Goal: Task Accomplishment & Management: Manage account settings

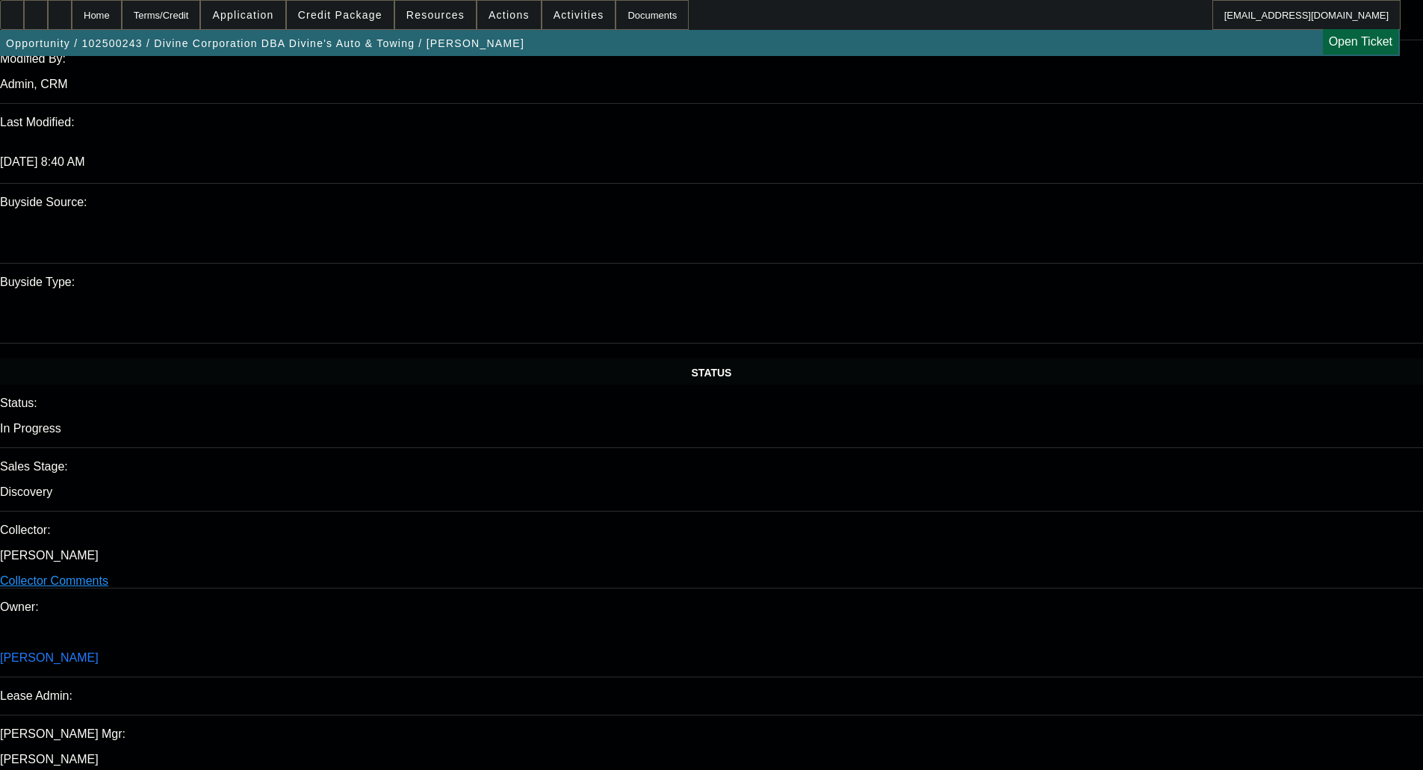
select select "0"
select select "3"
select select "0"
select select "6"
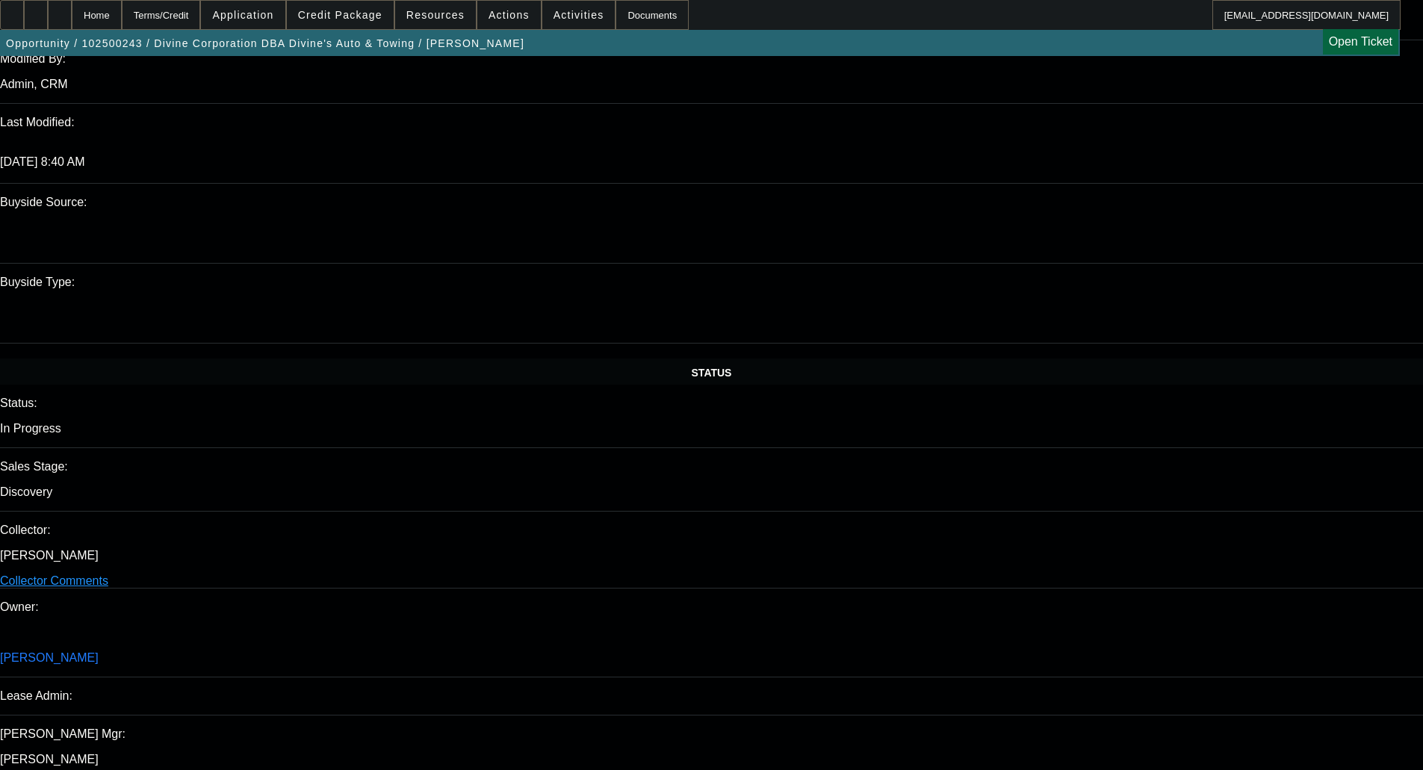
select select "0"
select select "3"
select select "0"
select select "6"
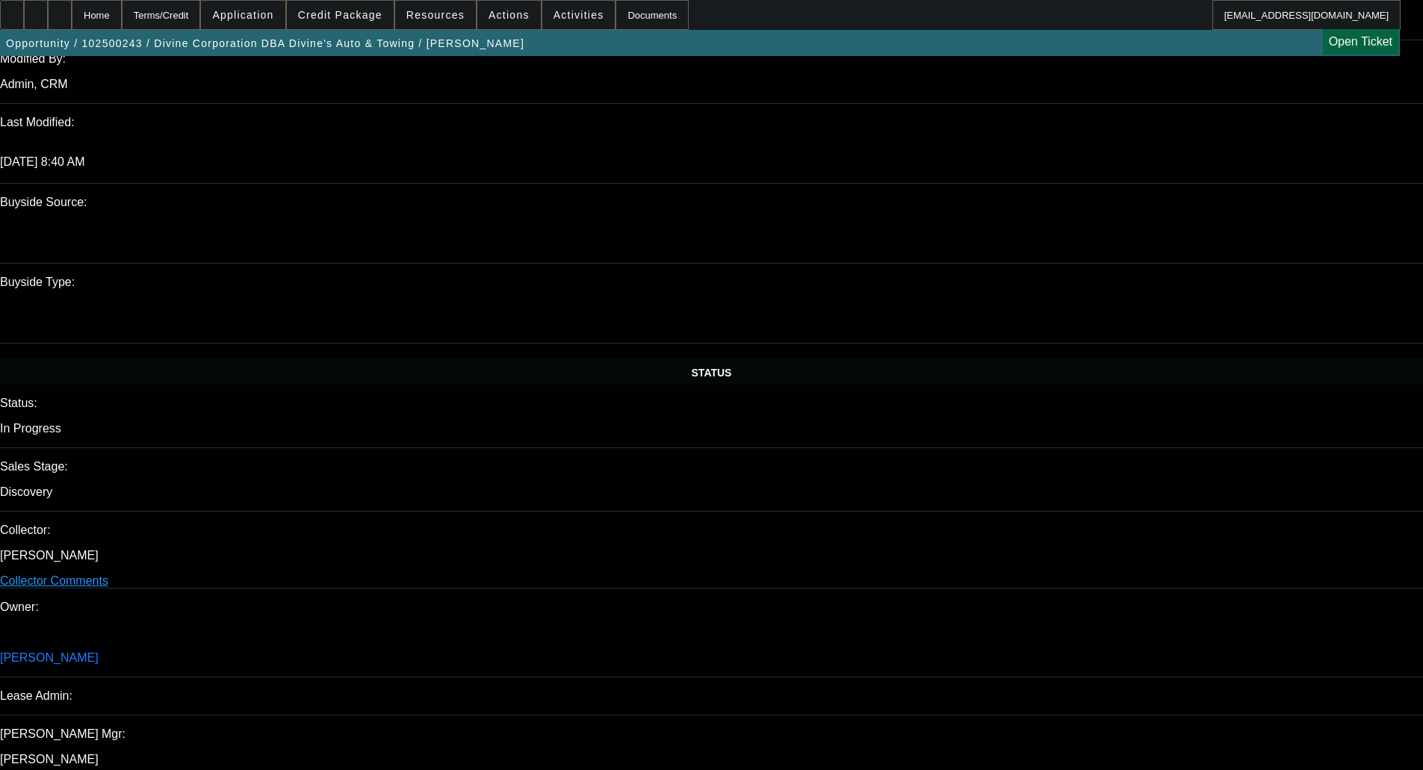
scroll to position [1491, 0]
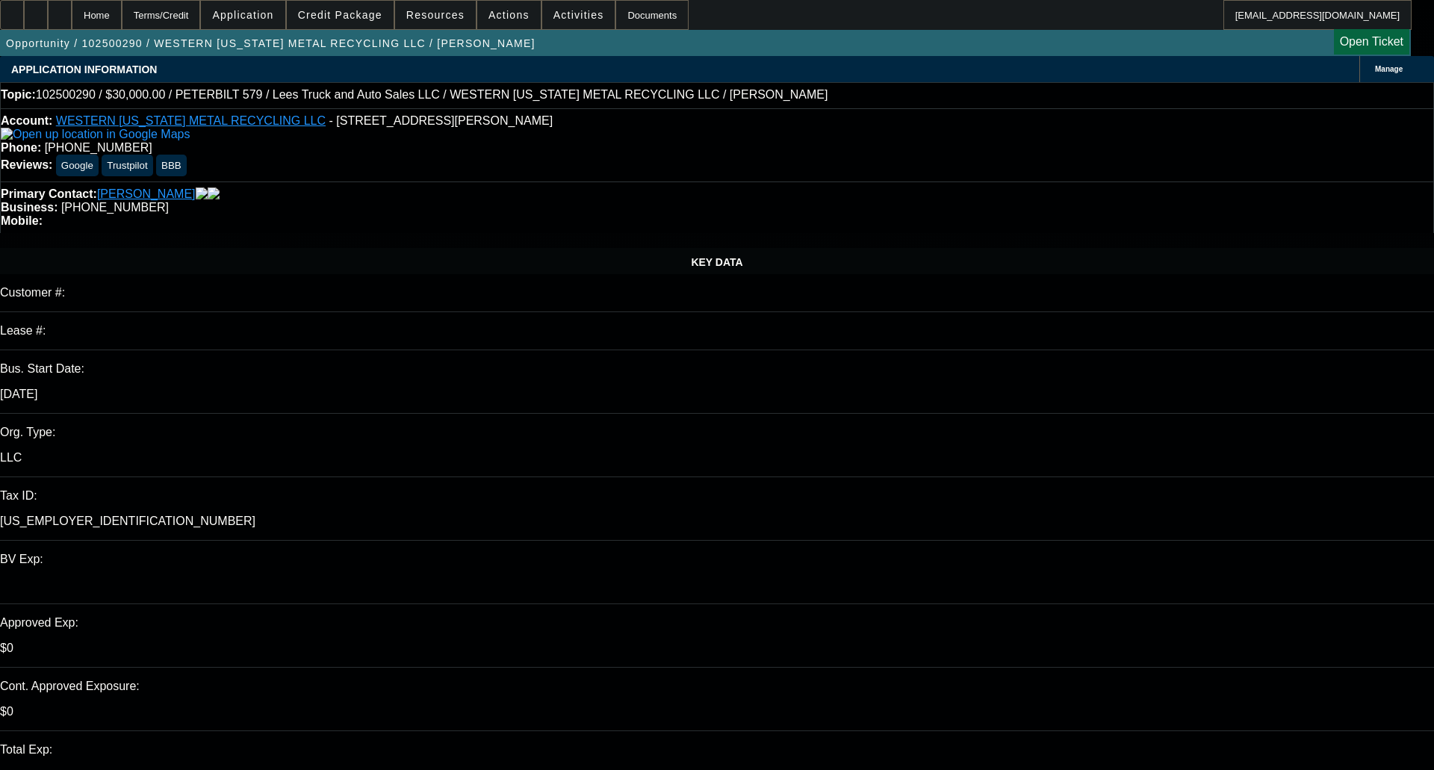
select select "0"
select select "3"
select select "0"
select select "6"
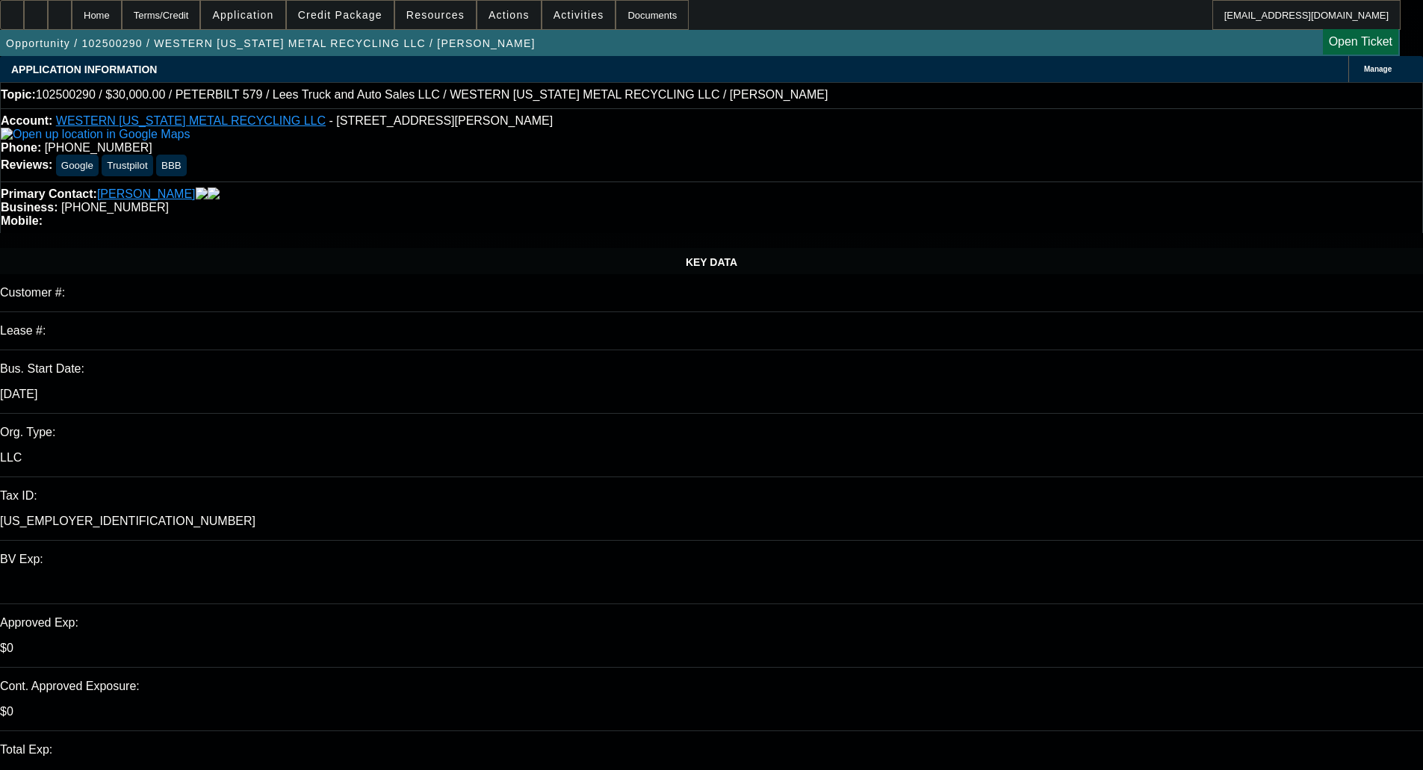
click at [347, 23] on span at bounding box center [340, 15] width 107 height 36
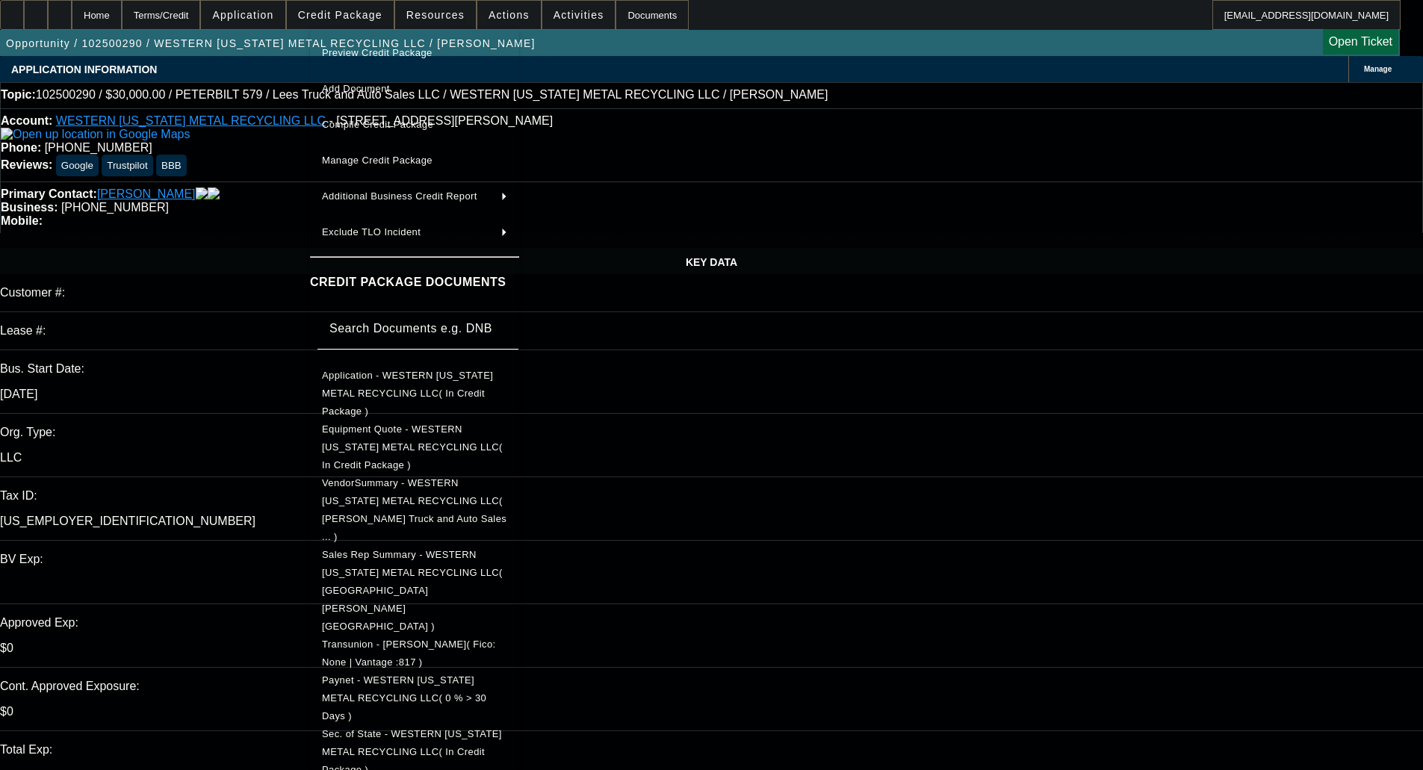
click at [392, 54] on span "Preview Credit Package" at bounding box center [377, 52] width 111 height 11
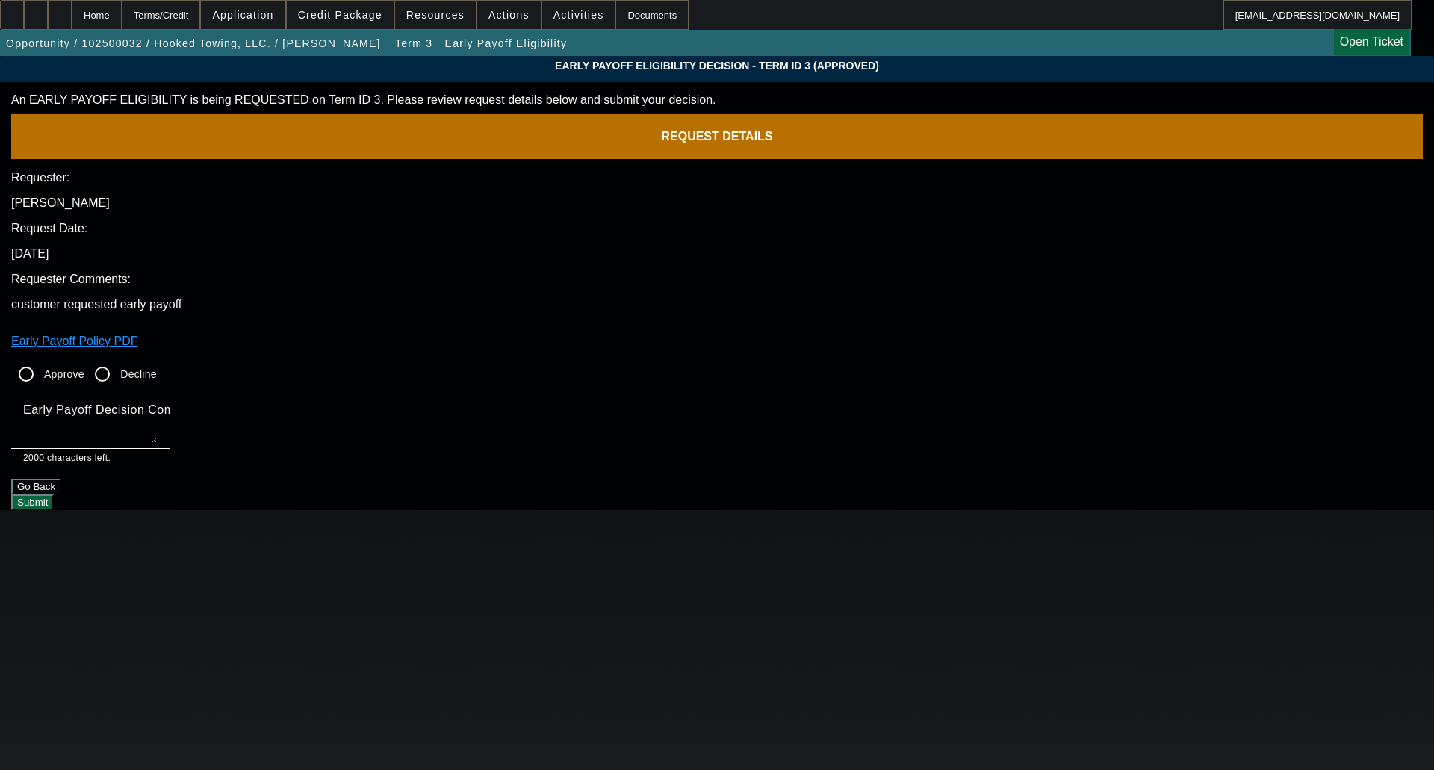
click at [41, 359] on input "Approve" at bounding box center [26, 374] width 30 height 30
radio input "true"
click at [158, 407] on textarea "Early Payoff Decision Comment" at bounding box center [90, 425] width 134 height 36
type textarea "OKAY FOR SERVICED EBO"
click at [54, 495] on button "Submit" at bounding box center [32, 503] width 43 height 16
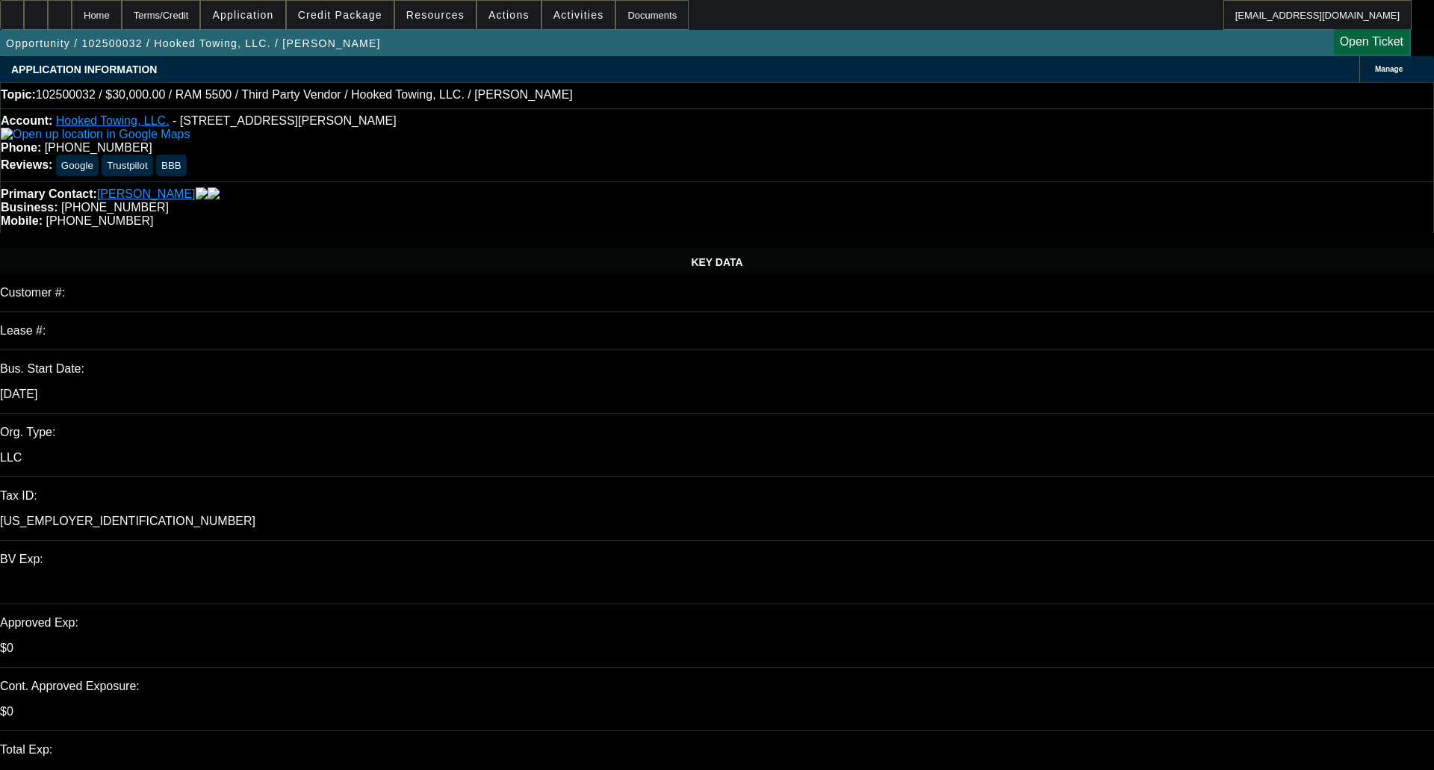
select select "0"
select select "0.1"
select select "4"
select select "0"
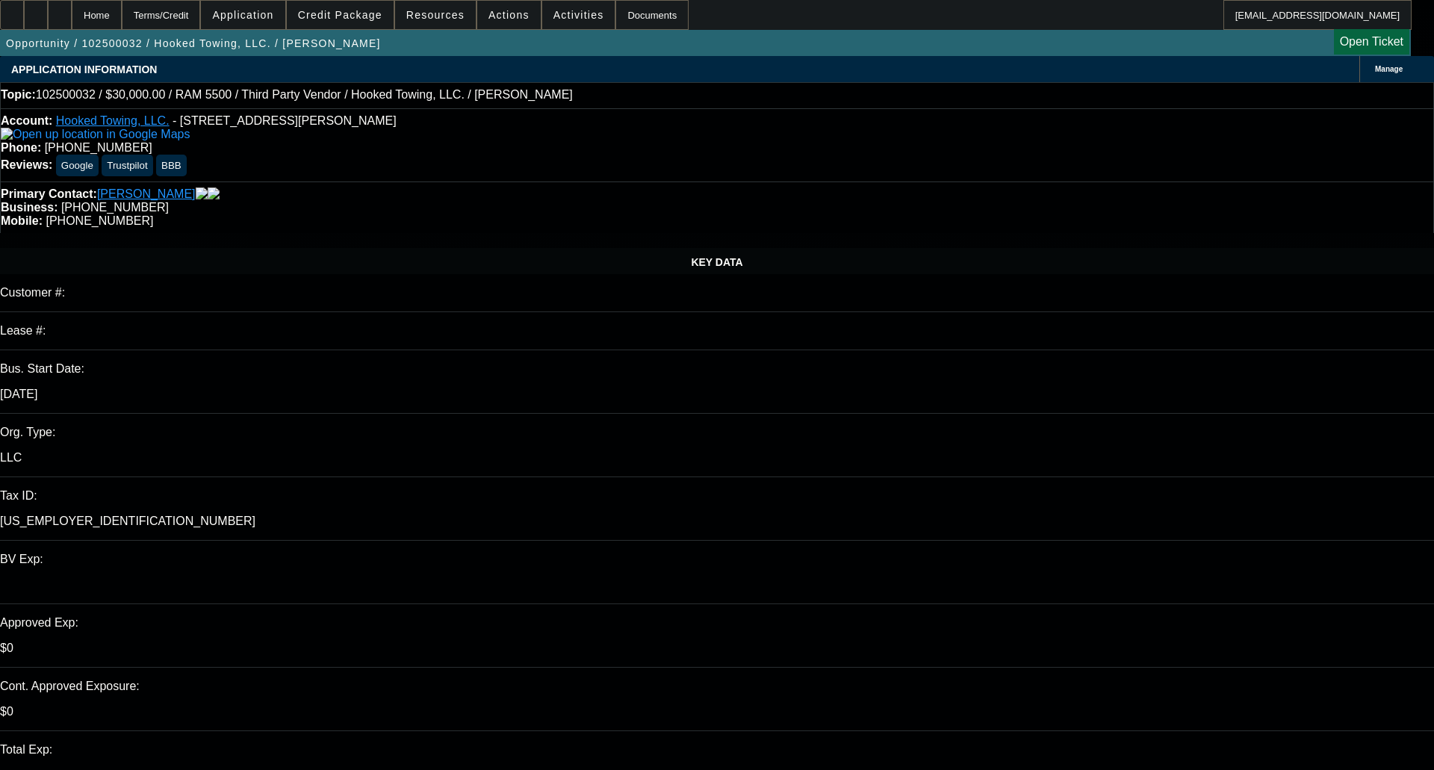
select select "0"
select select "0.1"
select select "4"
select select "0"
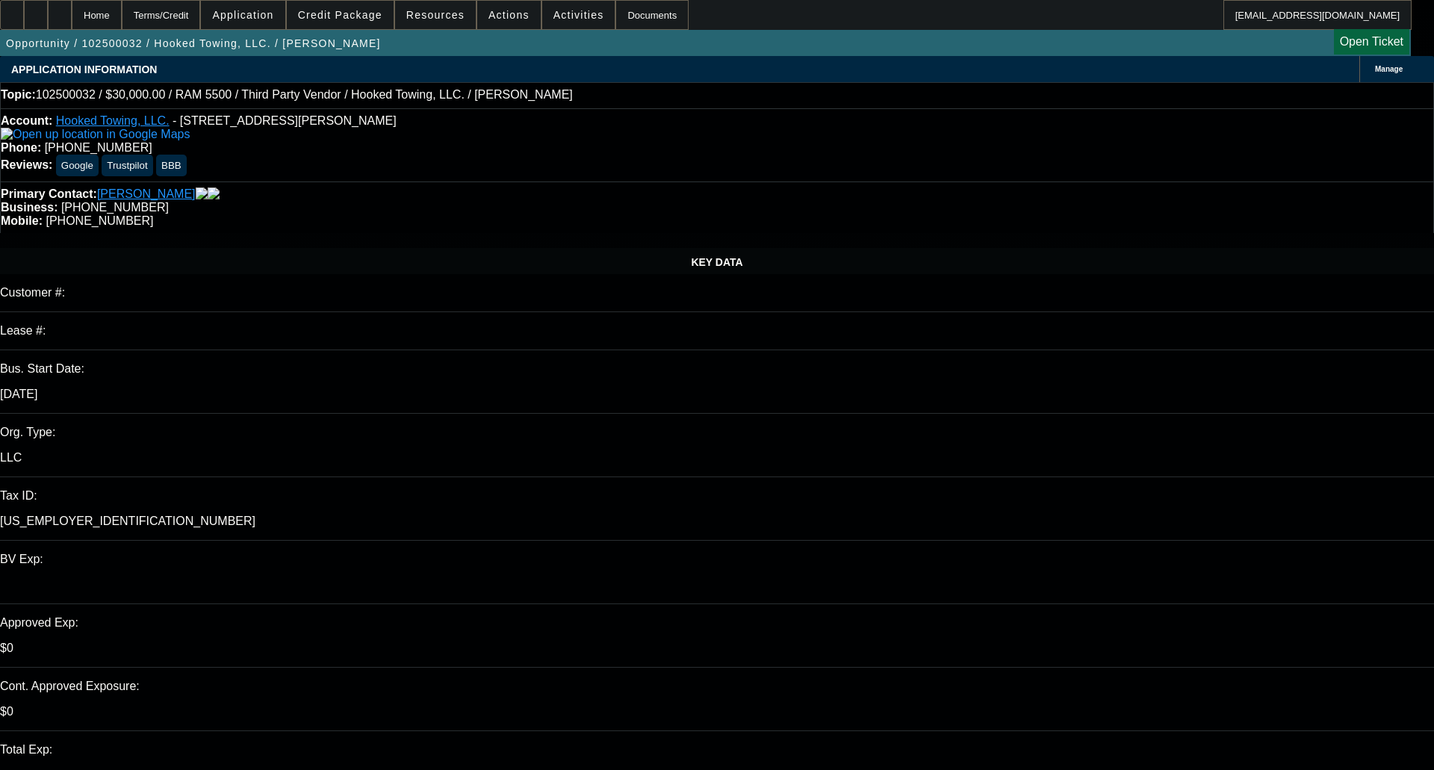
select select "0.1"
select select "4"
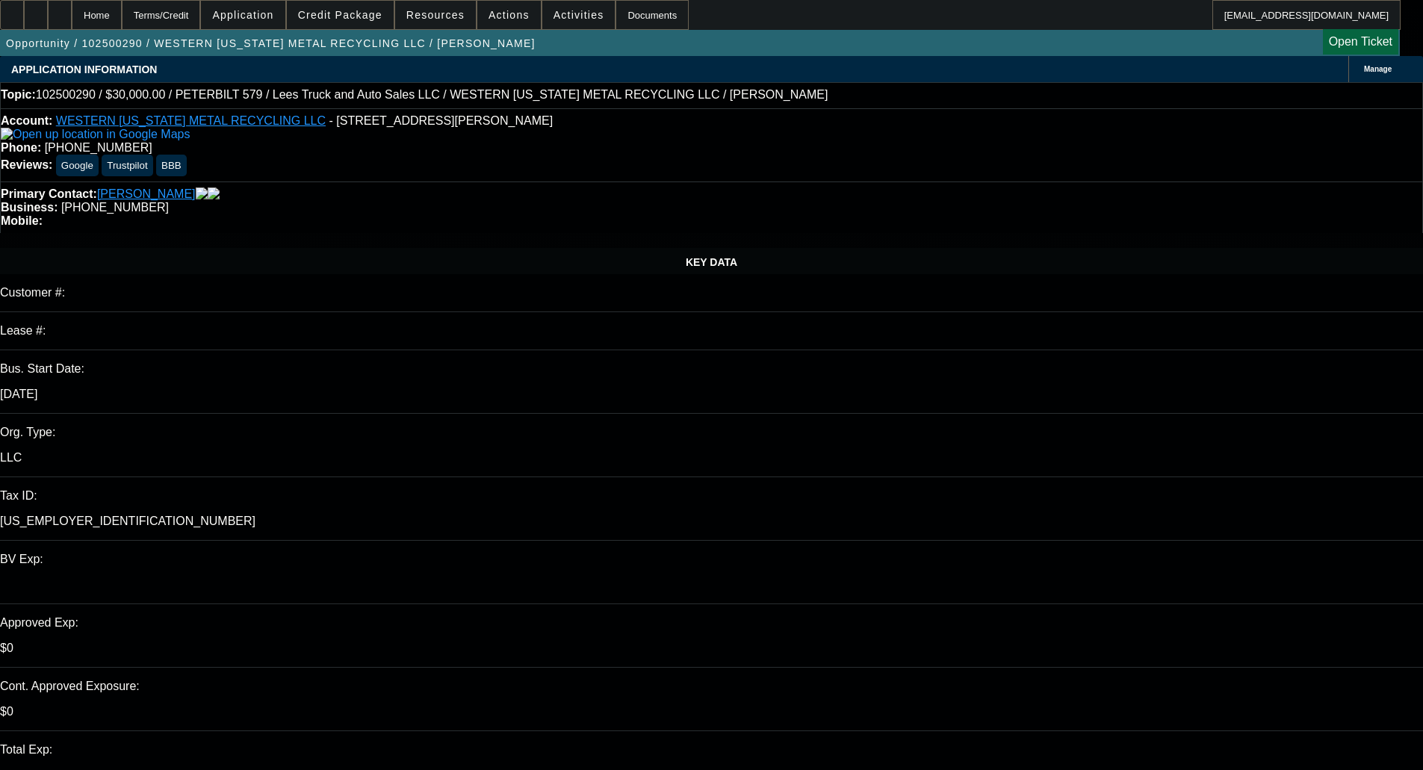
select select "0"
select select "3"
select select "0"
select select "6"
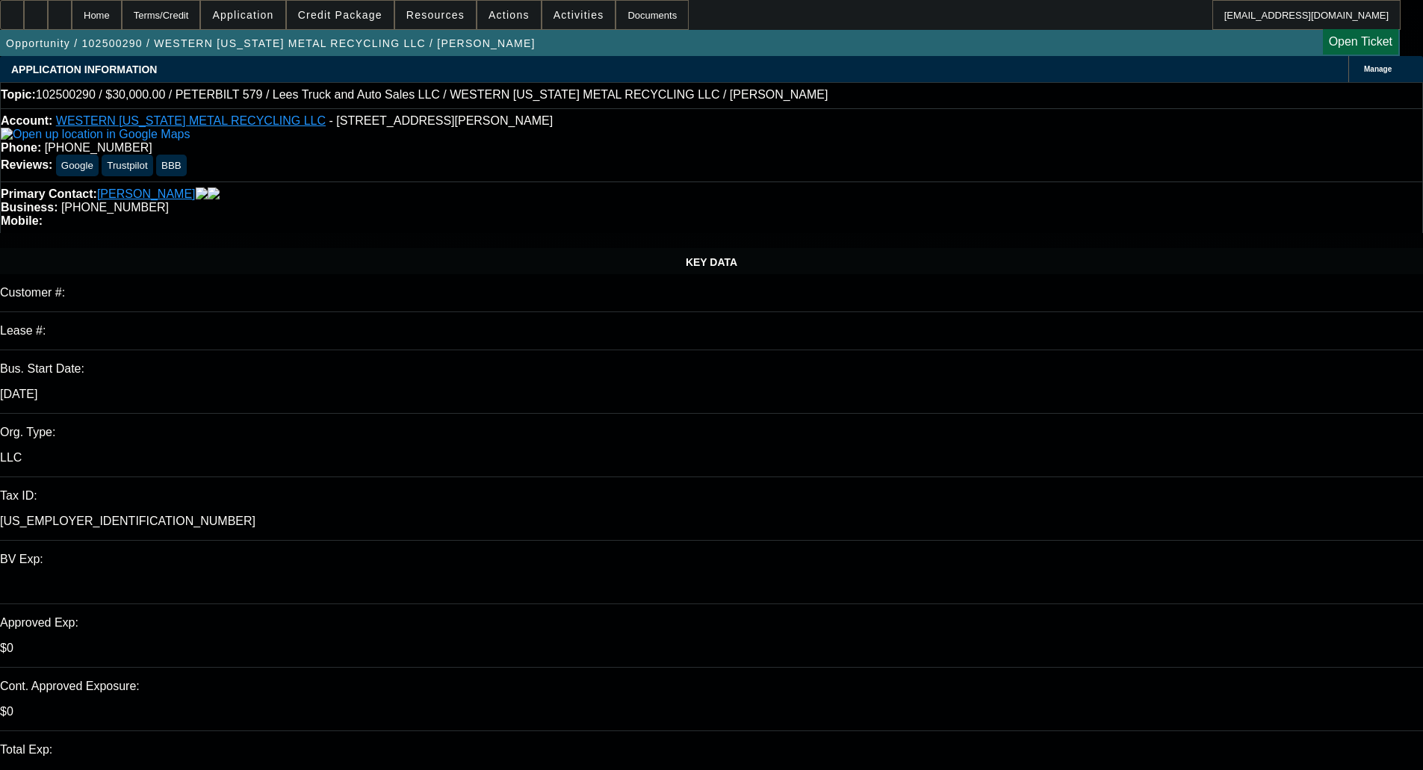
checkbox input "true"
click at [352, 1] on span at bounding box center [340, 15] width 107 height 36
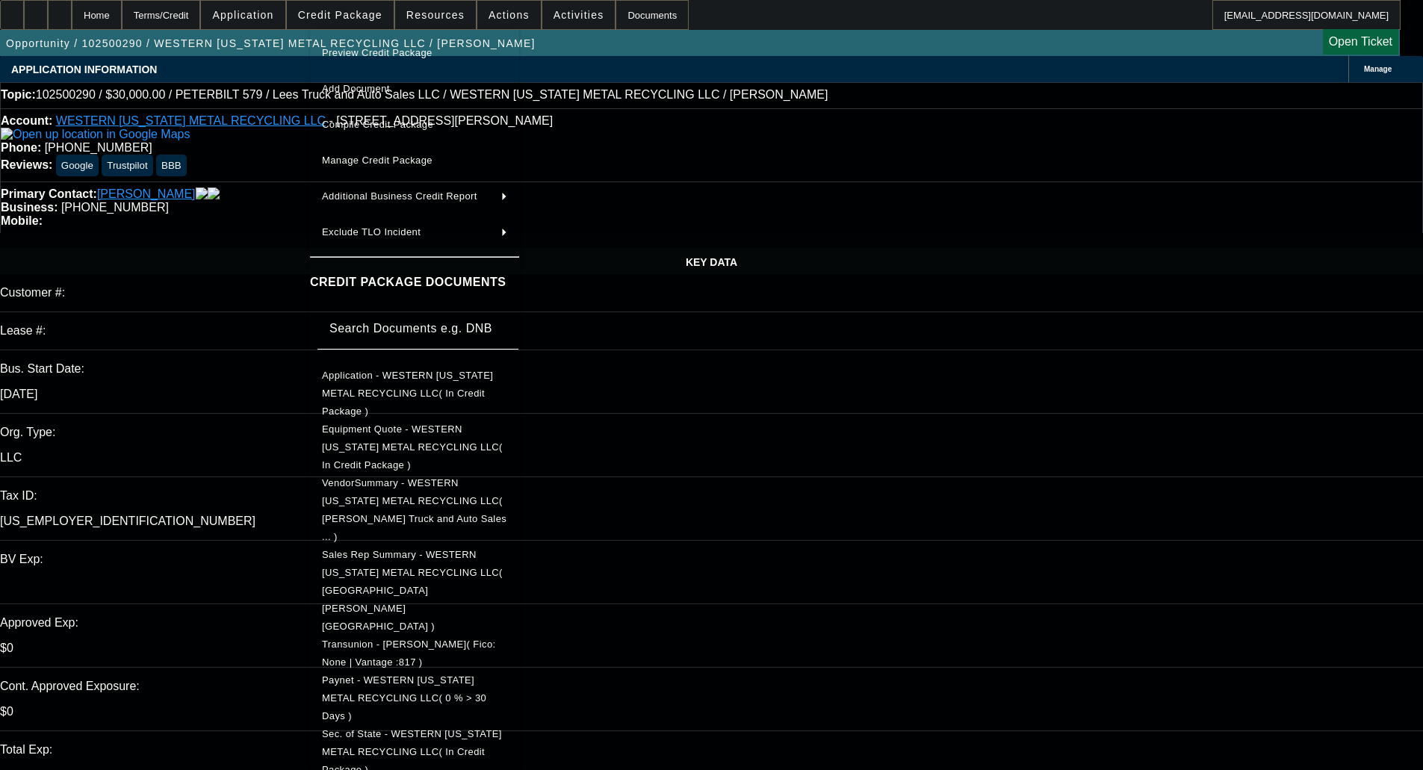
click at [456, 636] on span "Transunion - Brooks, James( Fico: None | Vantage :817 )" at bounding box center [414, 654] width 185 height 36
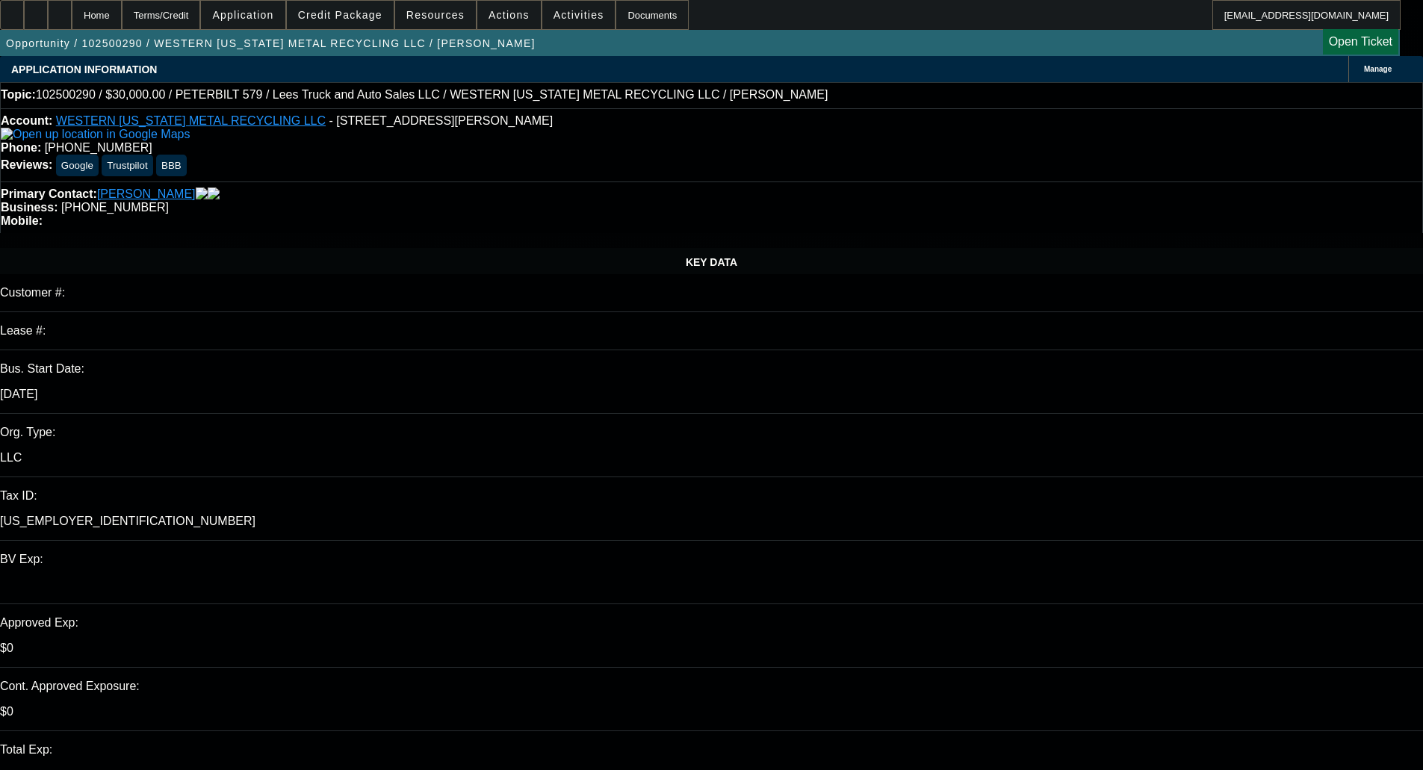
click at [354, 5] on span at bounding box center [340, 15] width 107 height 36
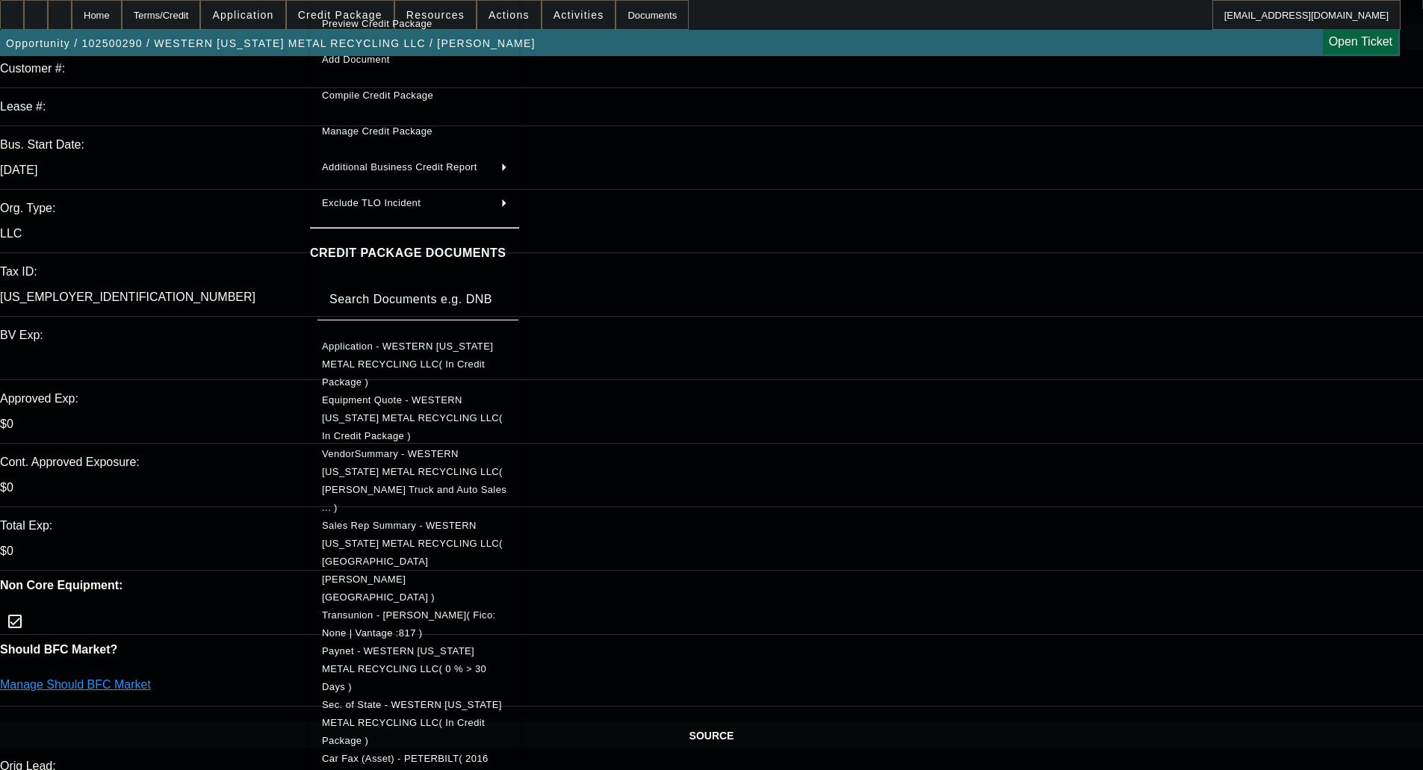
click at [1070, 558] on div at bounding box center [711, 385] width 1423 height 770
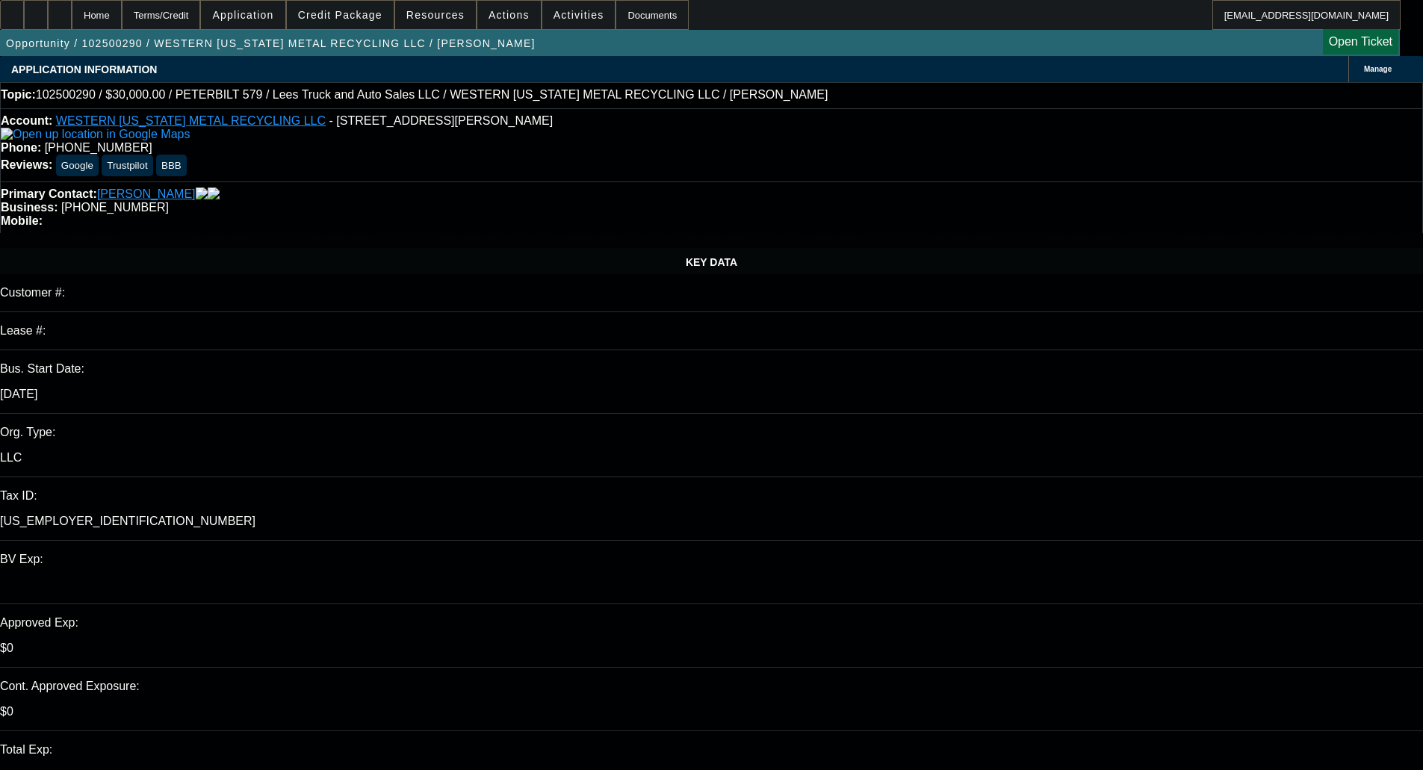
click at [350, 10] on span "Credit Package" at bounding box center [340, 15] width 84 height 12
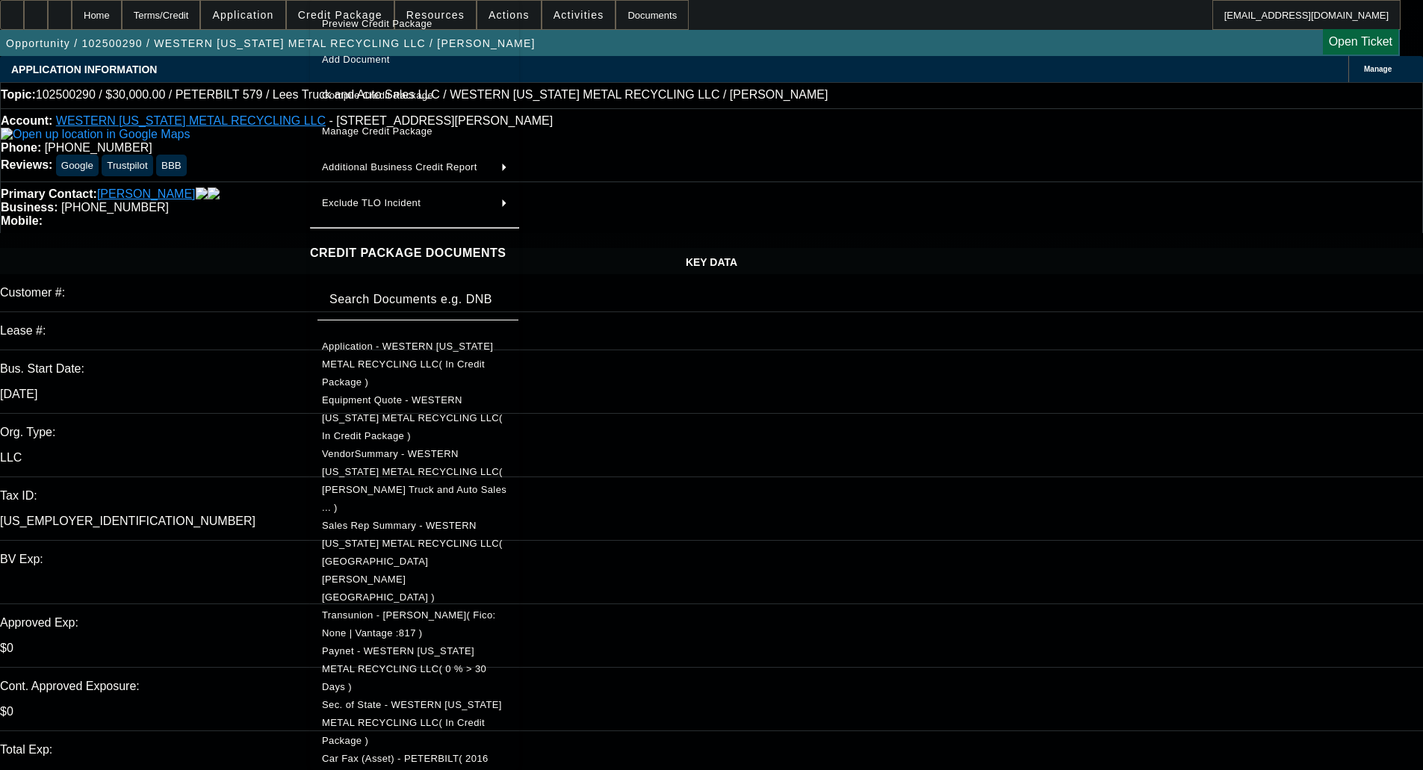
click at [397, 699] on span "Sec. of State - WESTERN OKLAHOMA METAL RECYCLING LLC( In Credit Package )" at bounding box center [412, 722] width 180 height 47
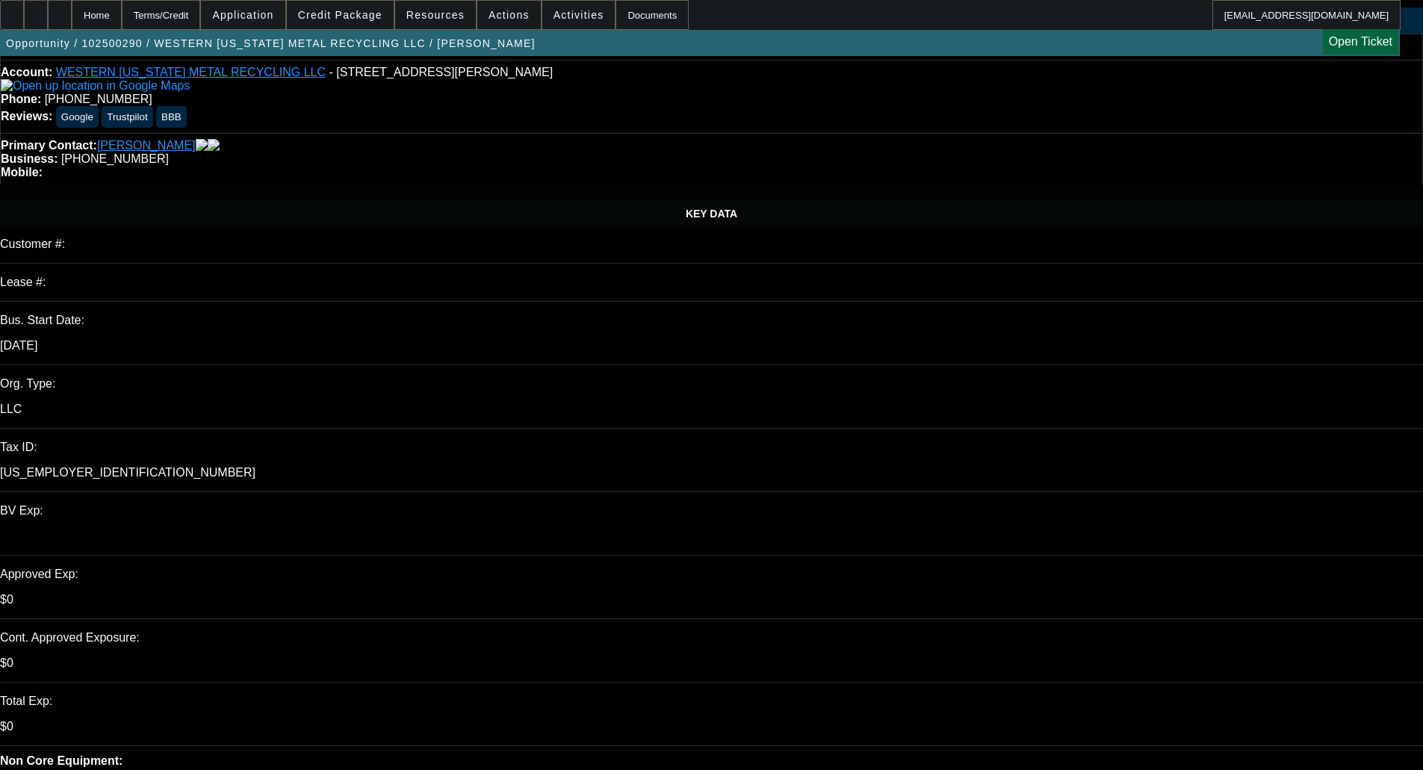
scroll to position [75, 0]
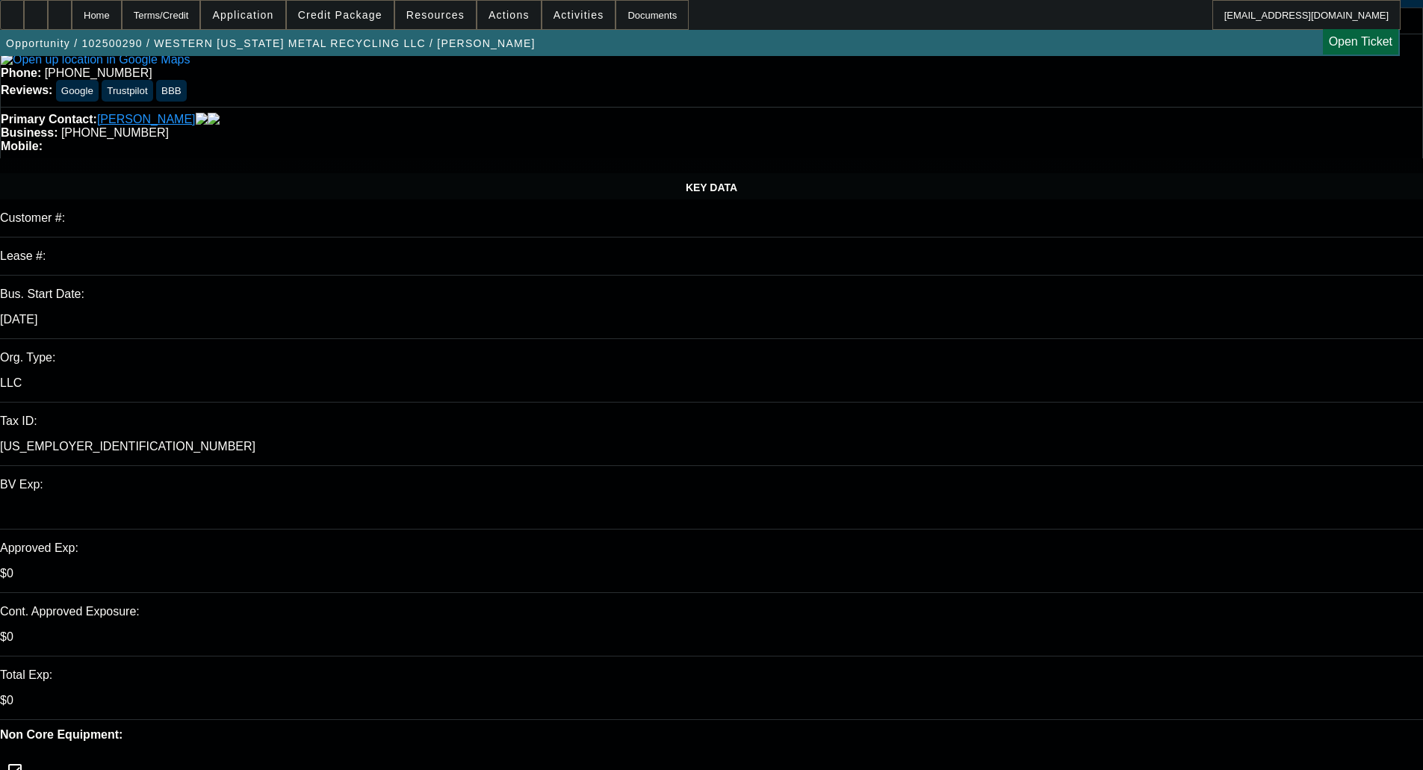
click at [362, 11] on span "Credit Package" at bounding box center [340, 15] width 84 height 12
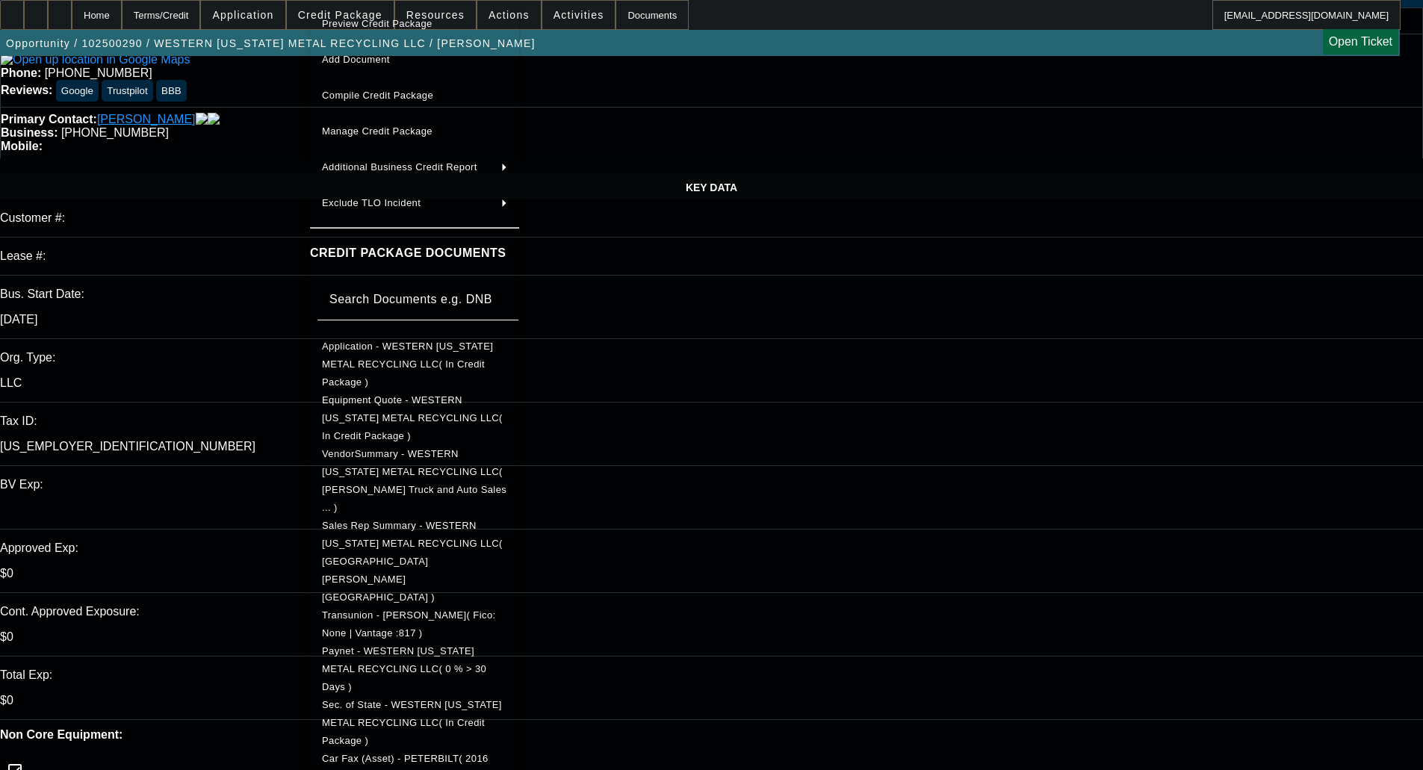
scroll to position [149, 0]
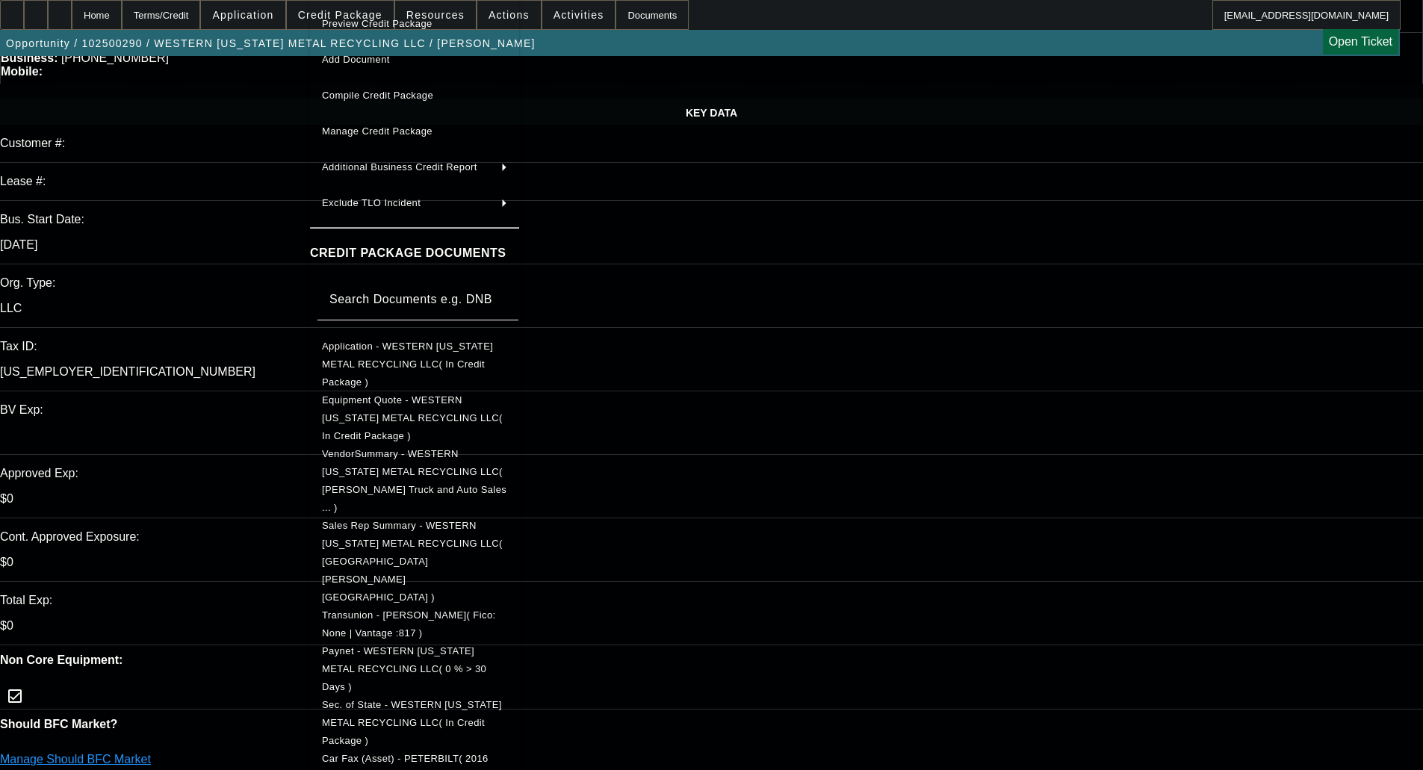
click at [409, 646] on span "Paynet - WESTERN OKLAHOMA METAL RECYCLING LLC( 0 % > 30 Days )" at bounding box center [404, 669] width 164 height 47
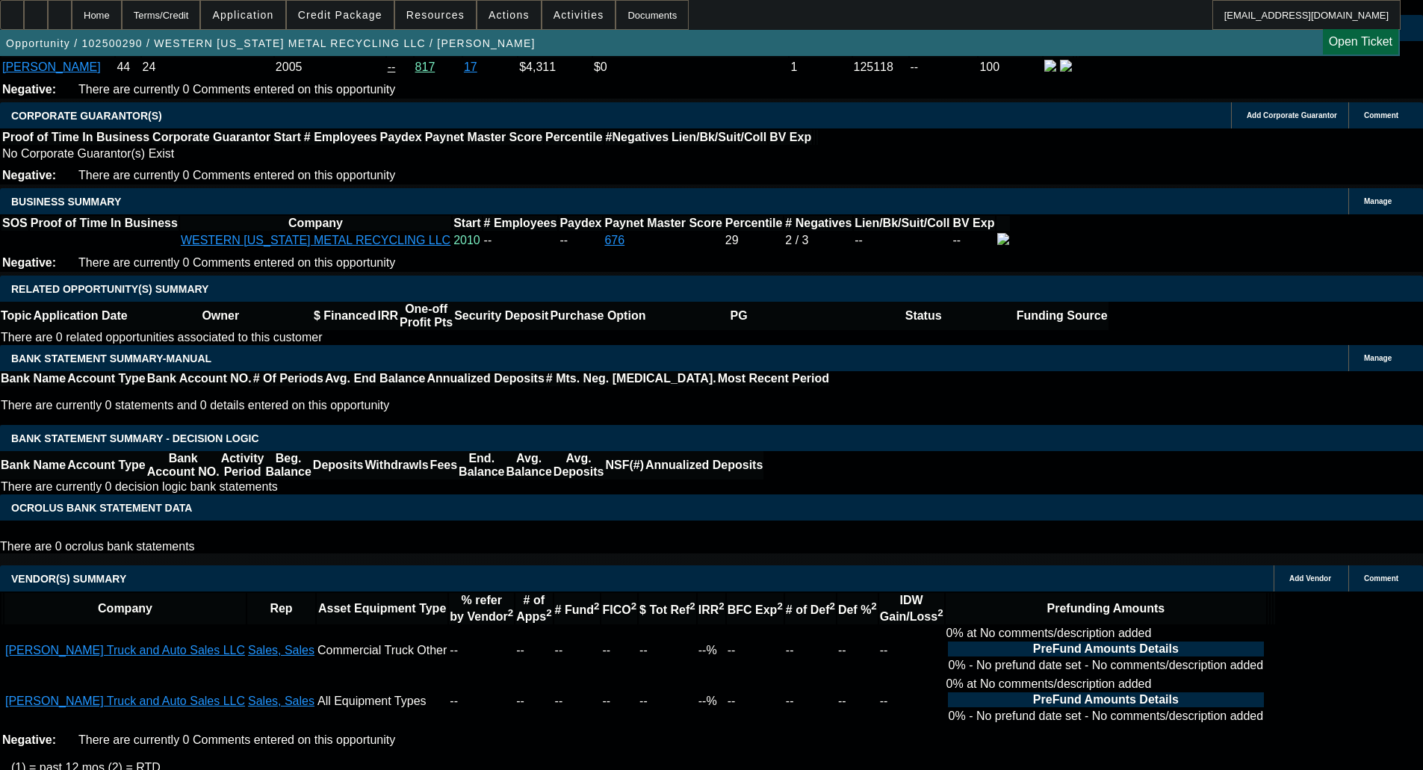
scroll to position [2207, 0]
type textarea "DAY CAB COLLATERAL; LOW IRR; - OKAY TO SELL"
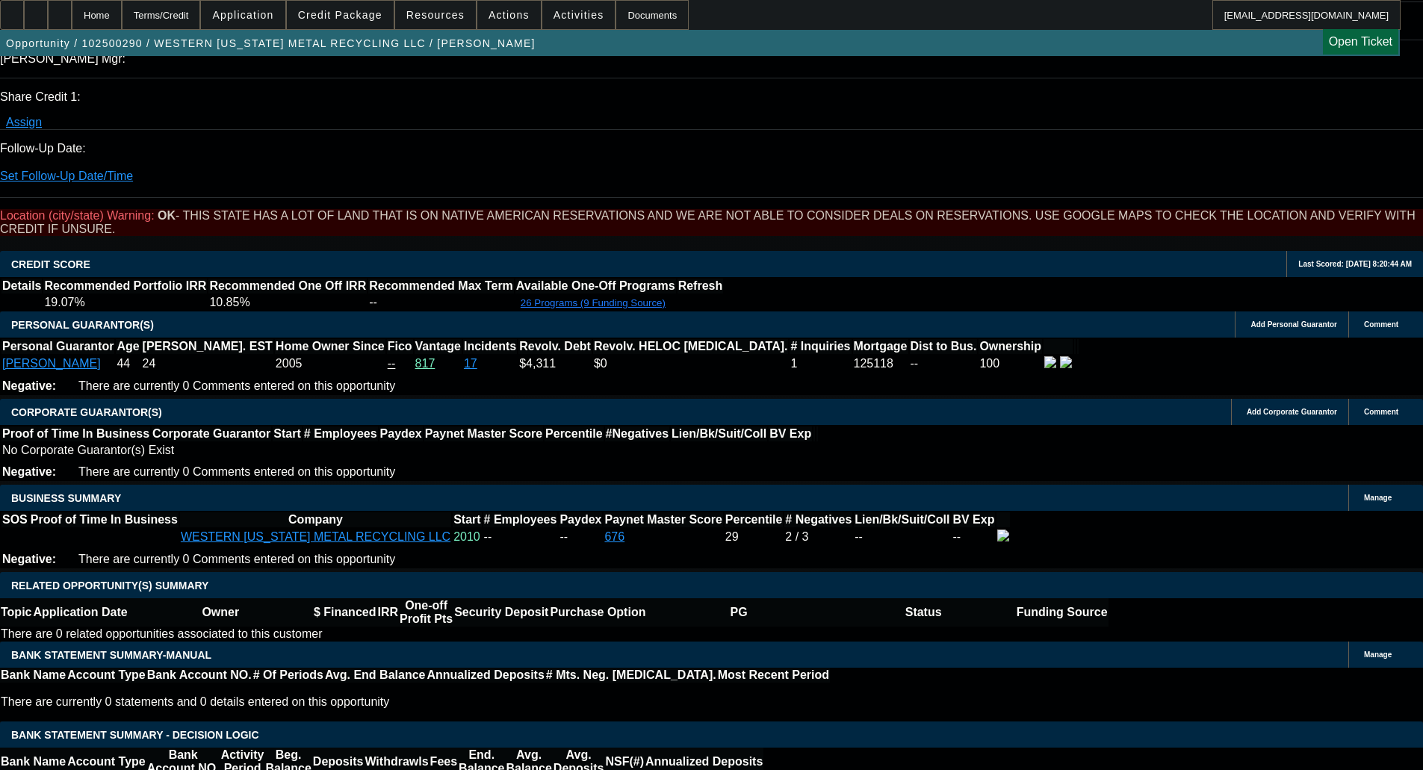
scroll to position [1983, 0]
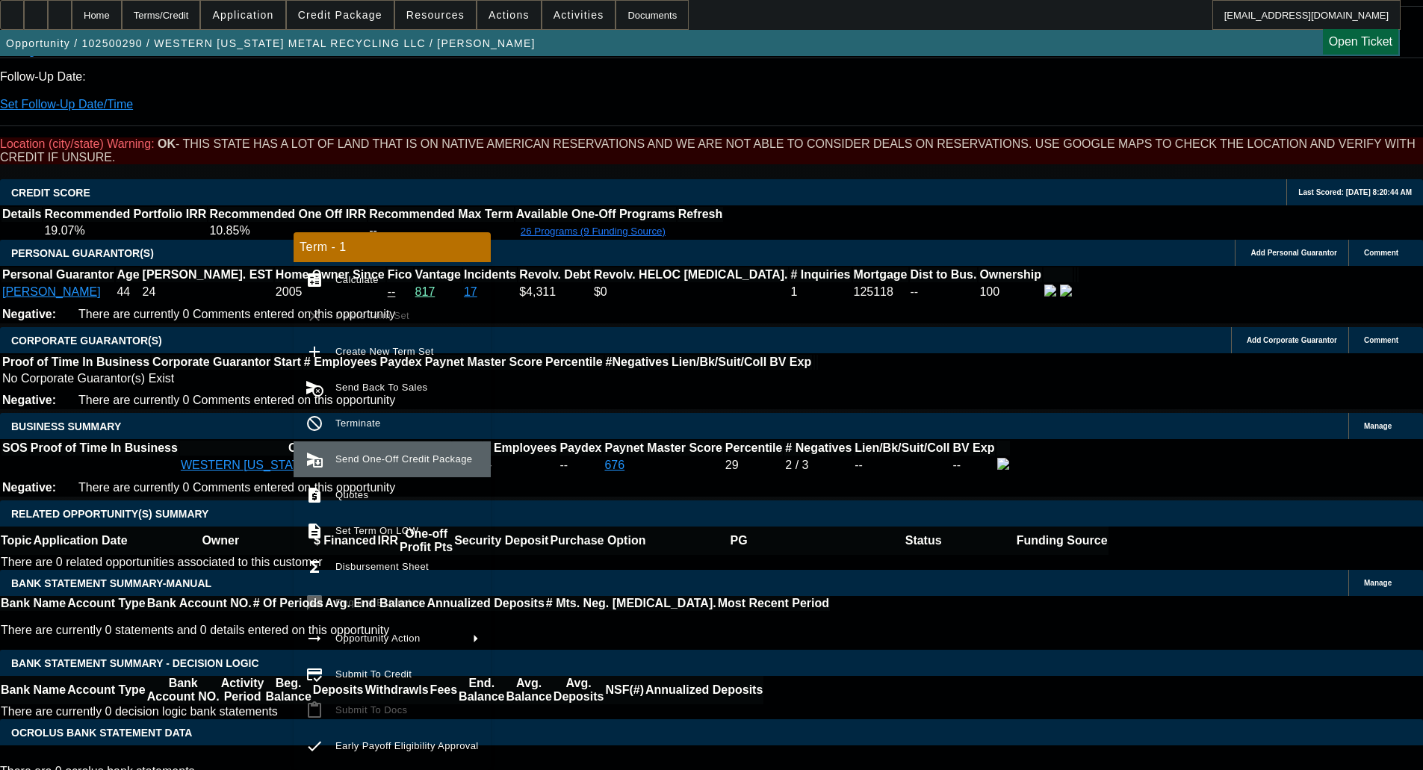
click at [387, 458] on span "Send One-Off Credit Package" at bounding box center [403, 459] width 137 height 11
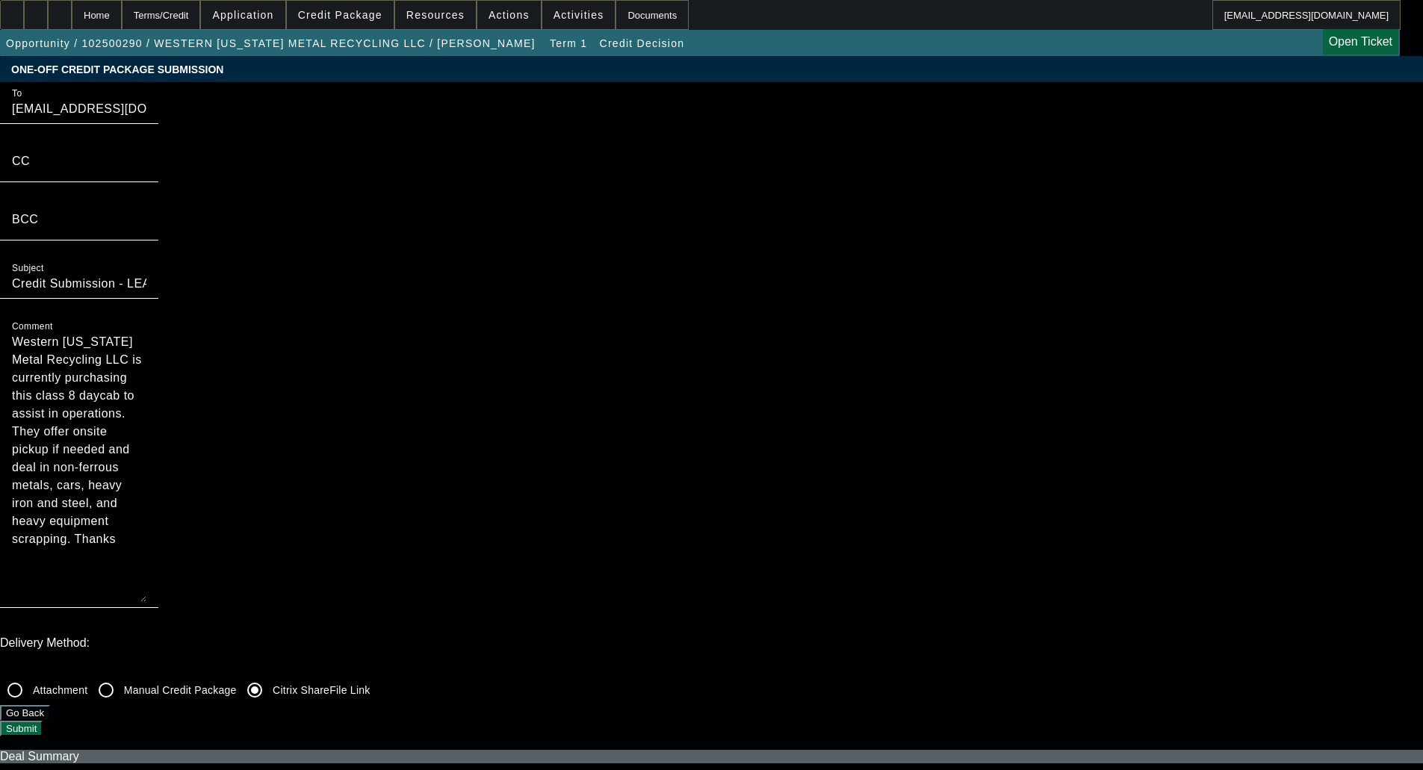
click at [43, 721] on button "Submit" at bounding box center [21, 729] width 43 height 16
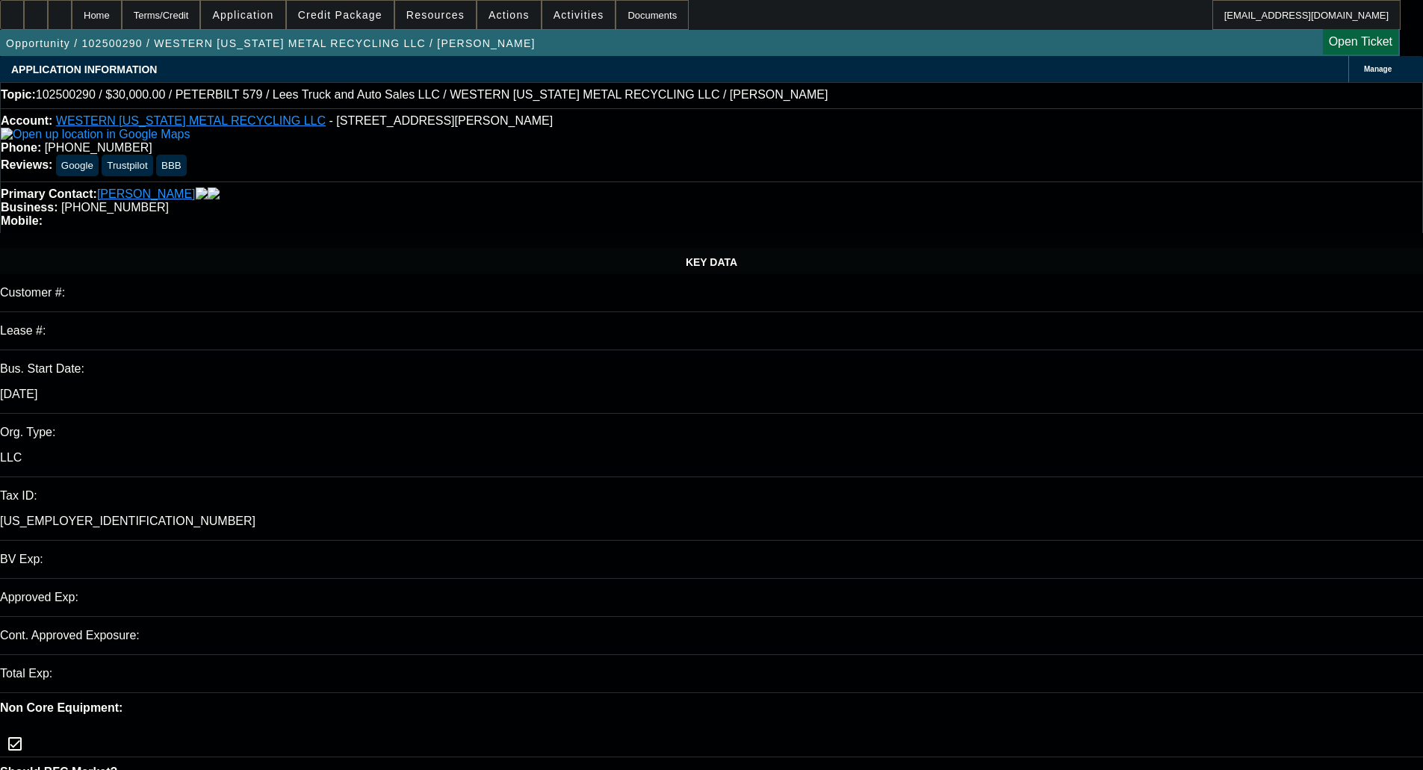
select select "0"
select select "3"
select select "0"
select select "6"
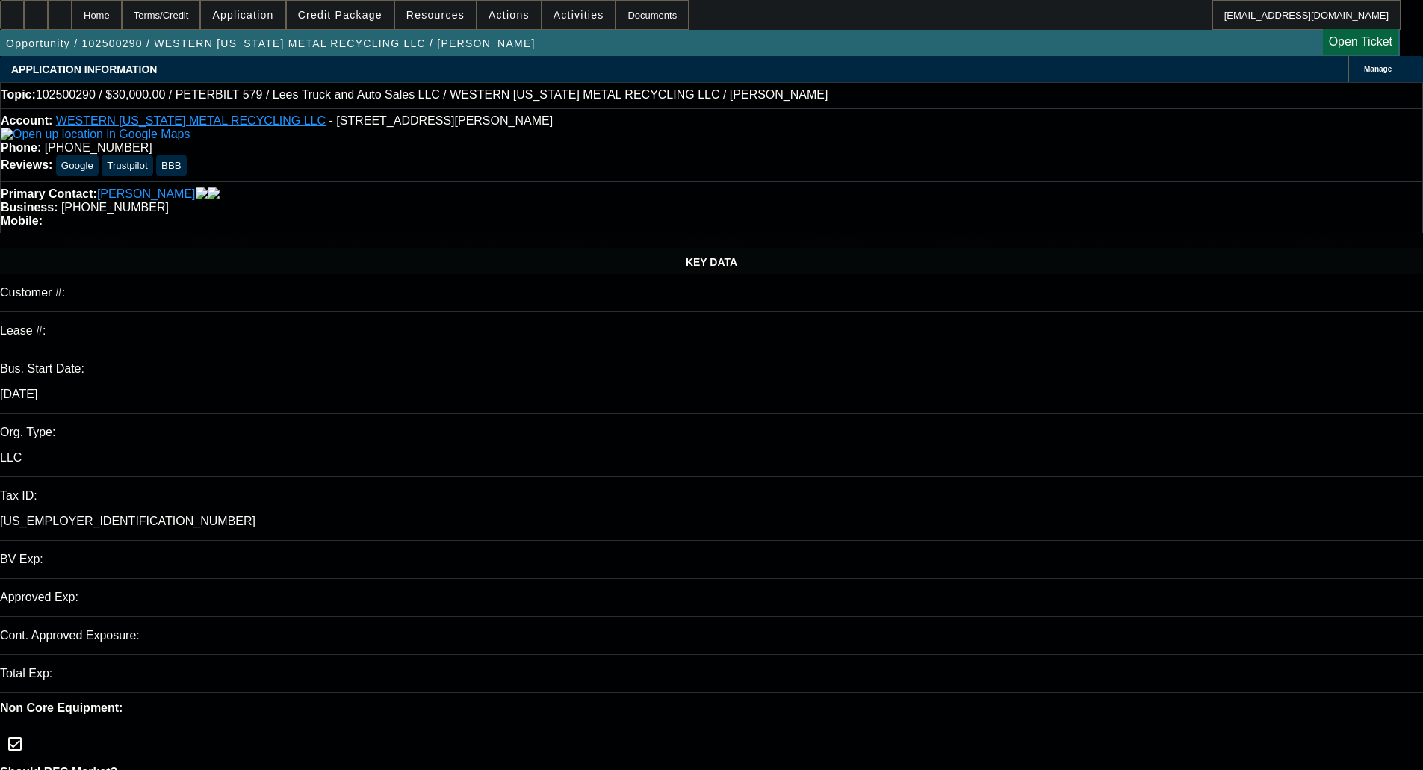
select select "0"
select select "3"
select select "0"
select select "6"
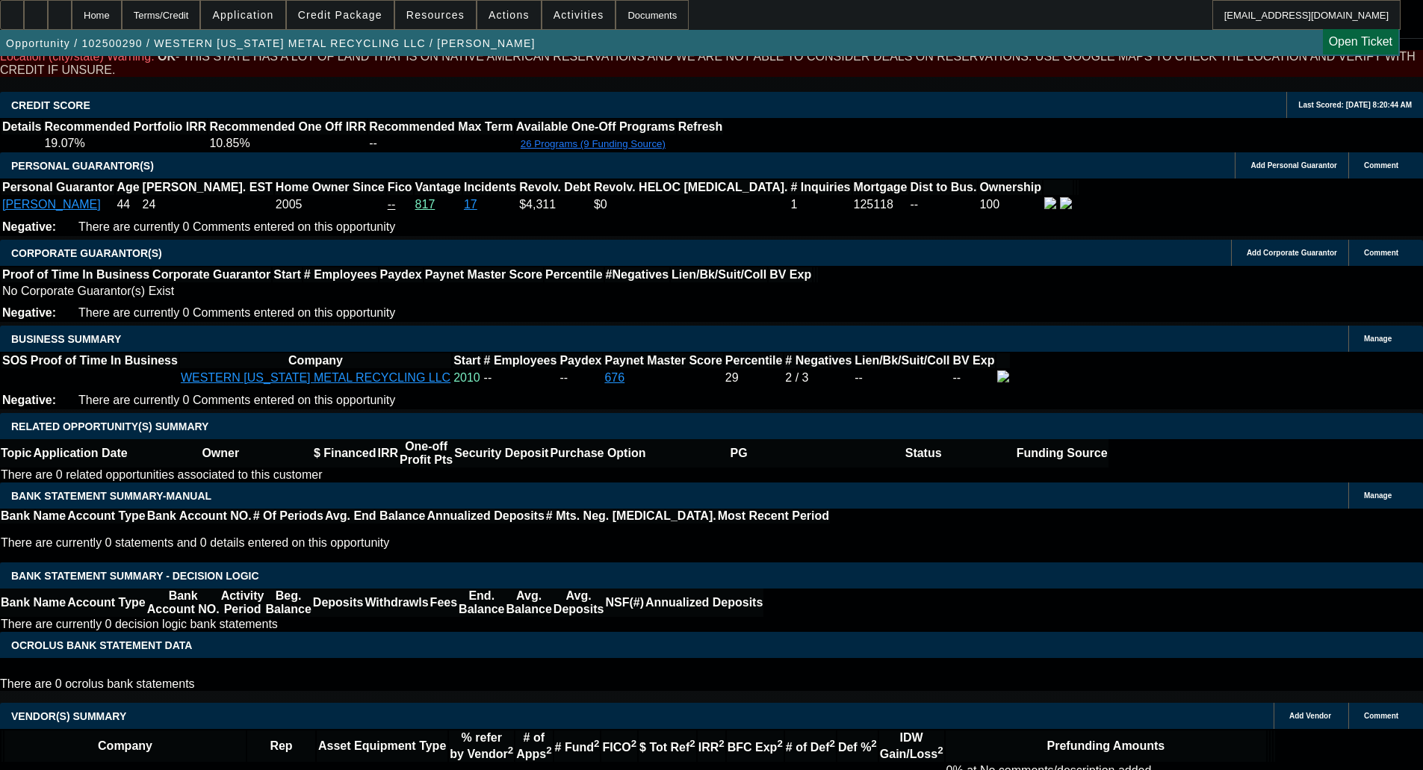
scroll to position [2167, 0]
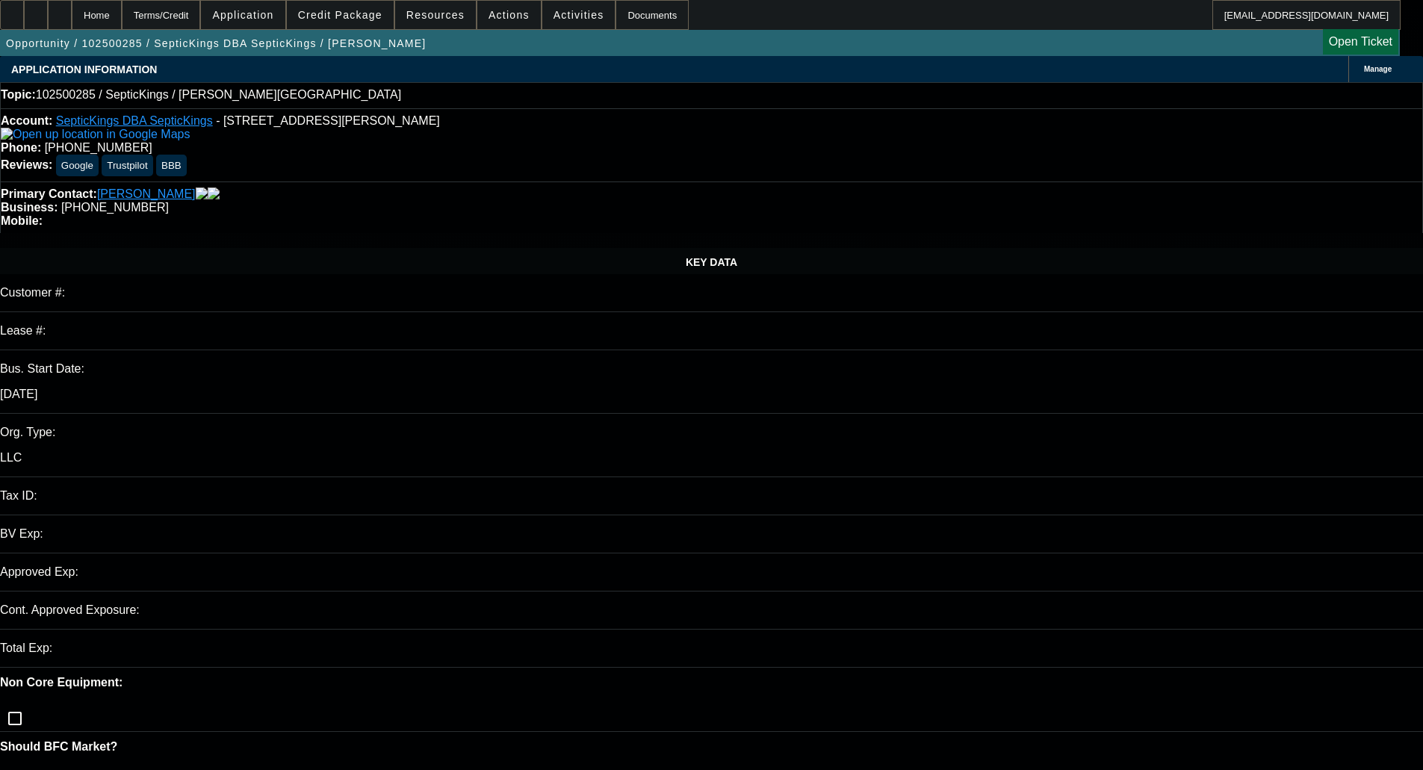
select select "0"
select select "2"
select select "0.1"
select select "4"
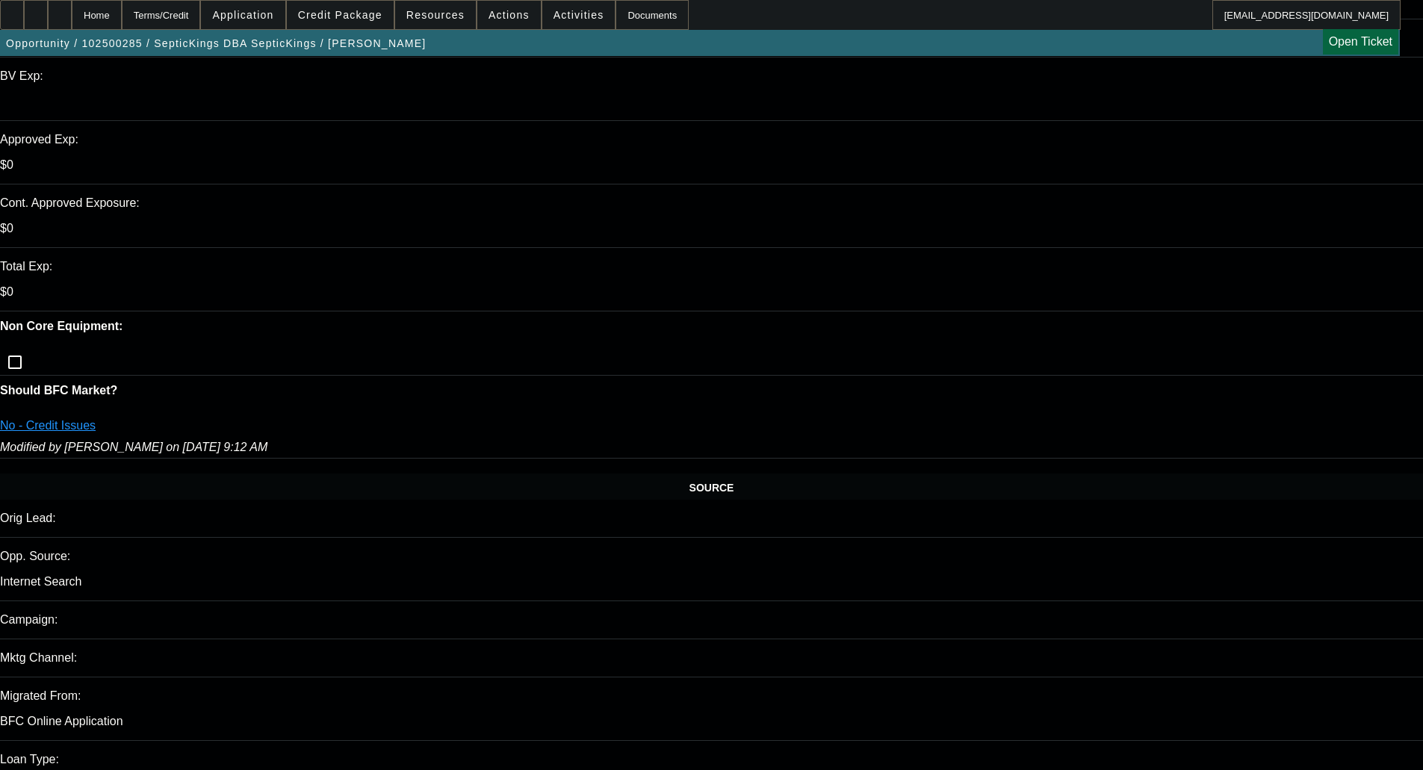
scroll to position [598, 0]
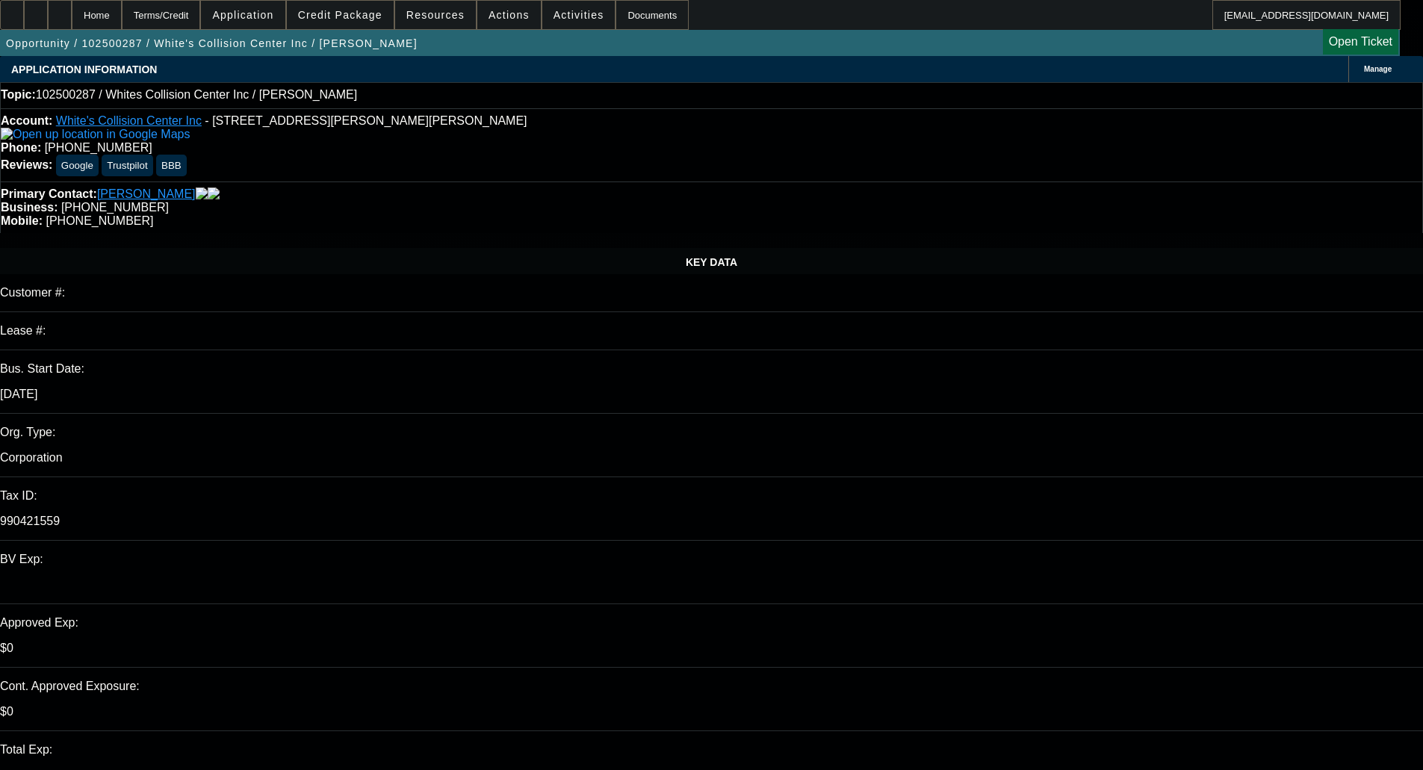
select select "0"
select select "2"
select select "0.1"
select select "4"
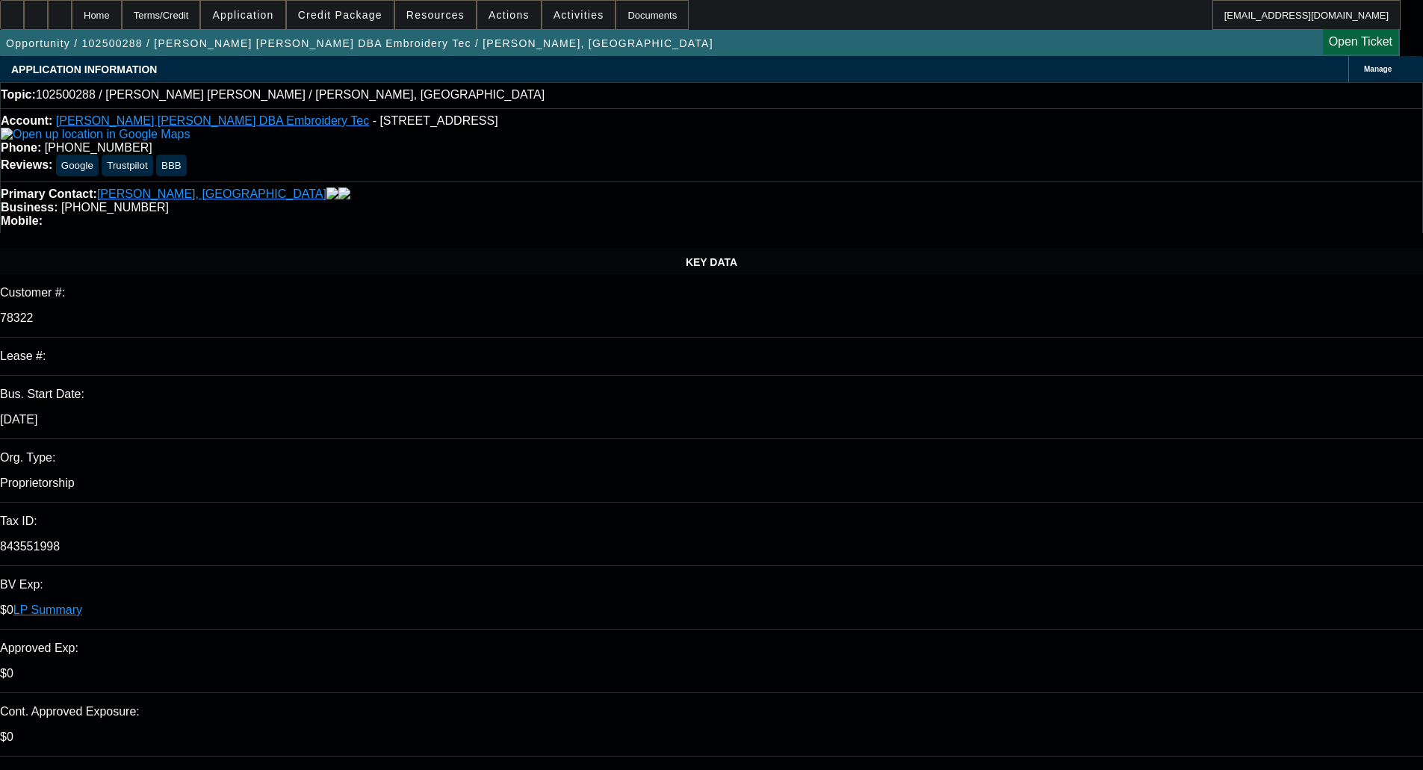
select select "0"
select select "2"
select select "0.1"
select select "4"
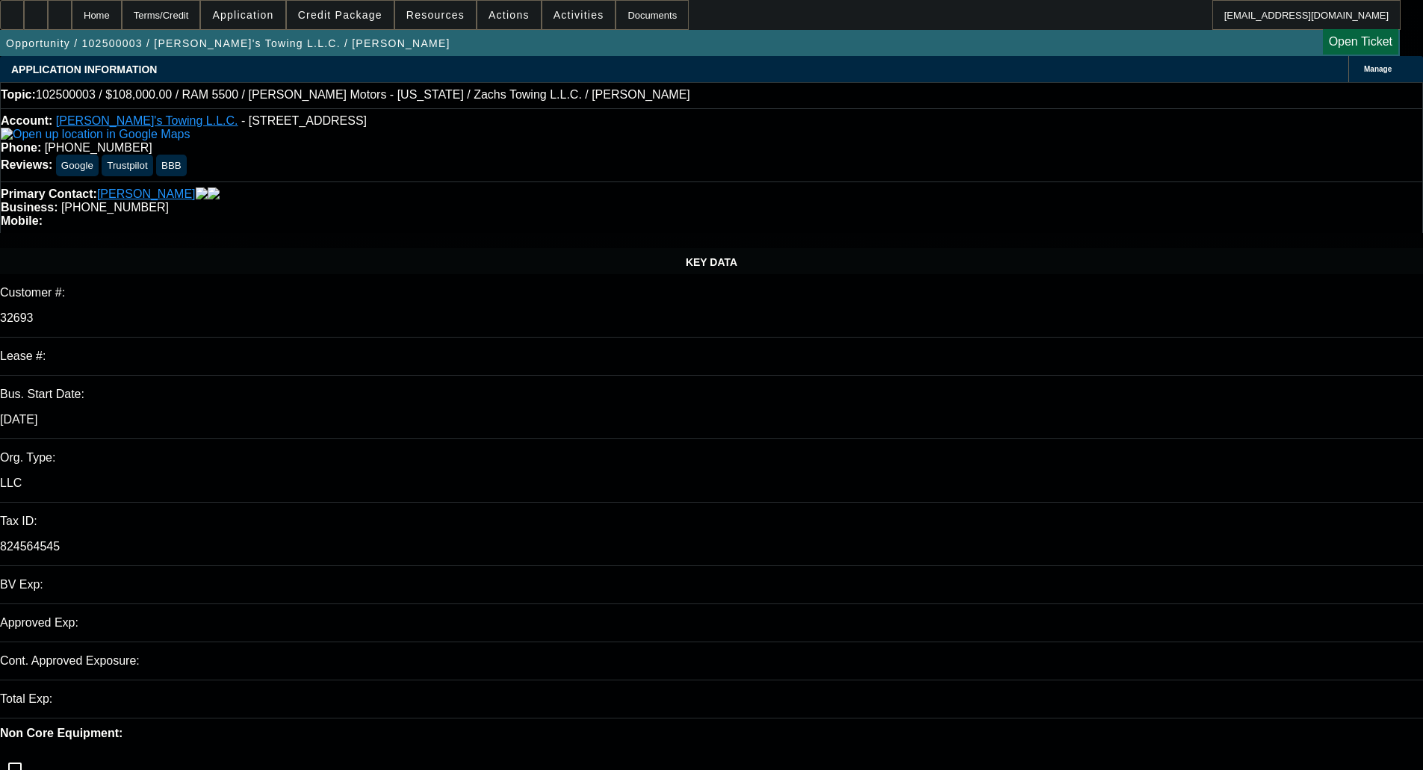
select select "0"
select select "3"
select select "0.2"
select select "0"
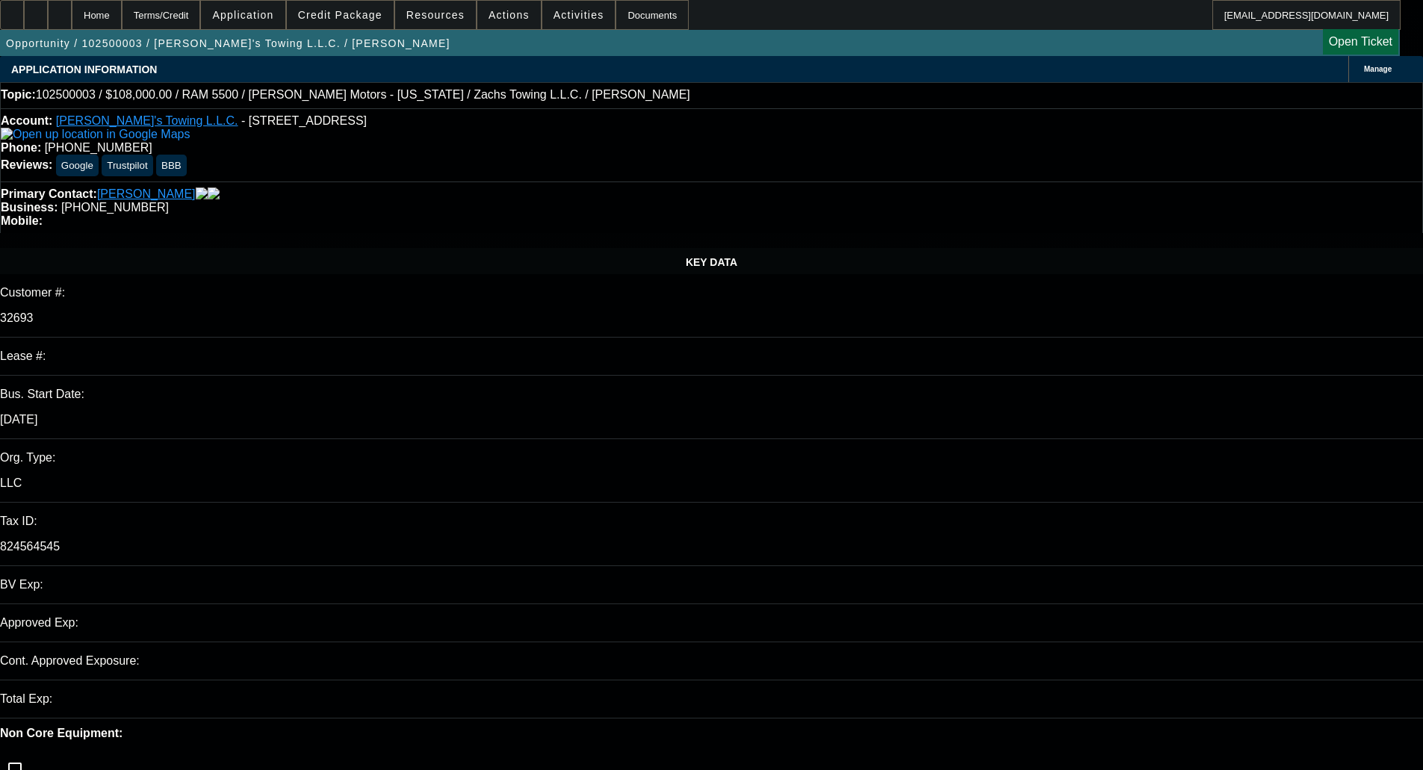
select select "2"
select select "0.2"
select select "2"
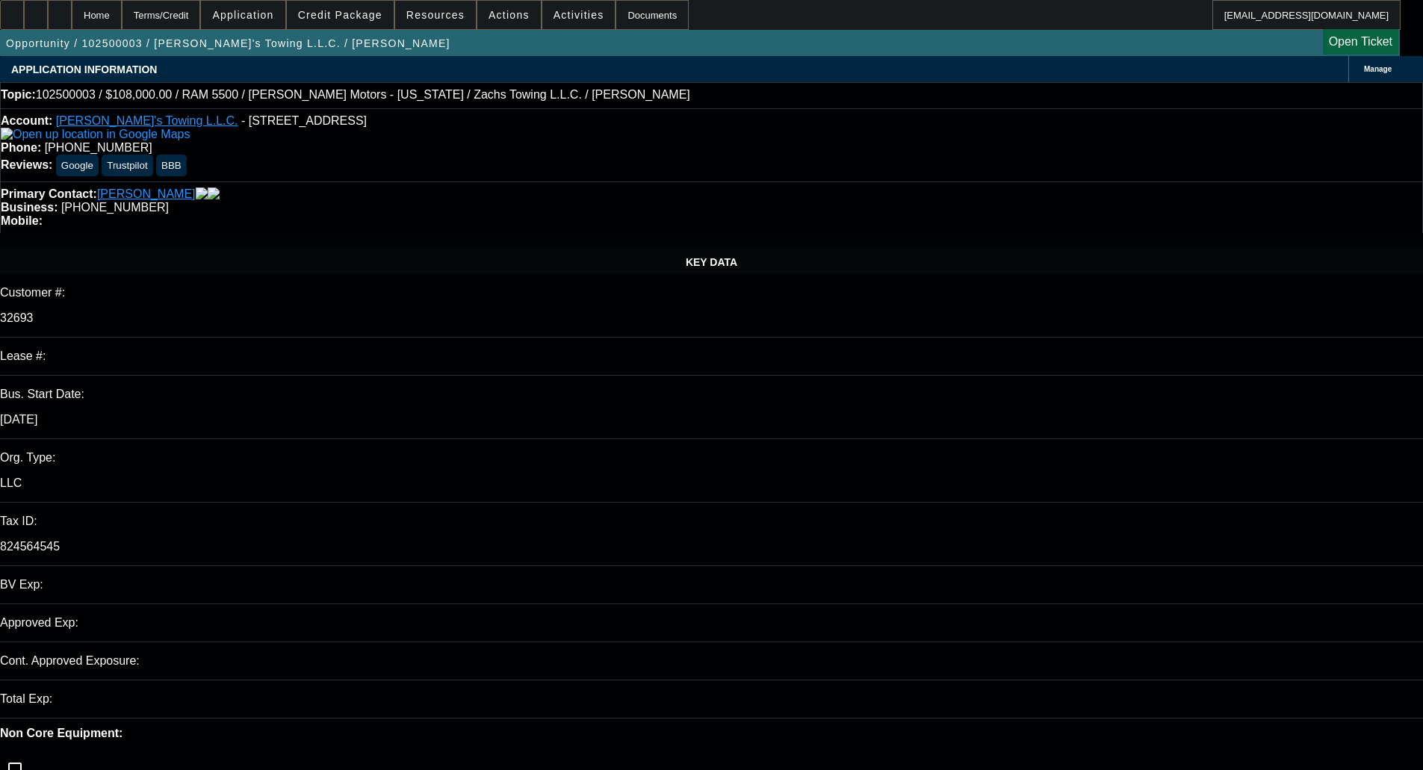
select select "0.2"
select select "0"
select select "2"
select select "0.2"
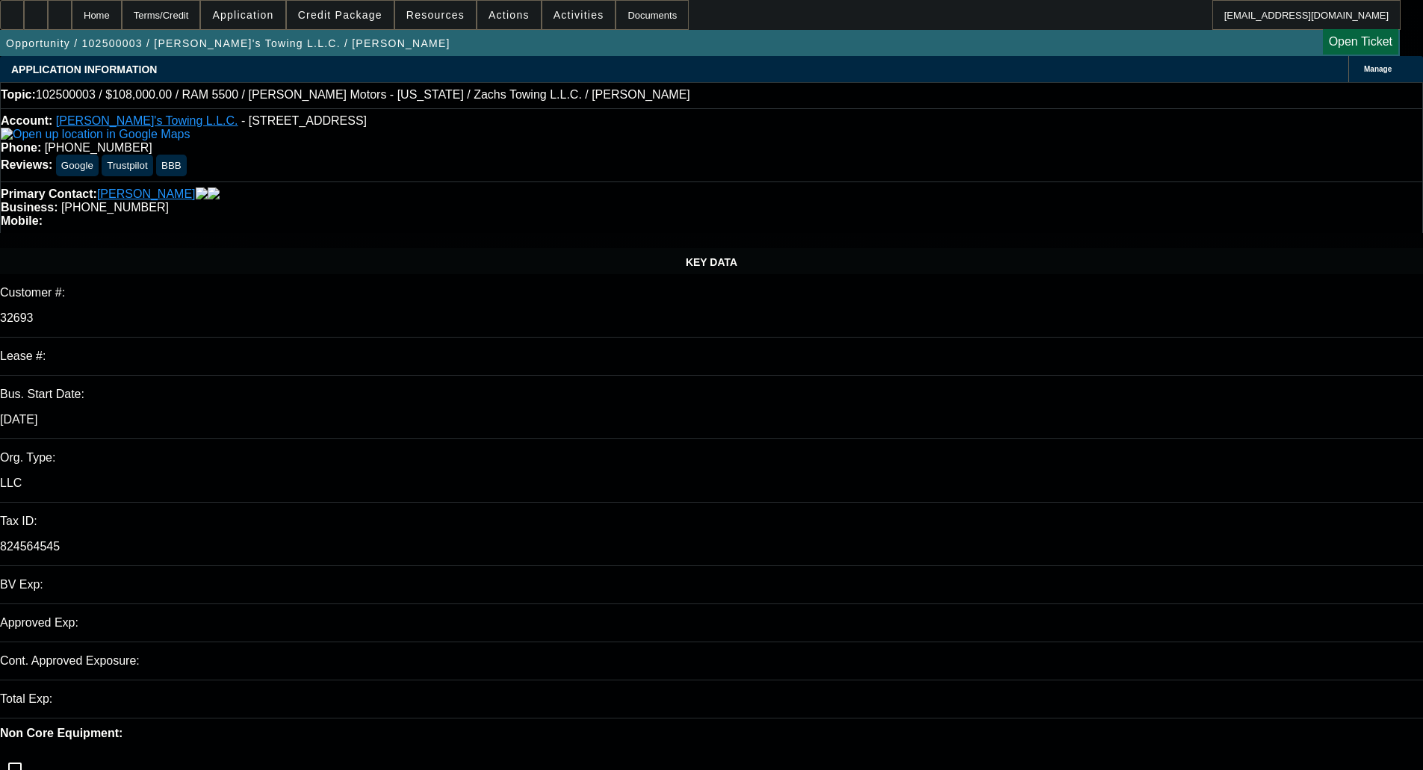
select select "17"
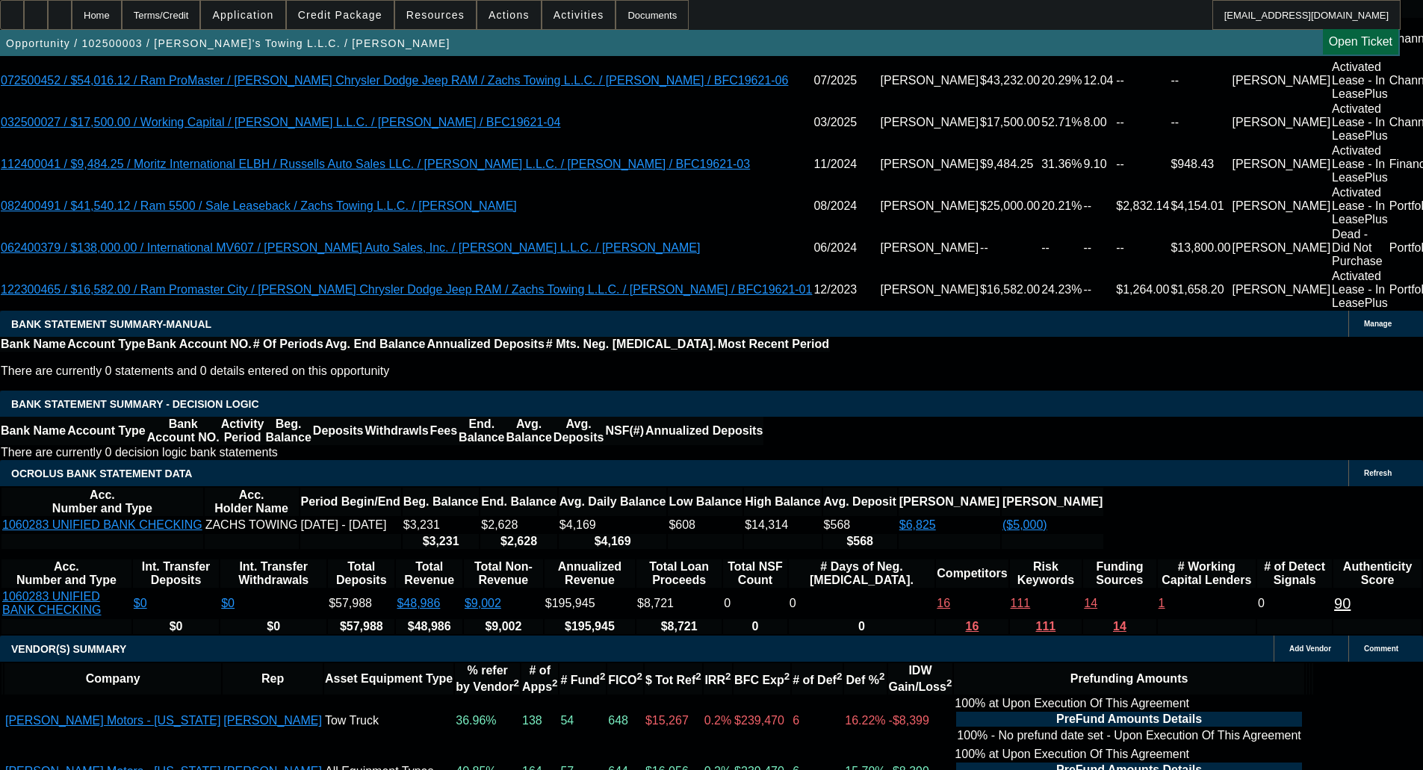
scroll to position [2789, 0]
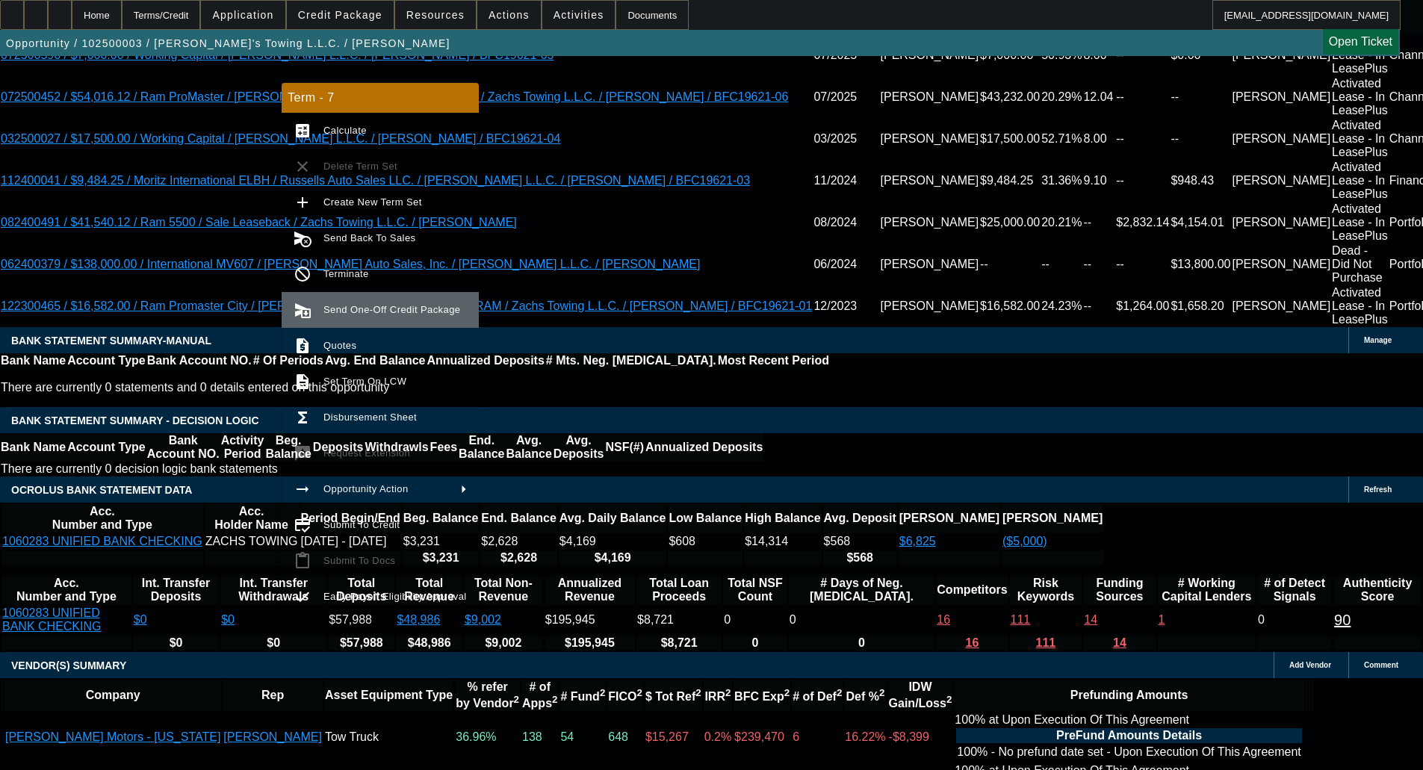
click at [362, 301] on span "Send One-Off Credit Package" at bounding box center [395, 310] width 143 height 18
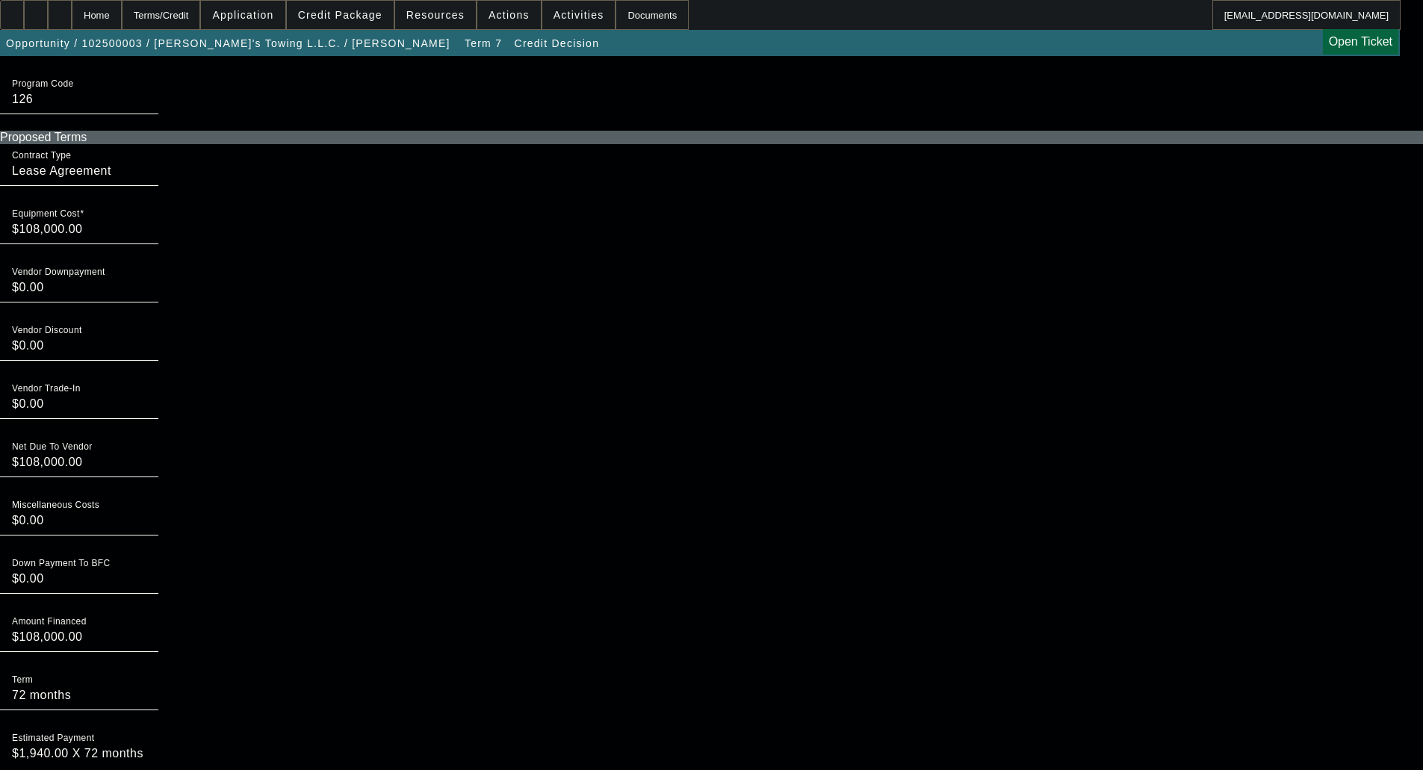
scroll to position [1943, 0]
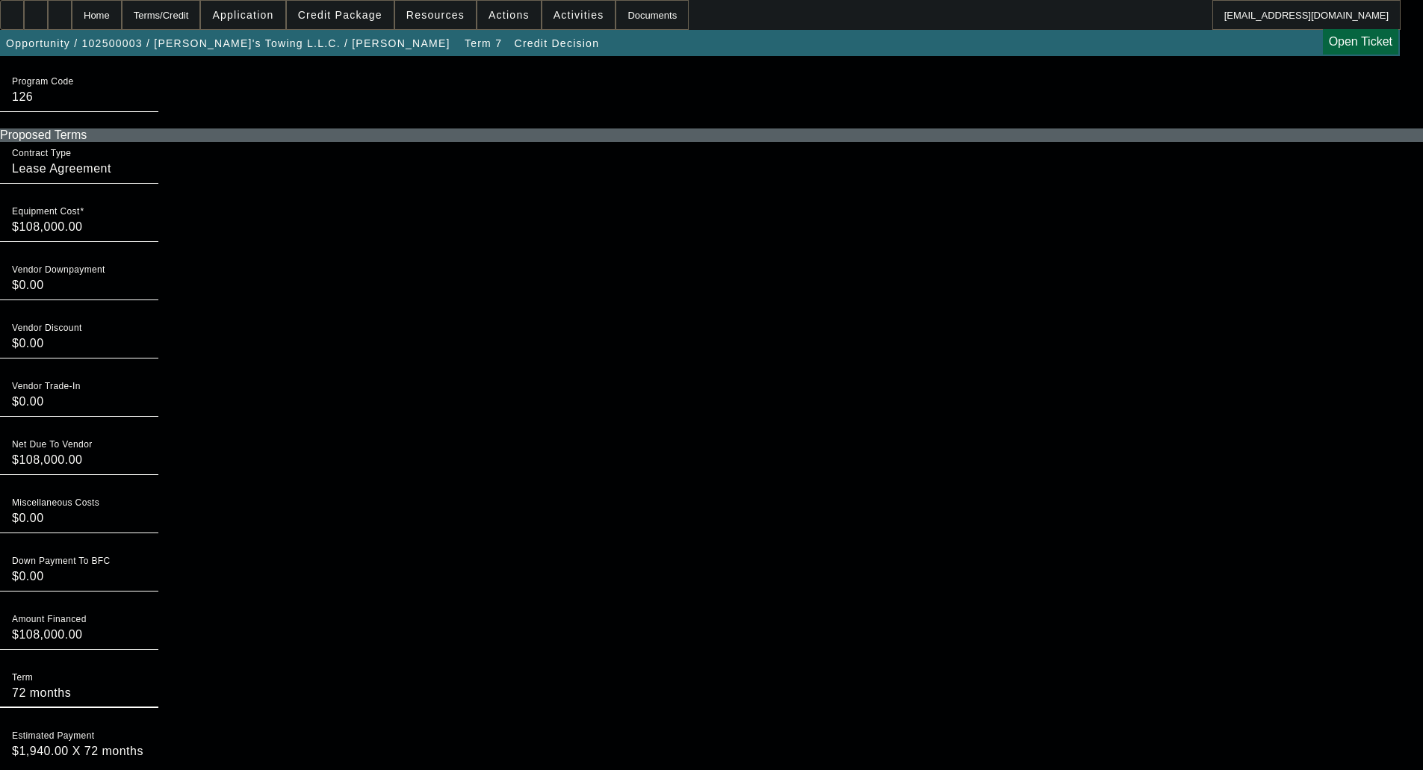
drag, startPoint x: 319, startPoint y: 429, endPoint x: 266, endPoint y: 425, distance: 53.2
type input "60 months"
click at [146, 743] on textarea "$1,940.00 X 72 months" at bounding box center [79, 761] width 134 height 36
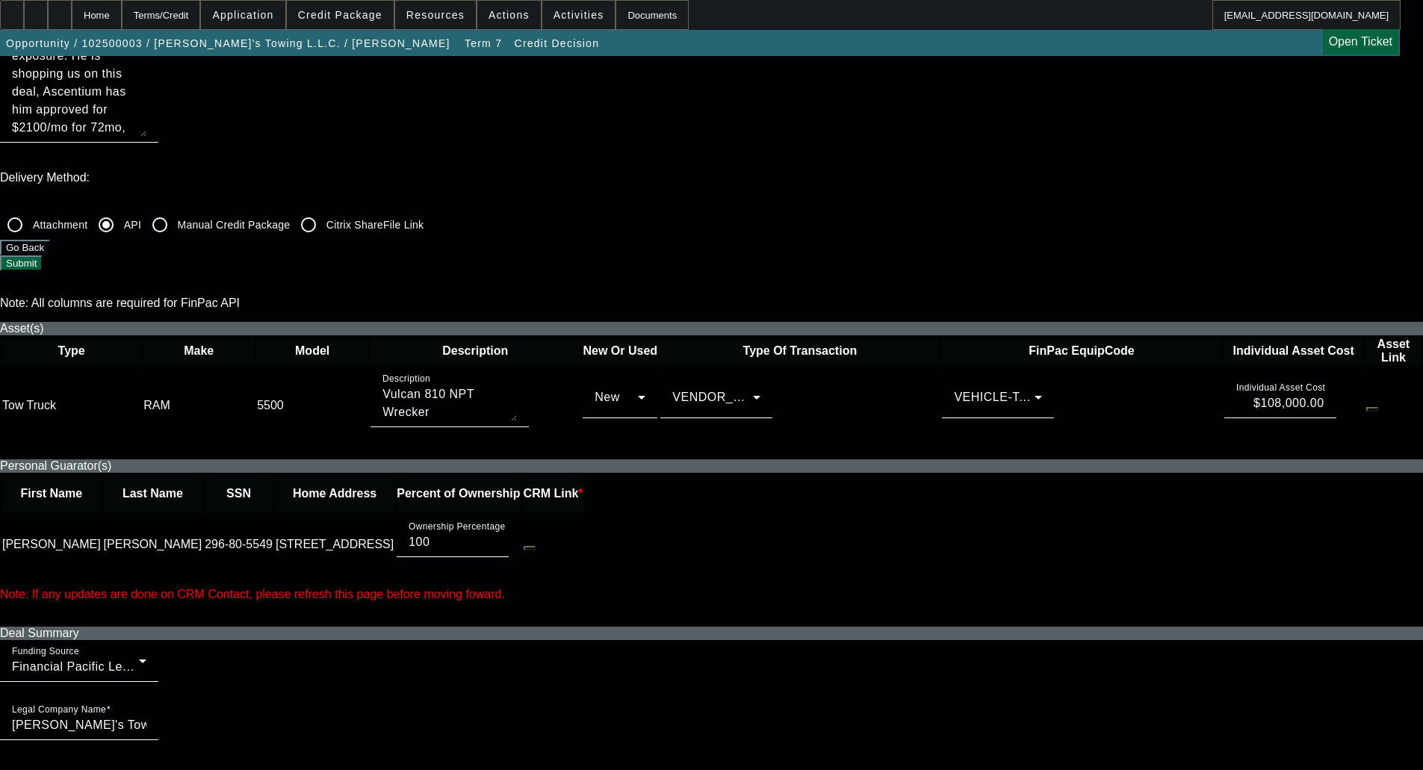
scroll to position [448, 0]
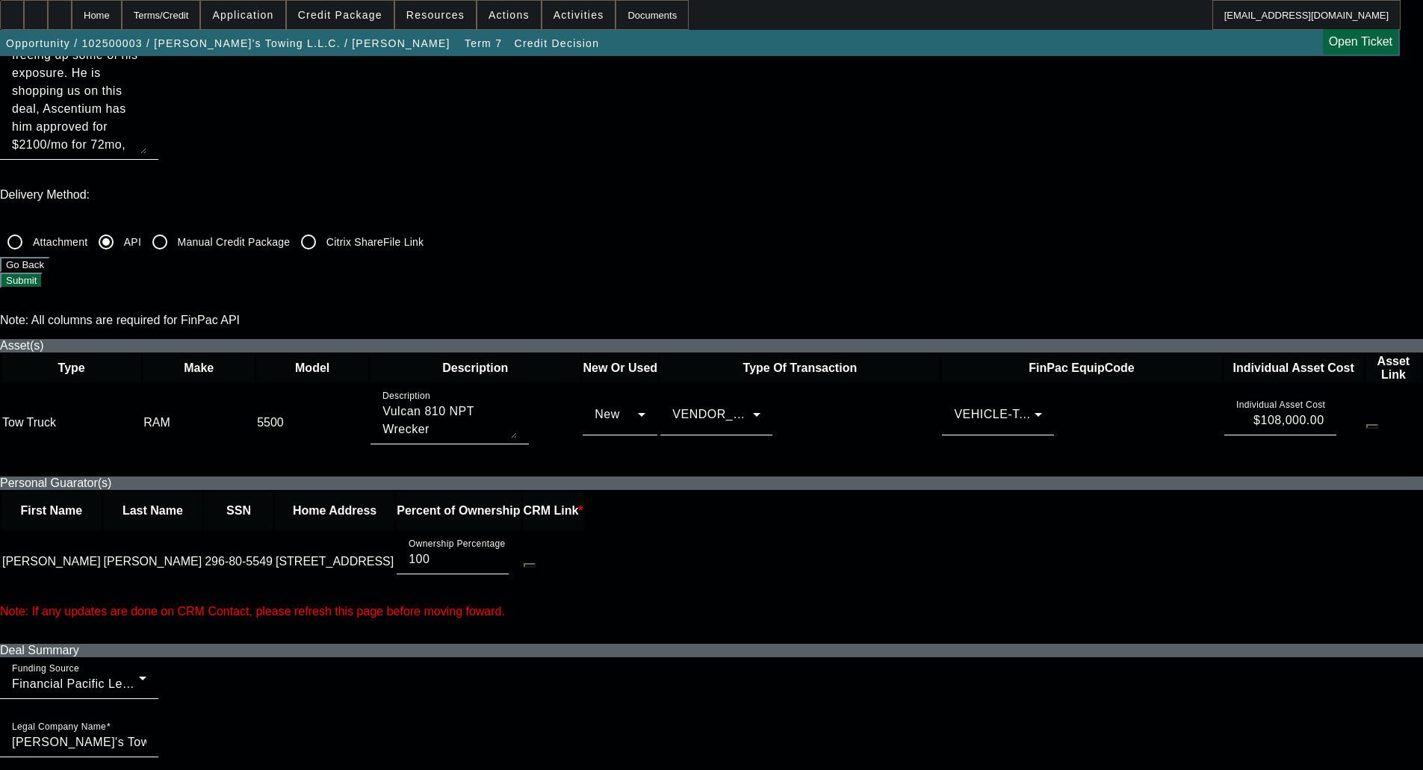
type textarea "$1,940.00 X 60 months"
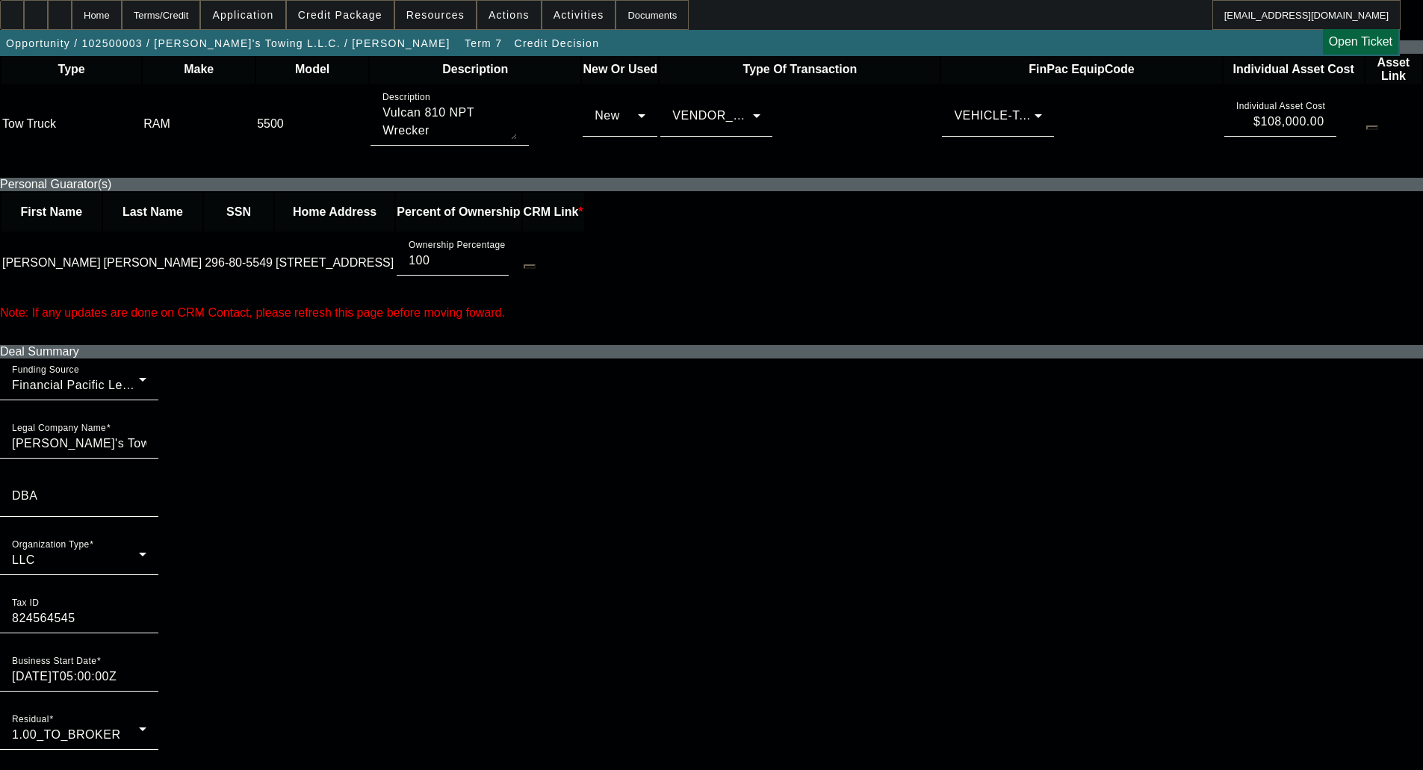
radio input "true"
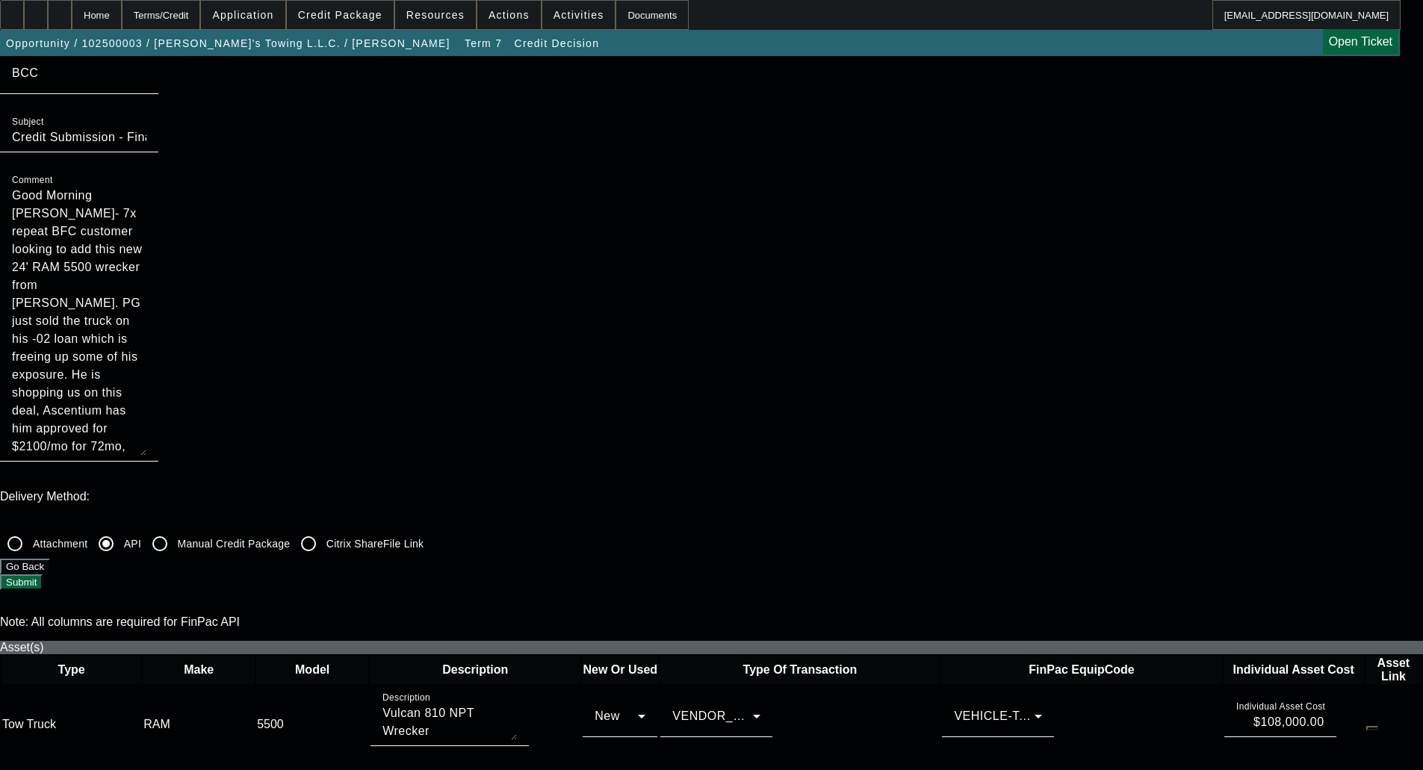
scroll to position [0, 0]
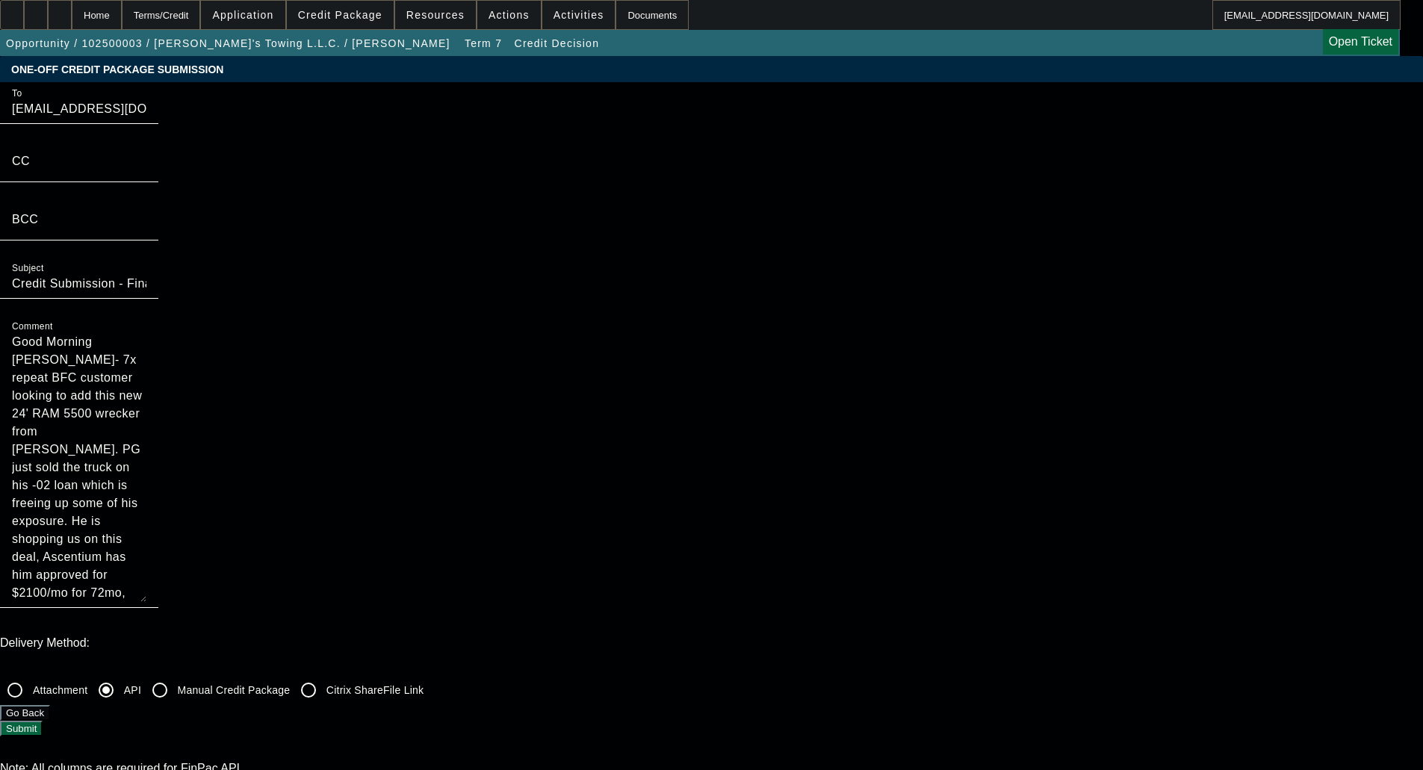
click at [43, 721] on button "Submit" at bounding box center [21, 729] width 43 height 16
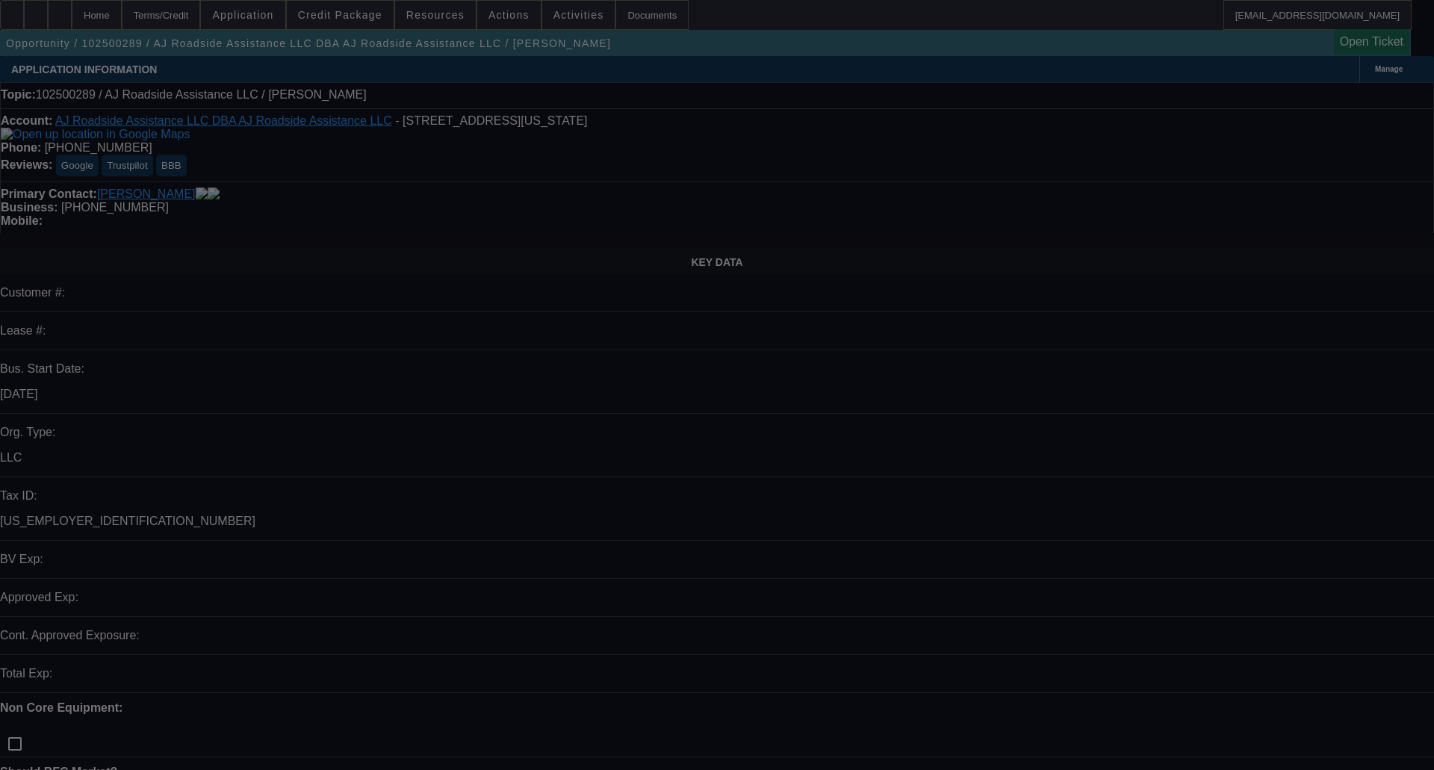
select select "0"
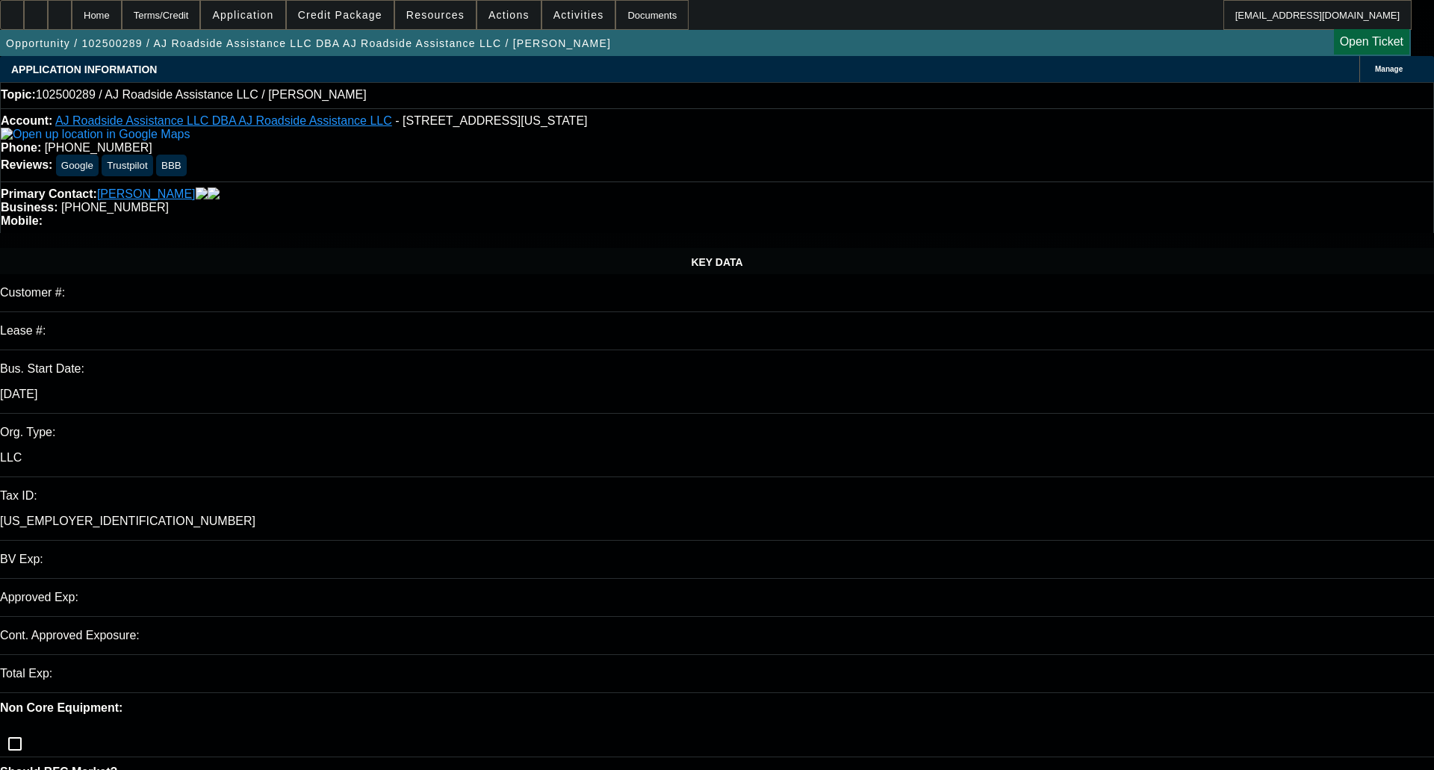
select select "2"
select select "0.1"
select select "4"
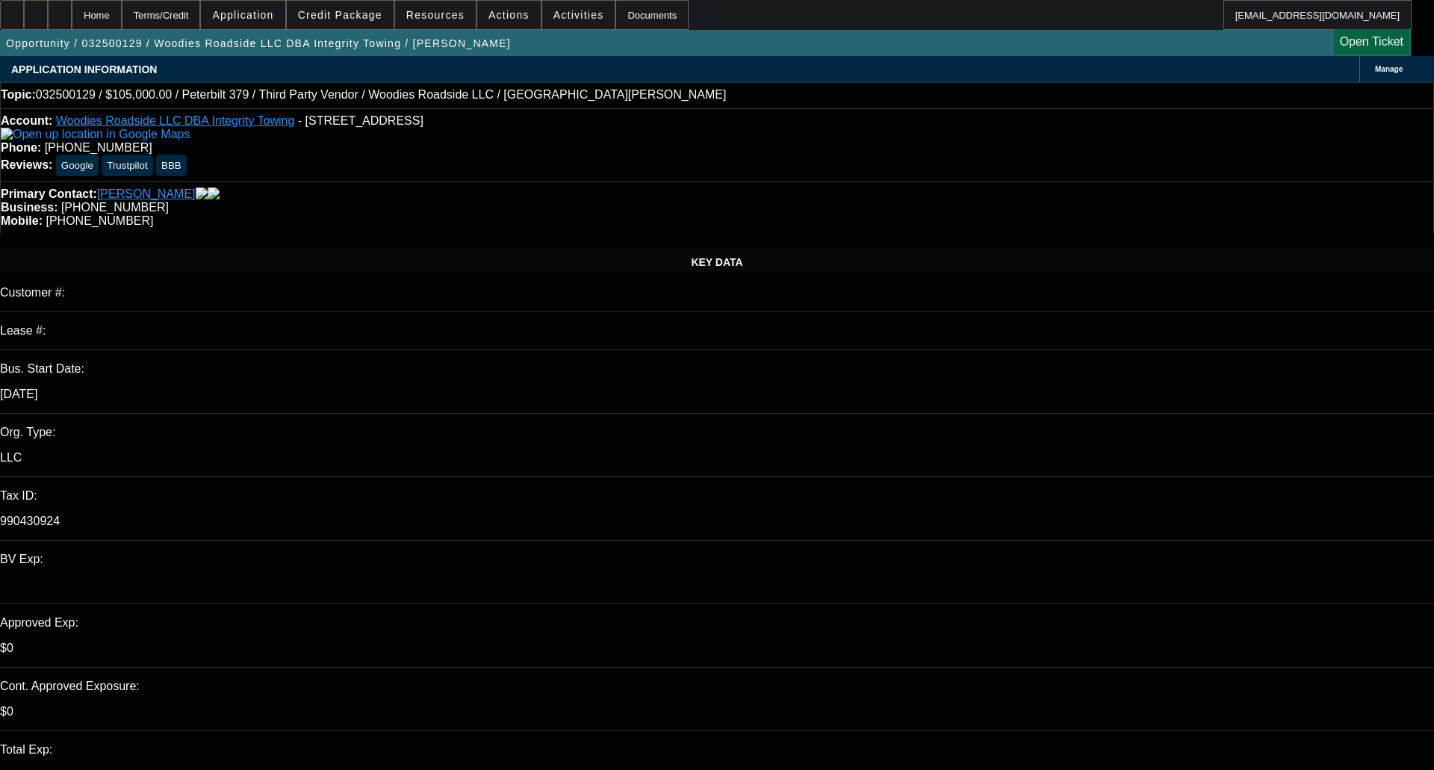
select select "0"
select select "2"
select select "0"
select select "6"
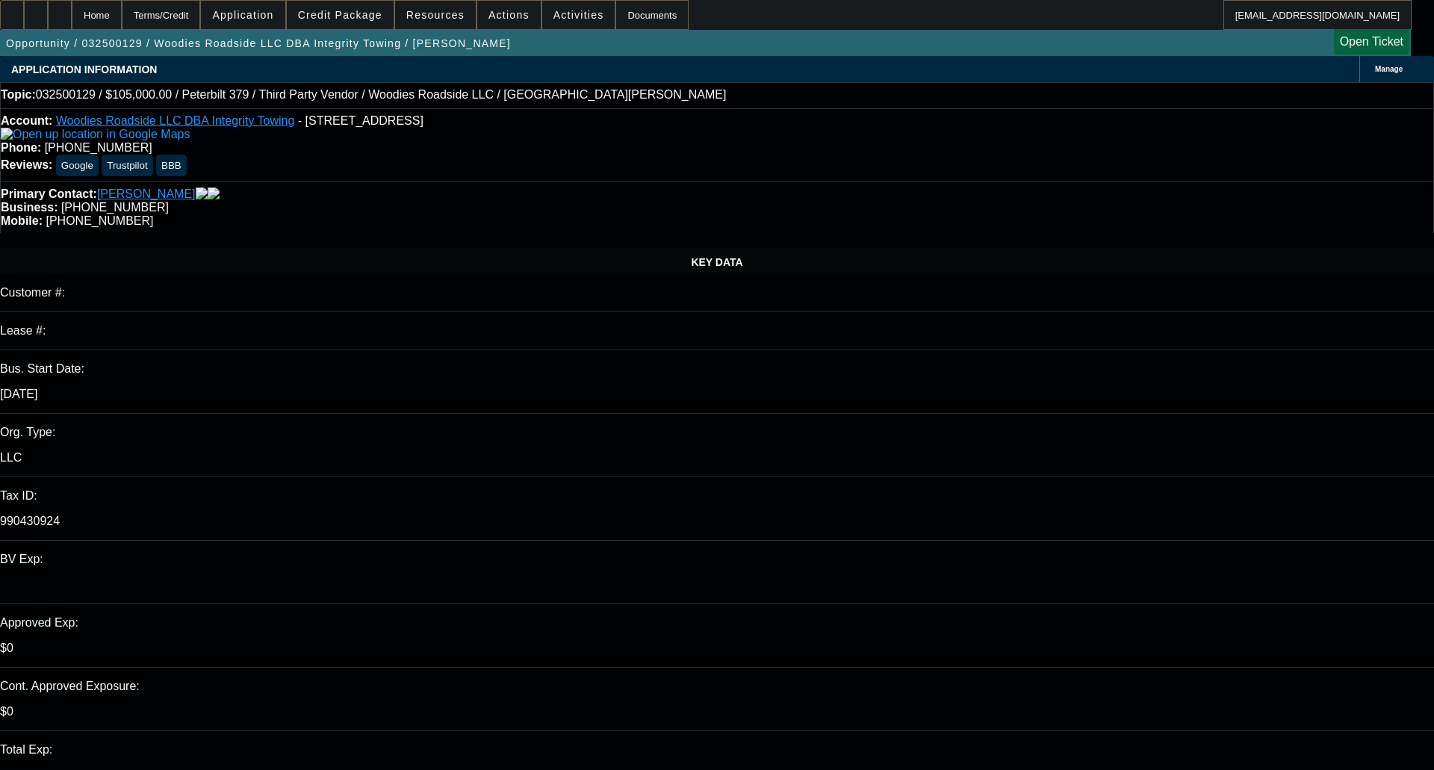
select select "0"
select select "6"
select select "0"
select select "2"
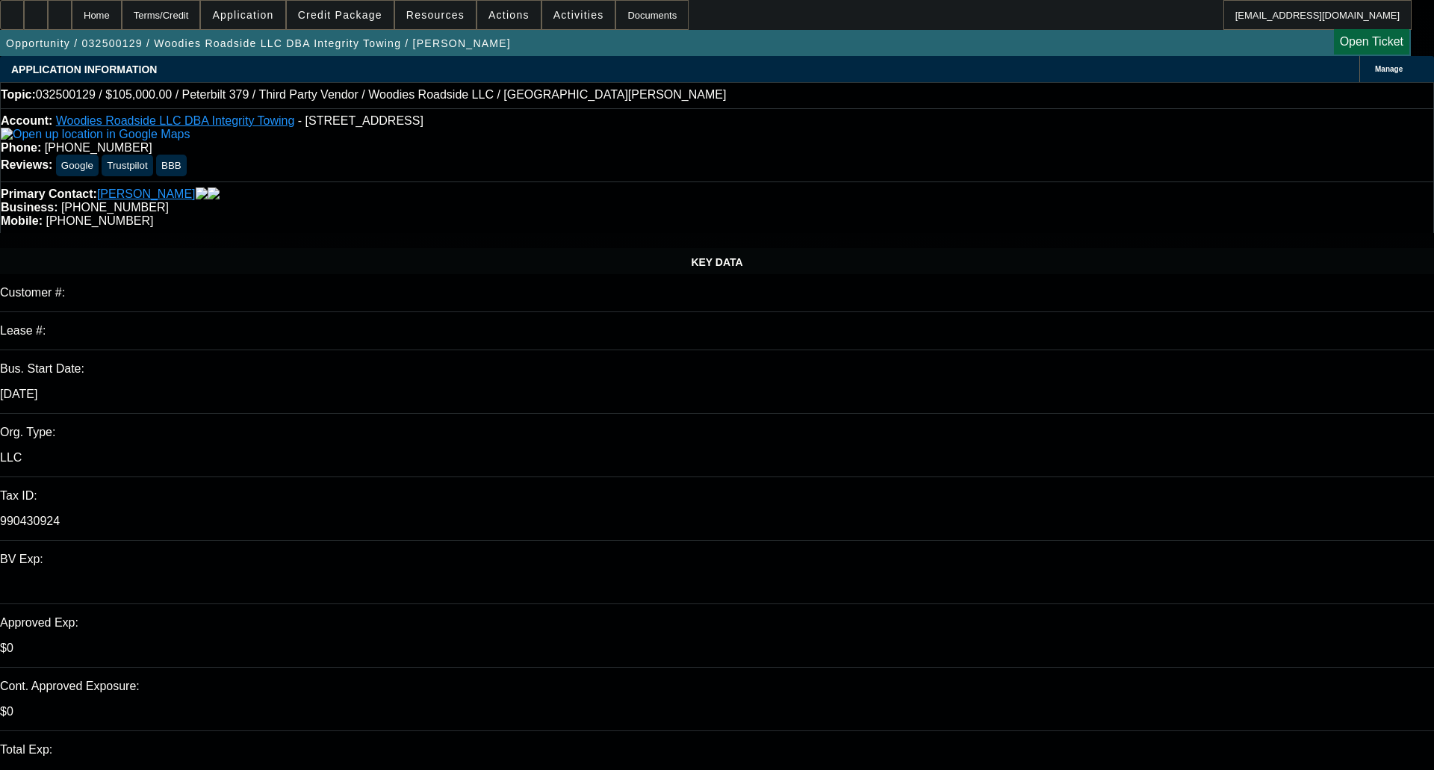
select select "2"
select select "0"
select select "6"
select select "0.1"
select select "2"
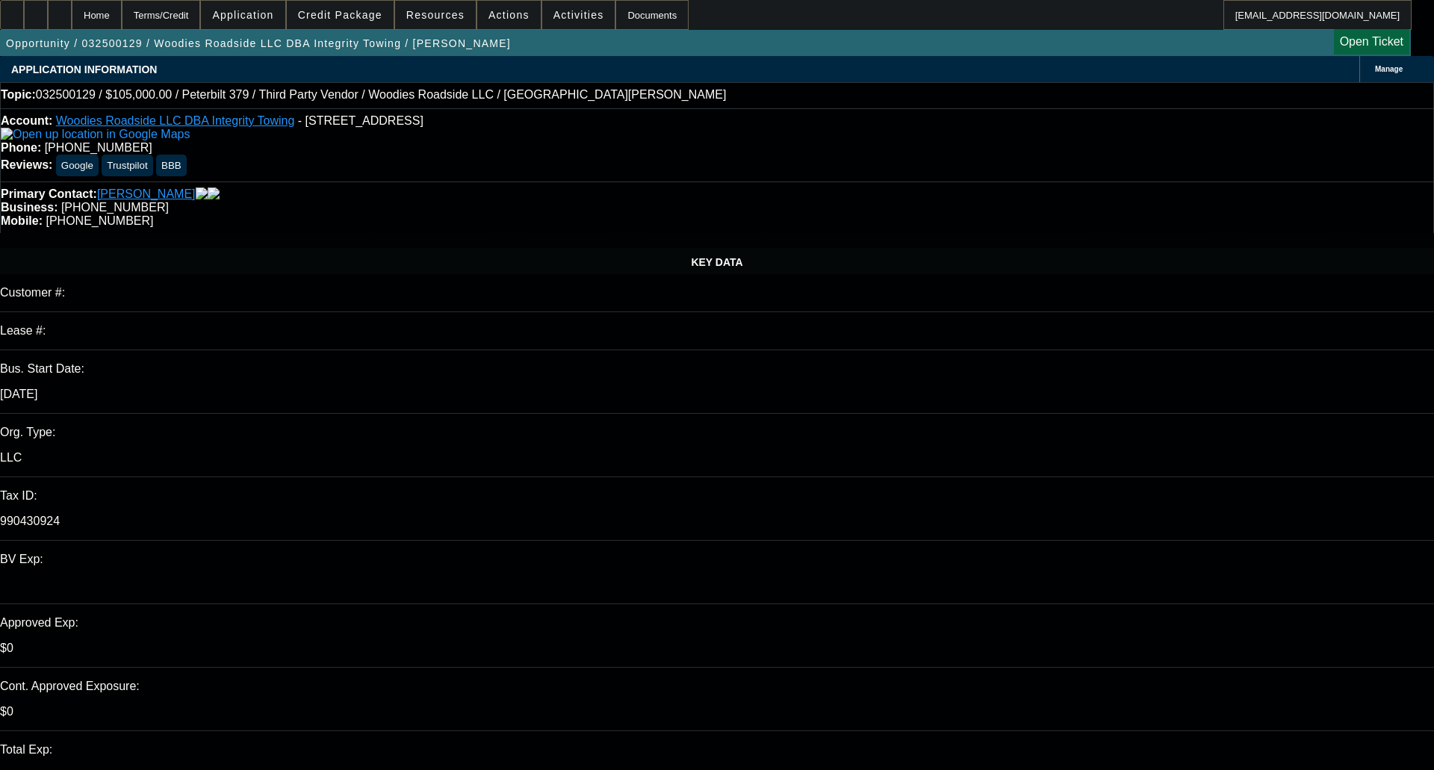
select select "2"
select select "0"
select select "6"
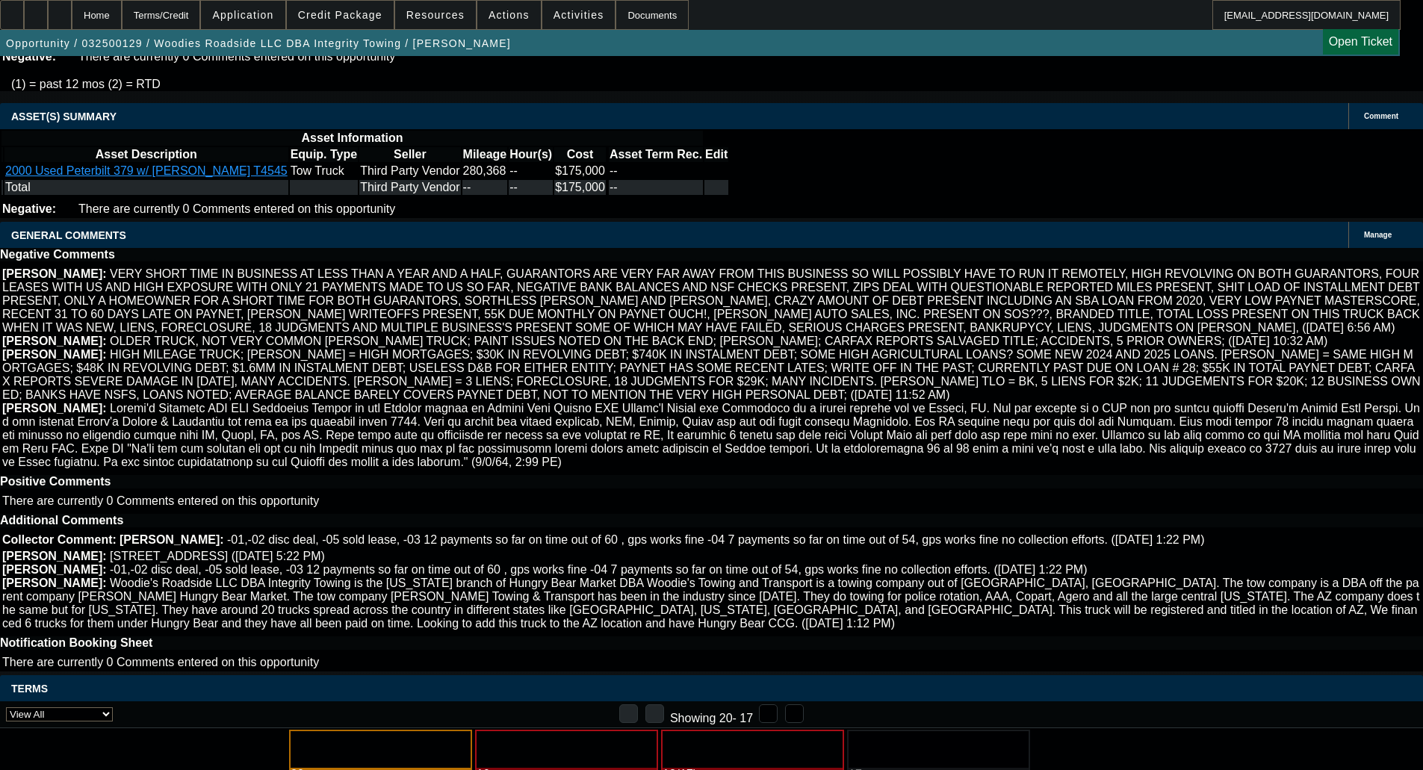
scroll to position [3138, 0]
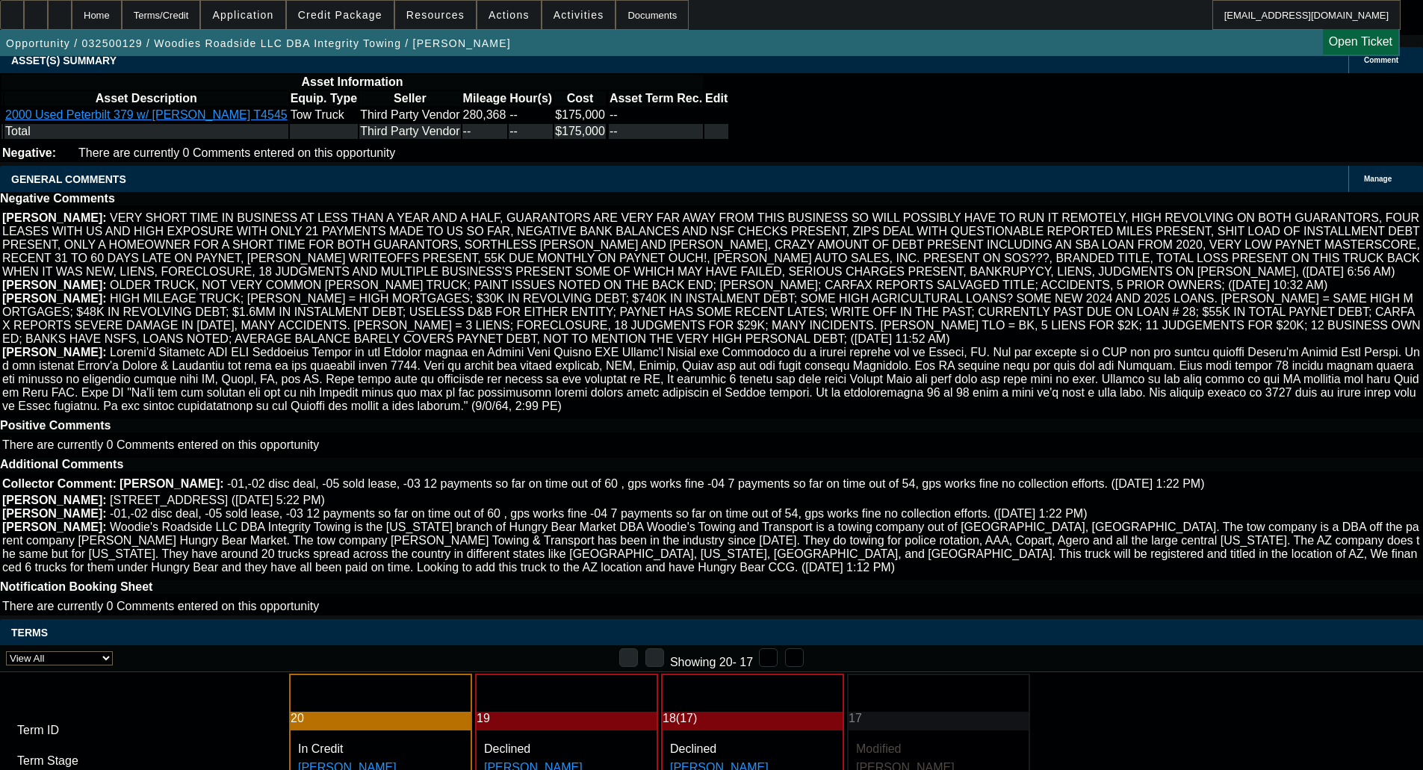
select select "5"
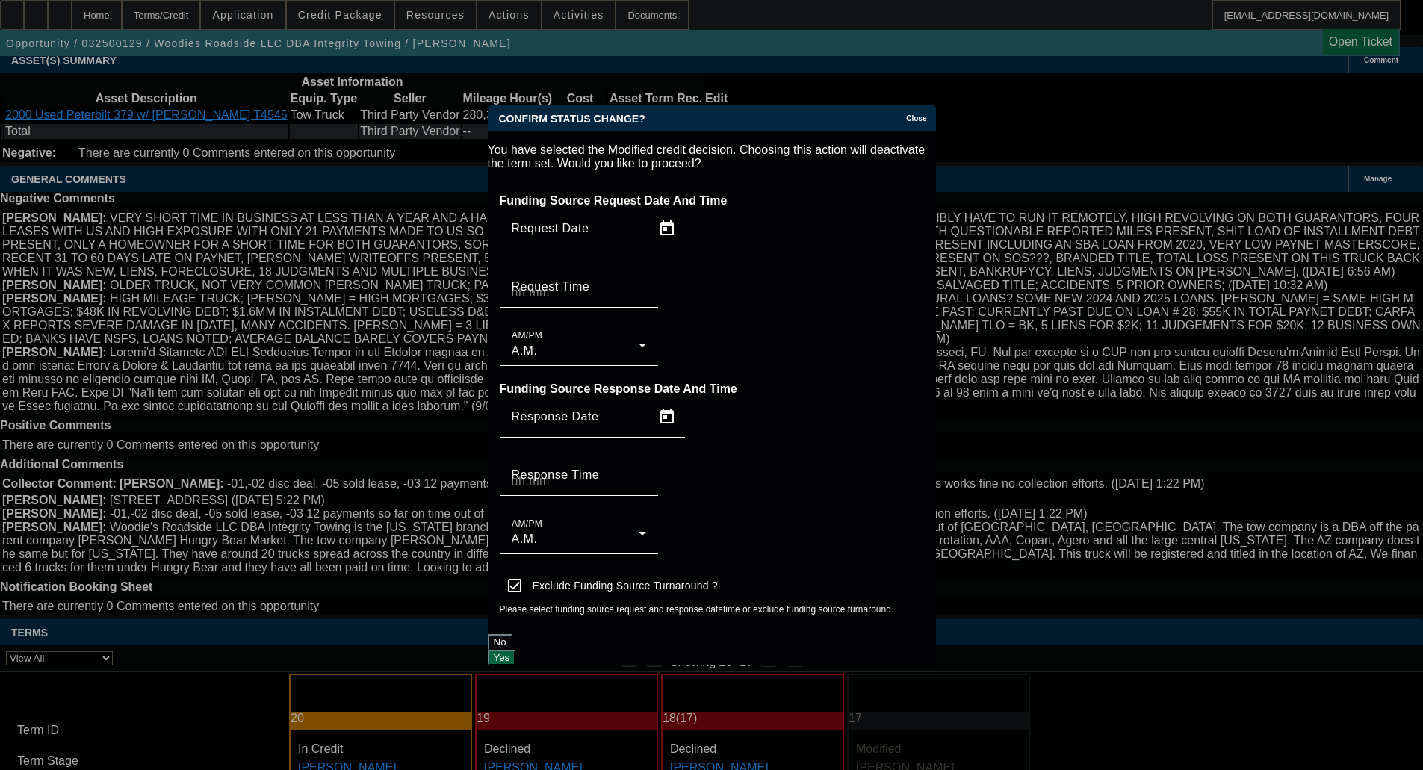
scroll to position [0, 0]
click at [870, 650] on div "Yes" at bounding box center [712, 658] width 448 height 16
click at [516, 650] on button "Yes" at bounding box center [502, 658] width 28 height 16
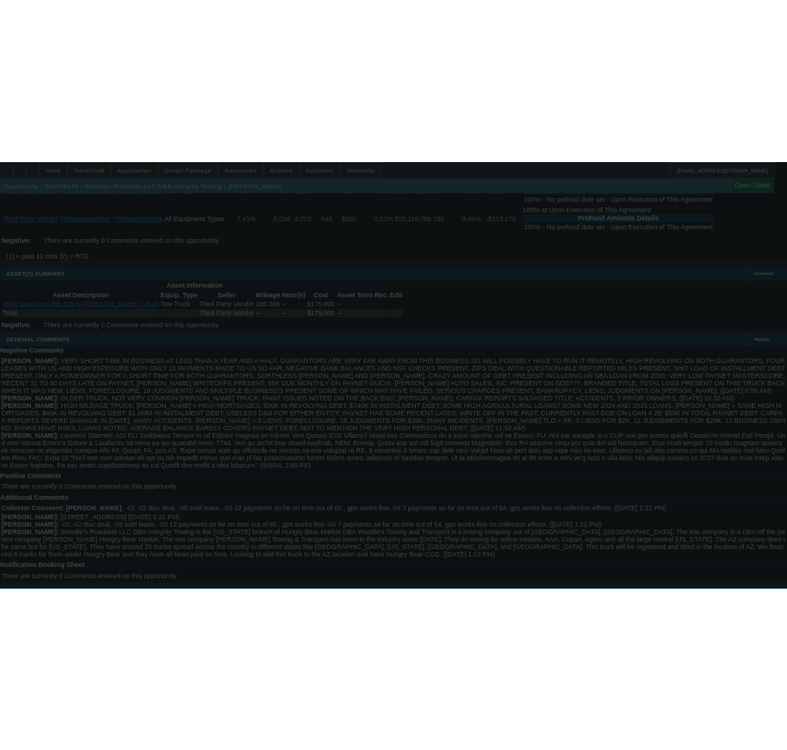
scroll to position [2764, 0]
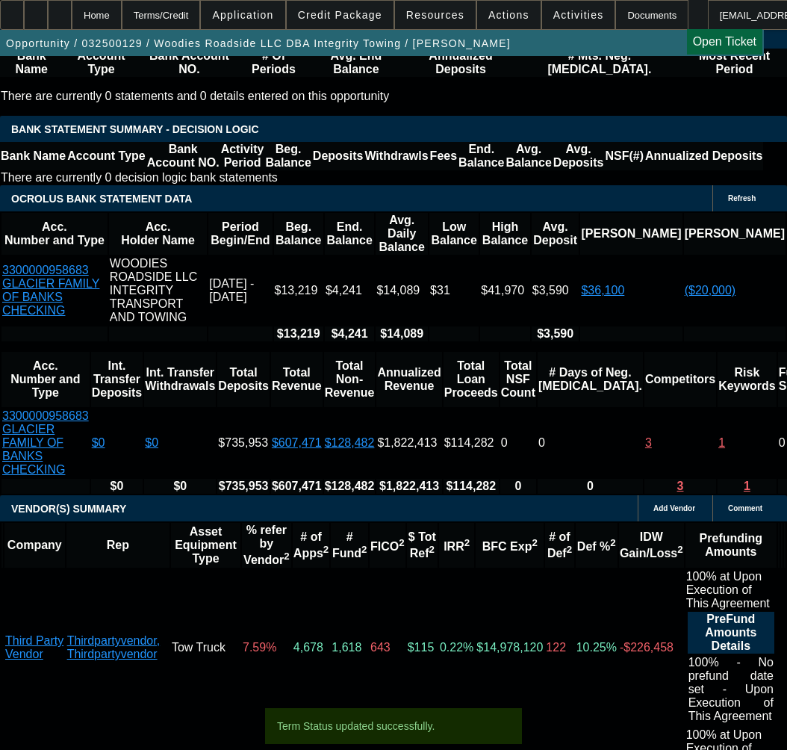
select select "0"
select select "2"
select select "0"
select select "6"
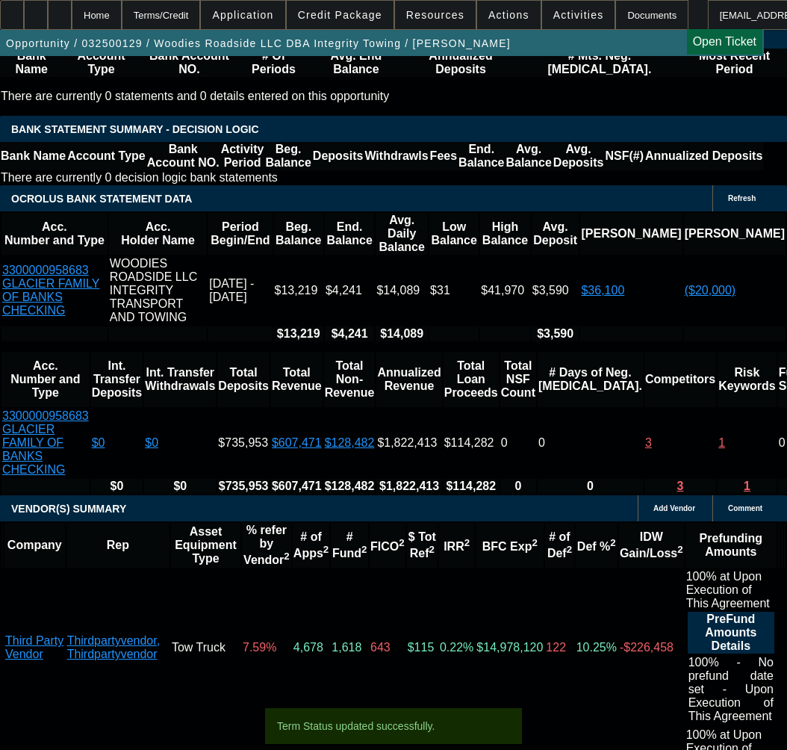
select select "0"
select select "2"
select select "0"
select select "6"
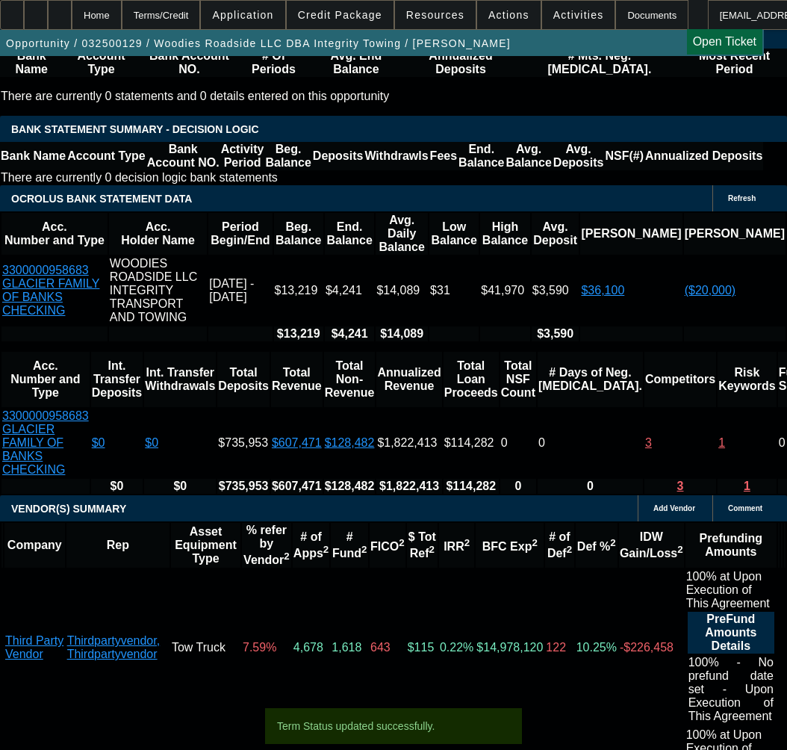
select select "0"
select select "6"
select select "0"
select select "2"
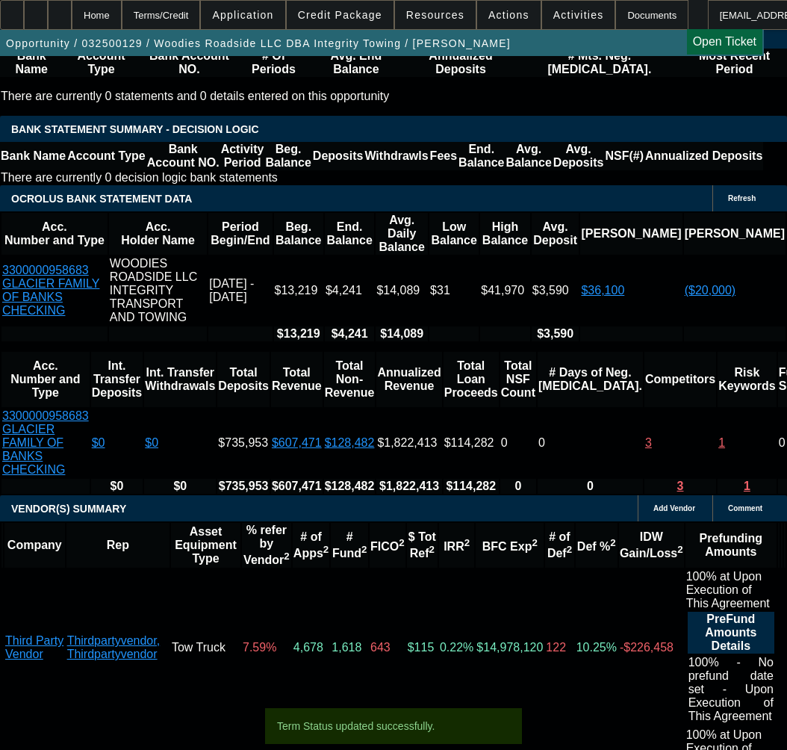
select select "2"
select select "0"
select select "6"
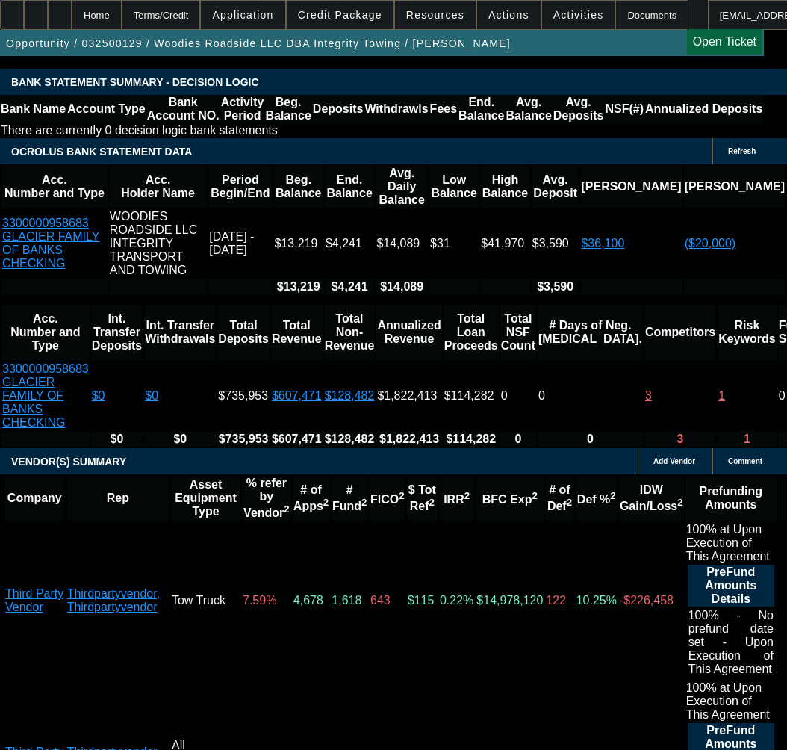
scroll to position [2914, 0]
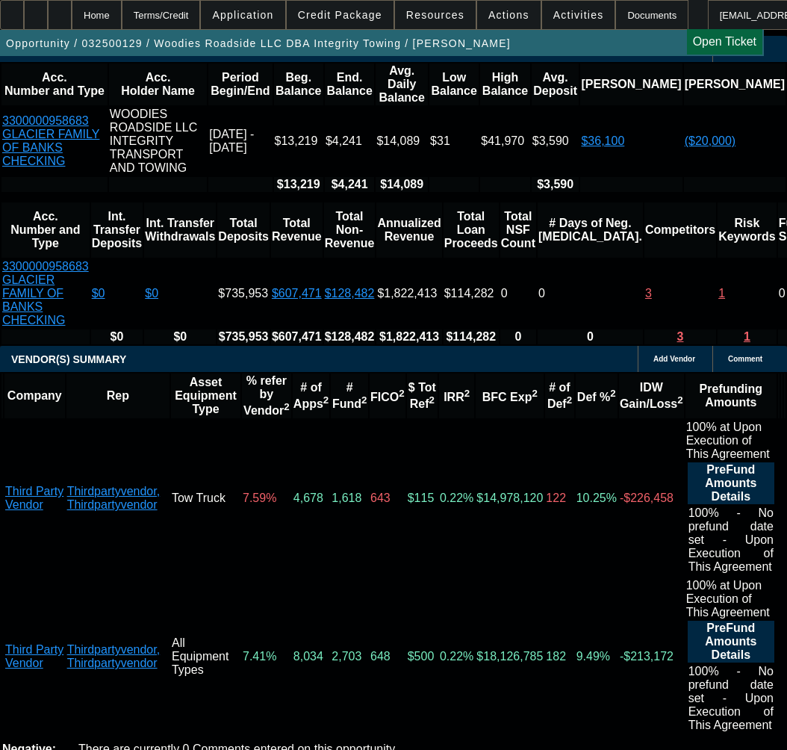
type input "$43,750.00"
type input "UNKNOWN"
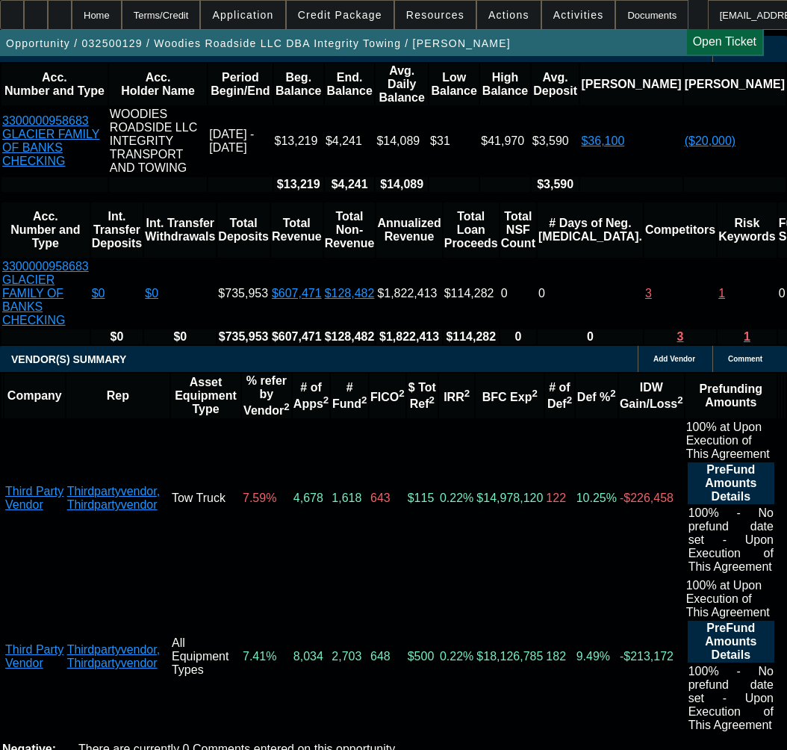
type input "$3,477.32"
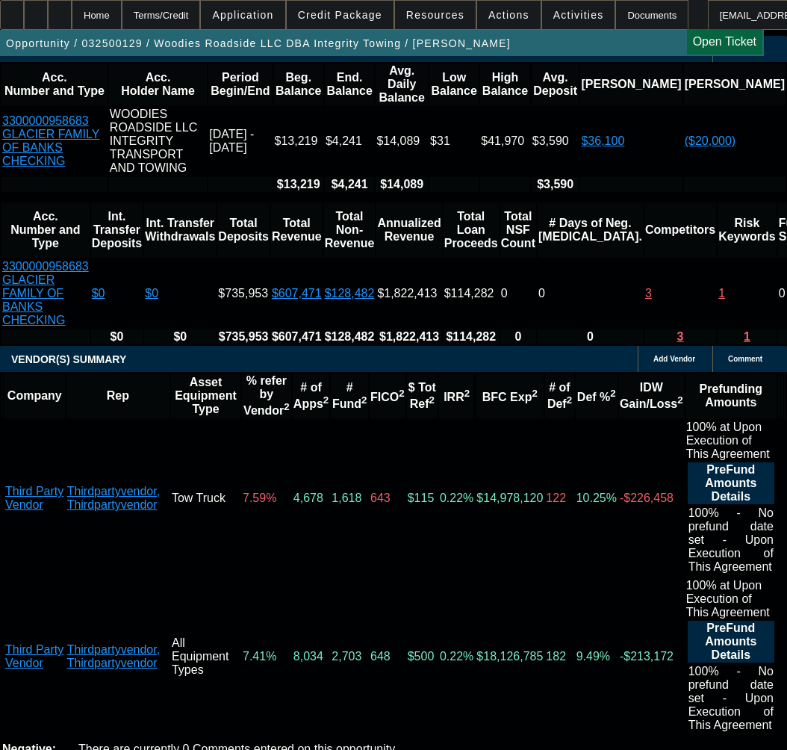
type input "3"
type input "$45,216.37"
type input "36"
type input "$4,877.72"
type input "36"
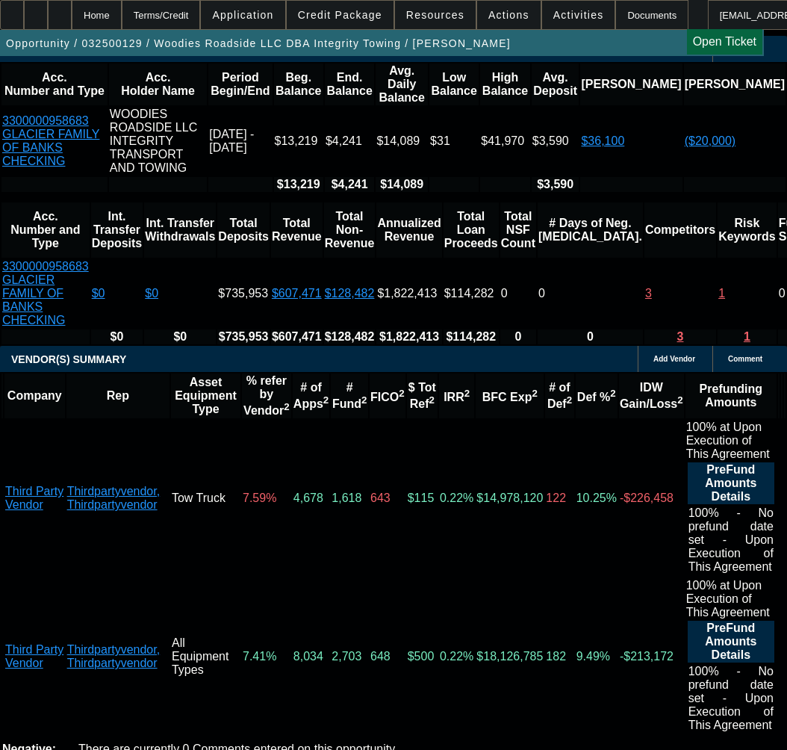
type input "5"
type input "5817"
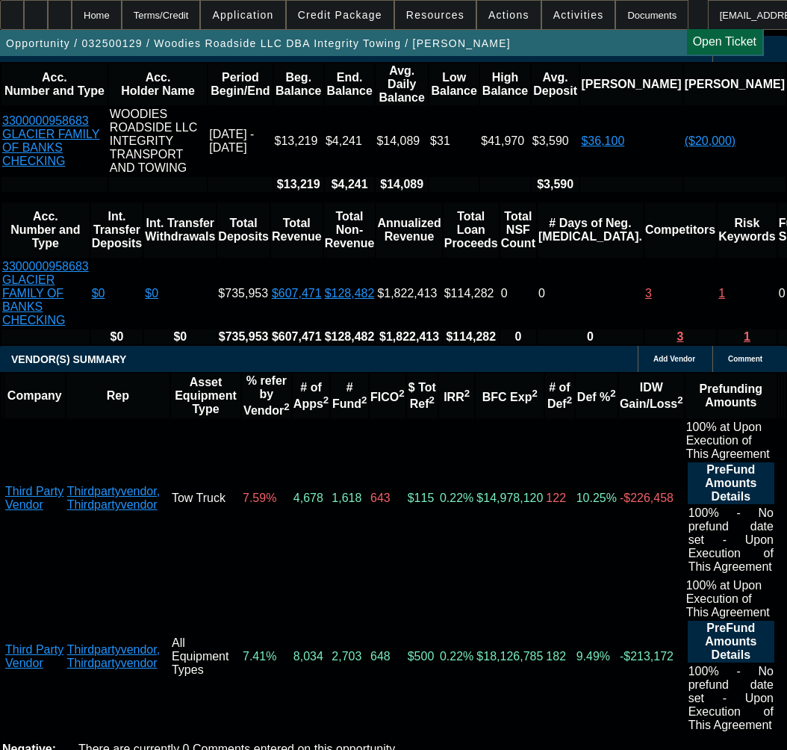
type input "33.4"
type input "$5,817.00"
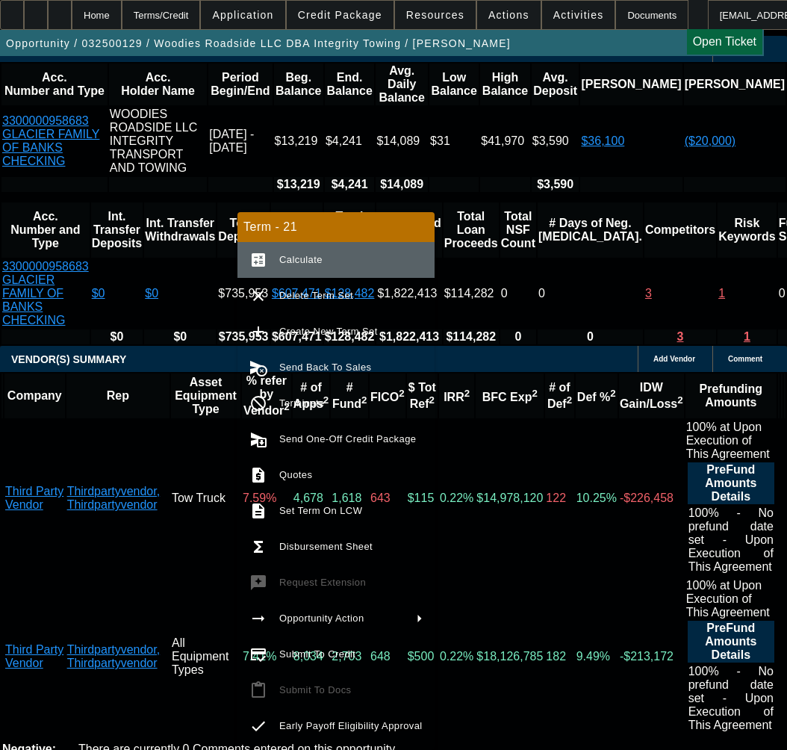
click at [284, 262] on span "Calculate" at bounding box center [300, 259] width 43 height 11
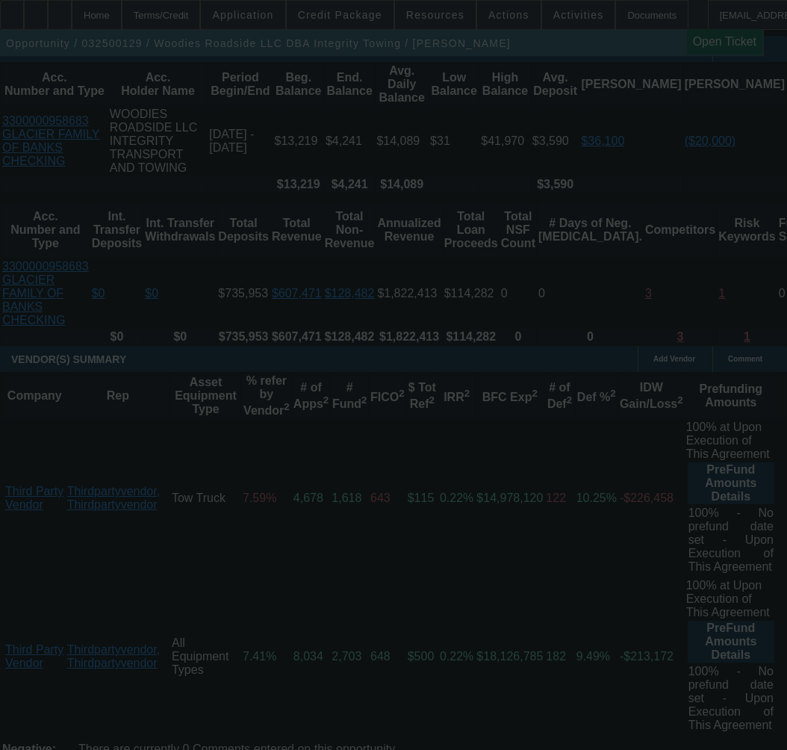
select select "0"
select select "2"
select select "0"
select select "6"
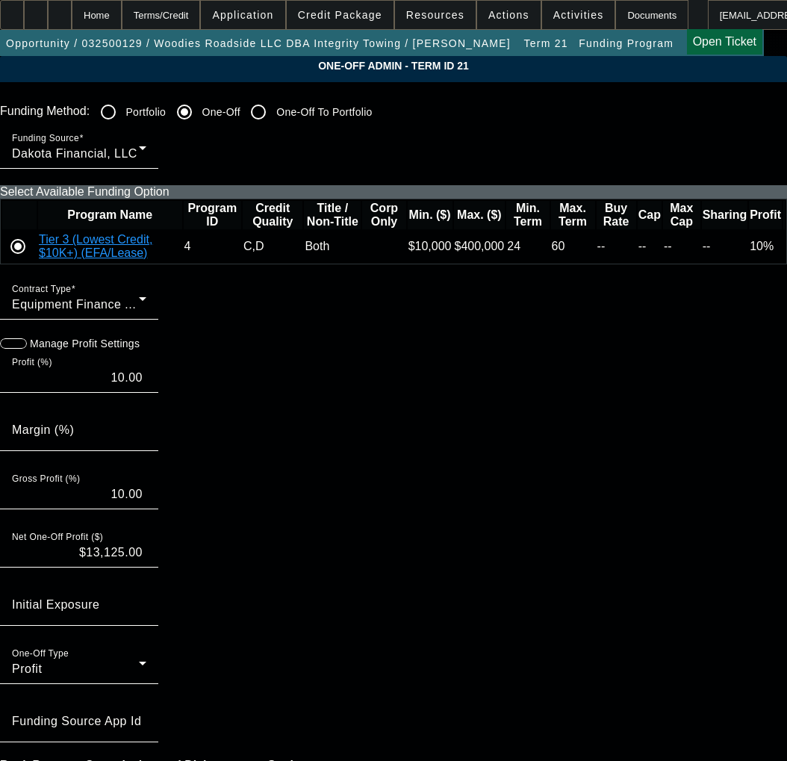
click at [134, 311] on span "Equipment Finance Agreement" at bounding box center [99, 304] width 174 height 13
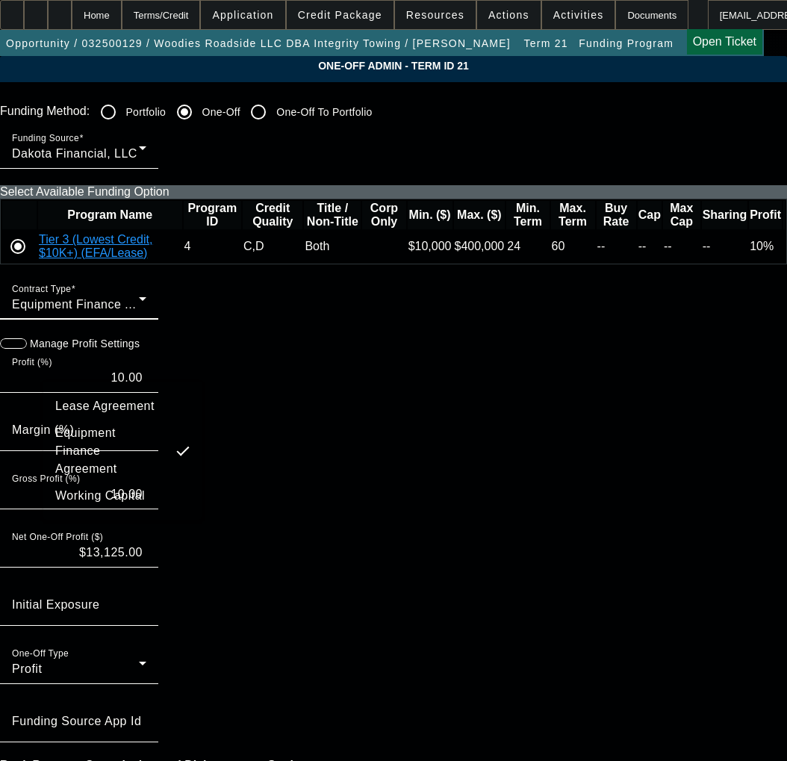
click at [106, 405] on span "Lease Agreement" at bounding box center [104, 406] width 99 height 18
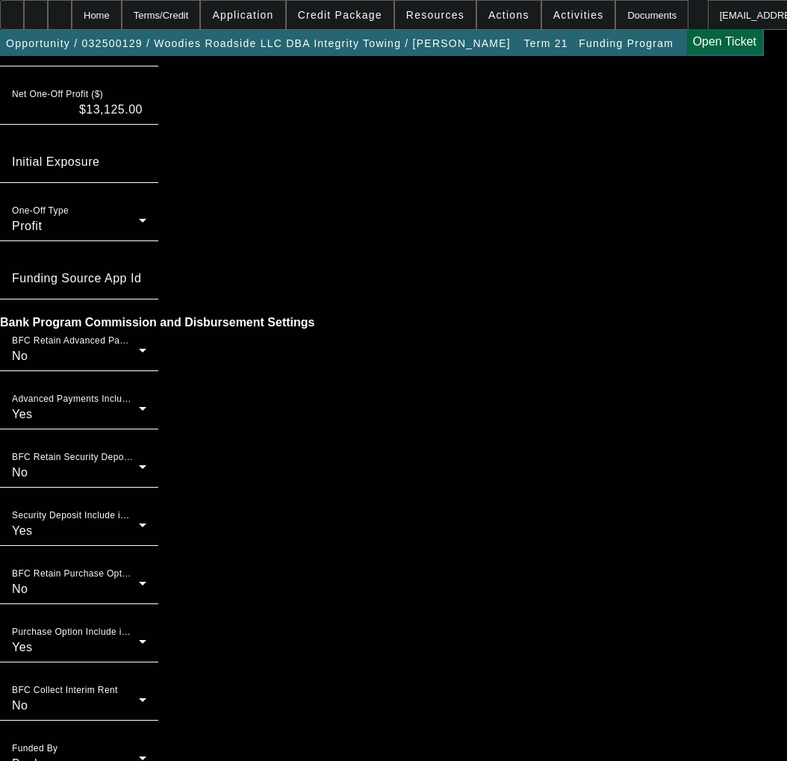
scroll to position [1155, 0]
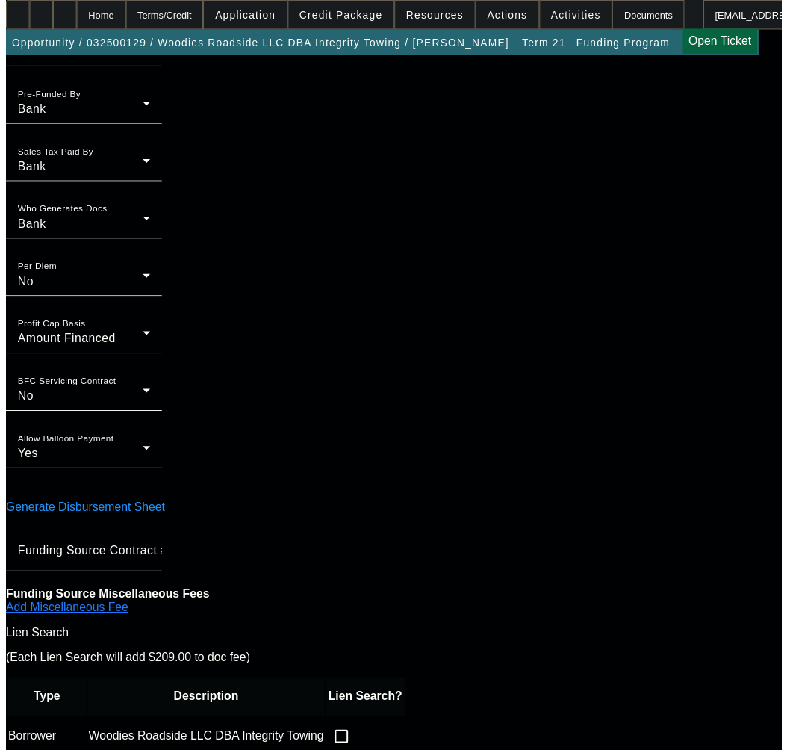
scroll to position [0, 0]
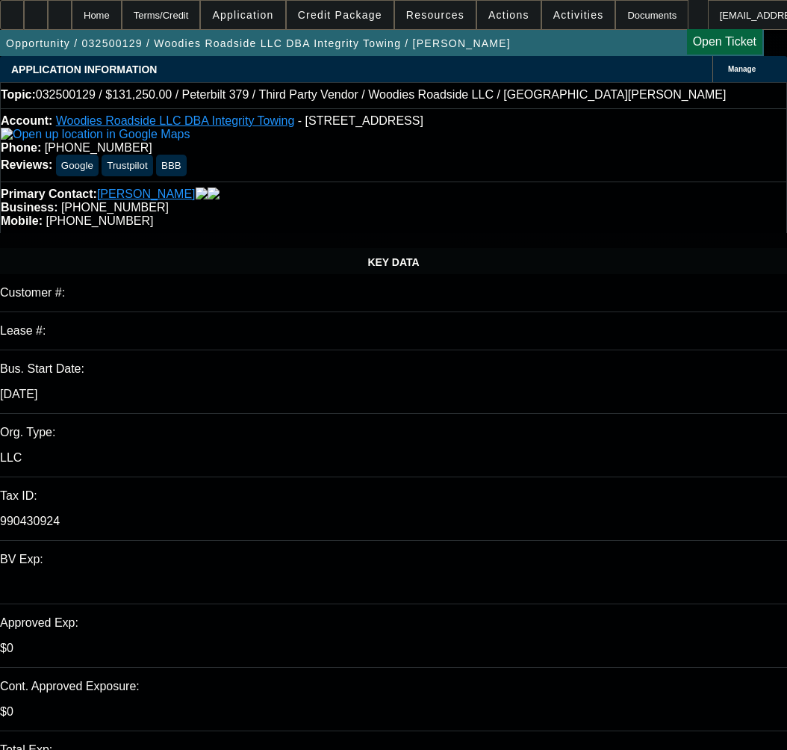
select select "0"
select select "2"
select select "0"
select select "6"
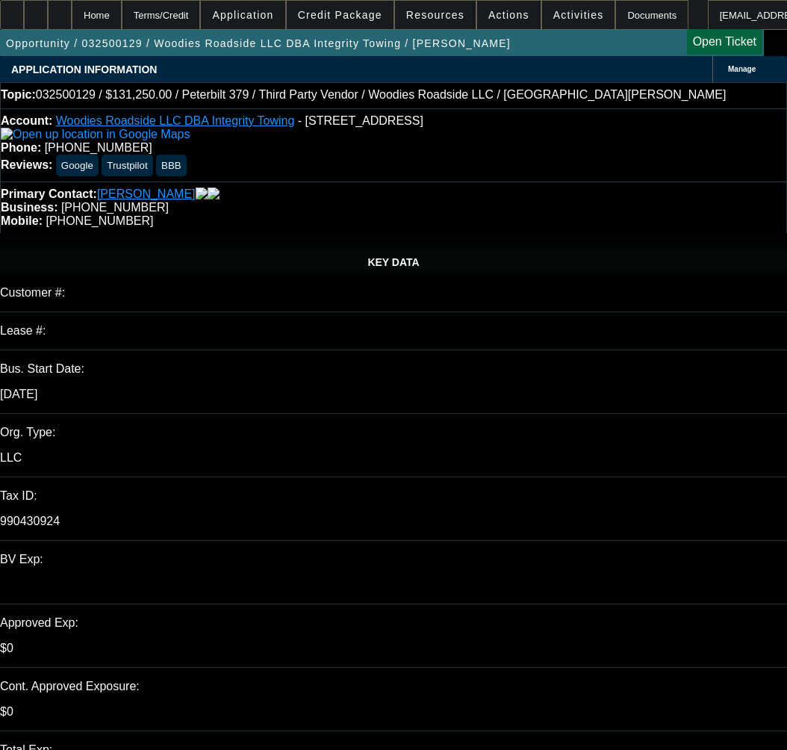
select select "0"
select select "2"
select select "0"
select select "6"
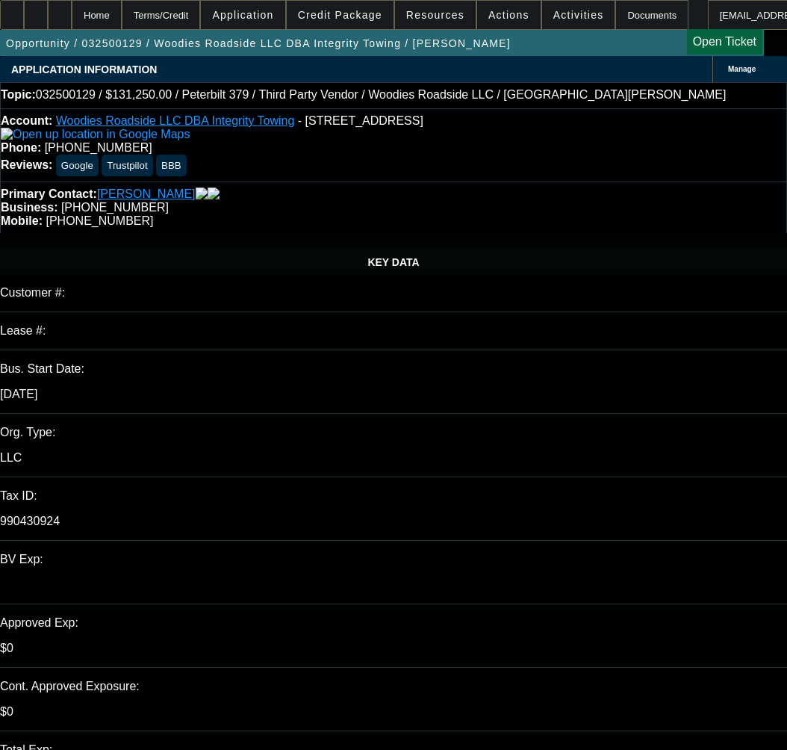
select select "0"
select select "6"
select select "0"
select select "2"
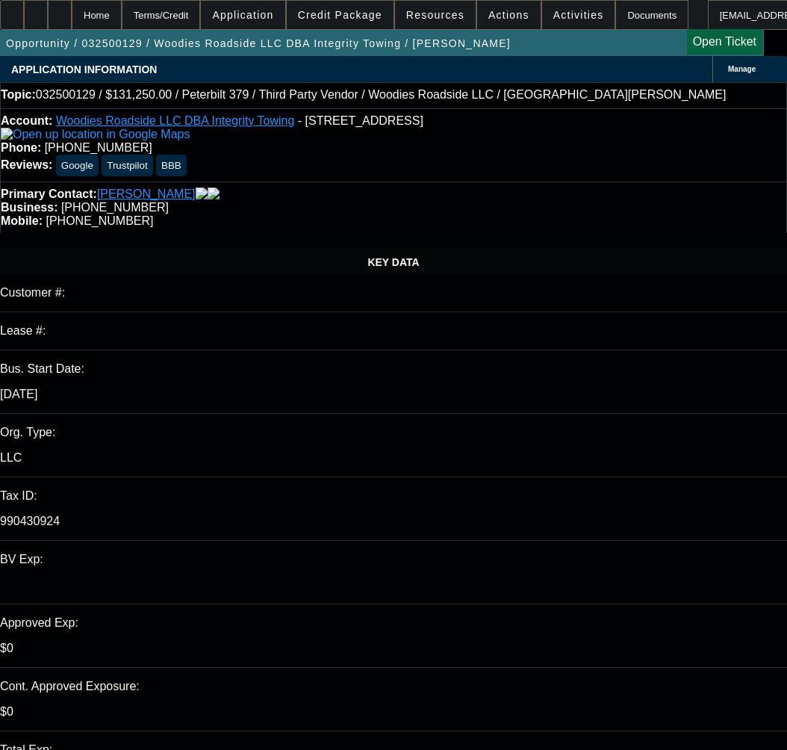
select select "2"
select select "0"
select select "6"
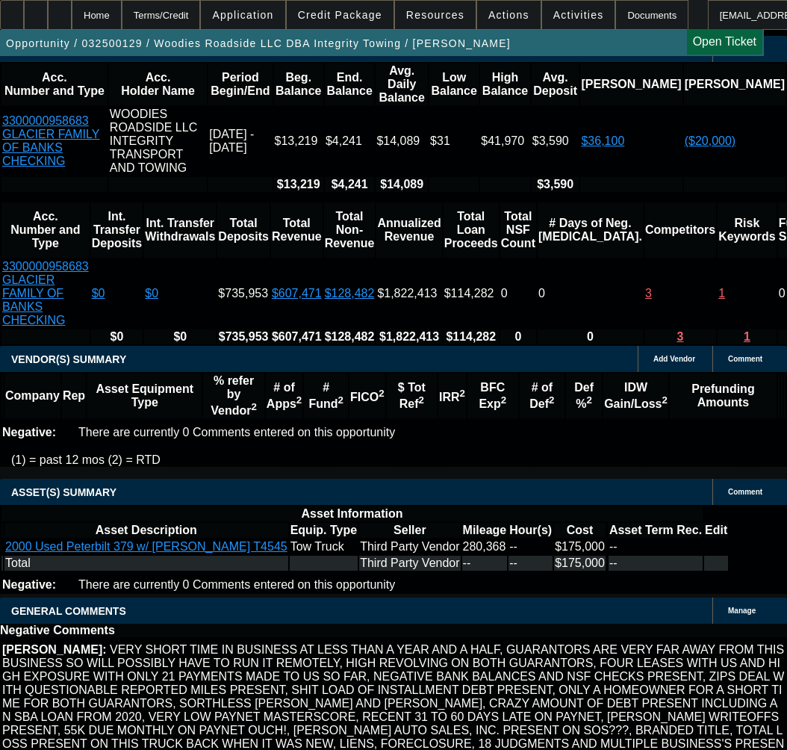
scroll to position [3027, 0]
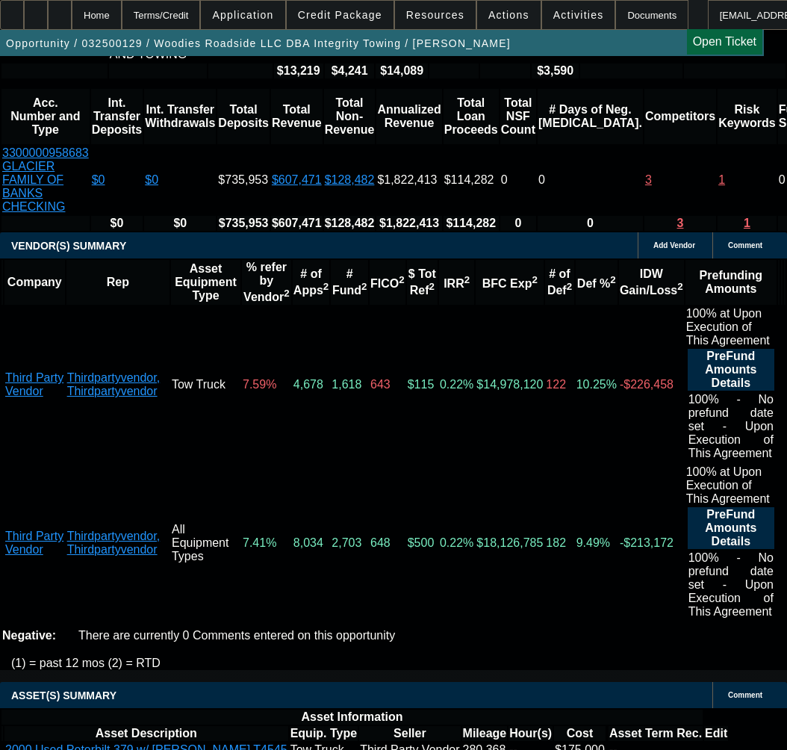
type input "$43,750.00"
type input "UNKNOWN"
select select "18"
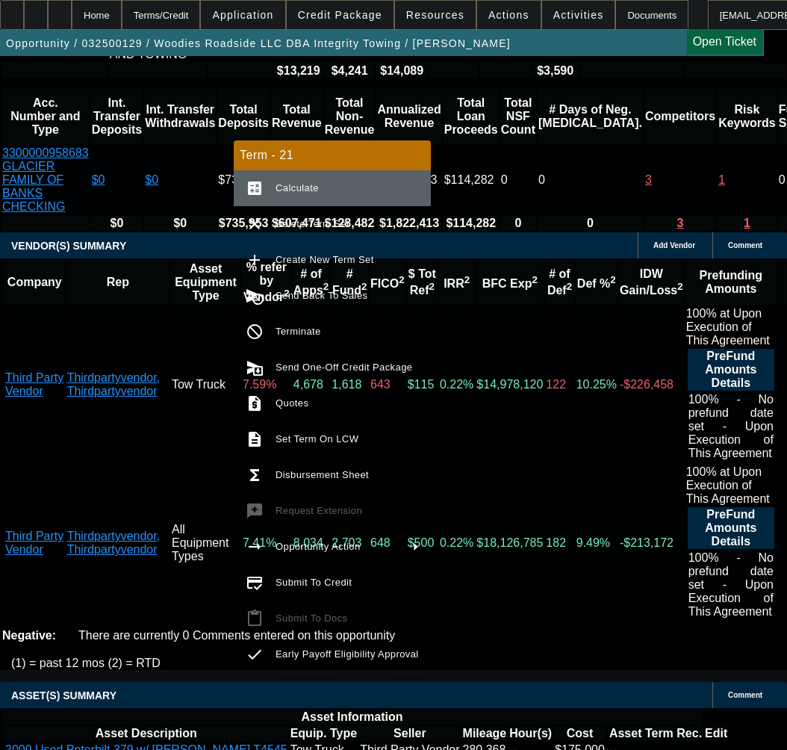
click at [303, 175] on button "calculate Calculate" at bounding box center [332, 188] width 197 height 36
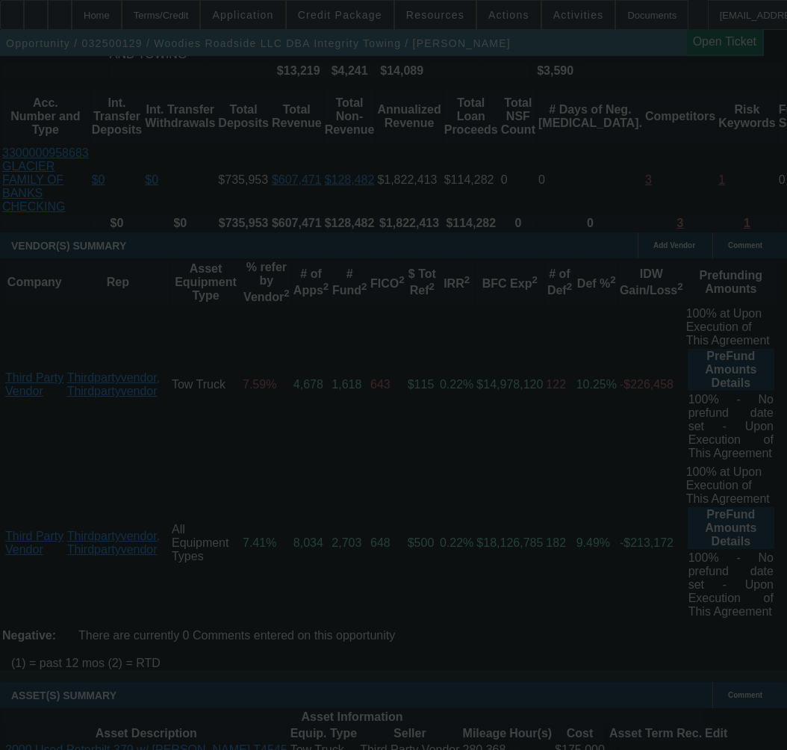
select select "0"
select select "2"
select select "0"
select select "18"
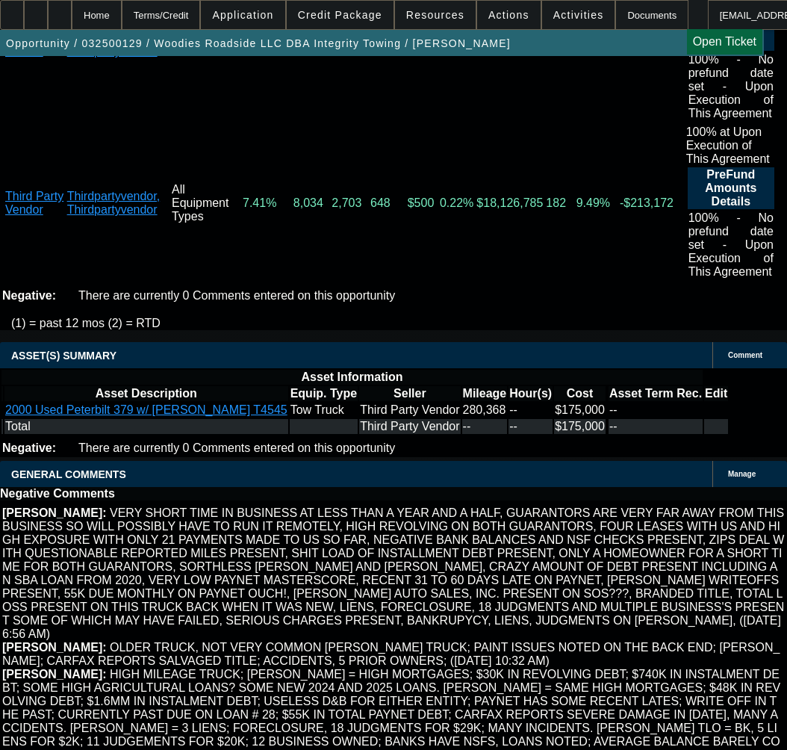
scroll to position [3401, 0]
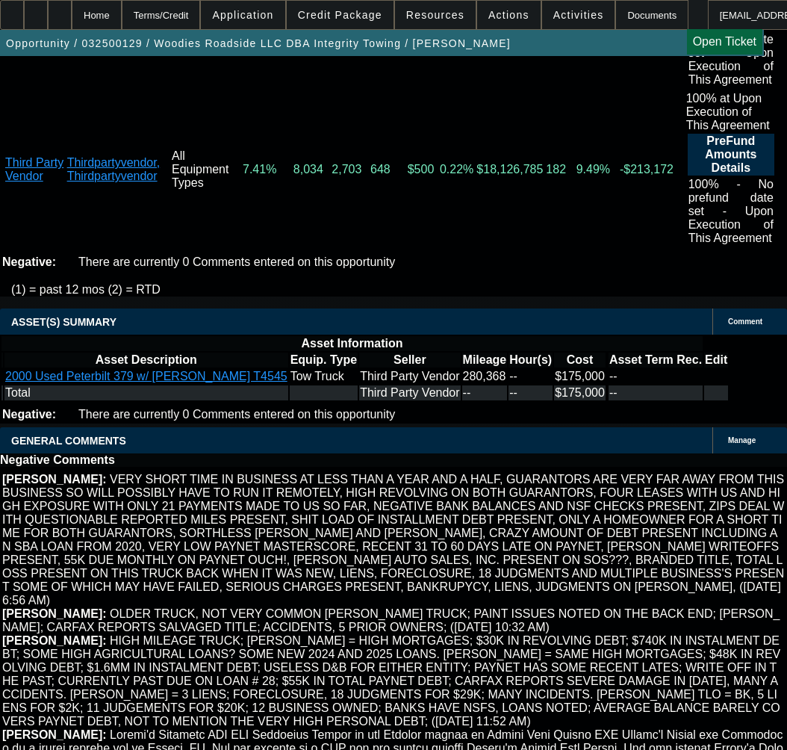
select select "9"
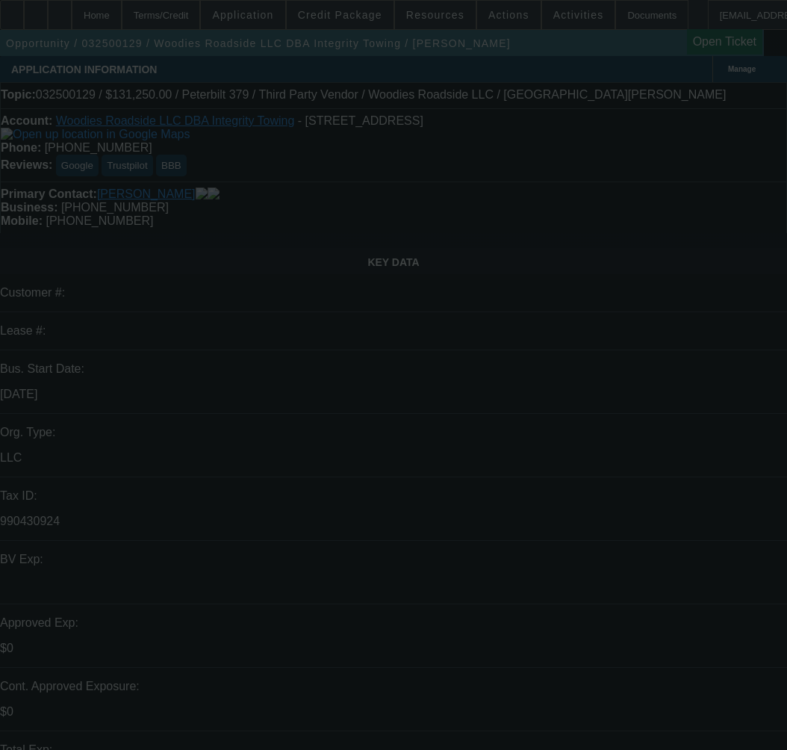
type input "12/12/2025"
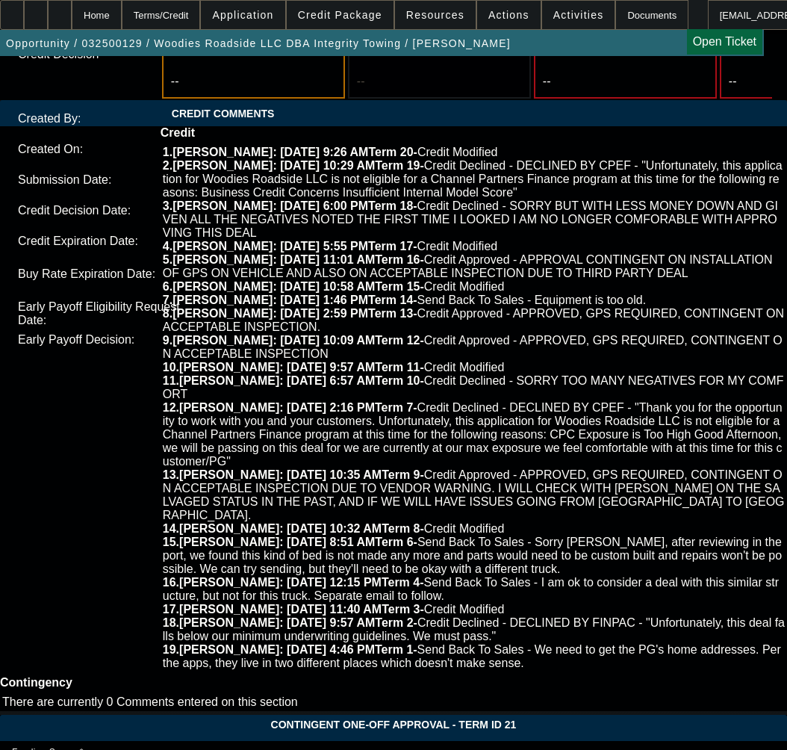
scroll to position [5828, 0]
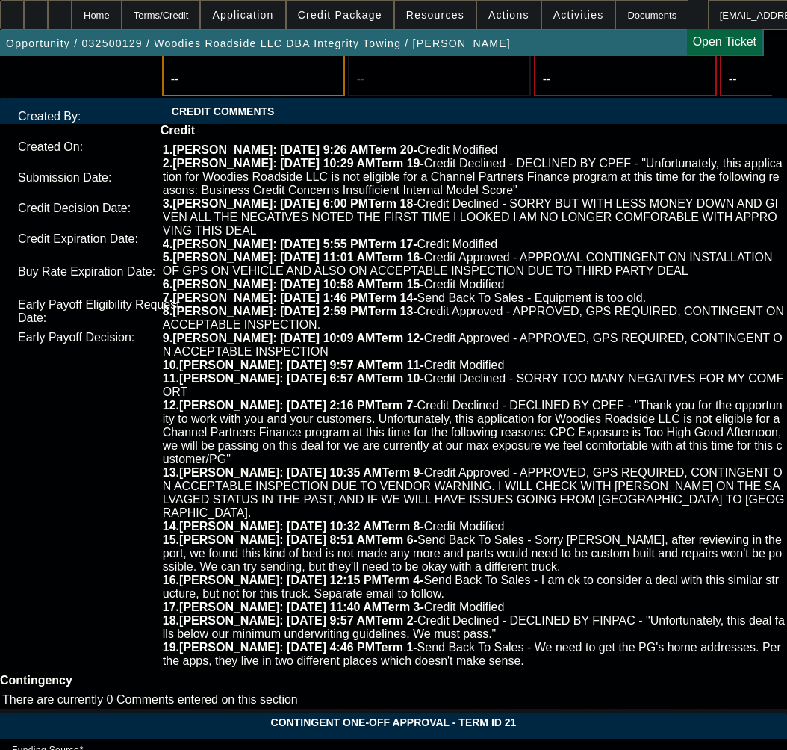
type input "05:13"
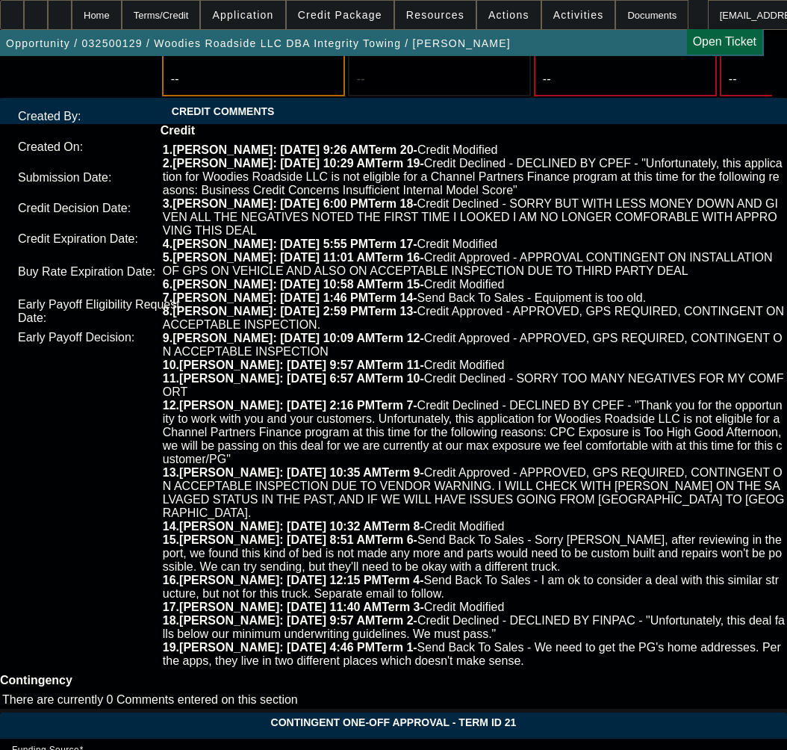
type input "02:11"
click at [214, 498] on span "10" at bounding box center [204, 492] width 27 height 27
type input "10/10/2025"
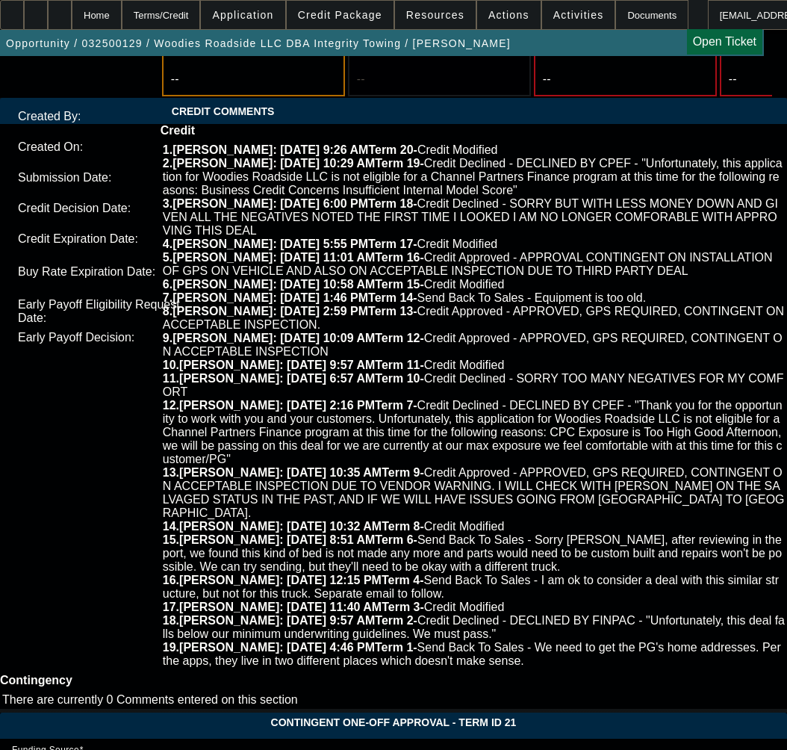
paste input "0"
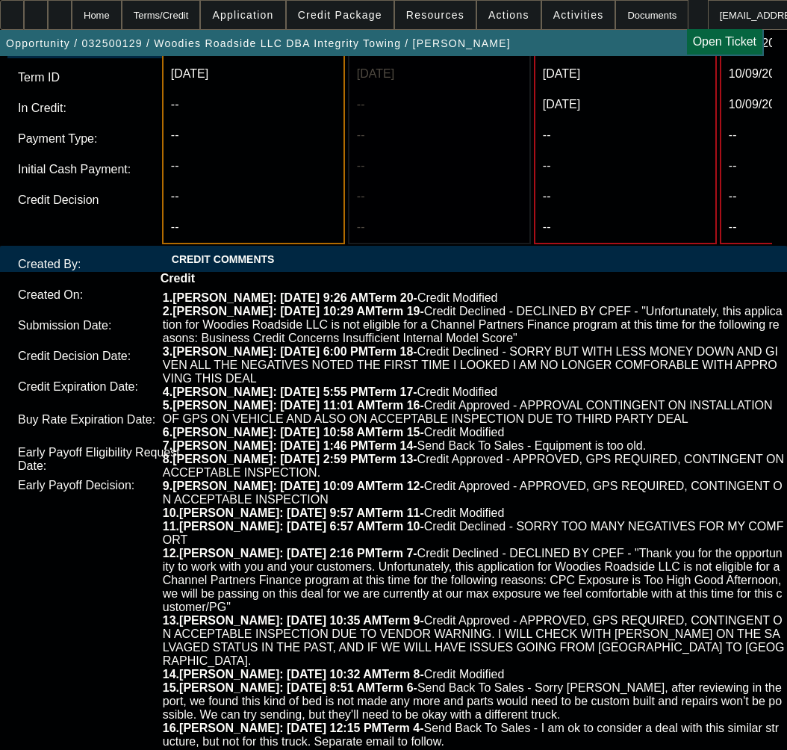
scroll to position [5678, 0]
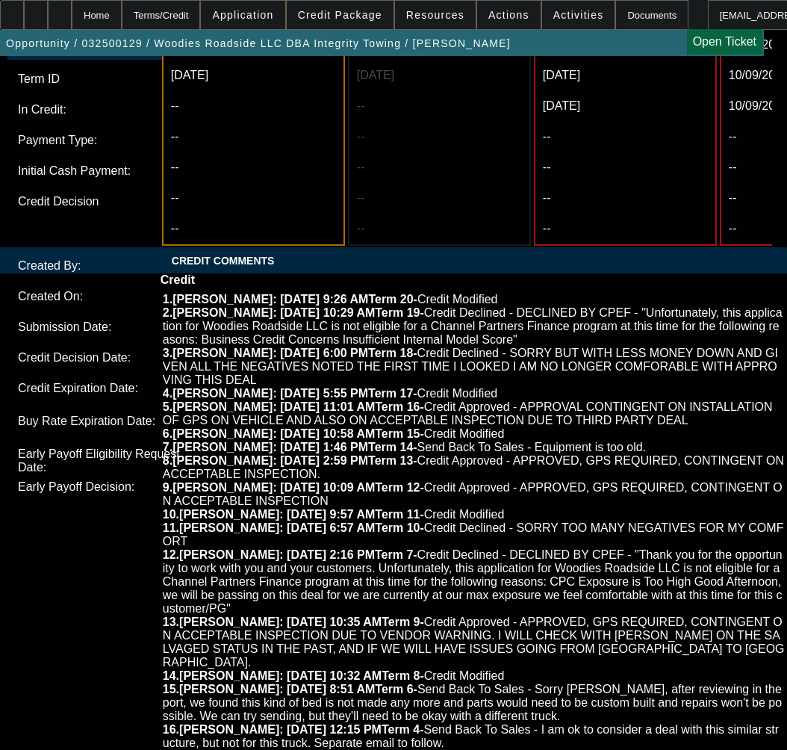
type input "10/10/2025"
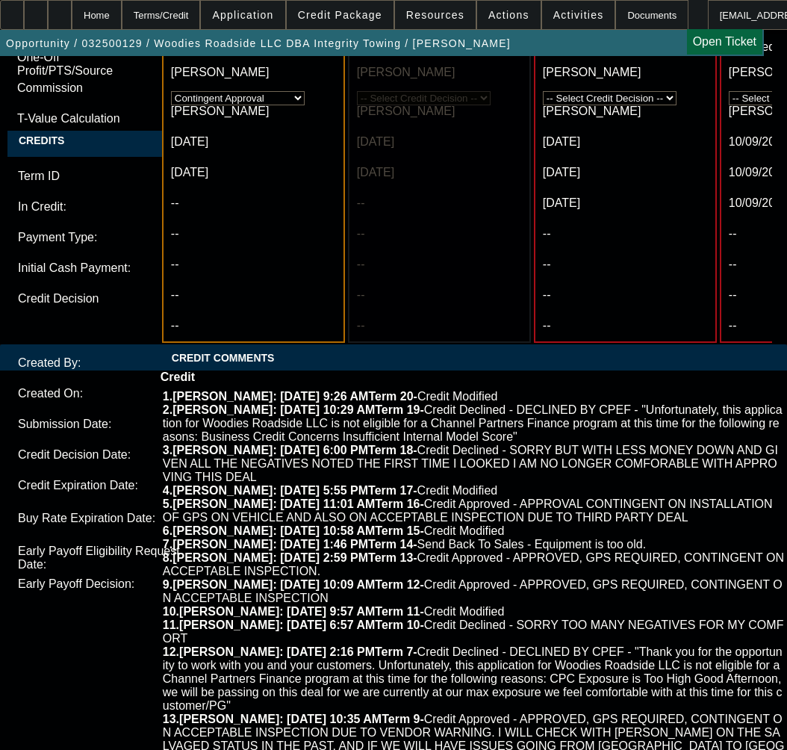
scroll to position [5379, 0]
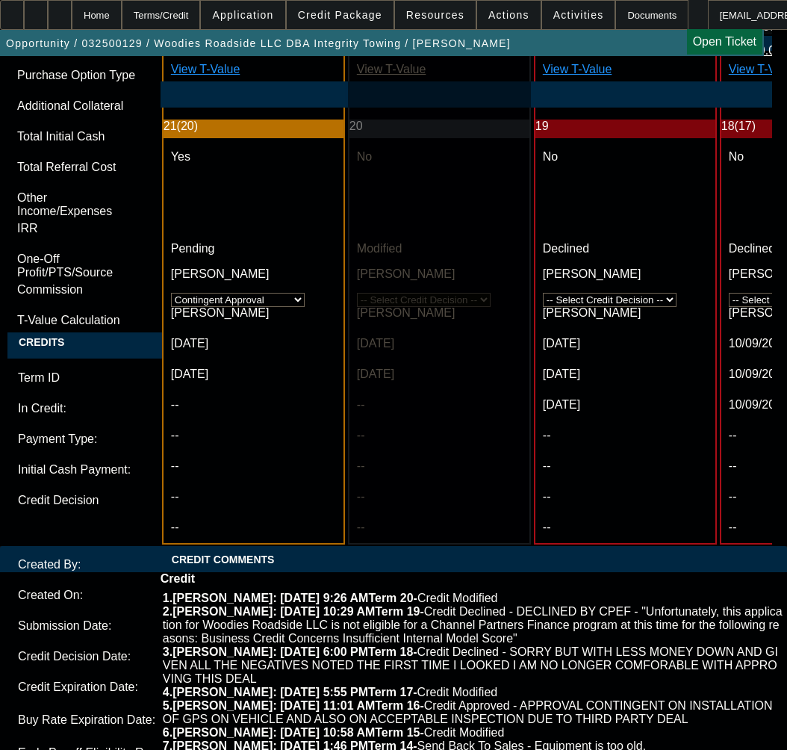
type textarea "APPROVED BY DAKOTA -"
checkbox input "false"
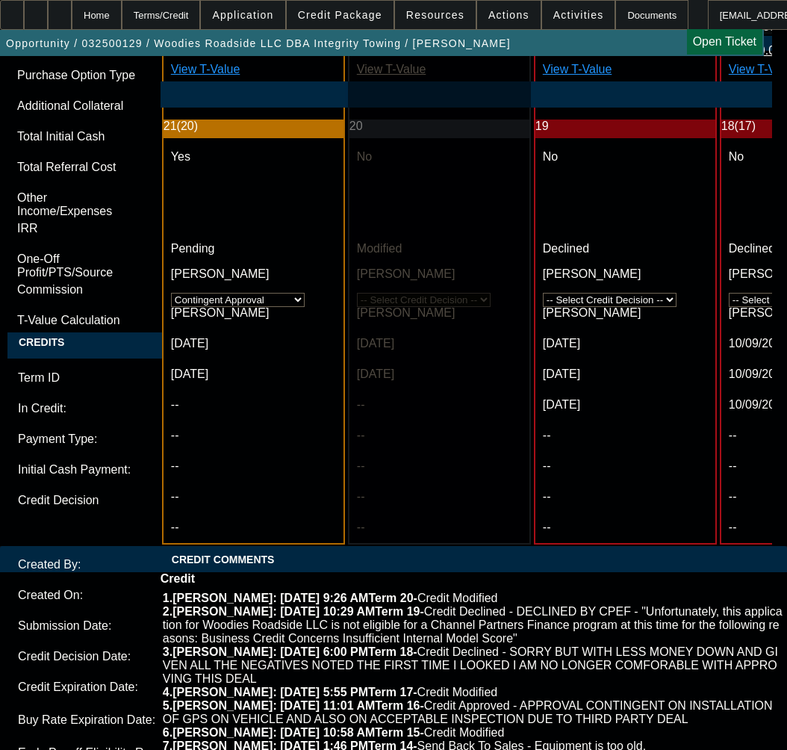
paste textarea "Cost of Equipment: $175,000.00"
paste textarea "Payment: $5,817.00 per month"
drag, startPoint x: 441, startPoint y: 383, endPoint x: 300, endPoint y: 391, distance: 140.7
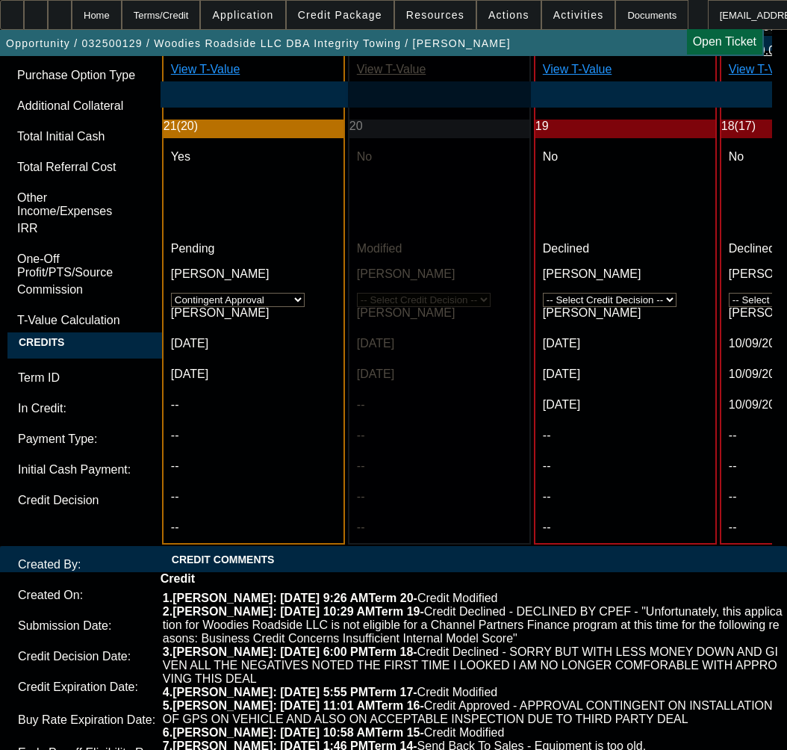
paste textarea "plus applicable tax"
paste textarea "Terms: 36 Months"
paste textarea "Security Deposit: $43,750.00 (Certified Funds Only – Cashier Check or Wire Only)"
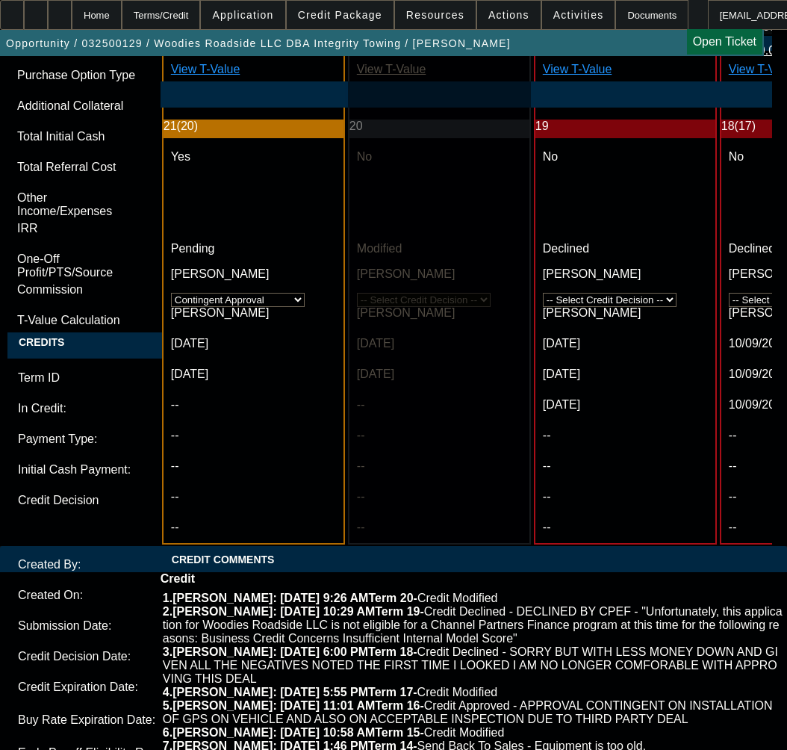
paste textarea "Purchase Option: $43,750.00 (Security Deposit can be applied)"
type textarea "APPROVED BY DAKOTA - Cost of Equipment: $175,000.00; Payment: $5,817.00 per mon…"
paste textarea "An Invoice from the vendor with the vehicle being sold to Dakota Financial Titl…"
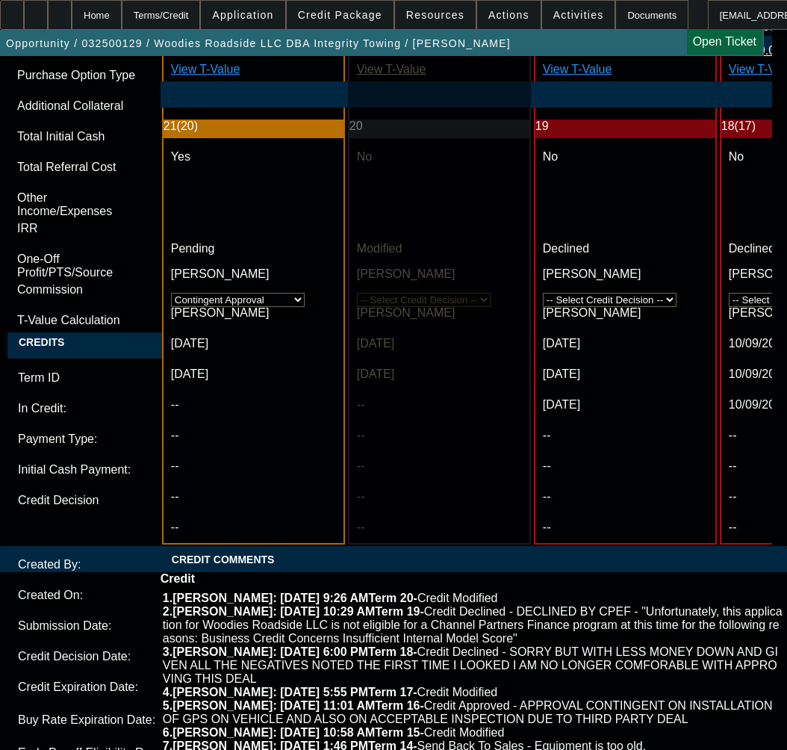
paste textarea "3 most recent bank statements"
paste textarea "A copy of your CDL"
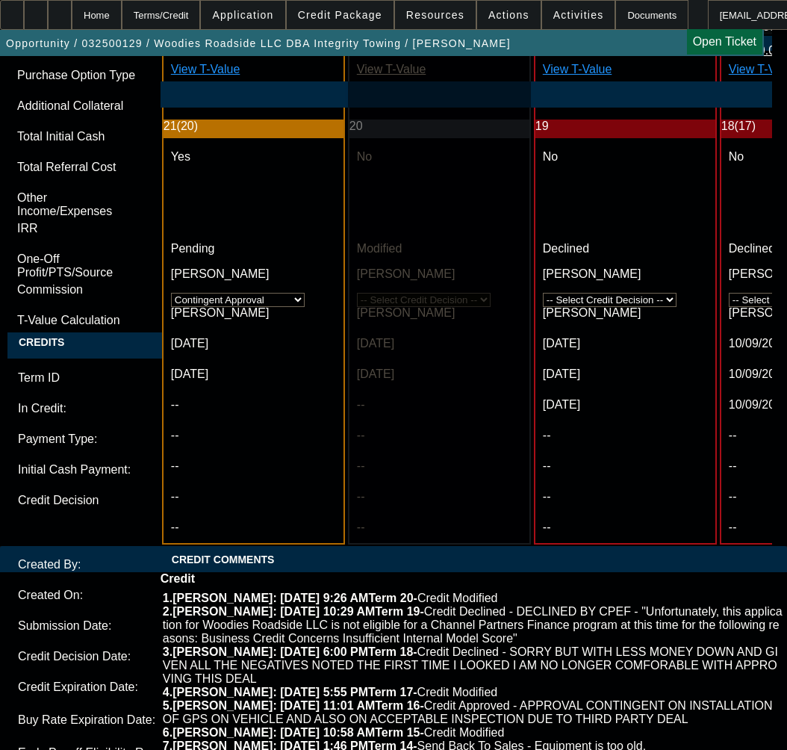
paste textarea "$750.00 Processing Fee"
type textarea "CONTINGENT ON An Invoice from the vendor with the vehicle being sold to Dakota …"
drag, startPoint x: 92, startPoint y: 436, endPoint x: 120, endPoint y: 427, distance: 28.8
drag, startPoint x: 660, startPoint y: 427, endPoint x: 721, endPoint y: 457, distance: 68.2
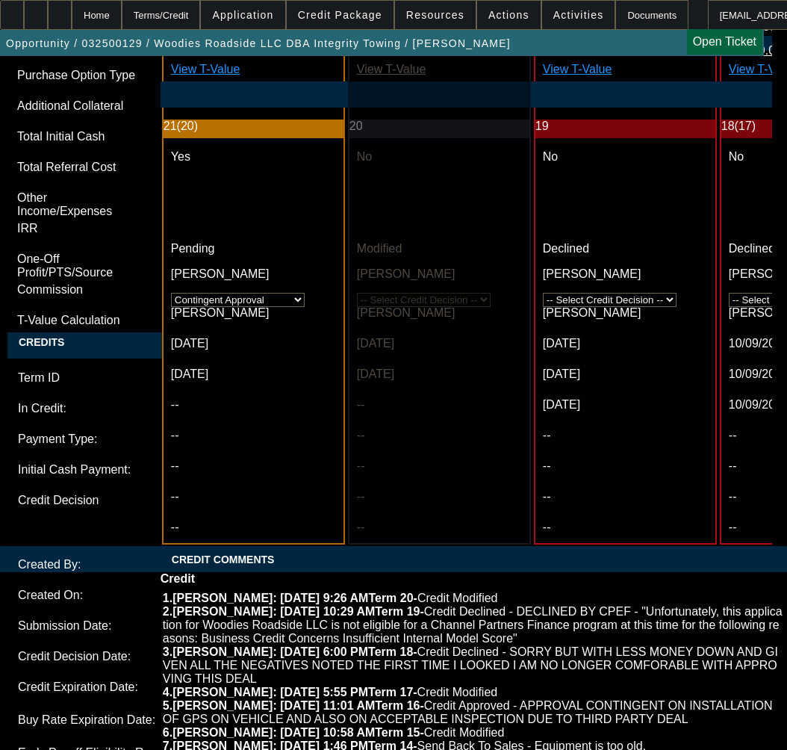
paste textarea "As a friendly reminder, here are the requirements on a private party transactio…"
type textarea "APPROVED BY DAKOTA - Cost of Equipment: $175,000.00; Payment: $5,817.00 per mon…"
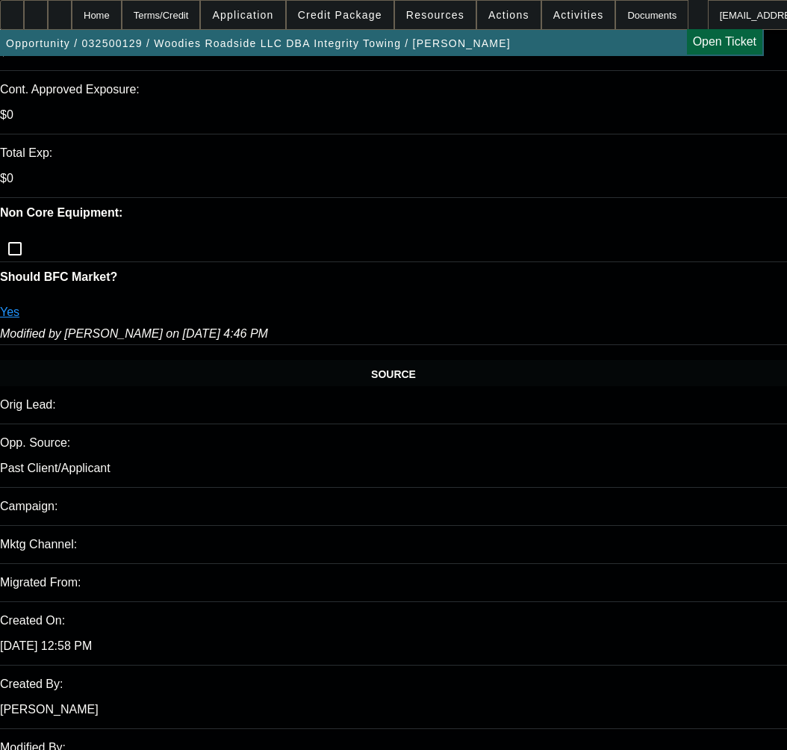
scroll to position [598, 0]
drag, startPoint x: 112, startPoint y: 345, endPoint x: 216, endPoint y: 368, distance: 106.4
copy tr "Woodies Hungry Bear Market & Resort LLC"
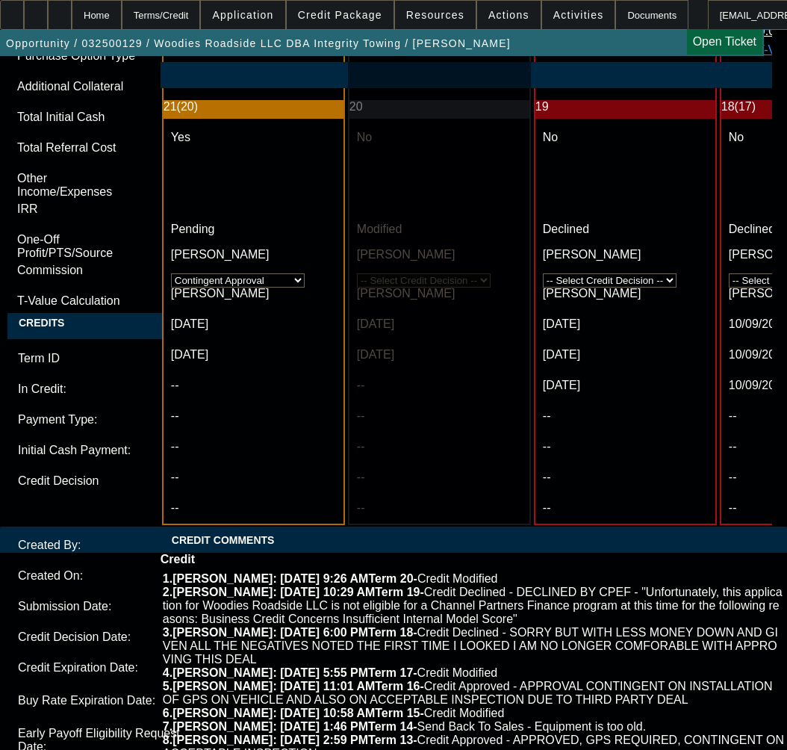
scroll to position [5603, 0]
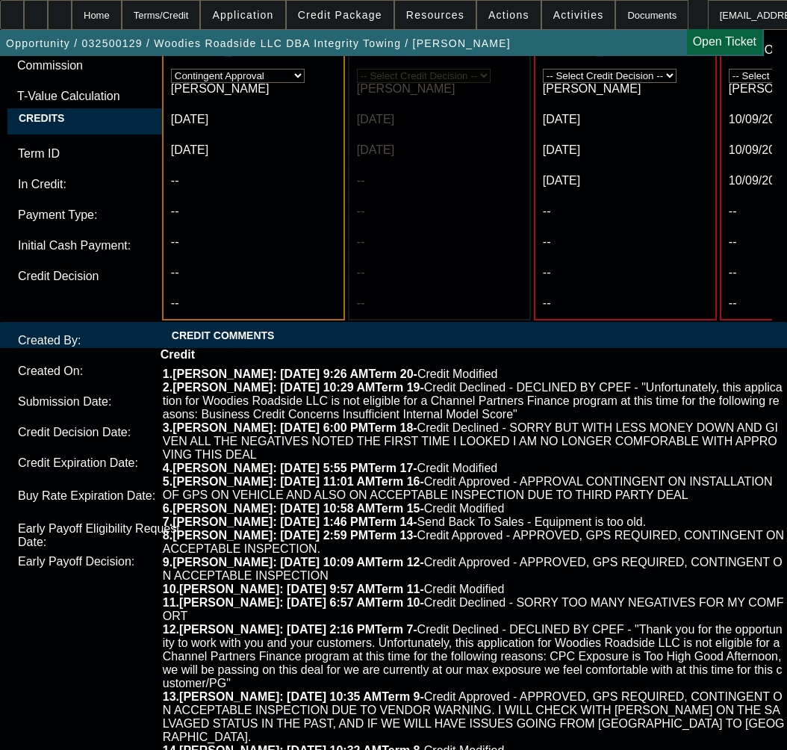
click at [36, 10] on icon at bounding box center [36, 10] width 0 height 0
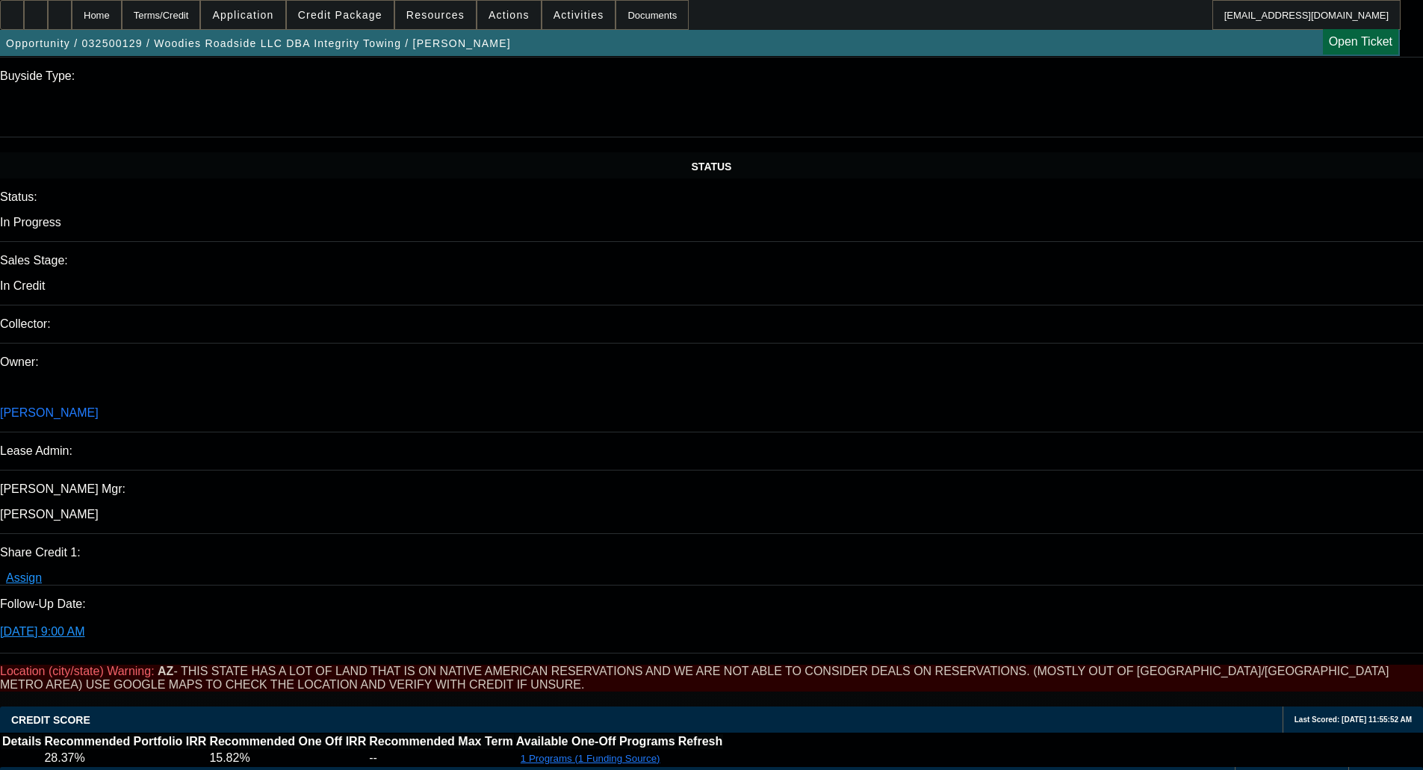
scroll to position [1468, 0]
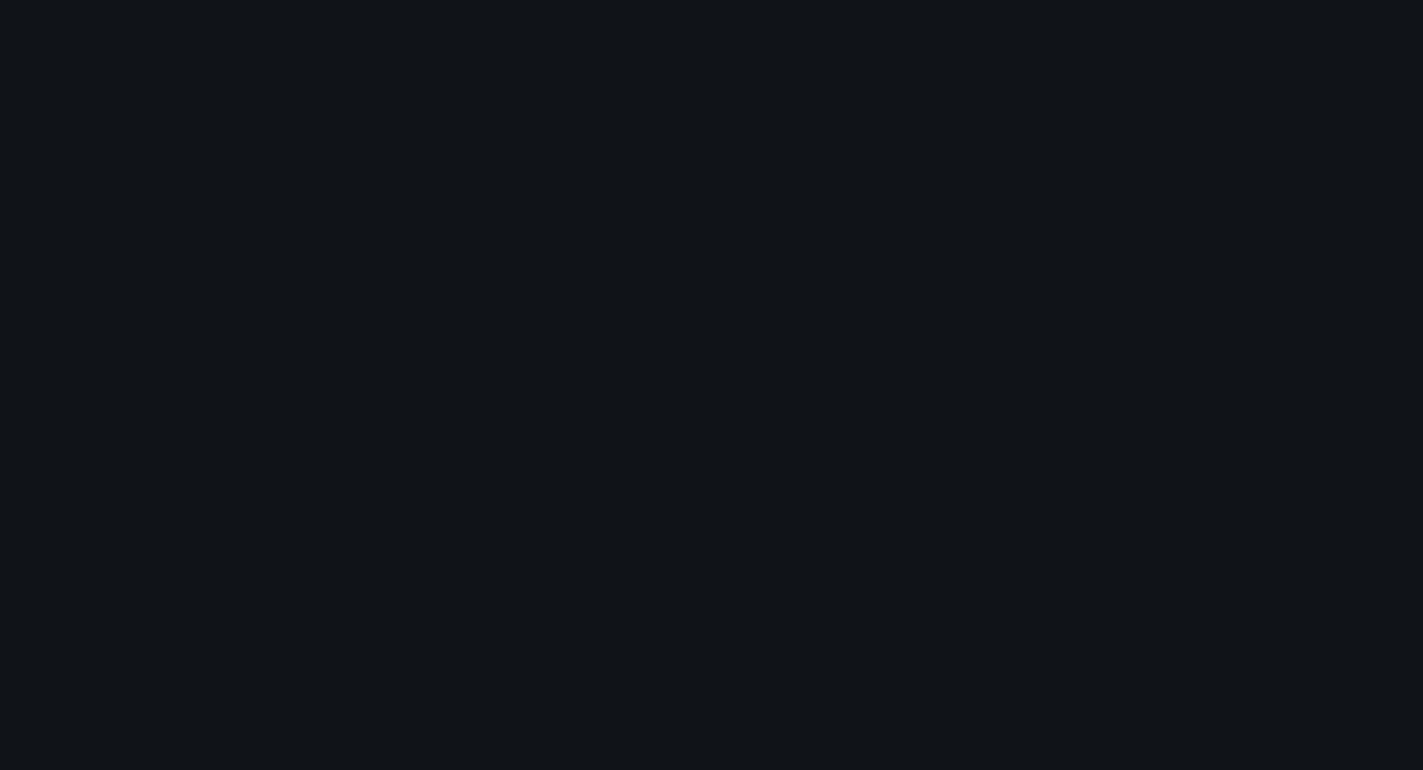
select select "0"
select select "2"
select select "0"
select select "18"
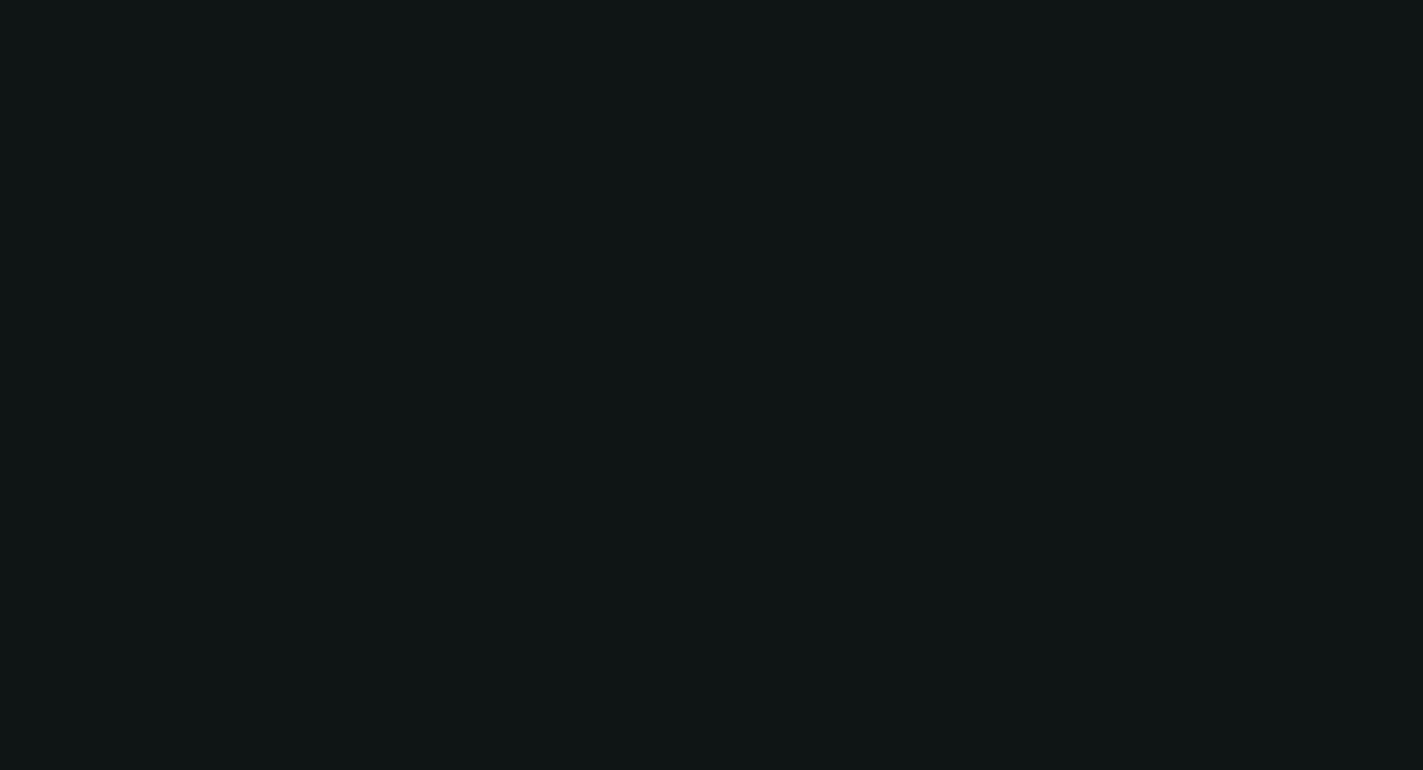
select select "0"
select select "2"
select select "0"
select select "18"
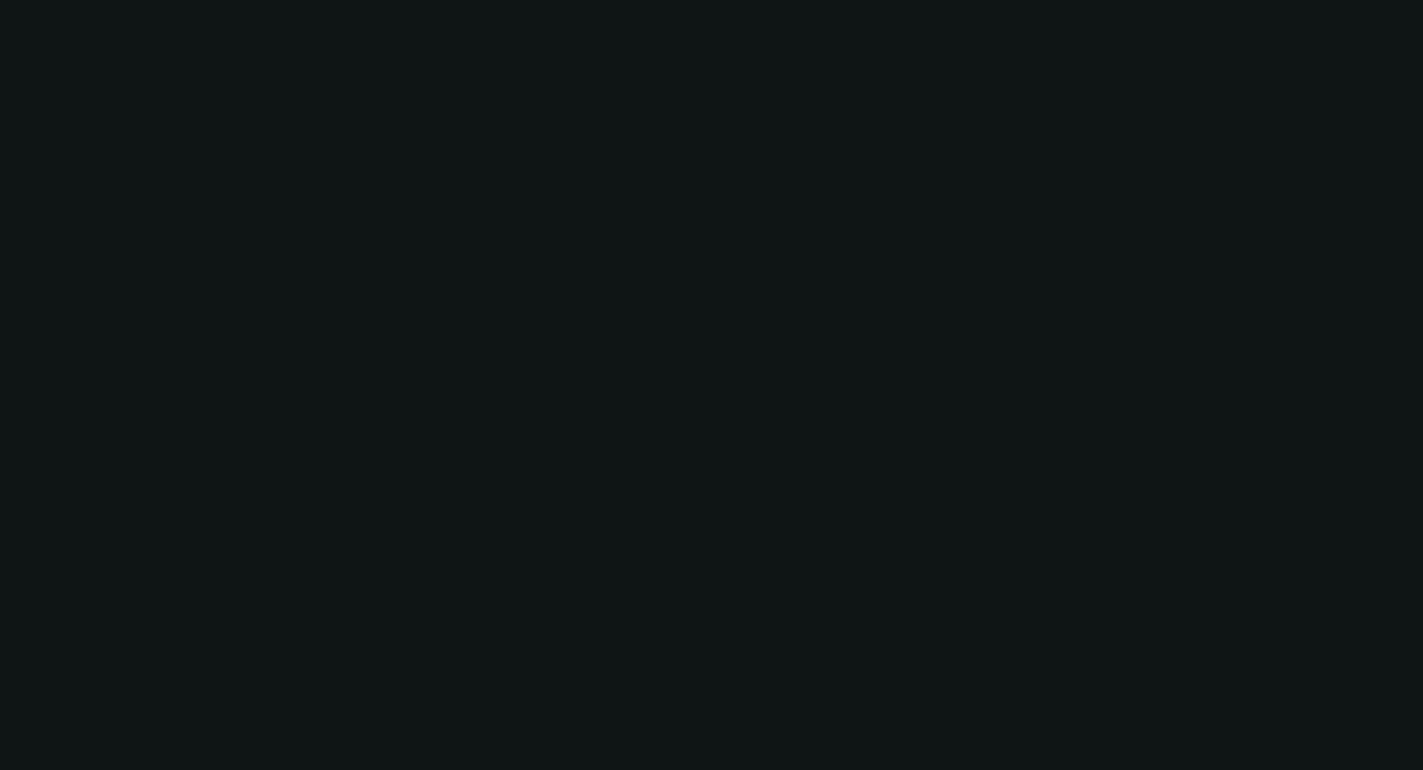
select select "0"
select select "2"
select select "0"
select select "6"
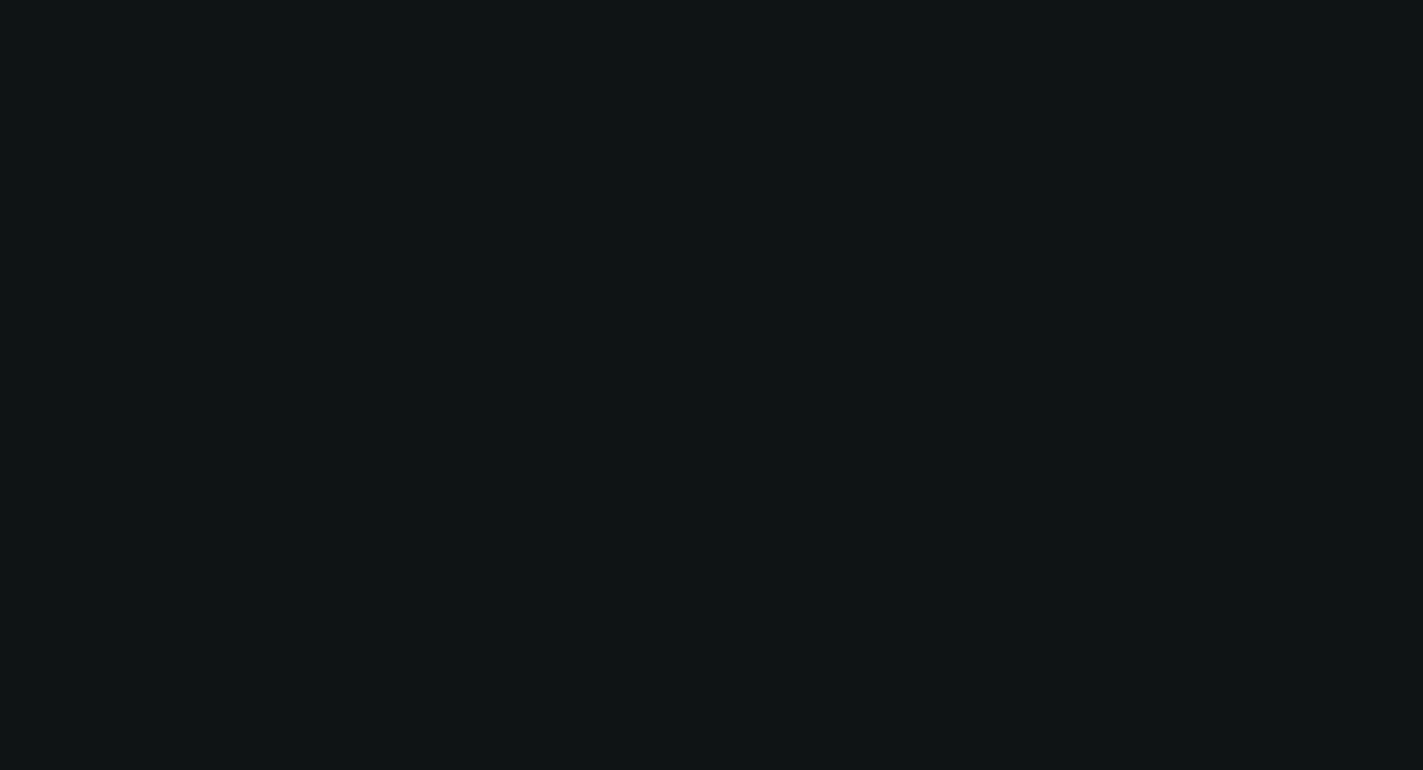
select select "0"
select select "6"
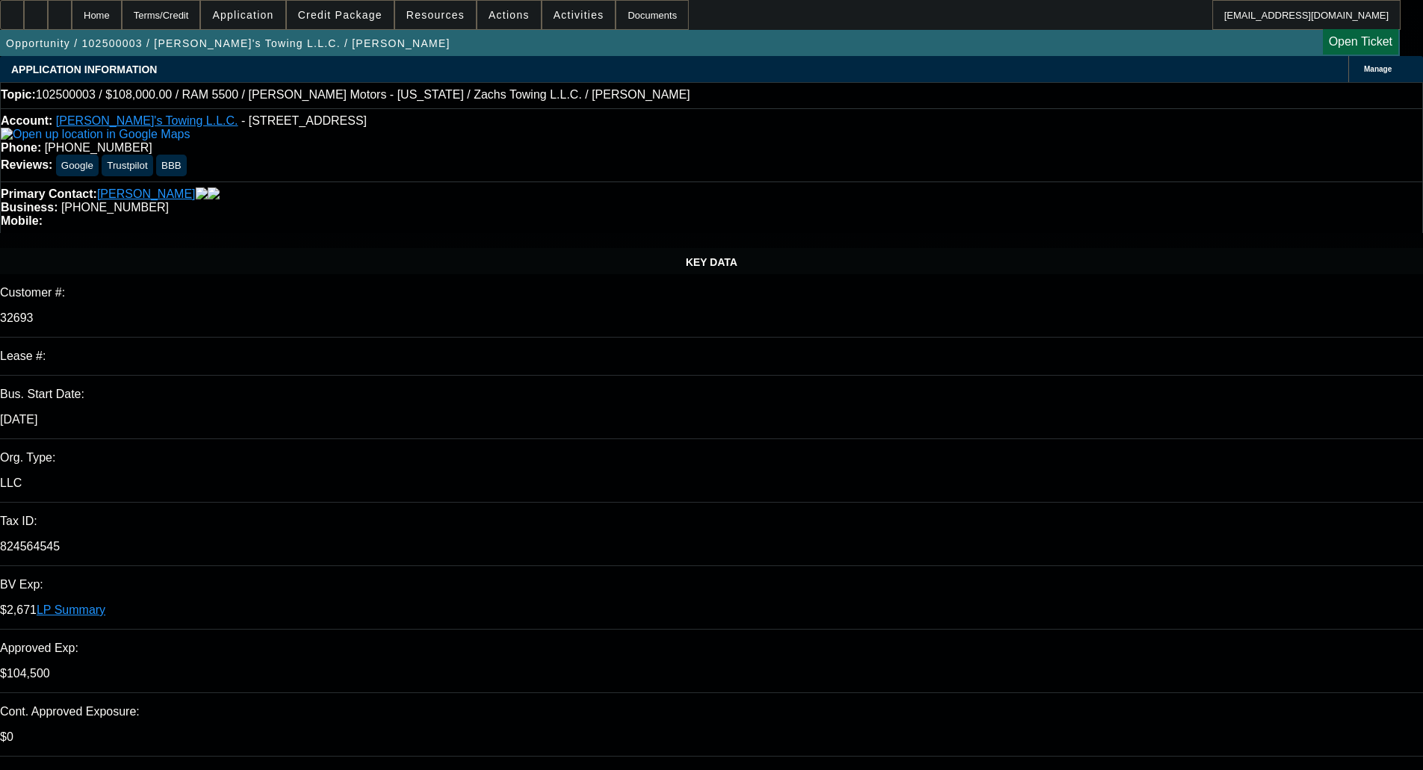
select select "0"
select select "2"
select select "0.2"
select select "17"
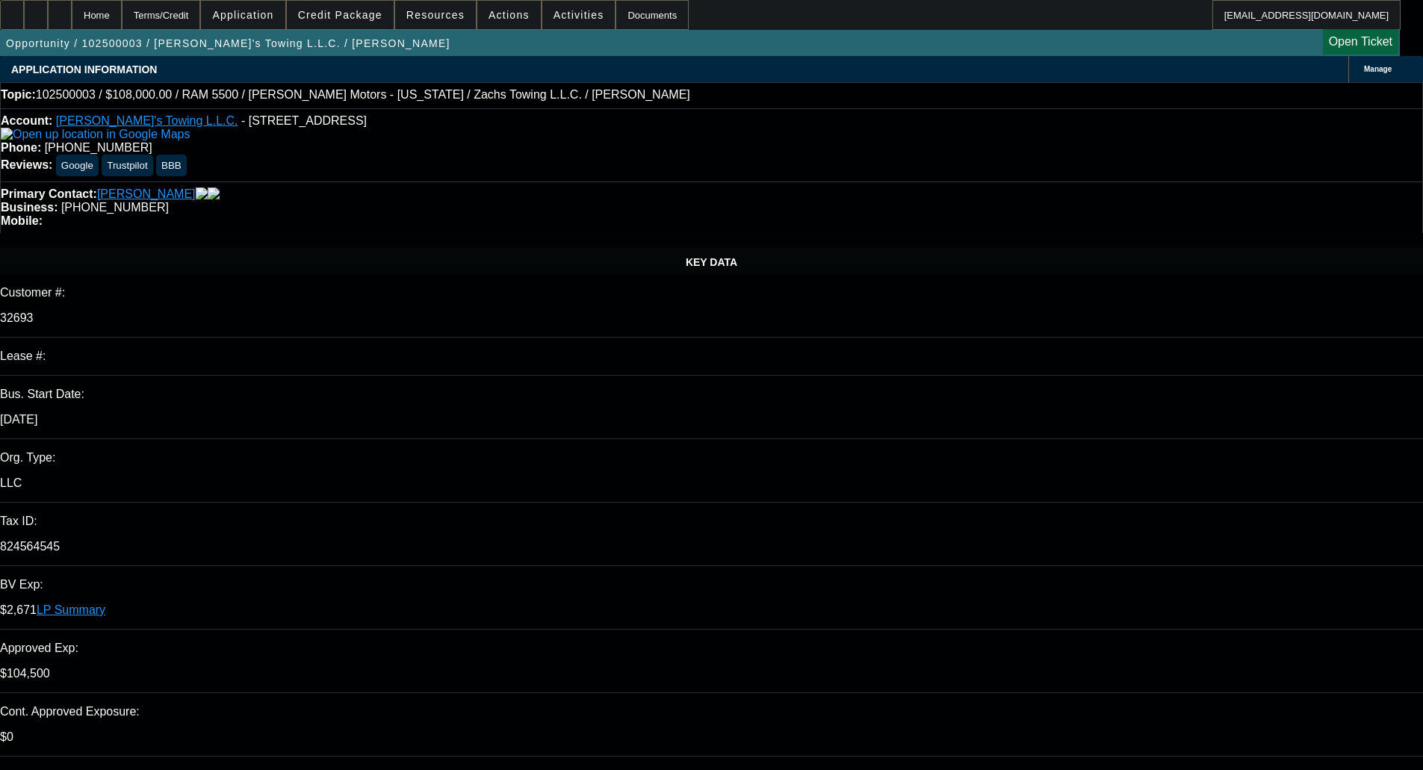
select select "0"
select select "3"
select select "0.2"
select select "17"
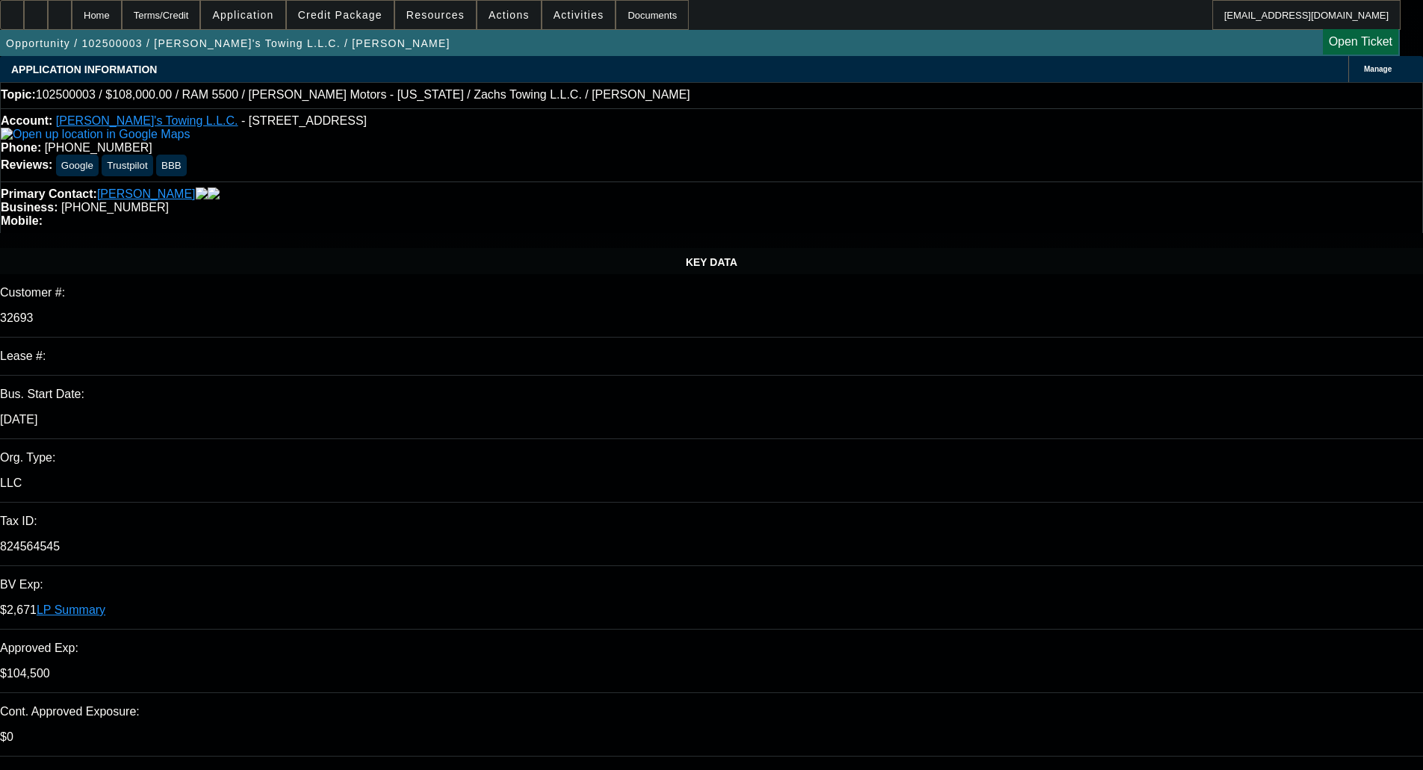
select select "0"
select select "2"
select select "0.2"
select select "17"
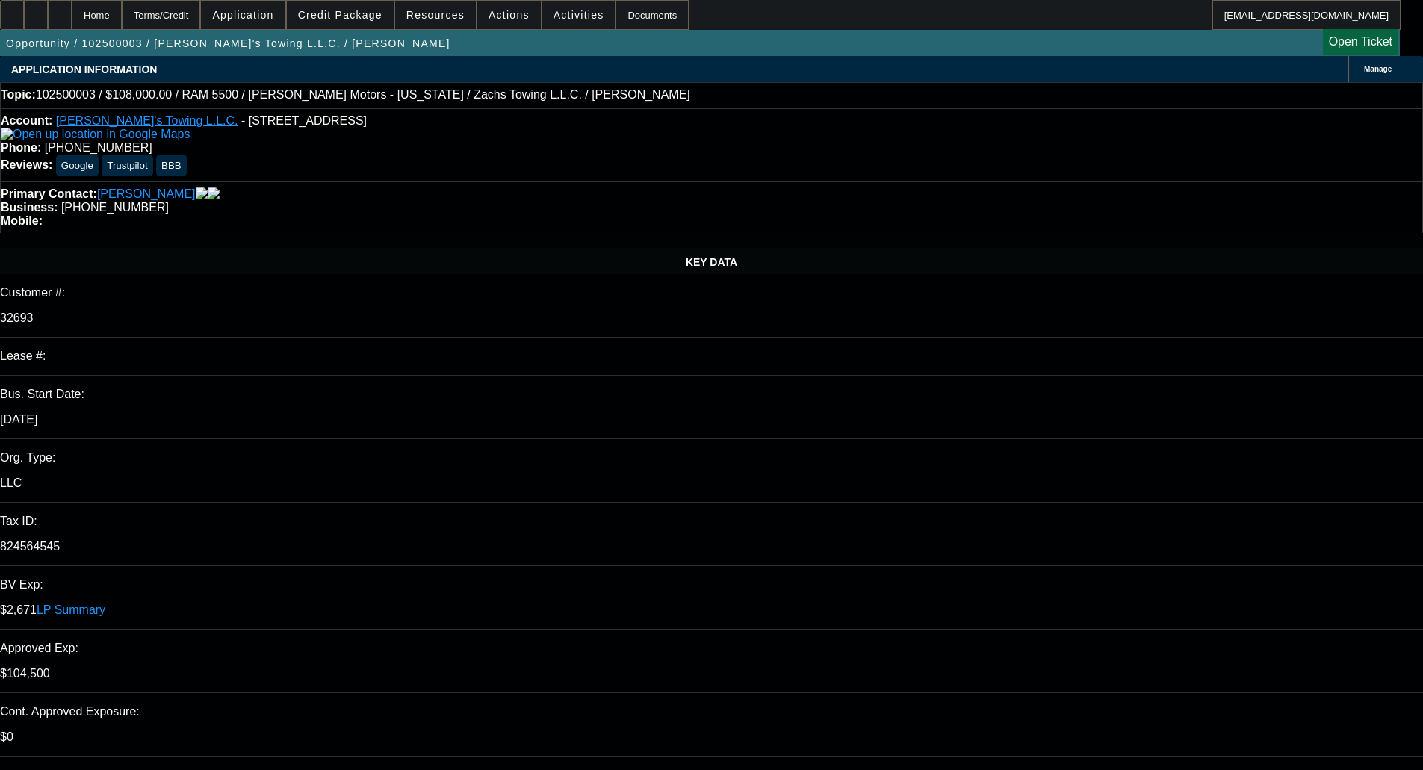
select select "2"
select select "0.2"
select select "17"
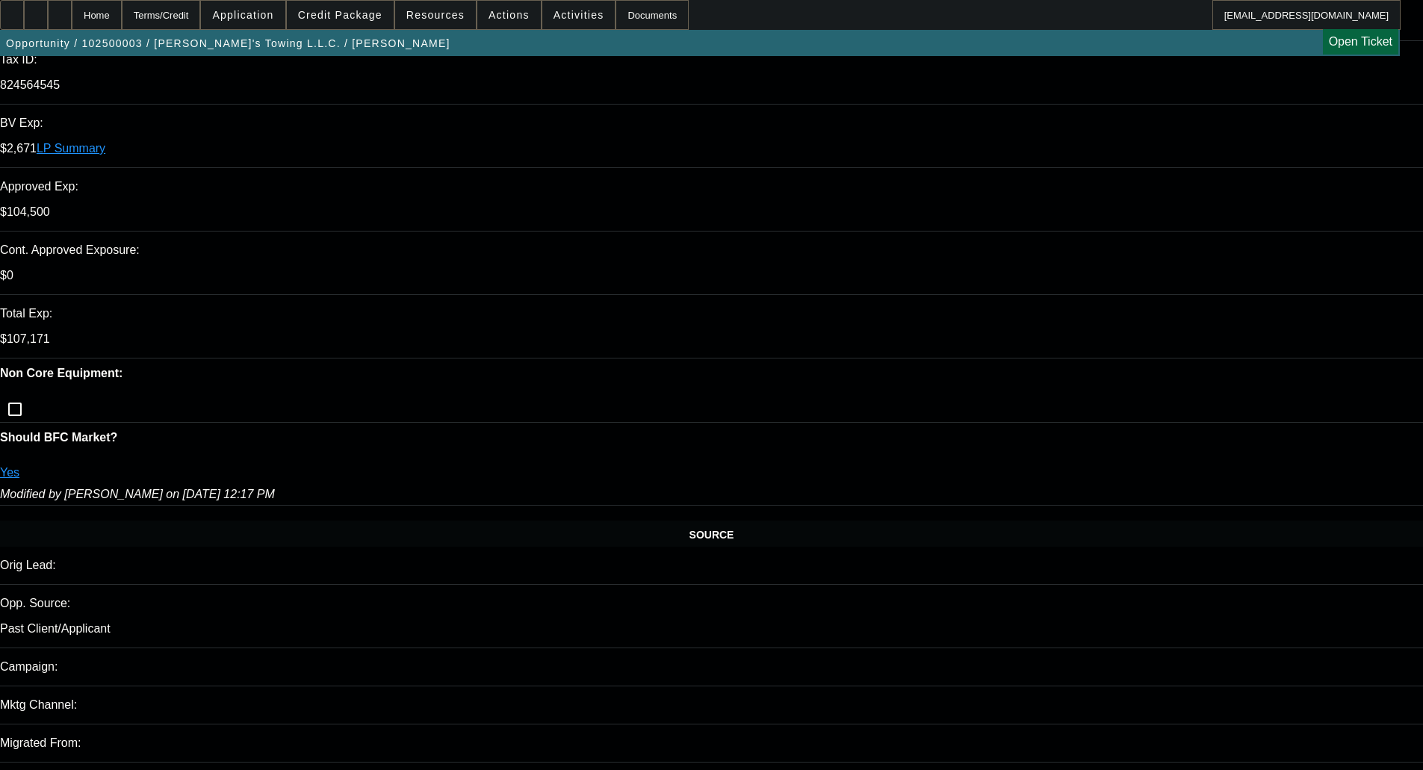
scroll to position [473, 0]
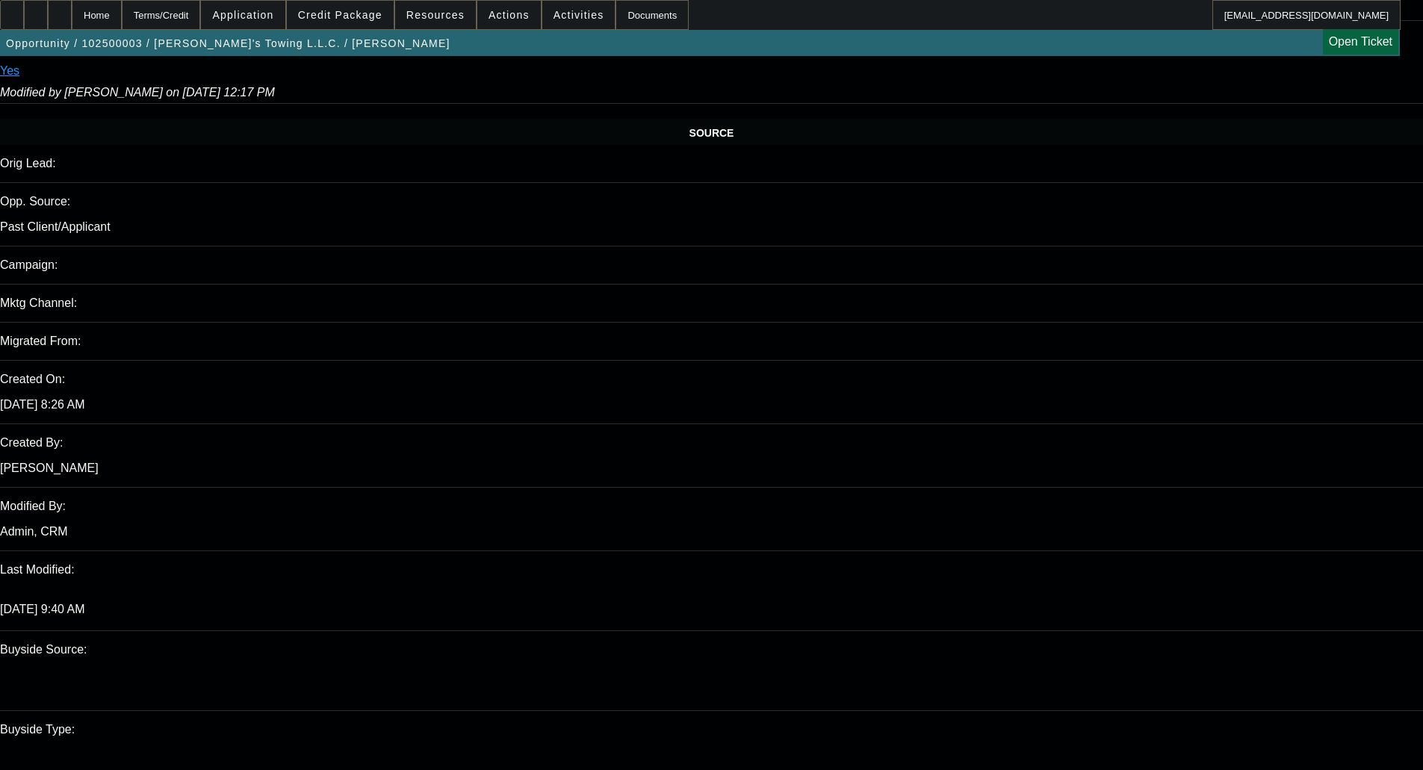
scroll to position [921, 0]
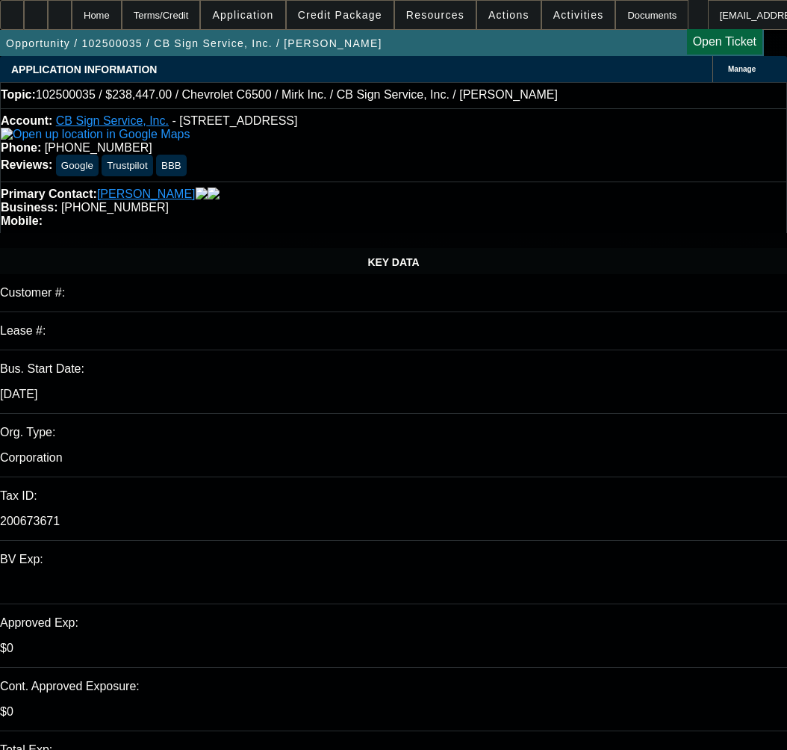
select select "0"
select select "3"
select select "0"
select select "6"
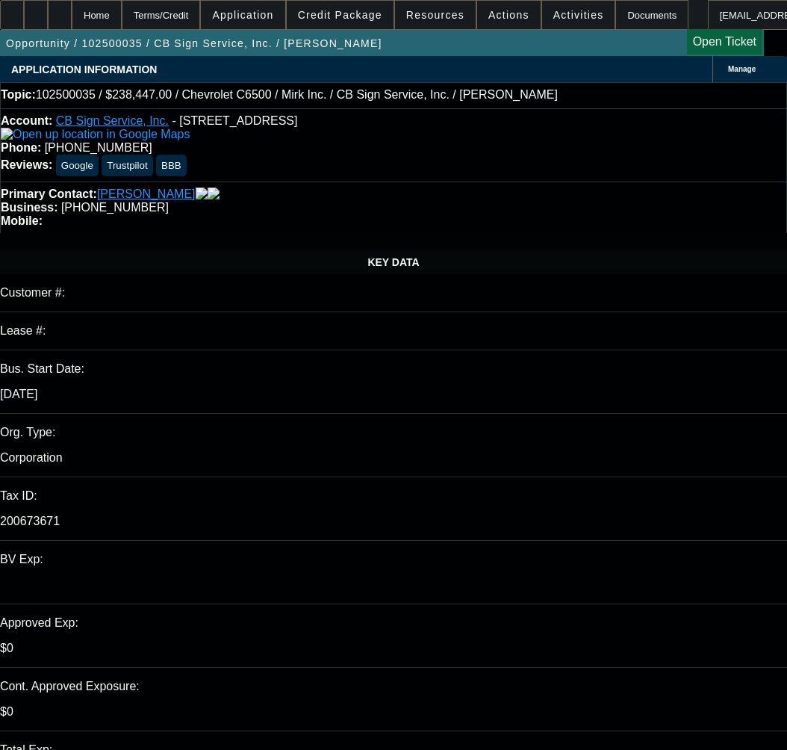
select select "0"
select select "3"
select select "0"
select select "6"
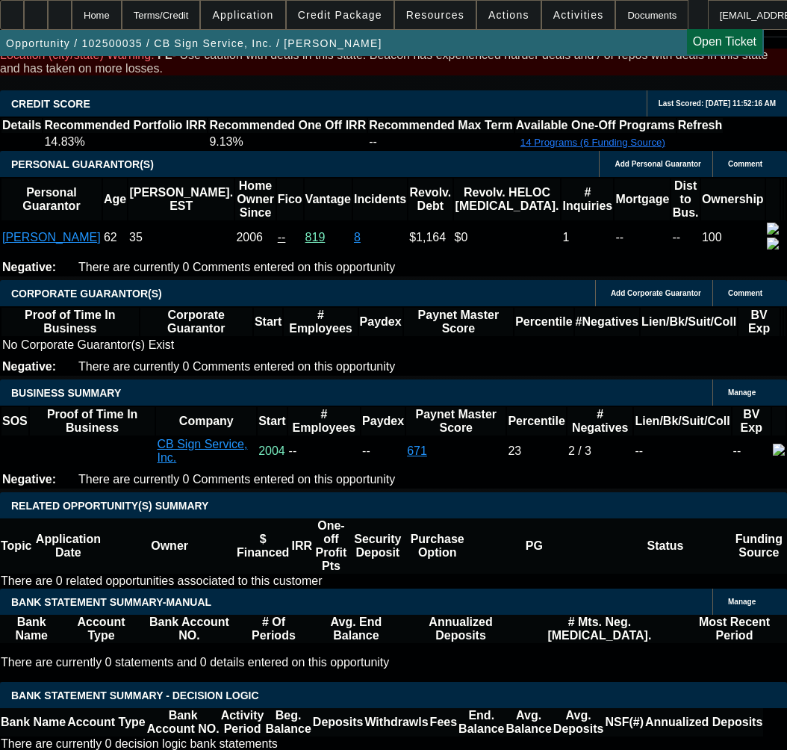
scroll to position [2241, 0]
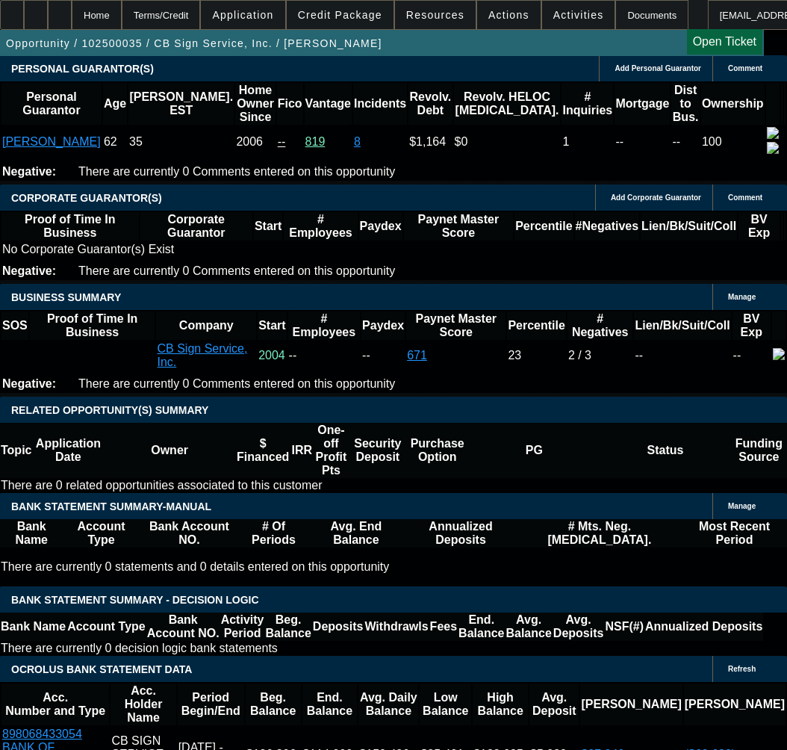
click at [334, 11] on span "Credit Package" at bounding box center [340, 15] width 84 height 12
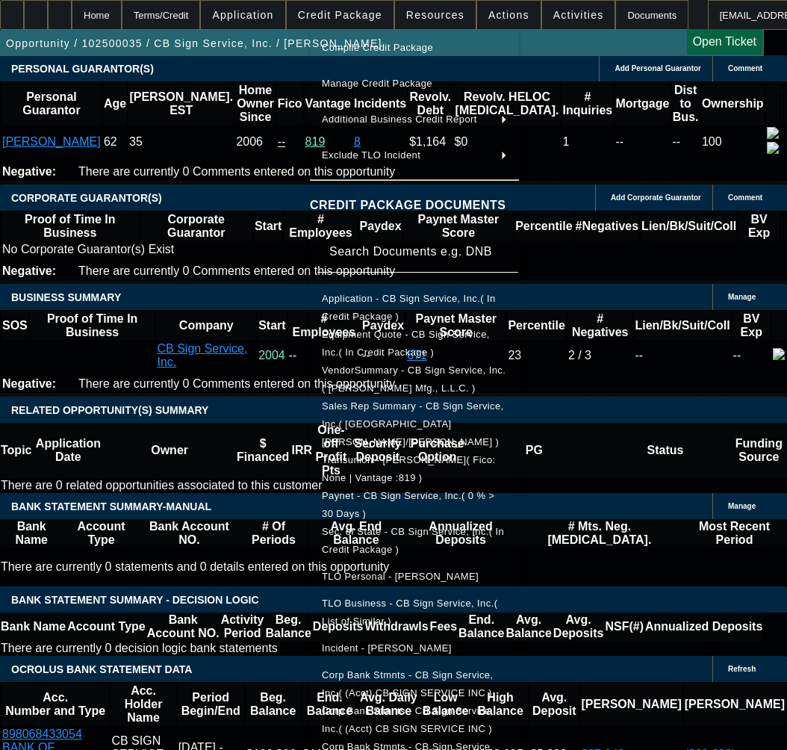
scroll to position [206, 0]
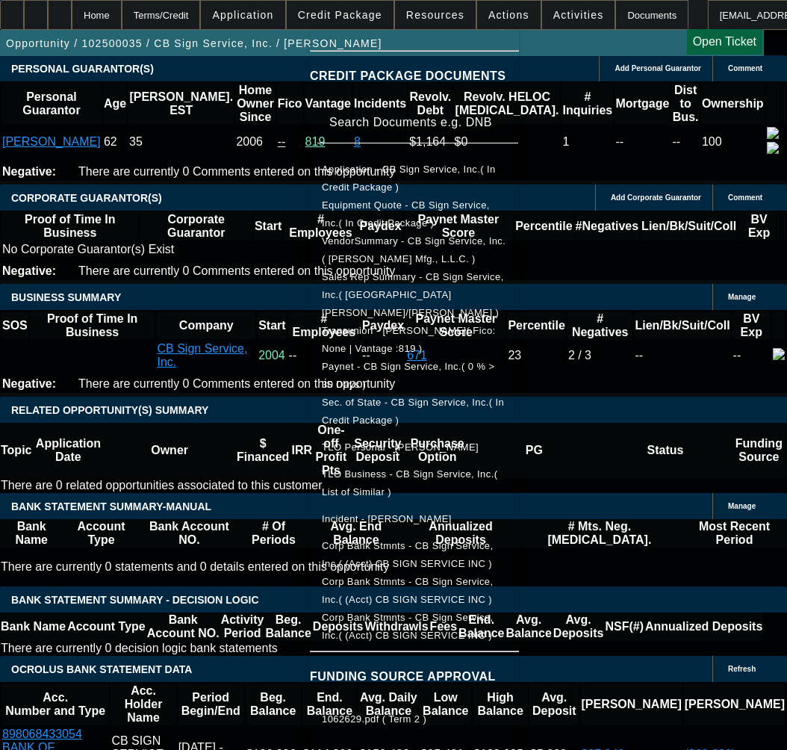
click at [126, 442] on div at bounding box center [393, 375] width 787 height 750
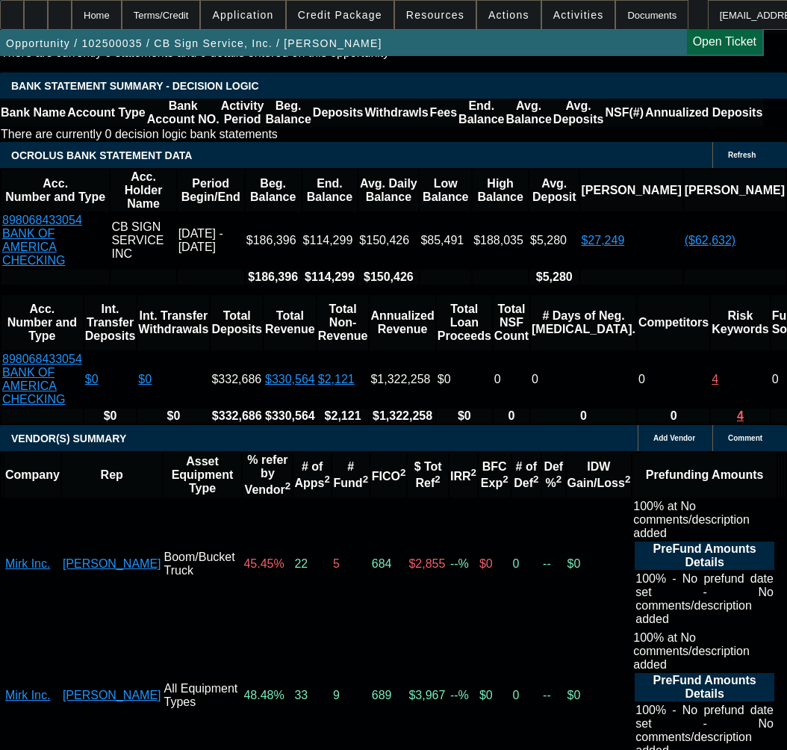
scroll to position [2839, 0]
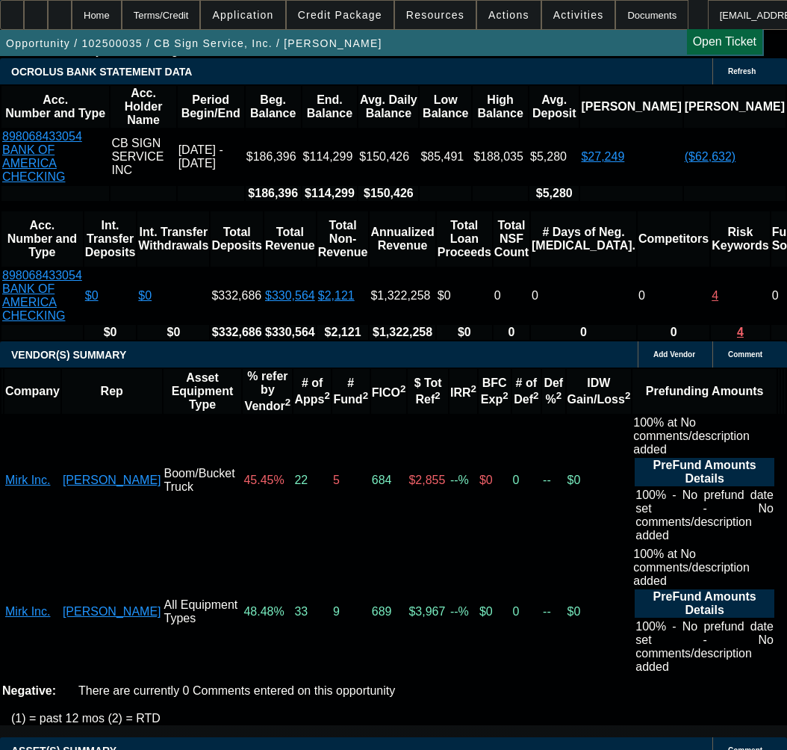
select select "9"
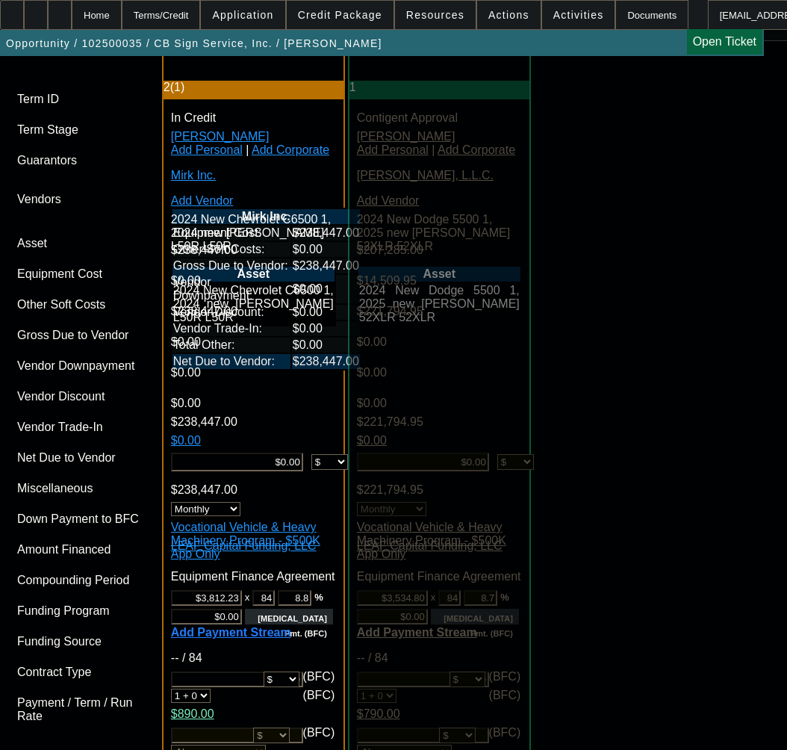
scroll to position [4109, 0]
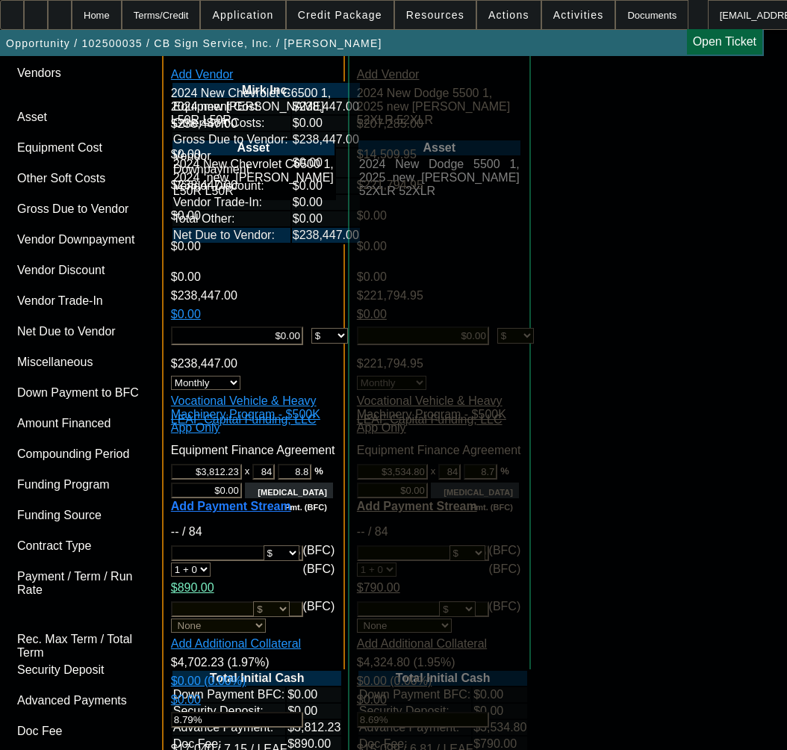
click at [516, 321] on span "Previous month" at bounding box center [514, 318] width 30 height 30
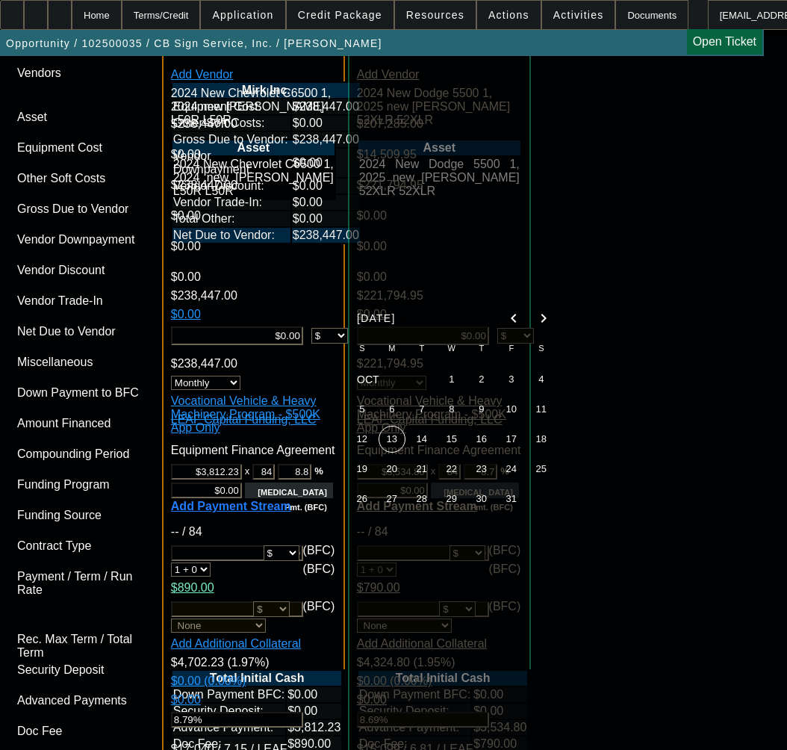
click at [518, 506] on span "31" at bounding box center [511, 499] width 27 height 27
type input "10/31/2025"
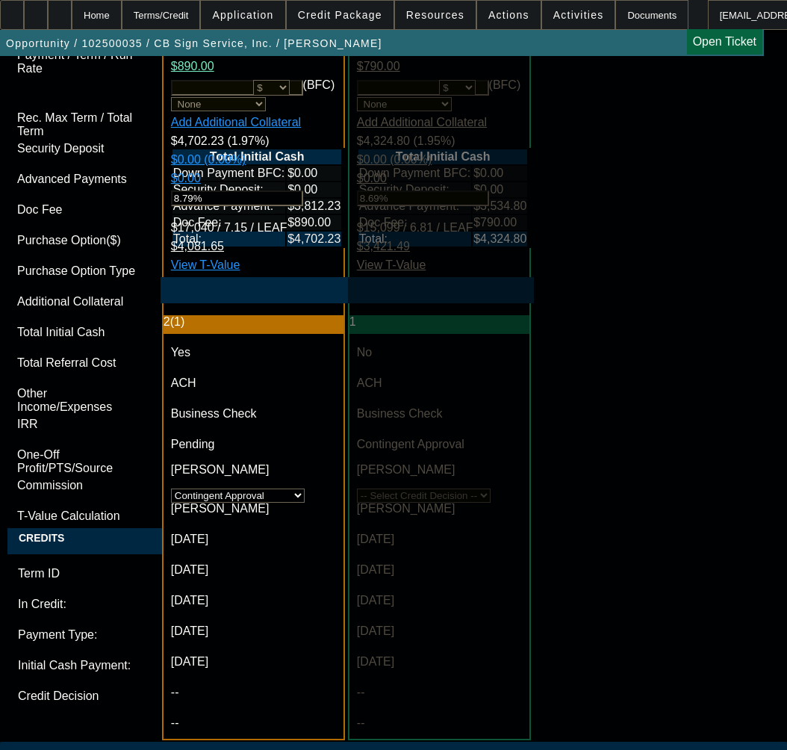
scroll to position [4632, 0]
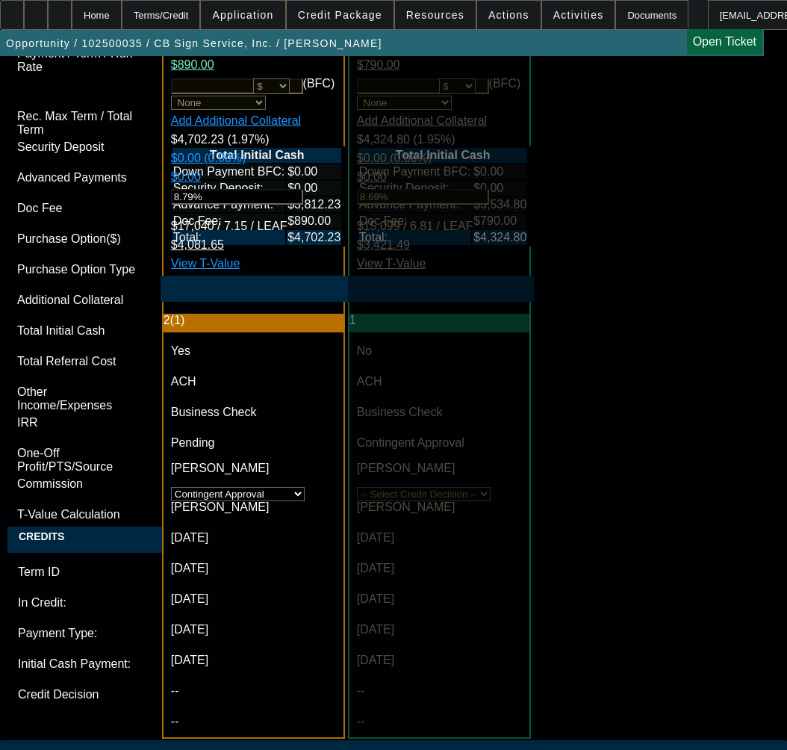
type textarea "a"
type textarea "APPROVED BY LEAF - Cost of Equipment: $238,447.00; Term 84; Equipment Descripti…"
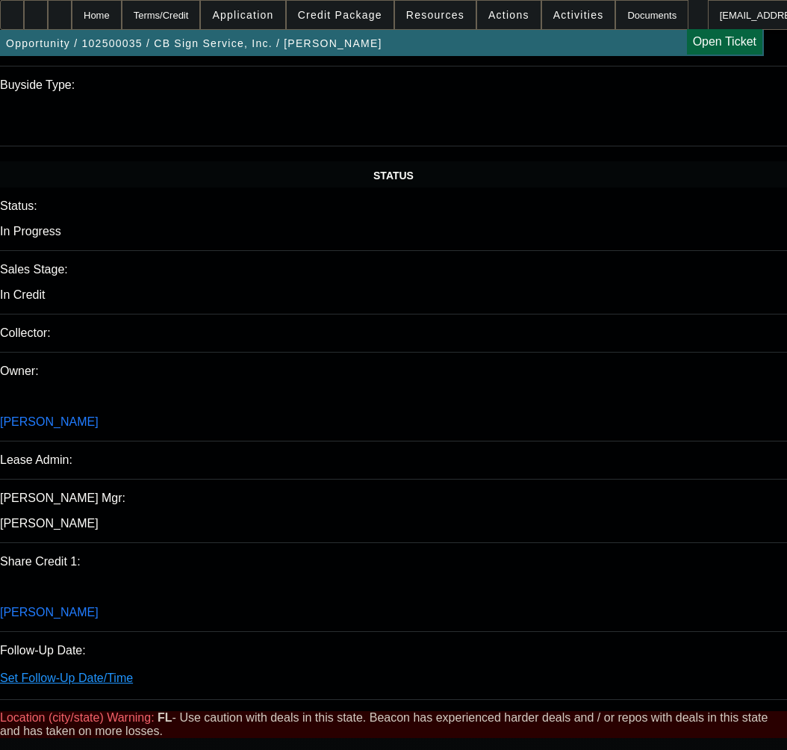
scroll to position [1569, 0]
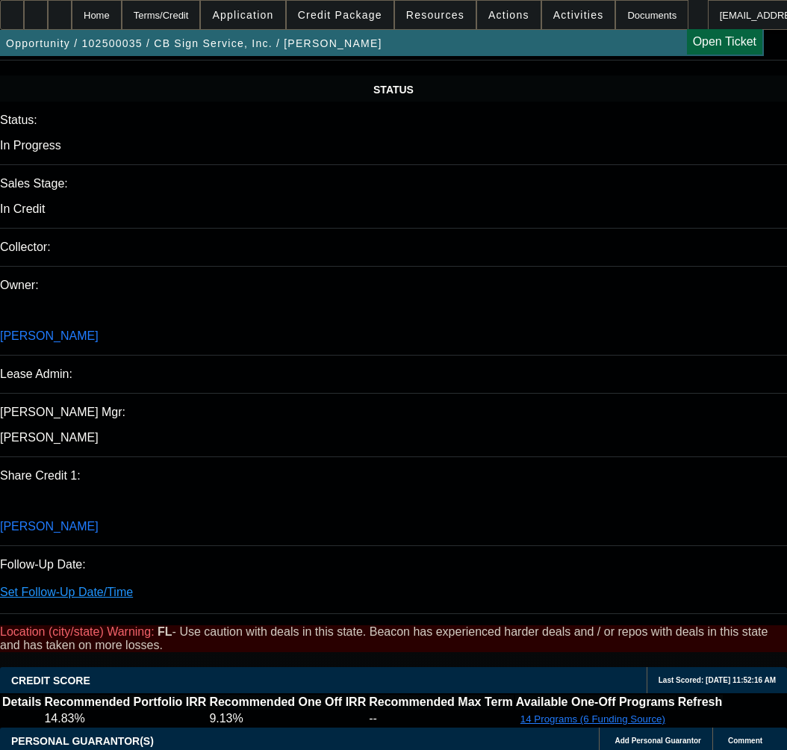
type textarea "CONTINGENT ON SELLER SOS, PAYNET, ANY LEAD TIME FOR REVIEW;"
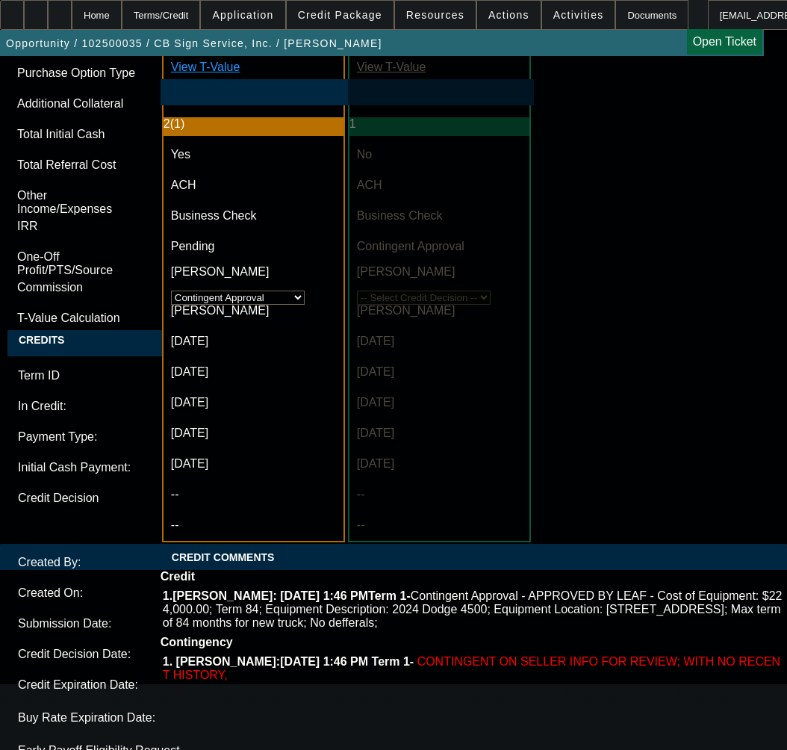
scroll to position [4856, 0]
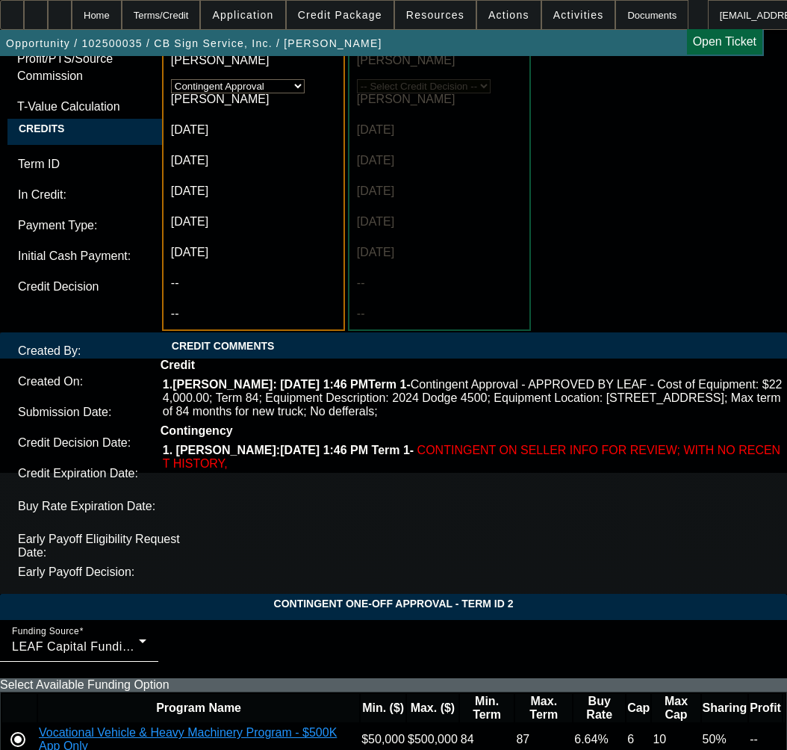
scroll to position [5065, 0]
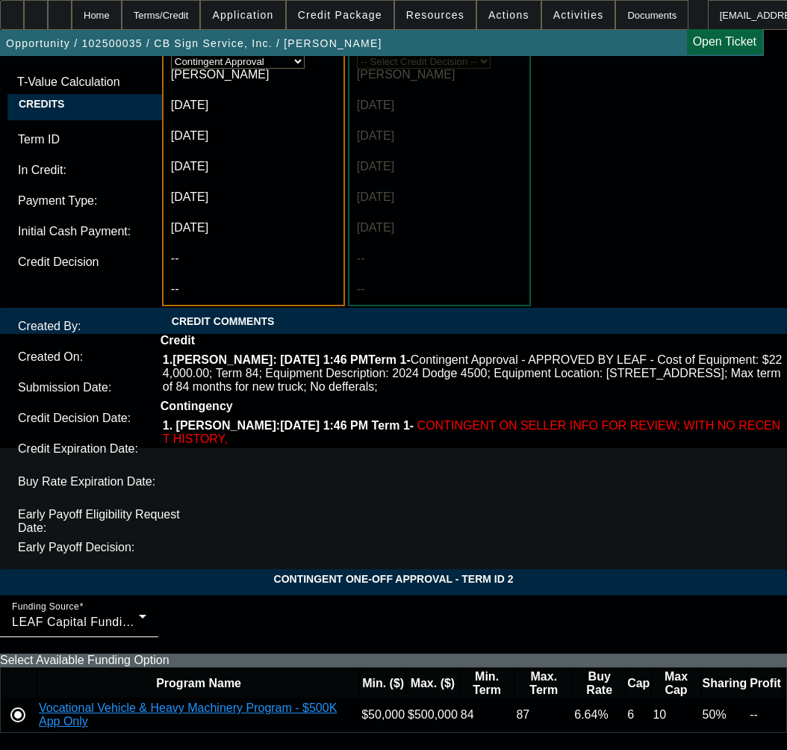
type input "09:40"
click at [204, 445] on span "10" at bounding box center [204, 440] width 27 height 27
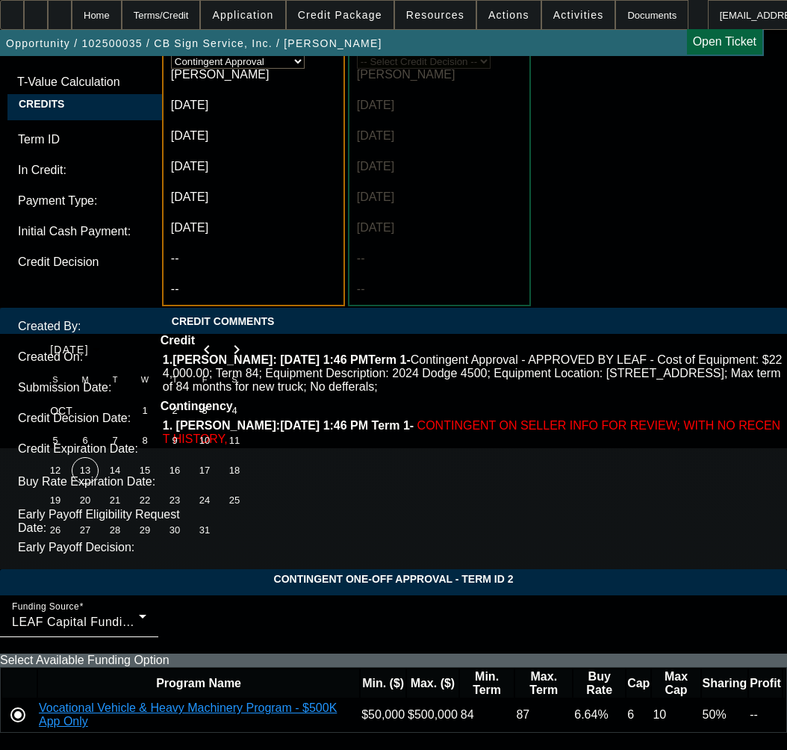
type input "10/10/2025"
type input "03:26"
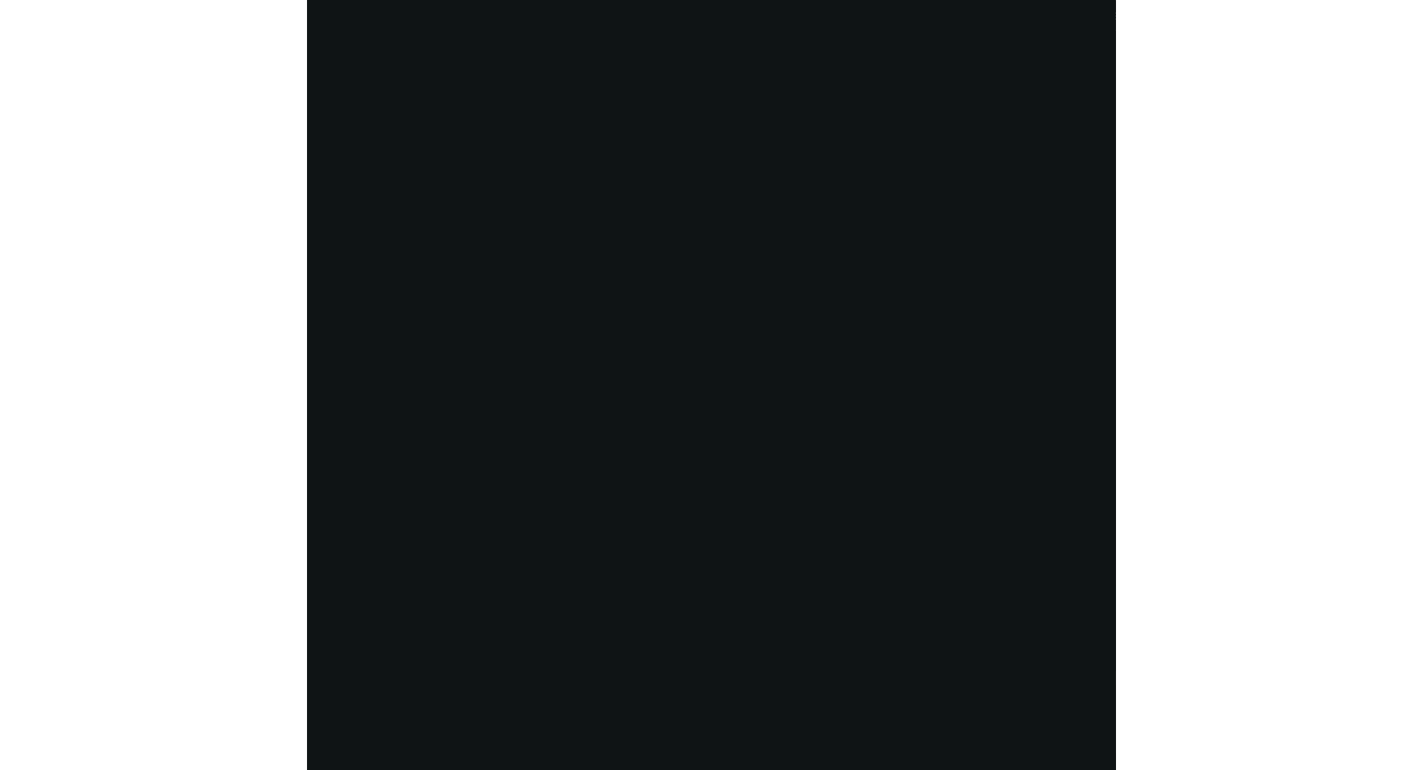
scroll to position [2687, 0]
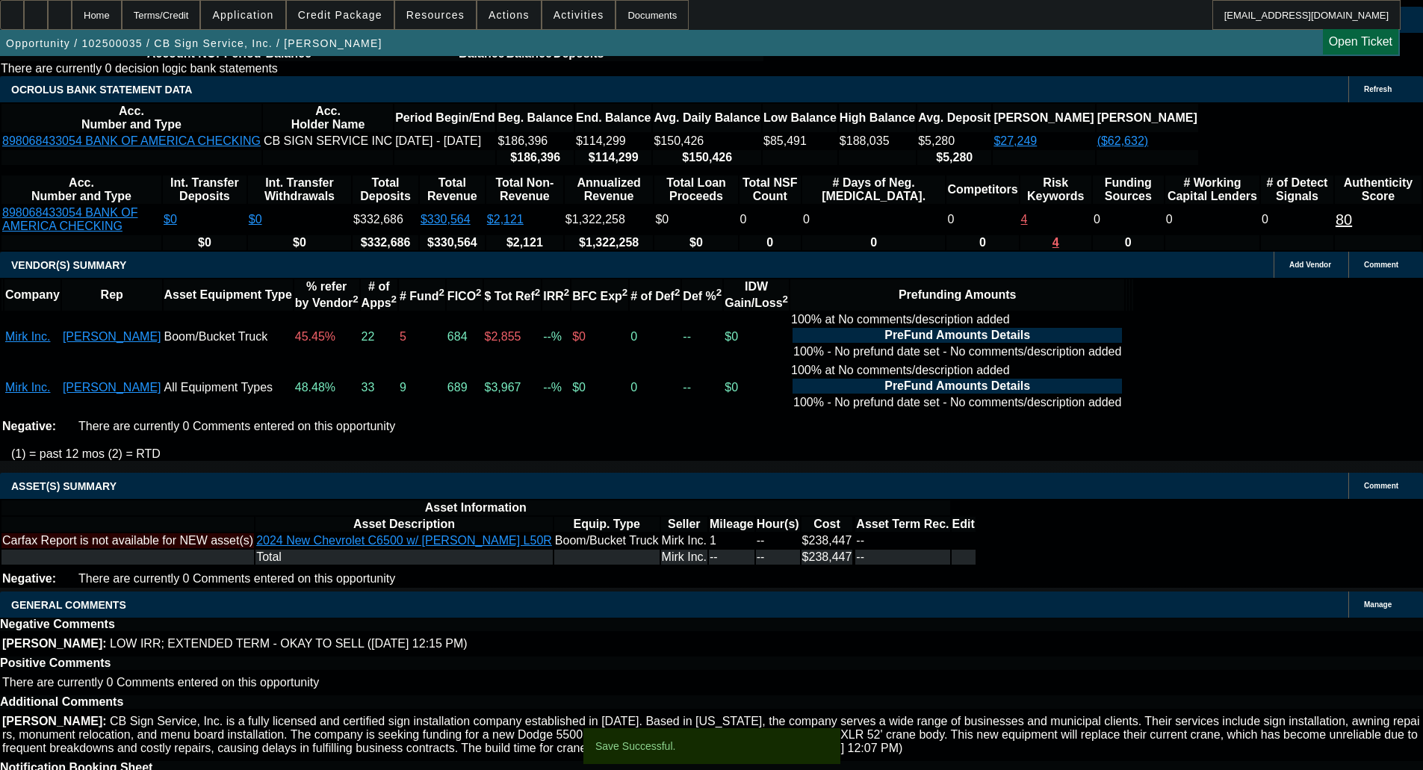
select select "0"
select select "3"
select select "0"
select select "6"
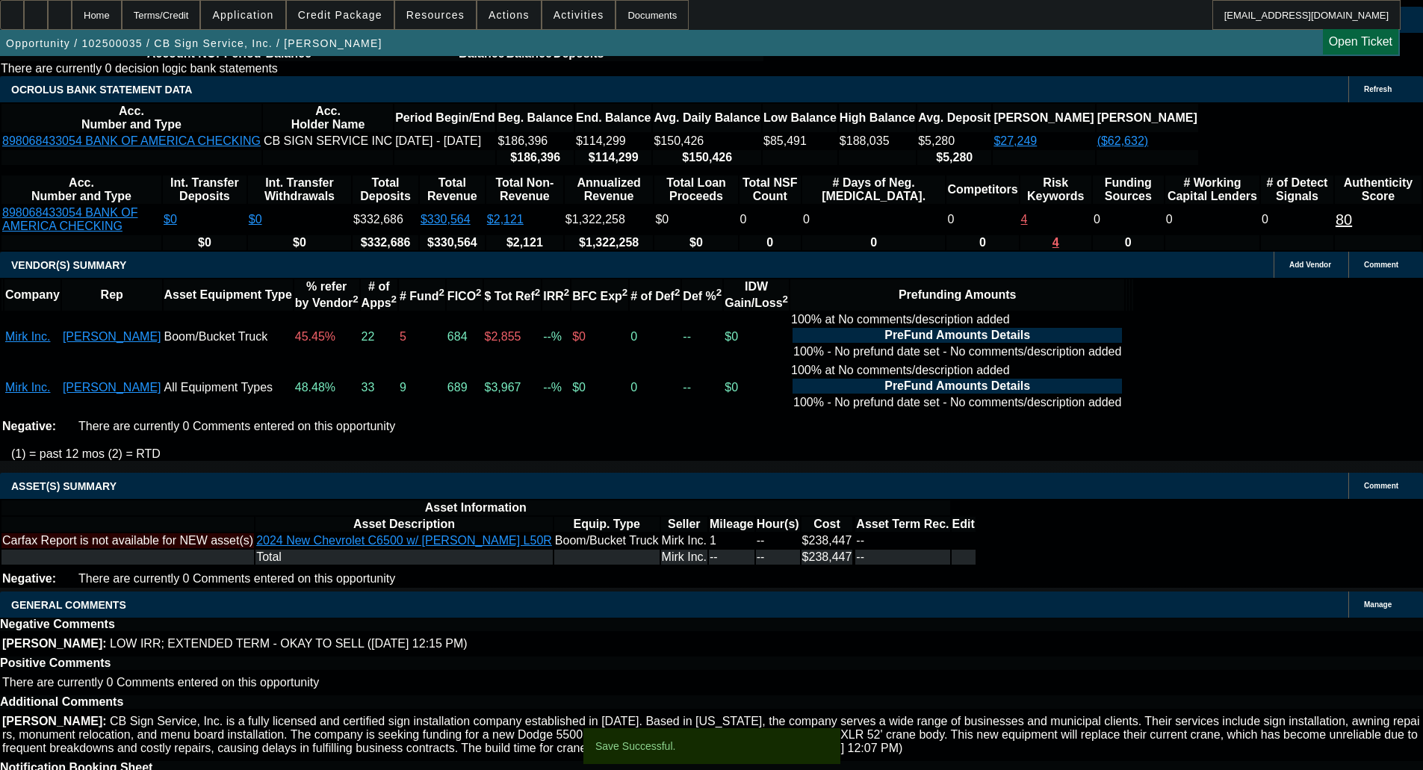
select select "0"
select select "3"
select select "0"
select select "6"
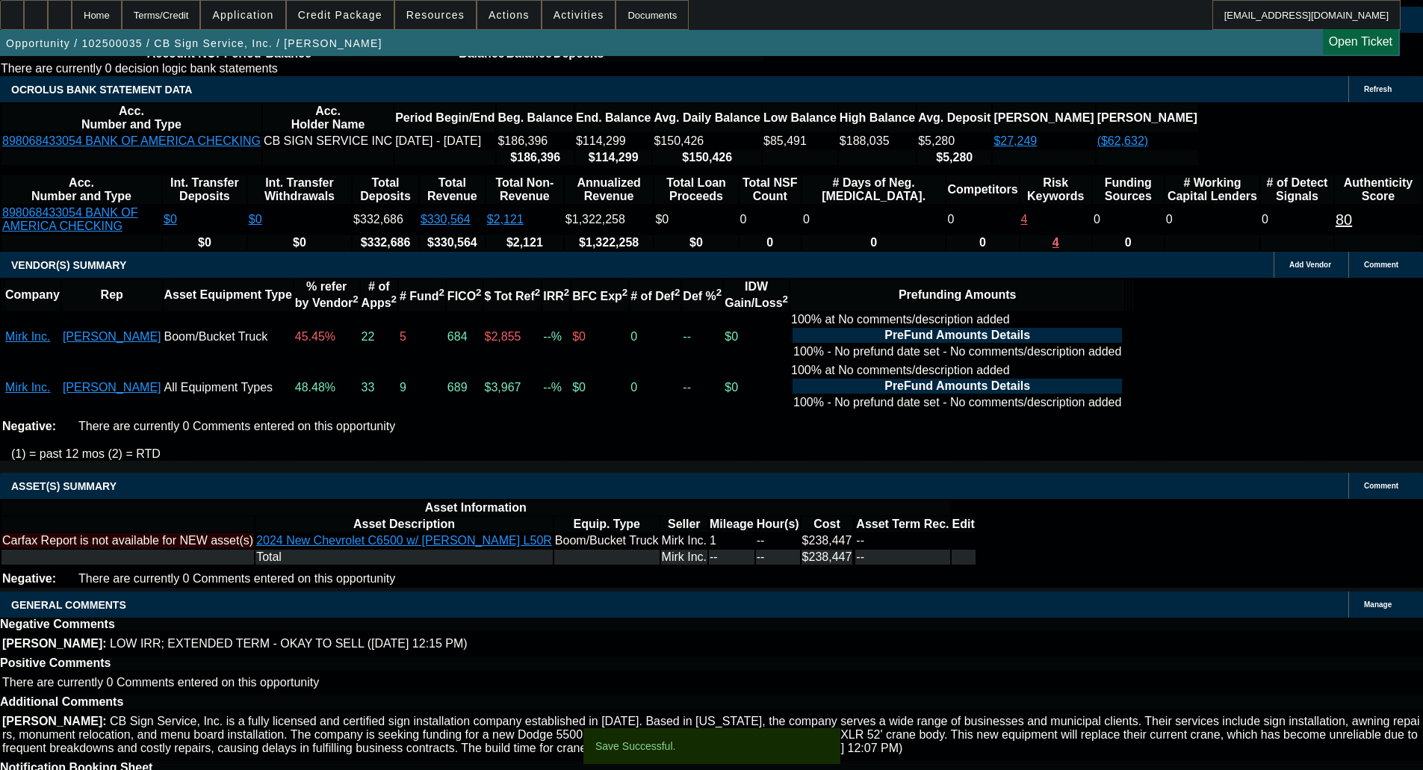
select select "0"
select select "3"
select select "0"
select select "6"
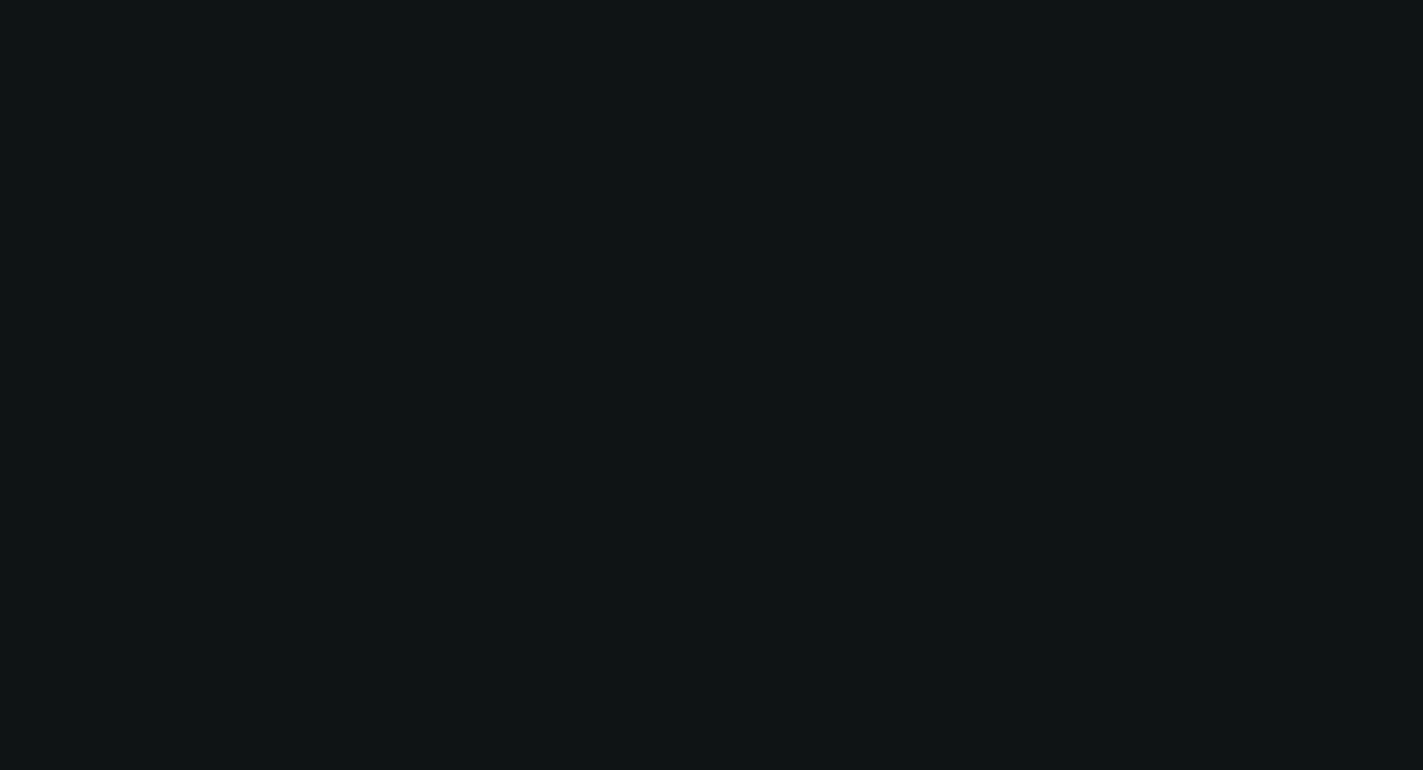
scroll to position [0, 0]
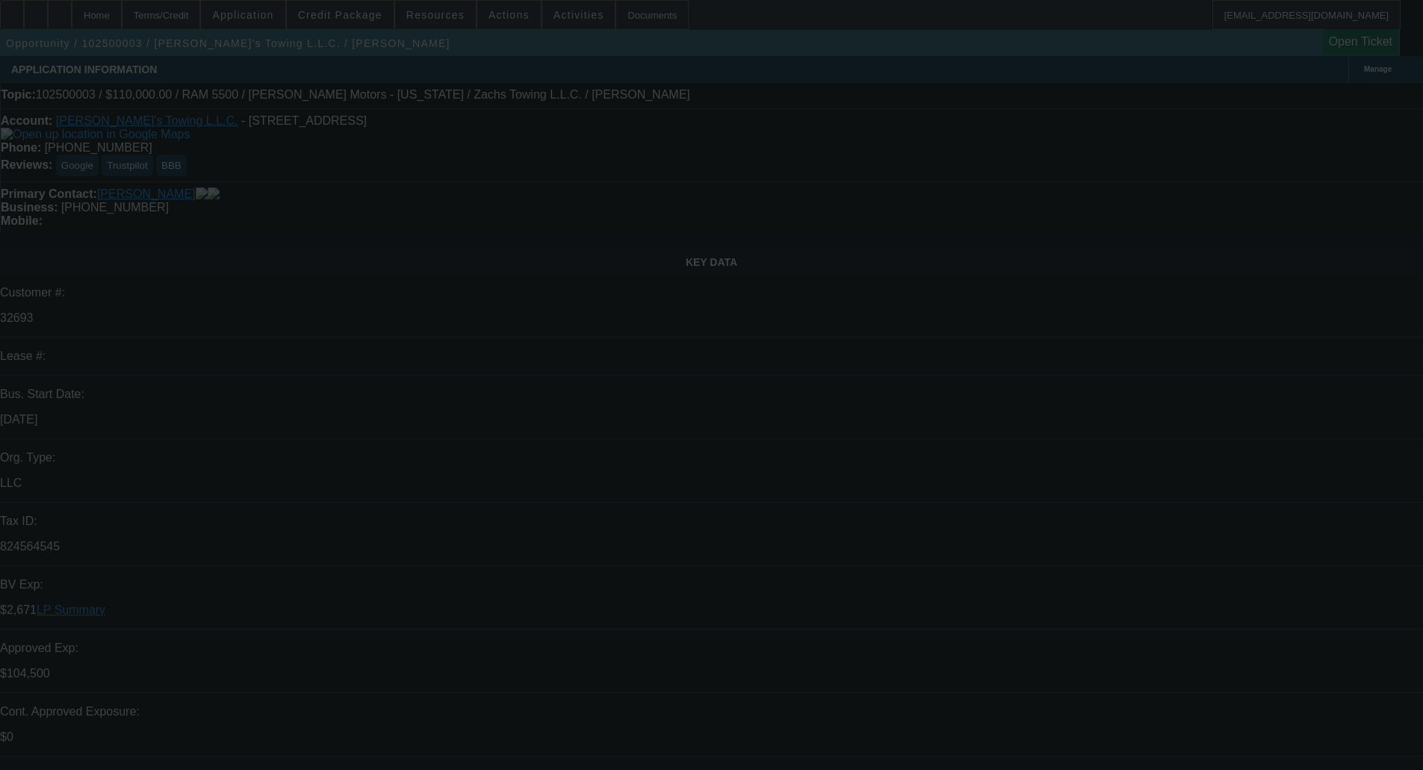
select select "0"
select select "3"
select select "0.2"
select select "17"
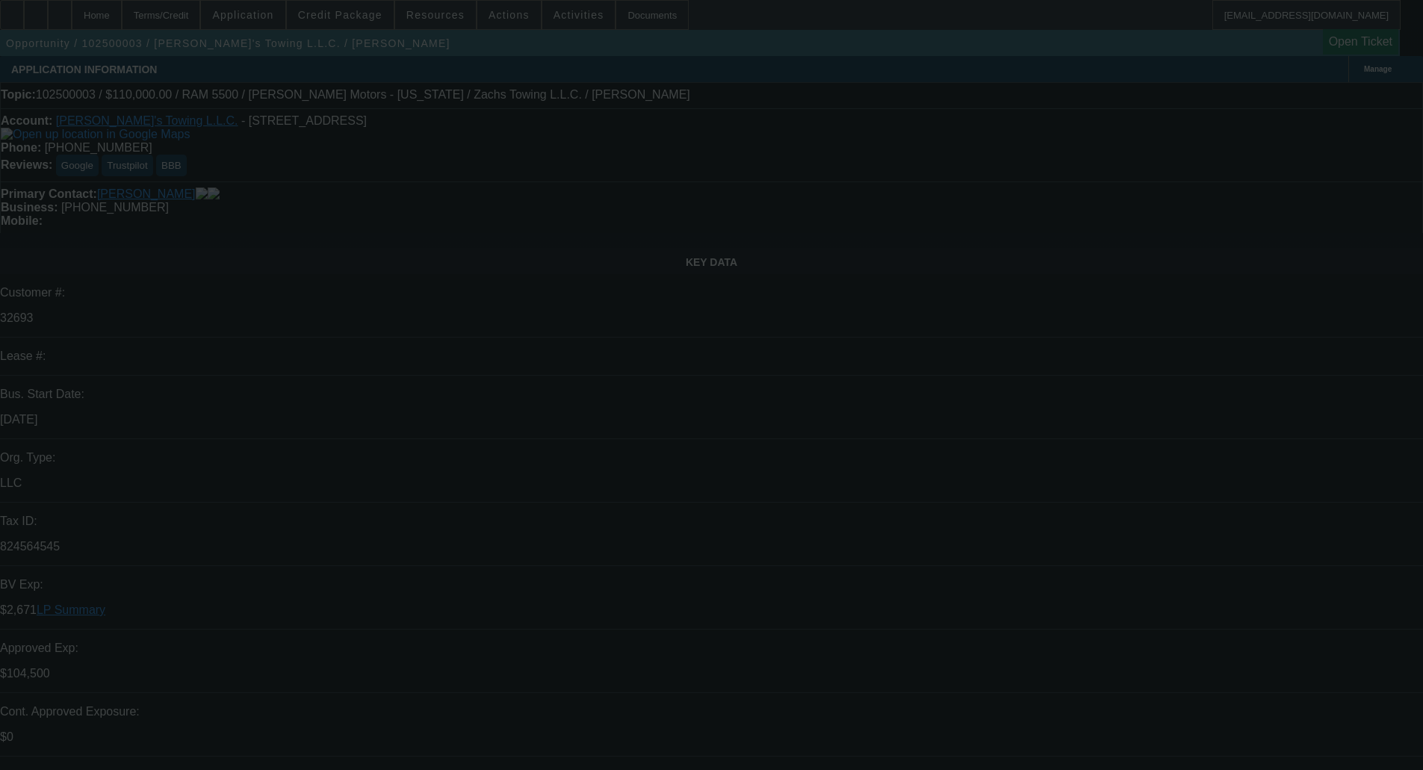
select select "0"
select select "3"
select select "0.2"
select select "17"
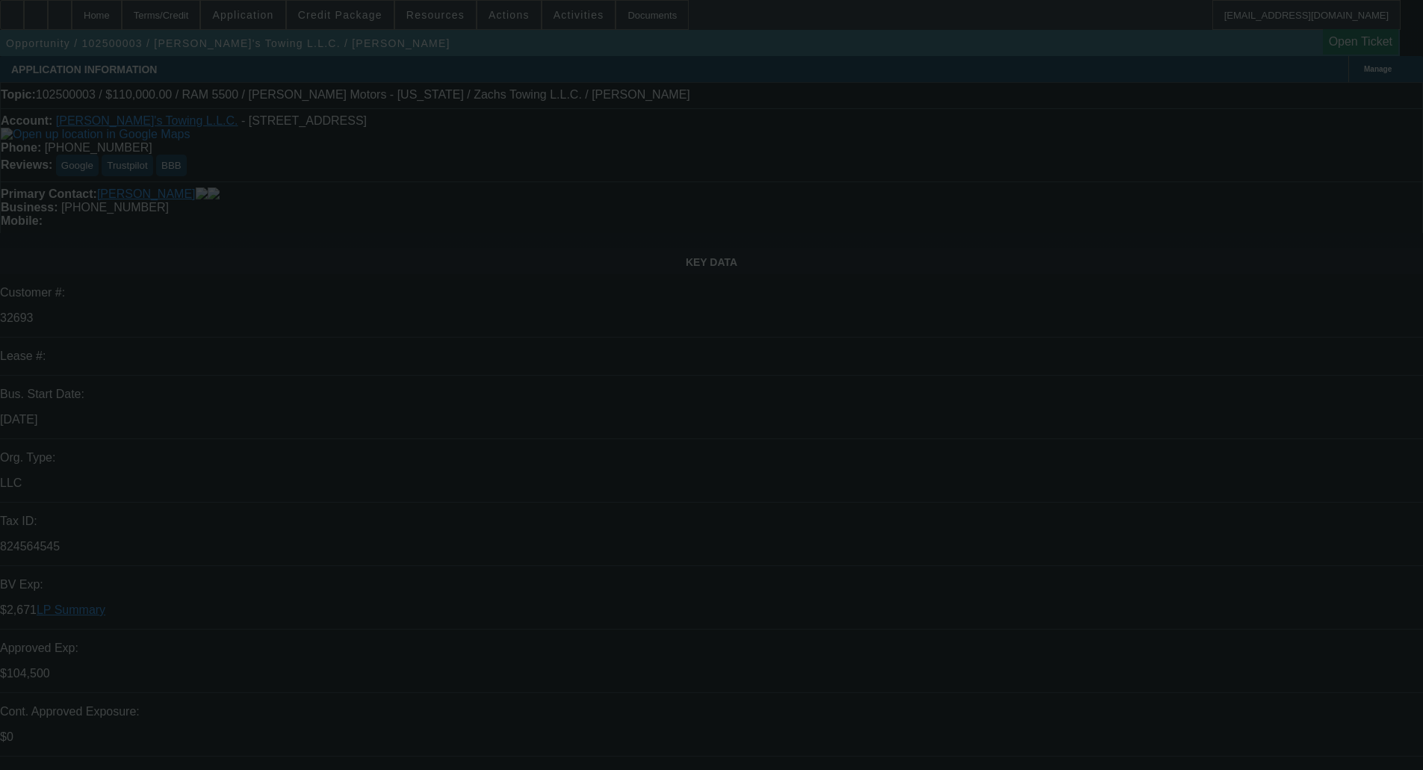
select select "0"
select select "2"
select select "0.2"
select select "17"
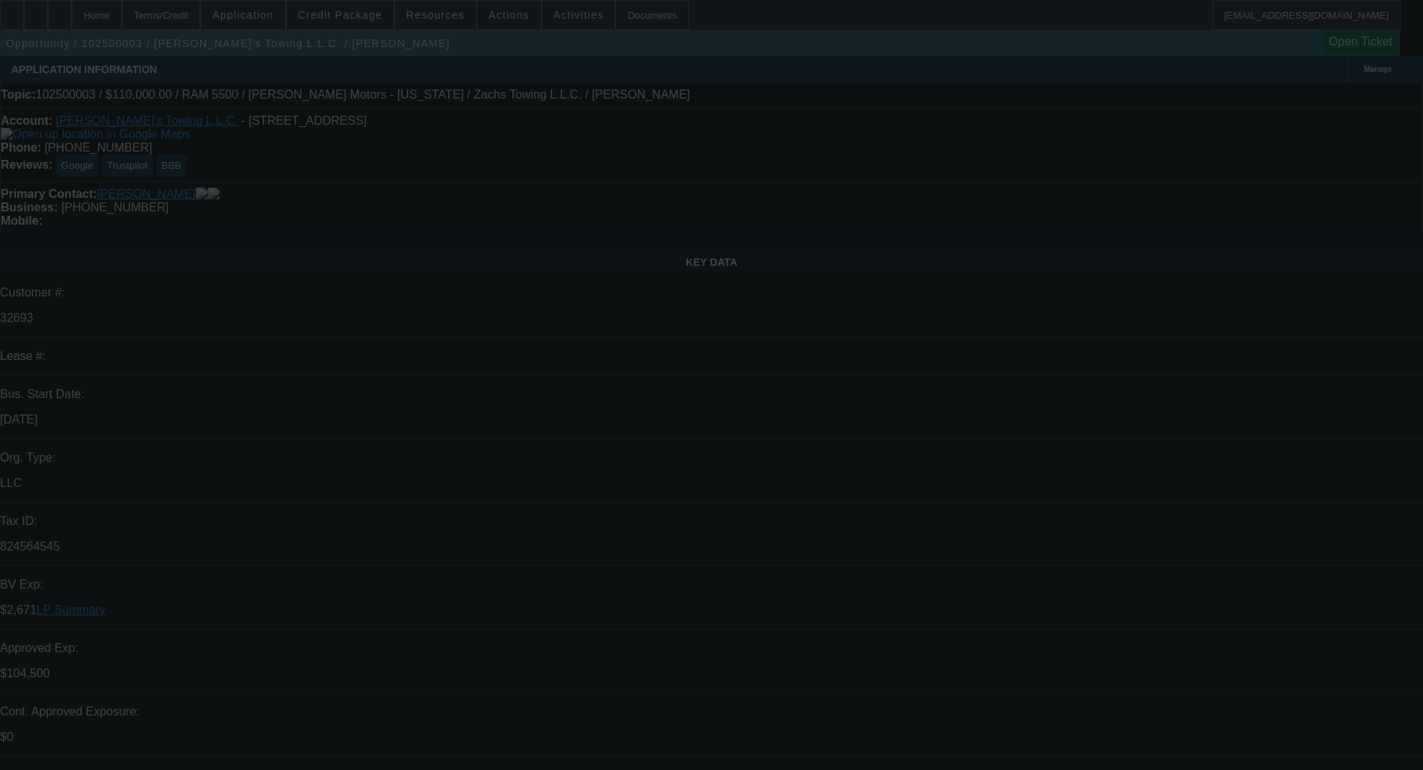
select select "2"
select select "0.2"
select select "17"
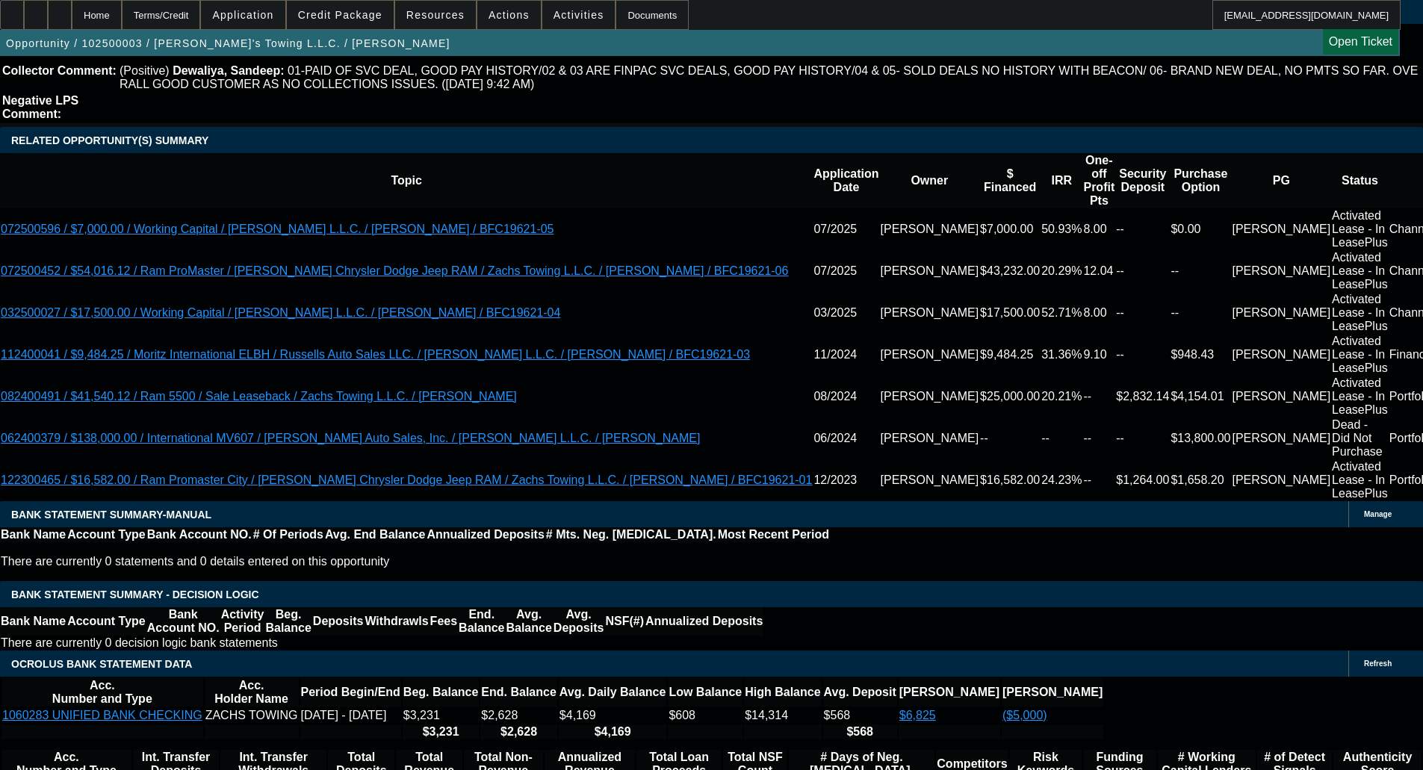
scroll to position [2700, 0]
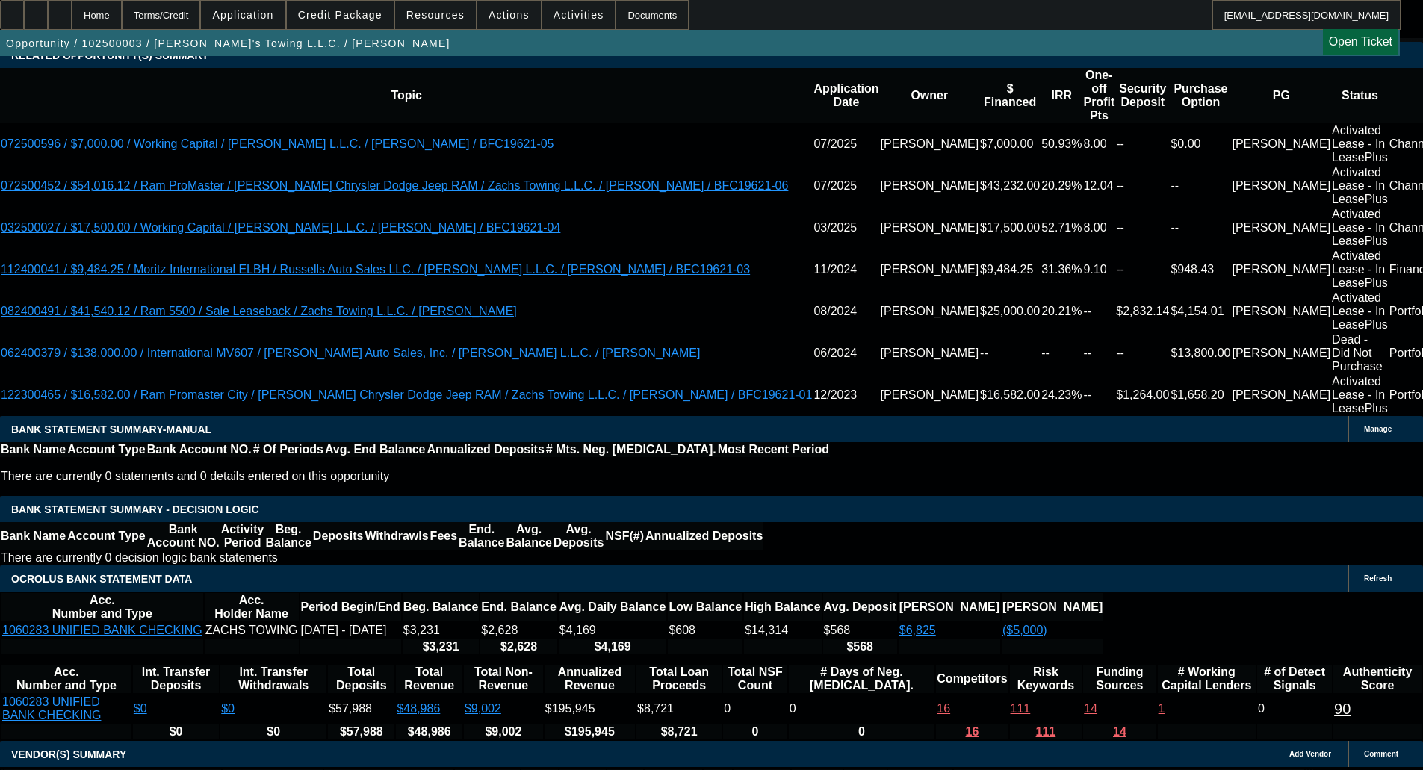
scroll to position [3088, 0]
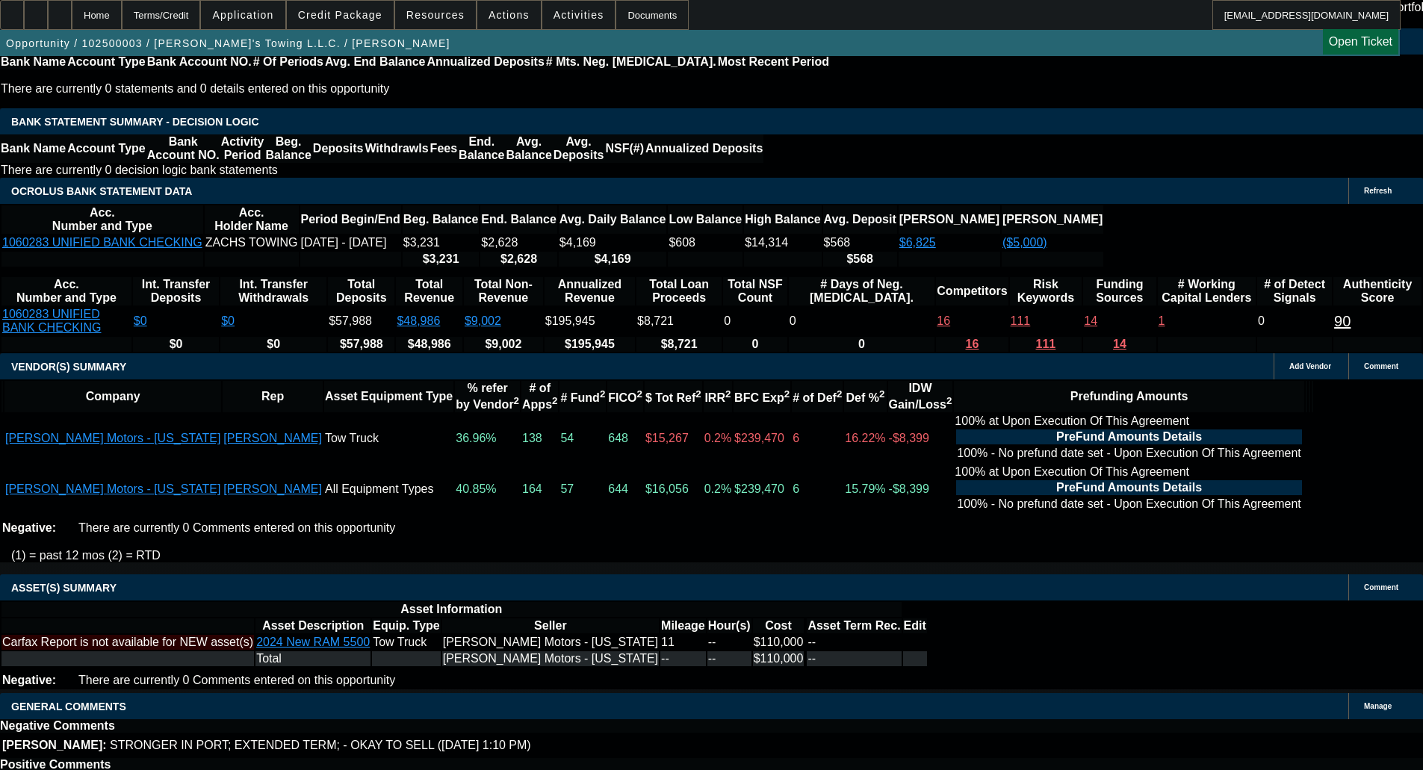
select select "6"
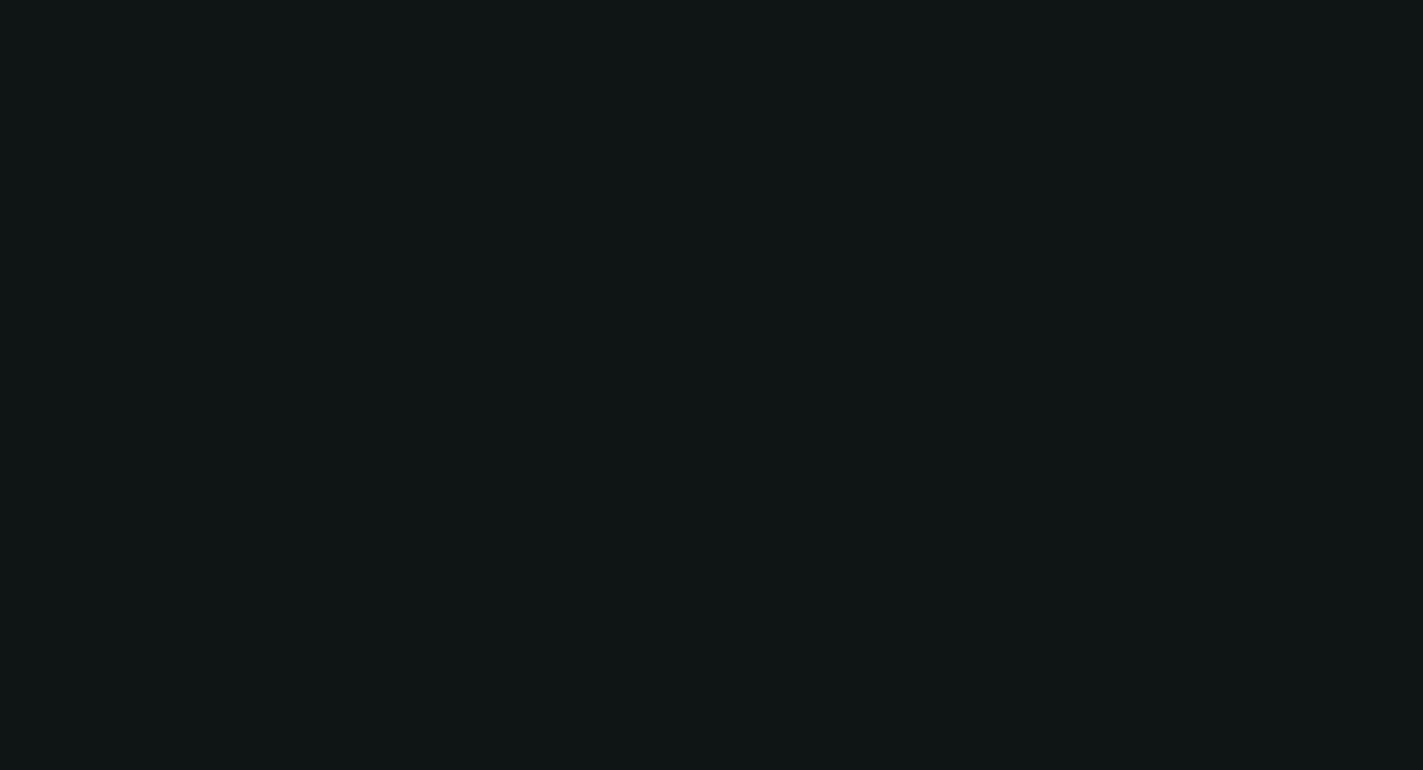
scroll to position [0, 0]
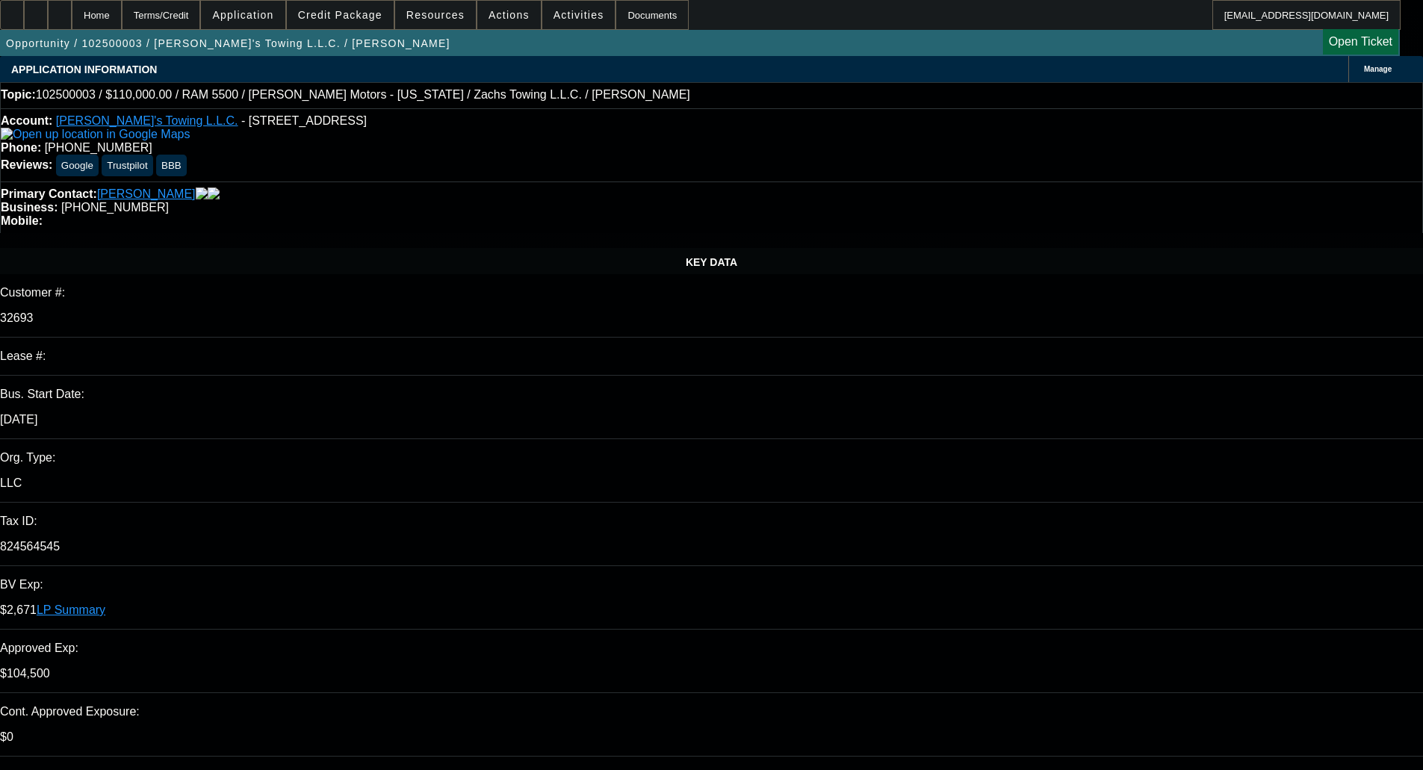
checkbox input "true"
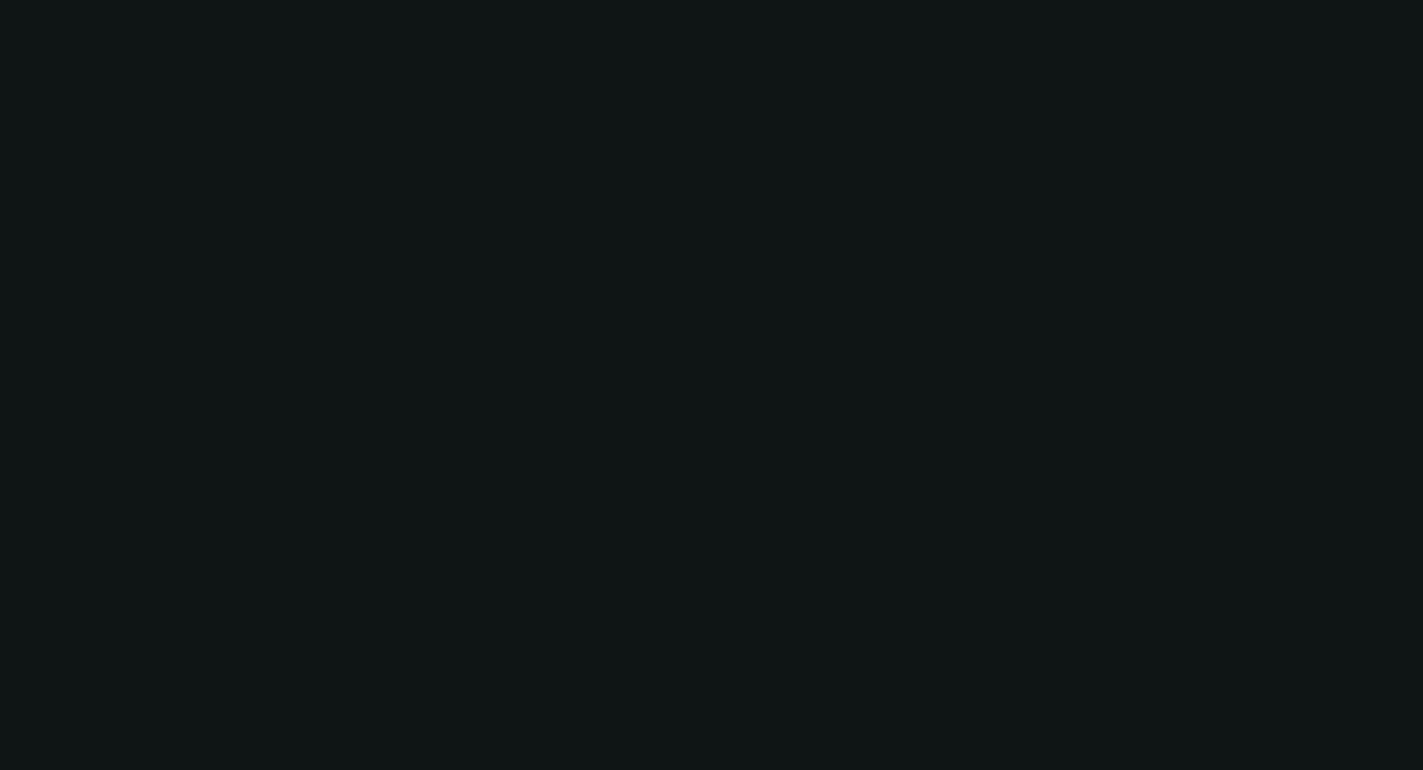
select select "0"
select select "3"
select select "0.2"
select select "17"
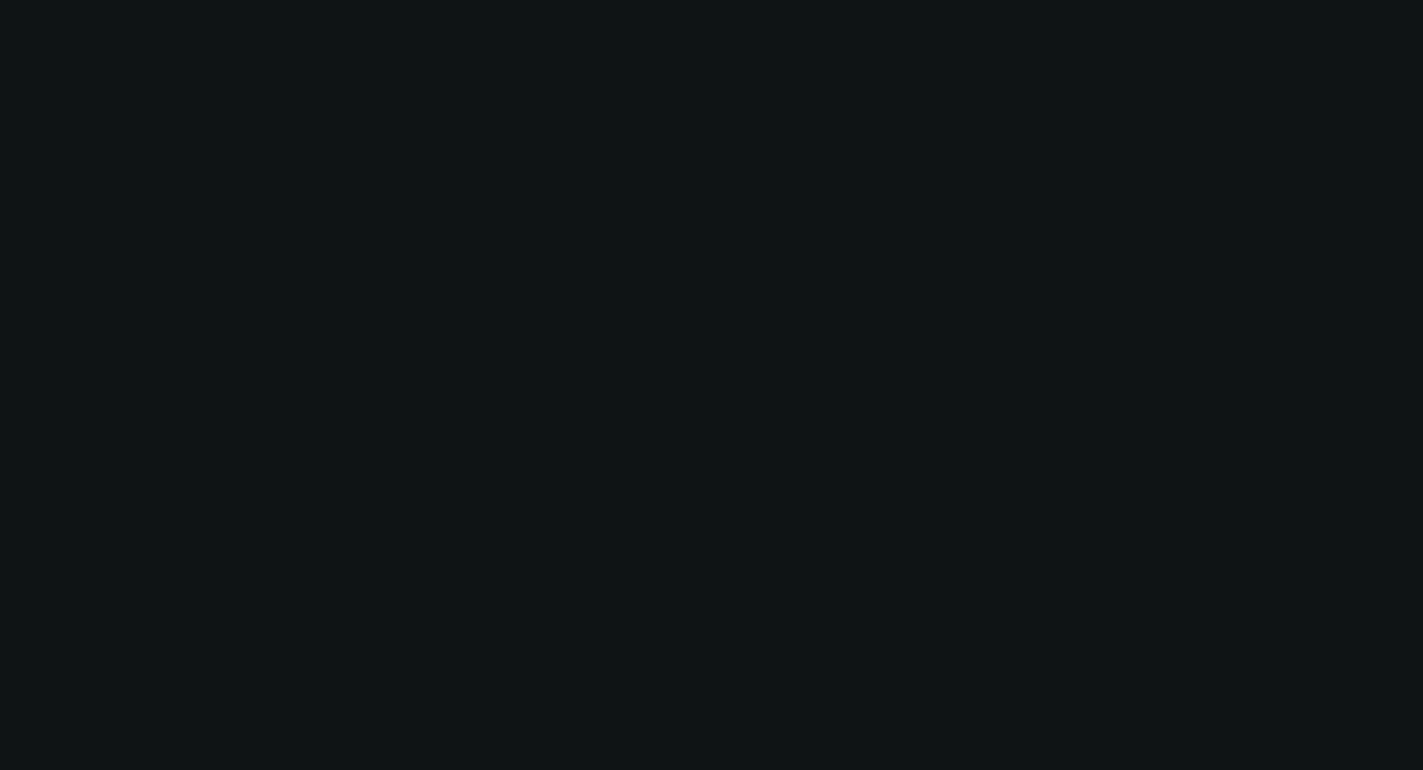
select select "0"
select select "3"
select select "0.2"
select select "17"
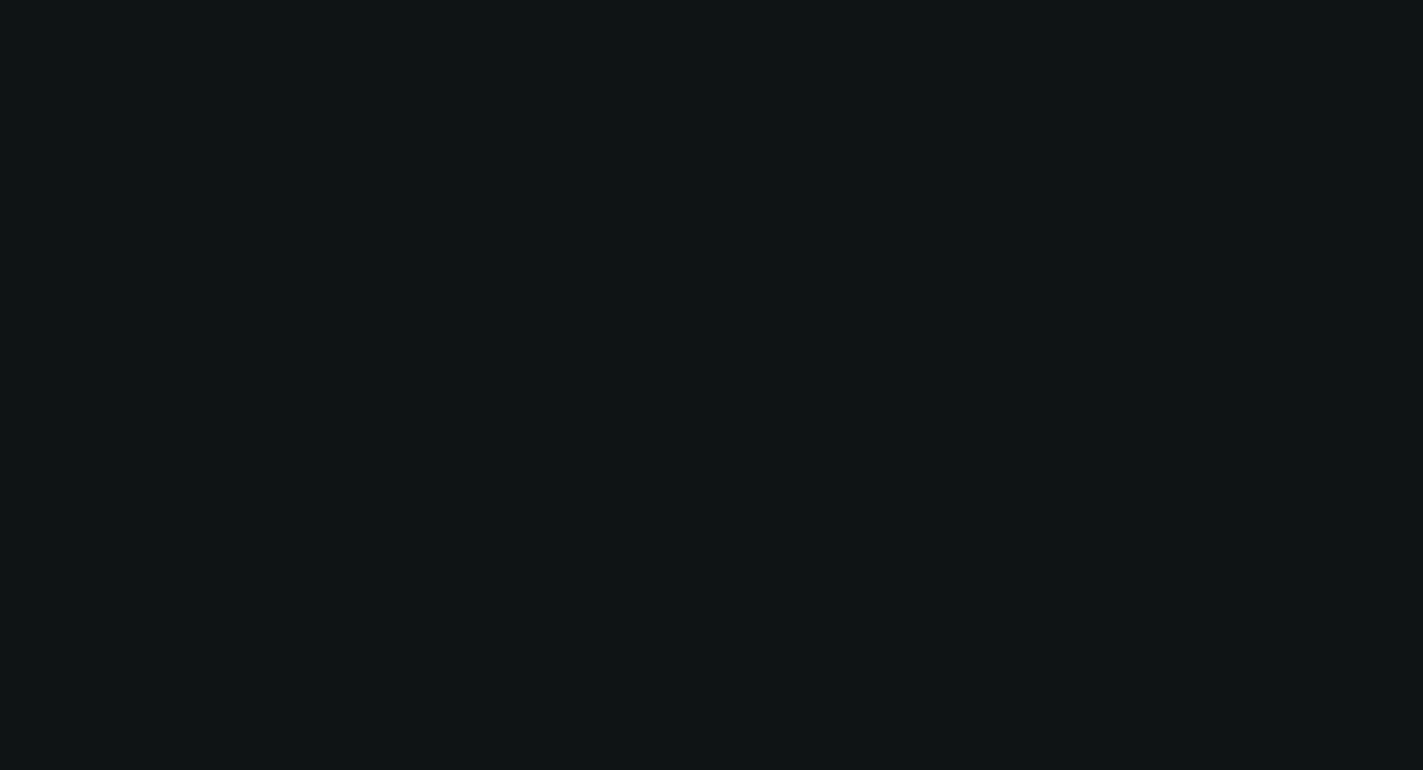
select select "0"
select select "3"
select select "0.2"
select select "17"
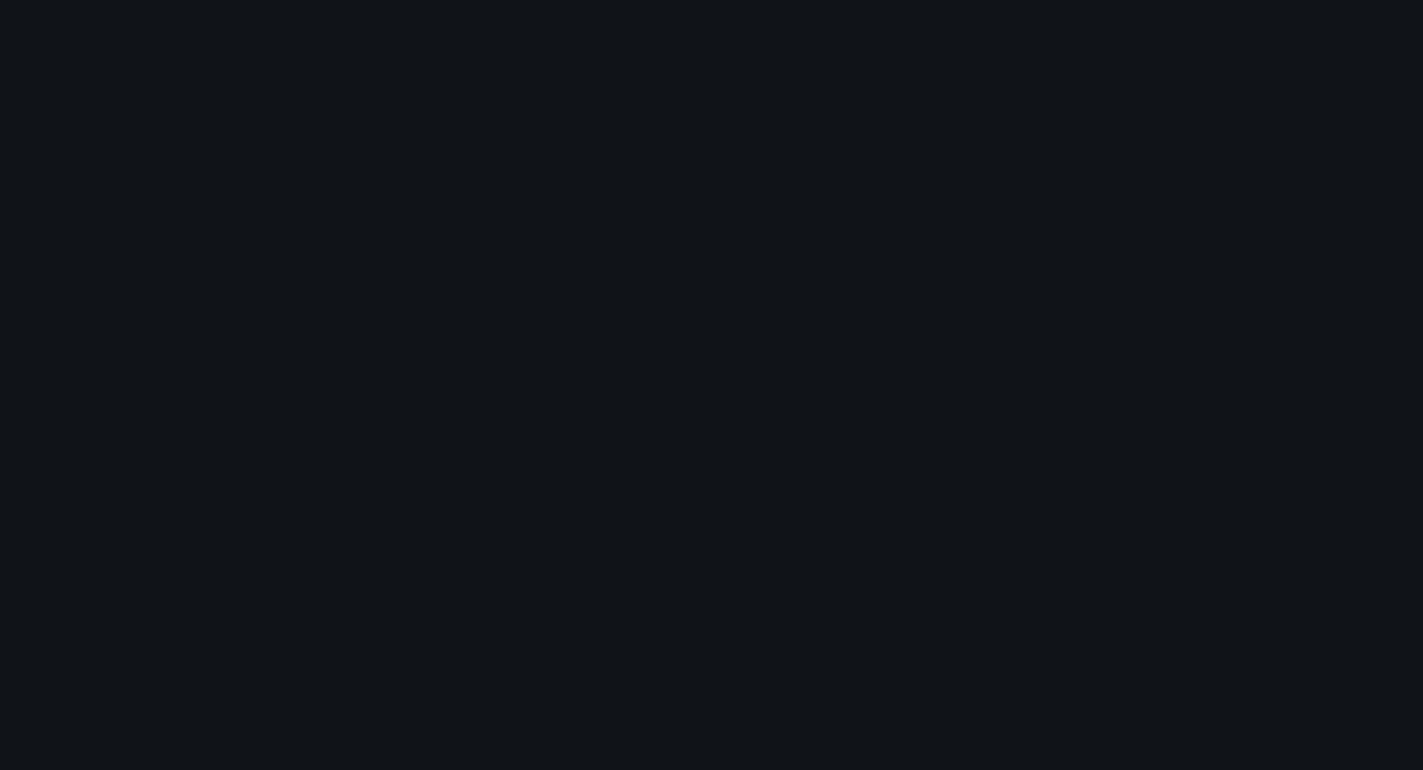
select select "0"
select select "2"
select select "0.2"
select select "17"
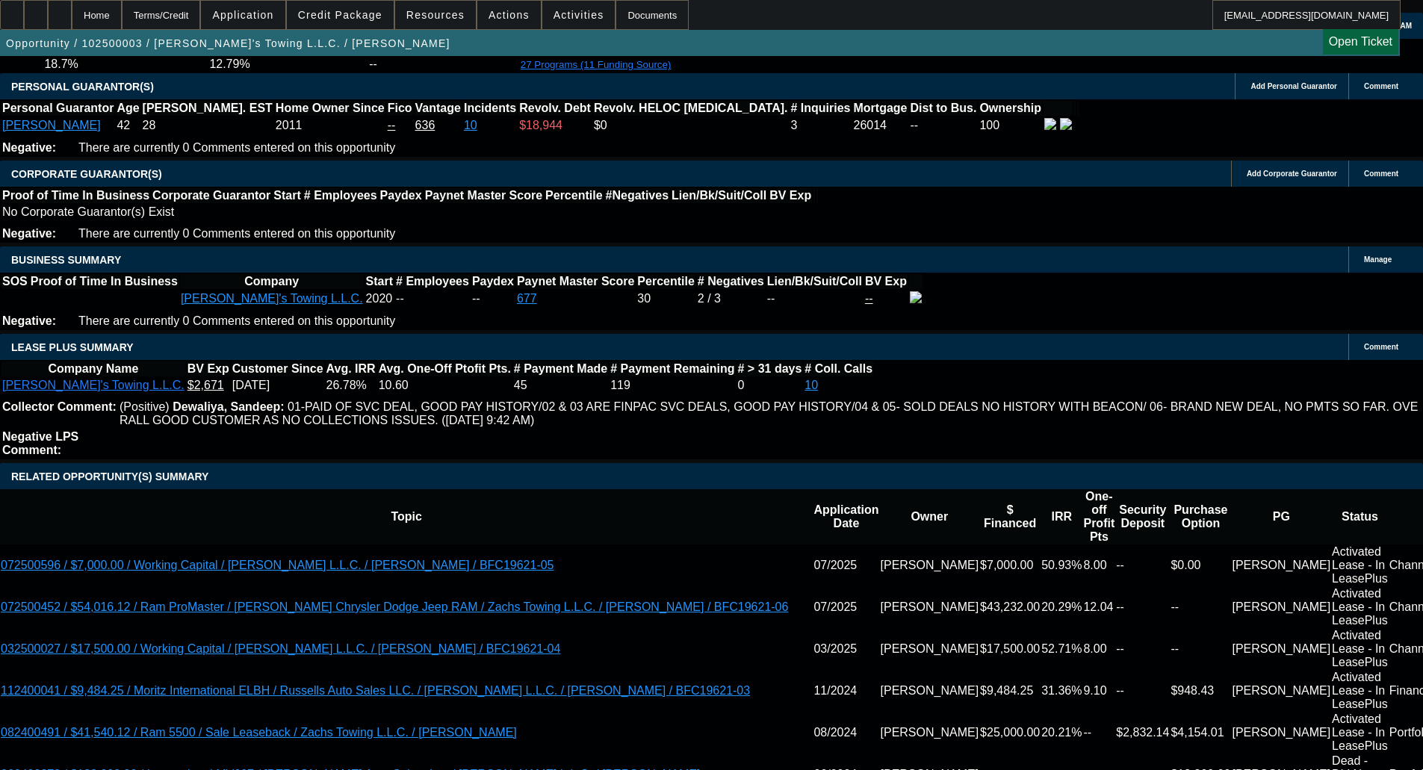
scroll to position [2465, 0]
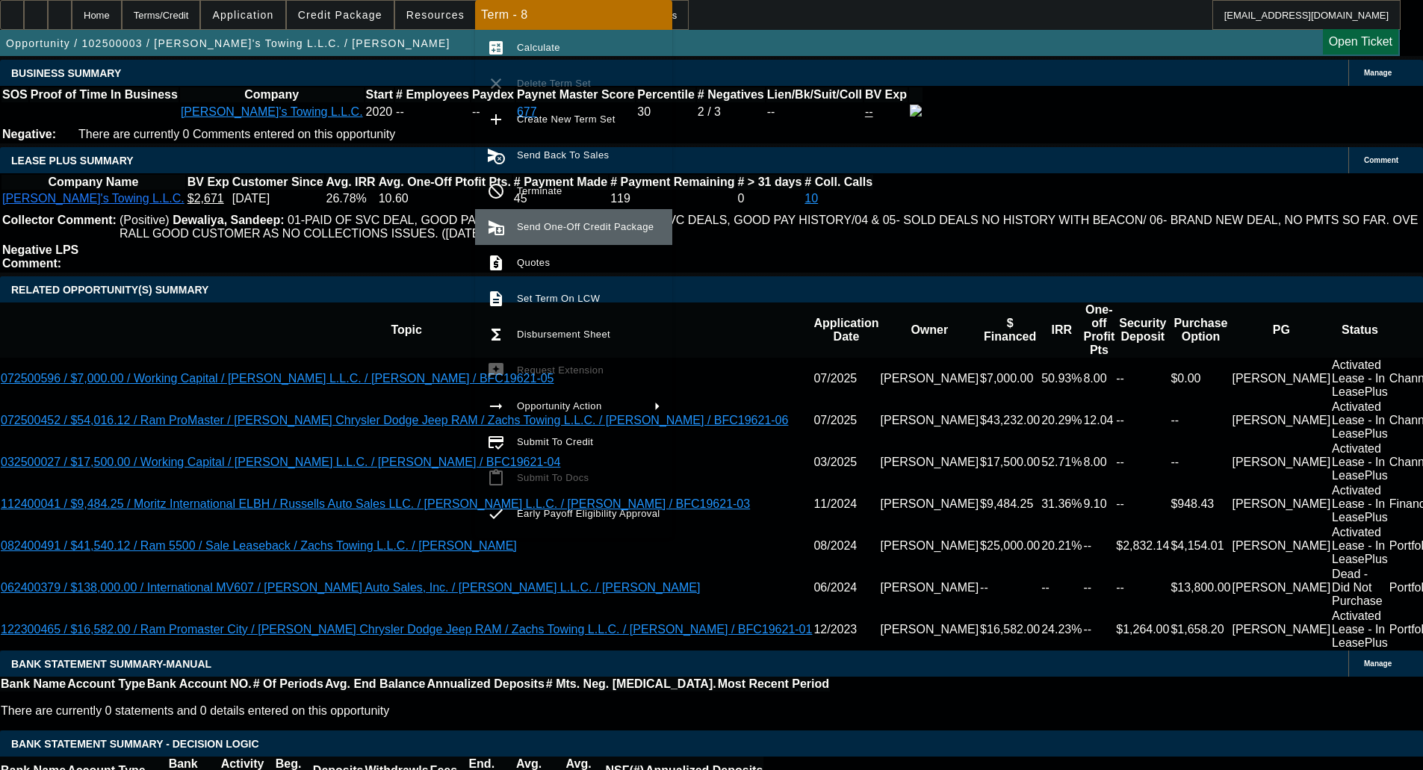
click at [577, 224] on span "Send One-Off Credit Package" at bounding box center [585, 226] width 137 height 11
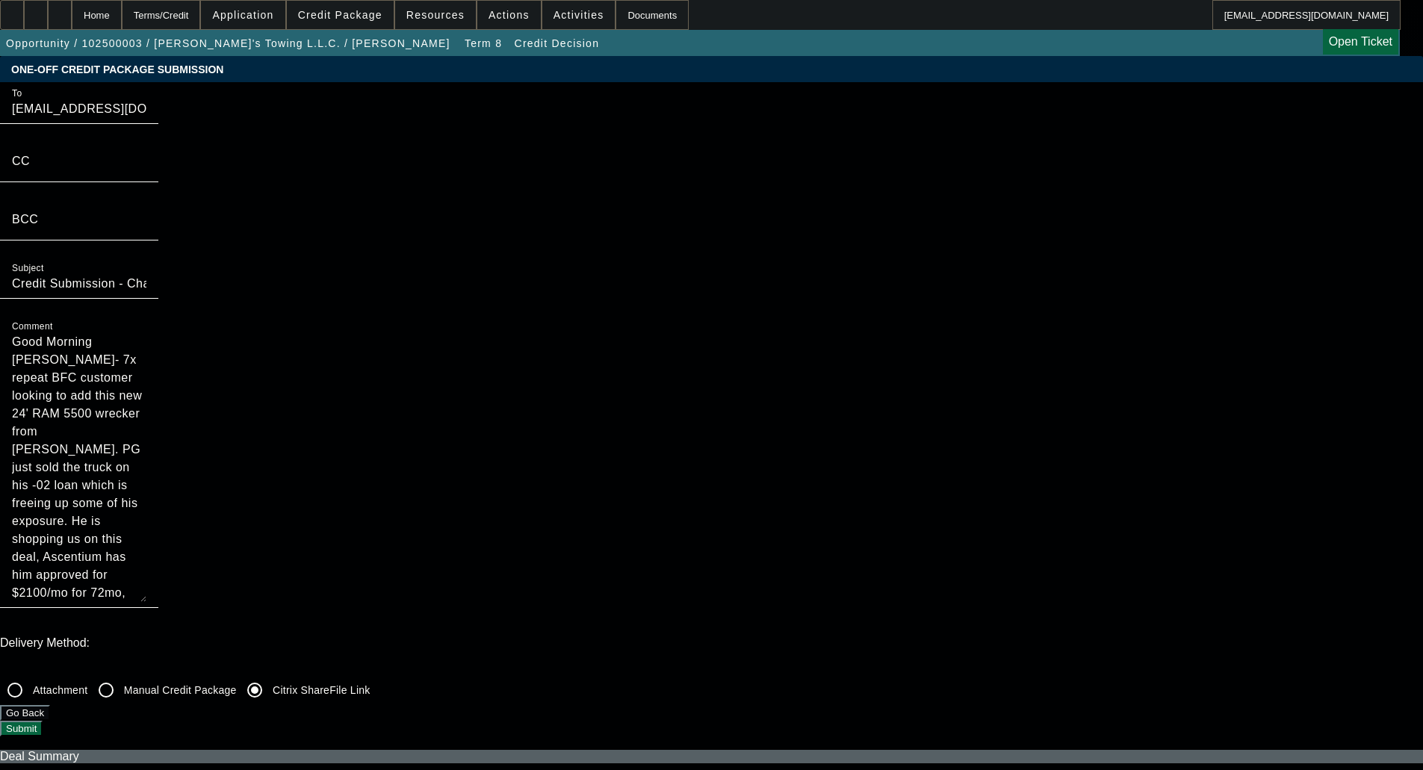
click at [43, 721] on button "Submit" at bounding box center [21, 729] width 43 height 16
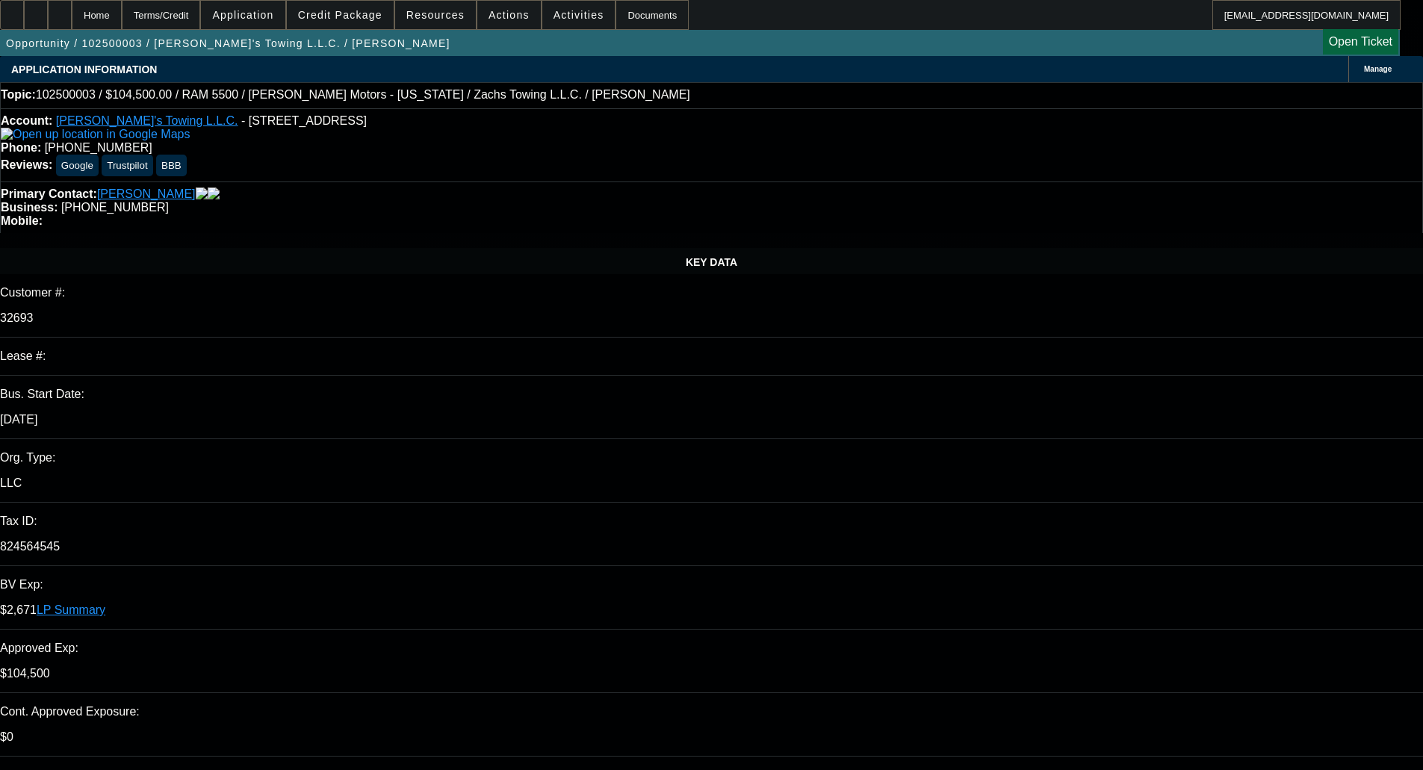
select select "0"
select select "3"
select select "0.2"
select select "17"
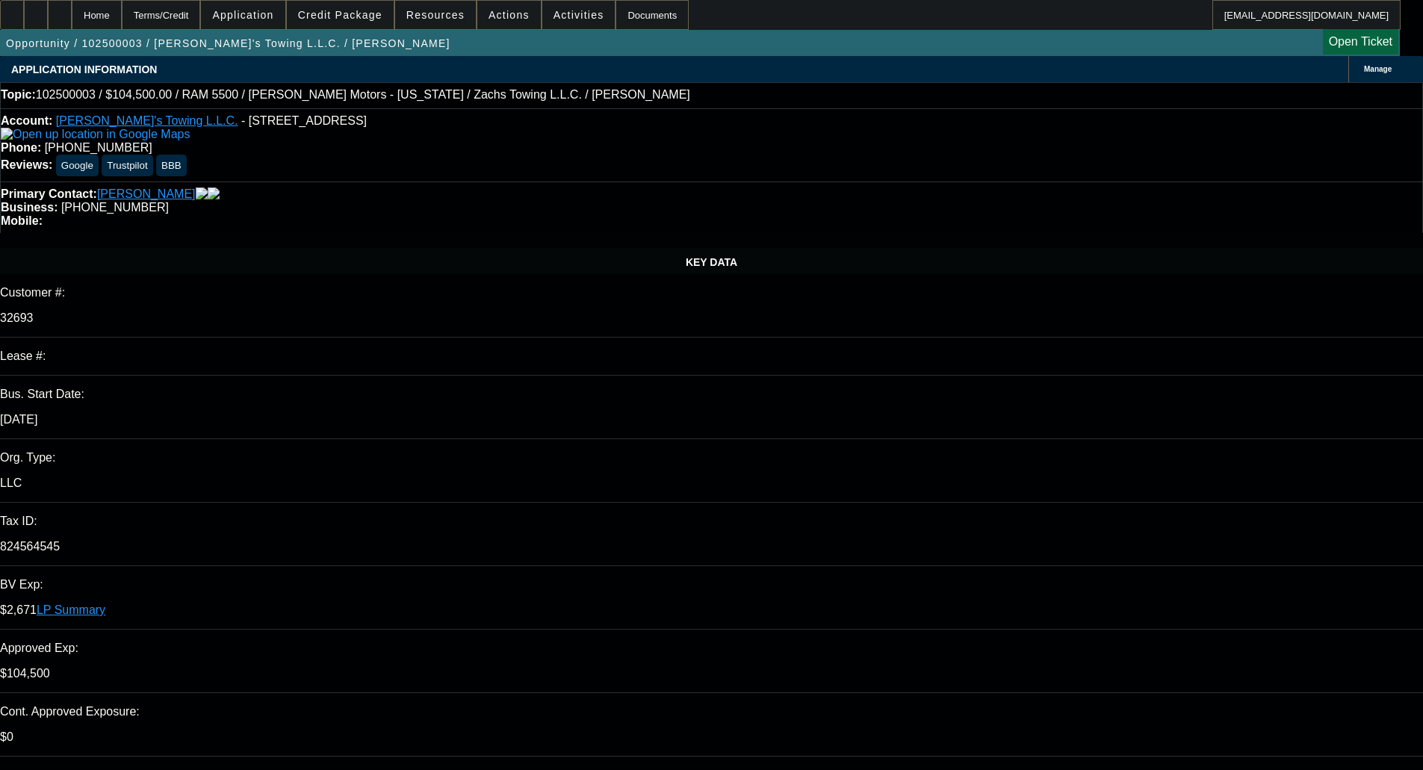
select select "0"
select select "3"
select select "0.2"
select select "17"
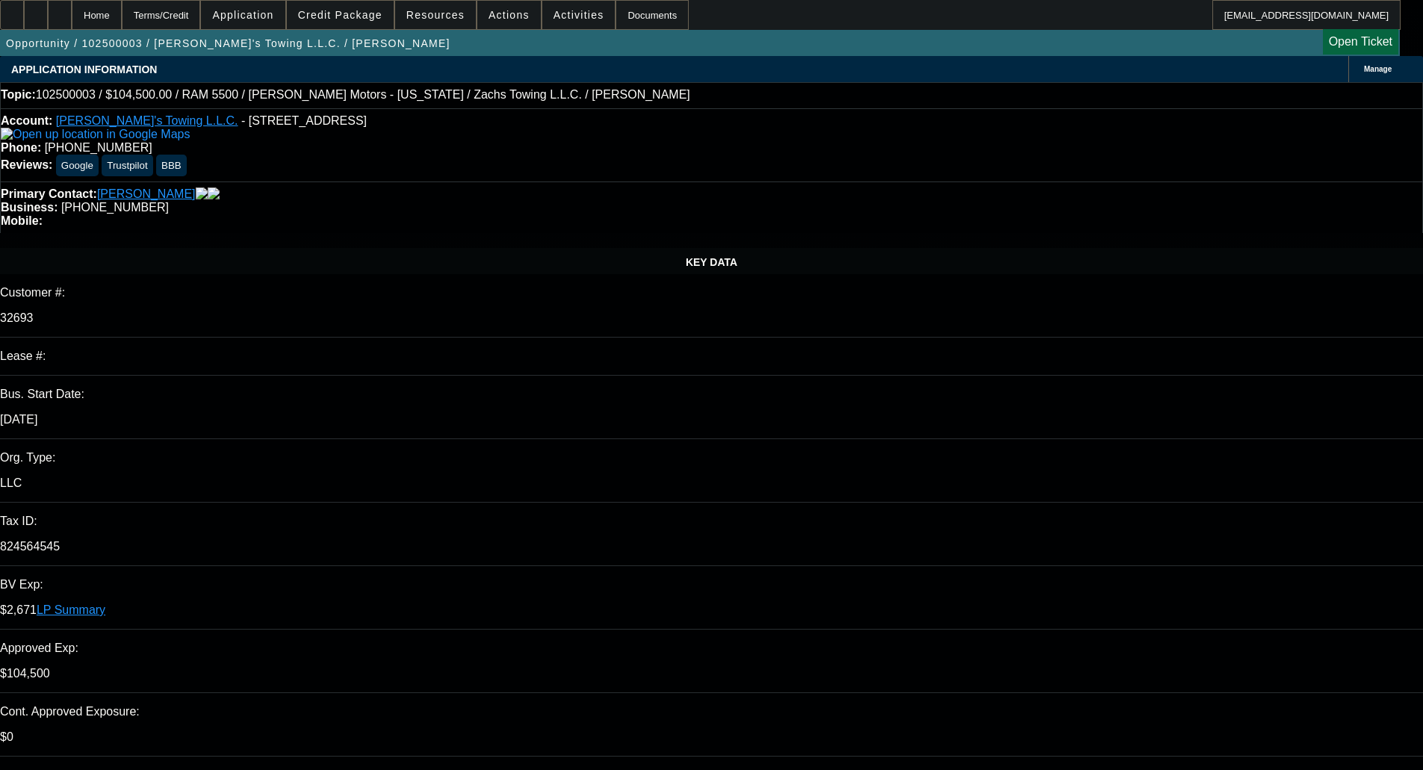
select select "0"
select select "3"
select select "0.2"
select select "17"
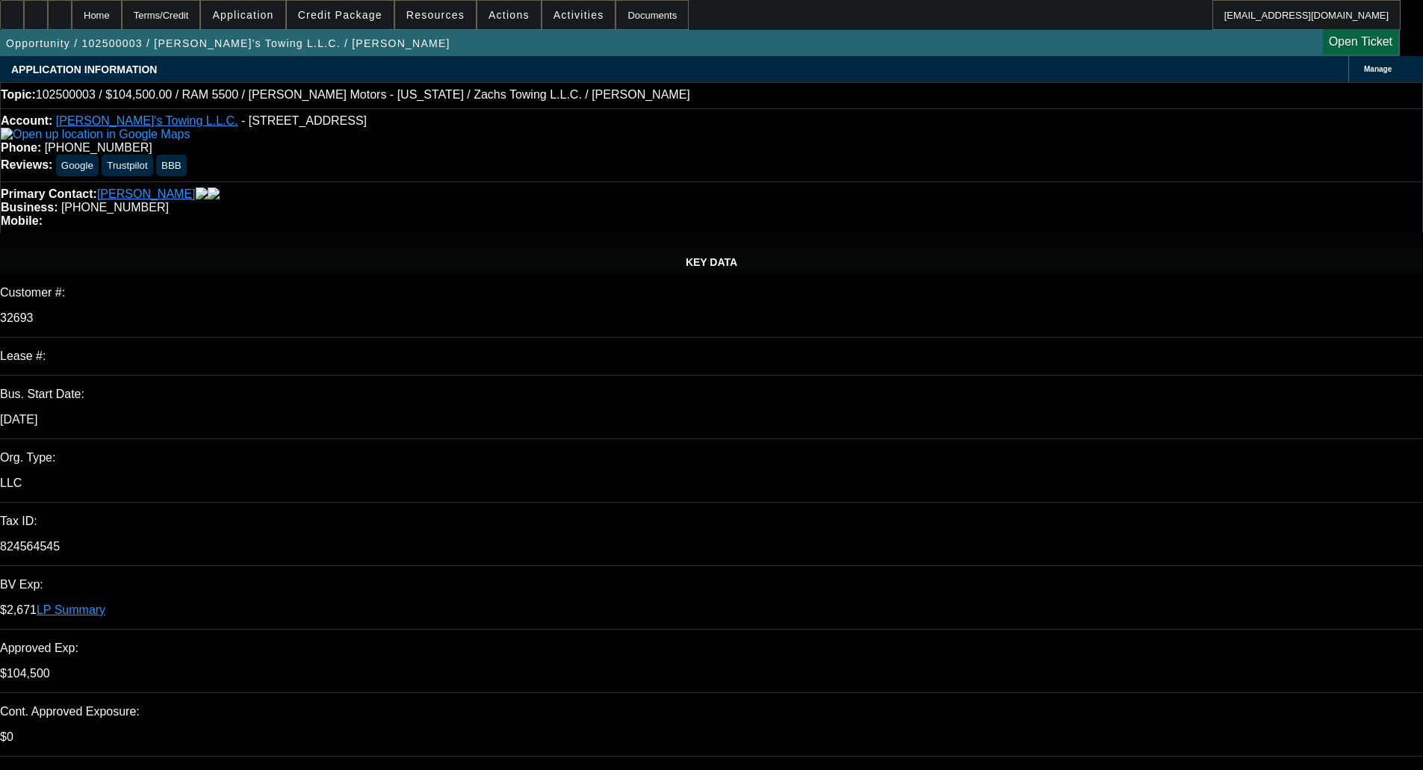
select select "0"
select select "2"
select select "0.2"
select select "17"
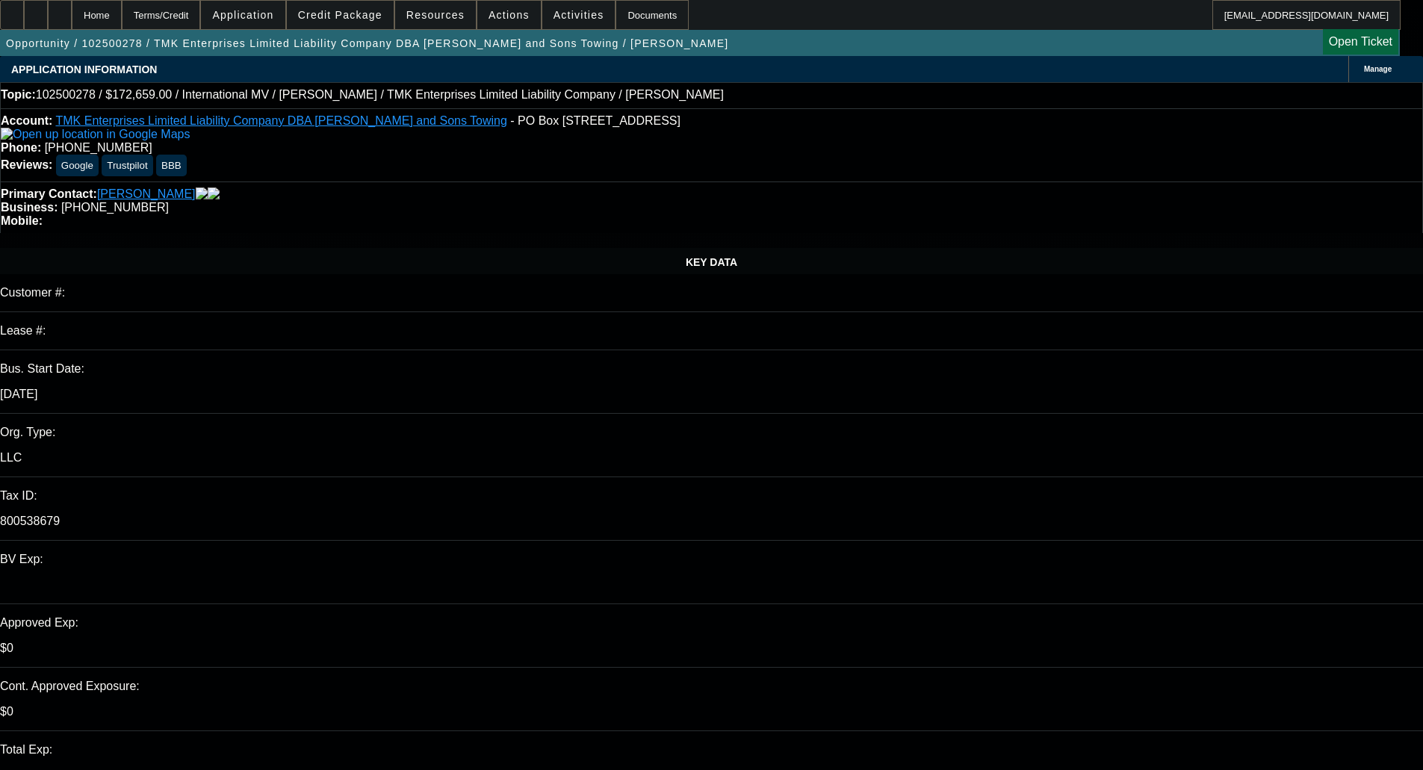
select select "0"
select select "6"
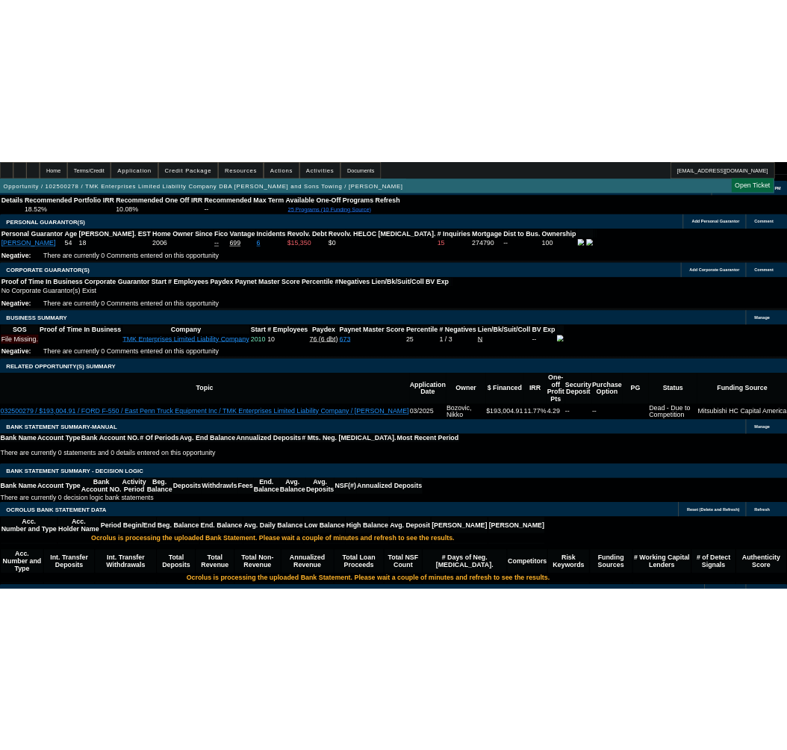
scroll to position [2167, 0]
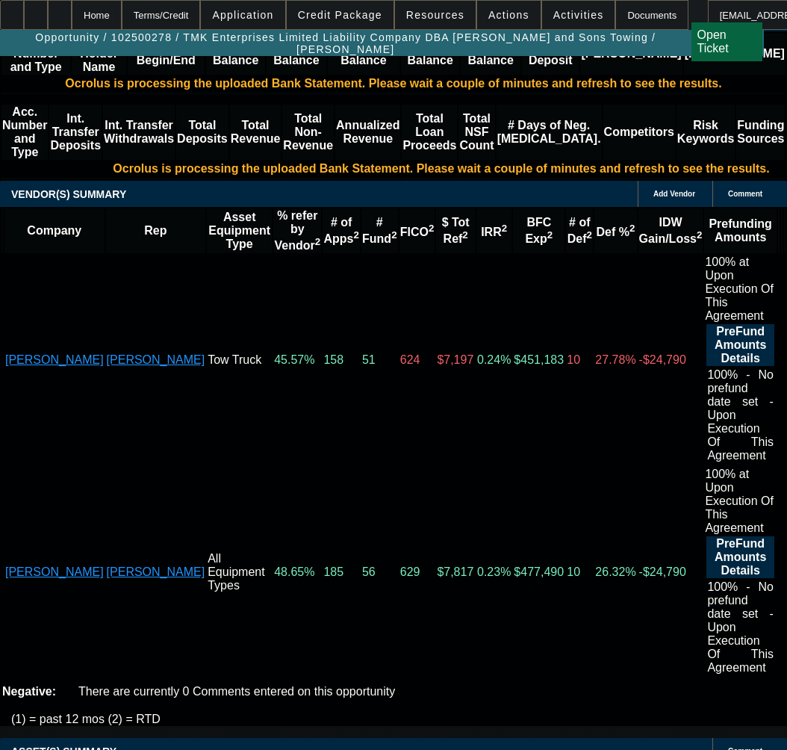
scroll to position [2914, 0]
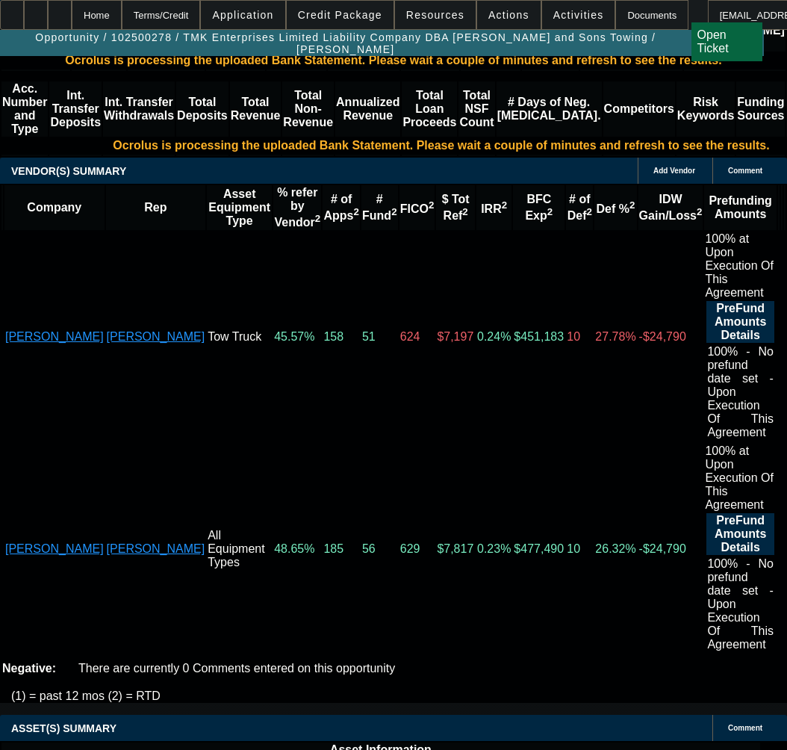
select select "5"
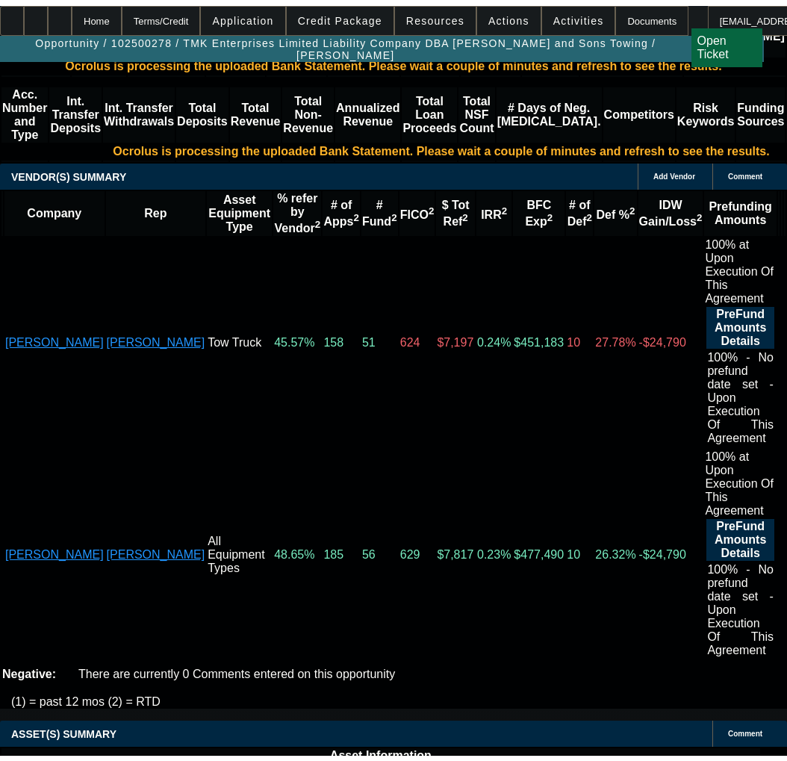
scroll to position [0, 0]
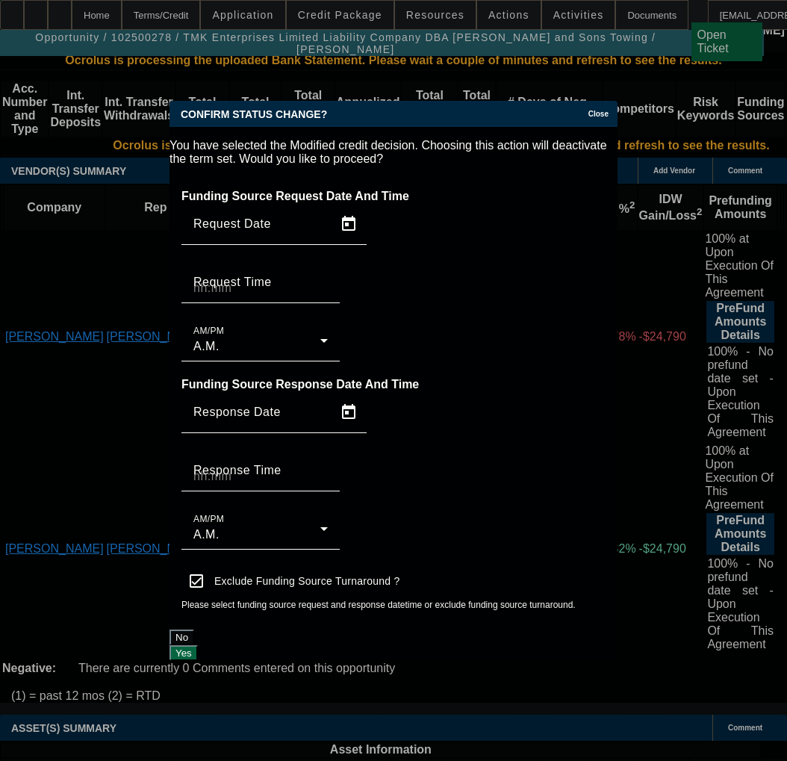
click at [198, 646] on button "Yes" at bounding box center [184, 654] width 28 height 16
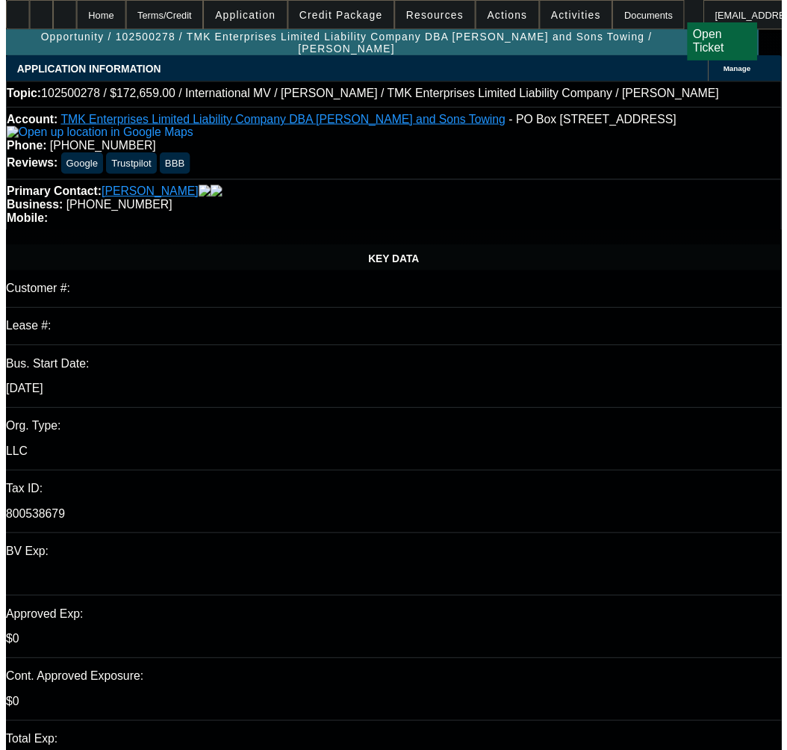
scroll to position [2914, 0]
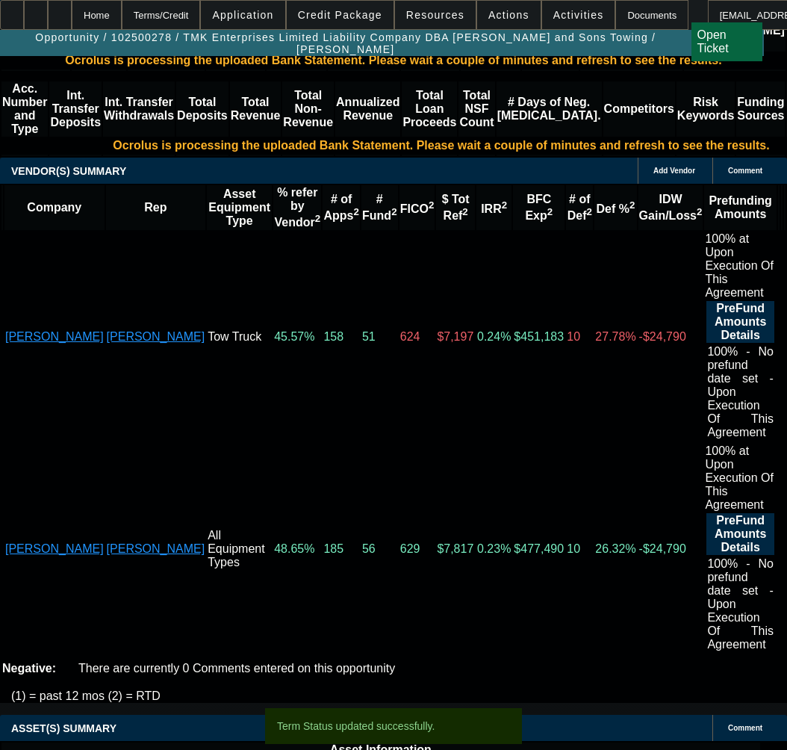
select select "0"
select select "6"
select select "0"
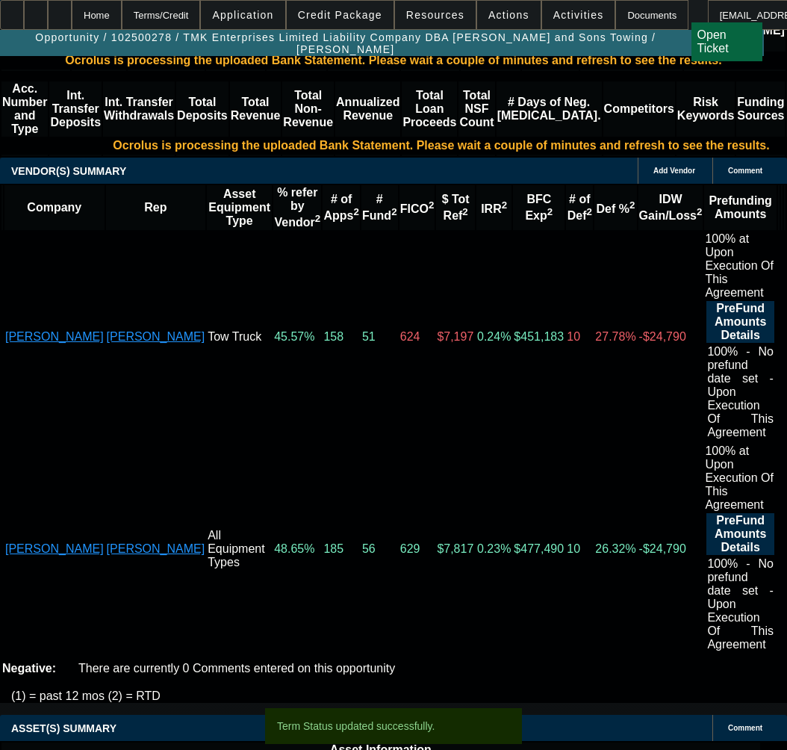
select select "0"
select select "6"
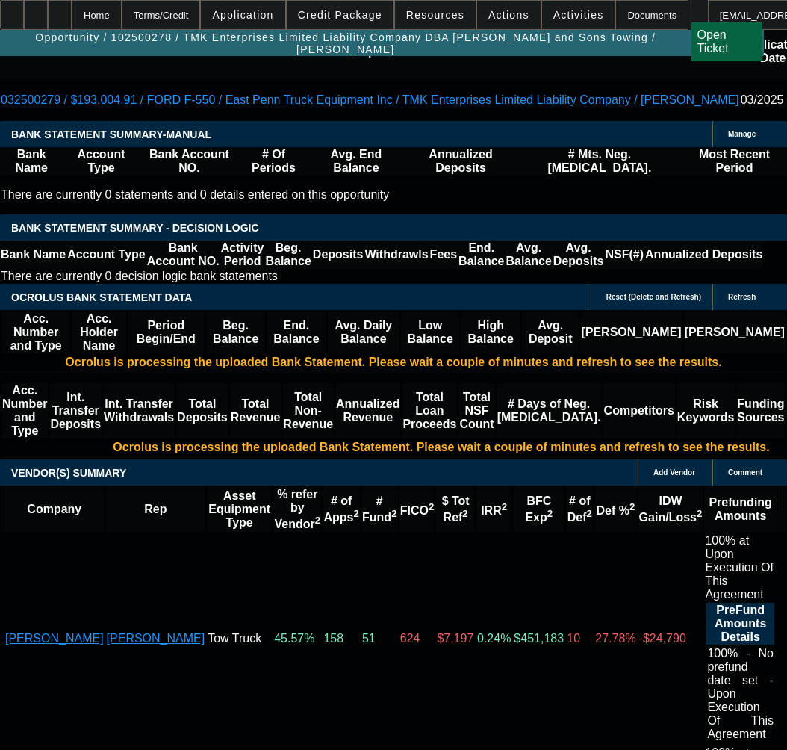
scroll to position [2572, 0]
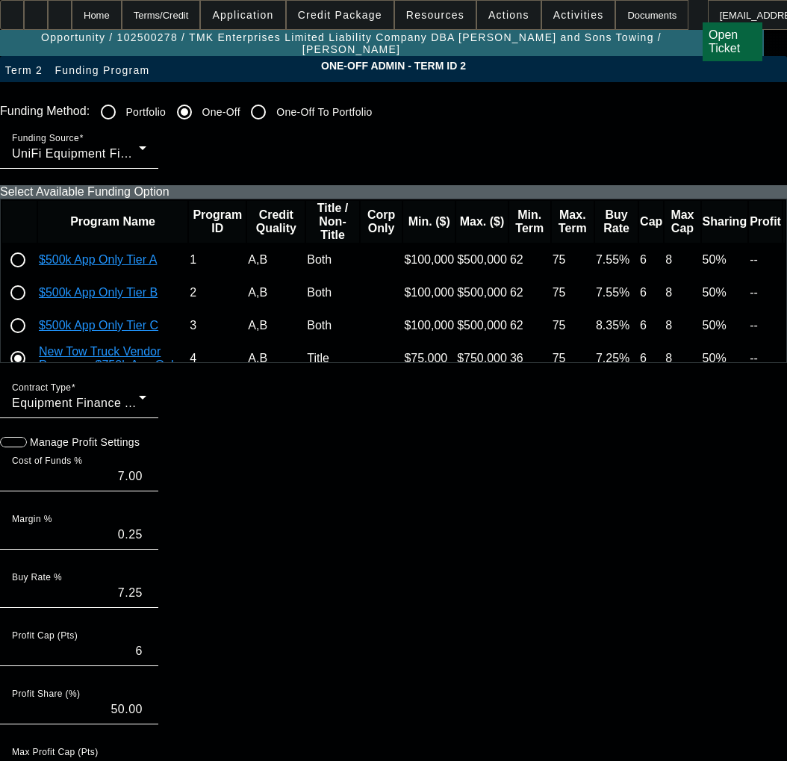
click at [33, 308] on input "radio" at bounding box center [18, 293] width 30 height 30
radio input "true"
type input "7.05"
type input "0.50"
type input "7.55"
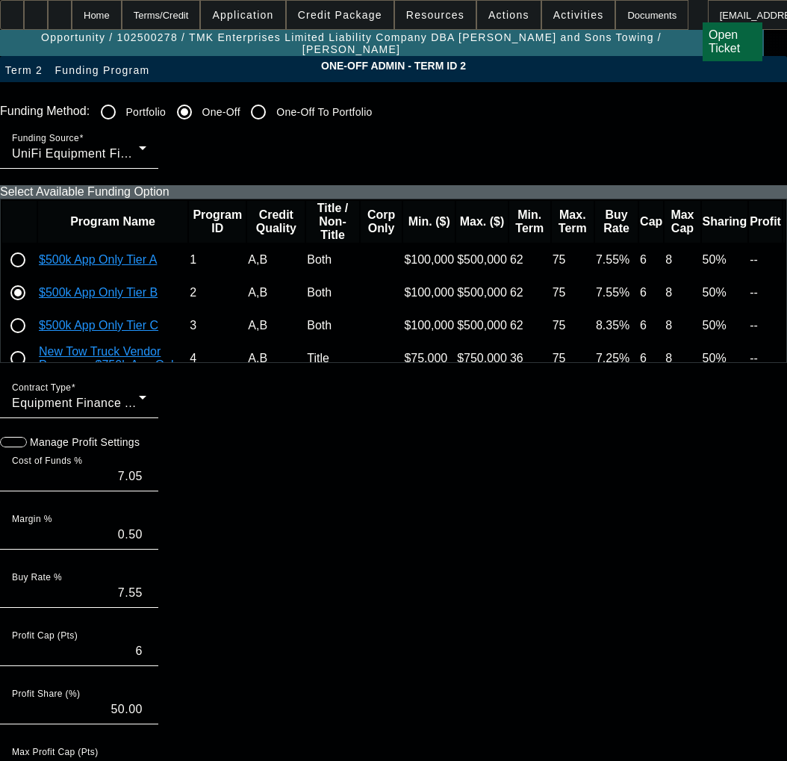
click at [181, 15] on div "Terms/Credit" at bounding box center [161, 15] width 79 height 30
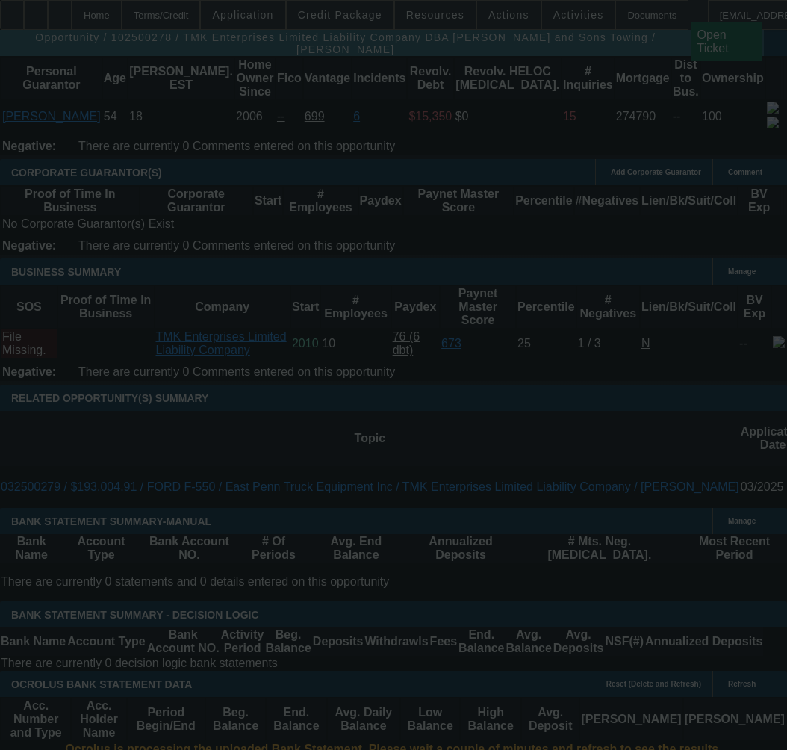
scroll to position [2219, 0]
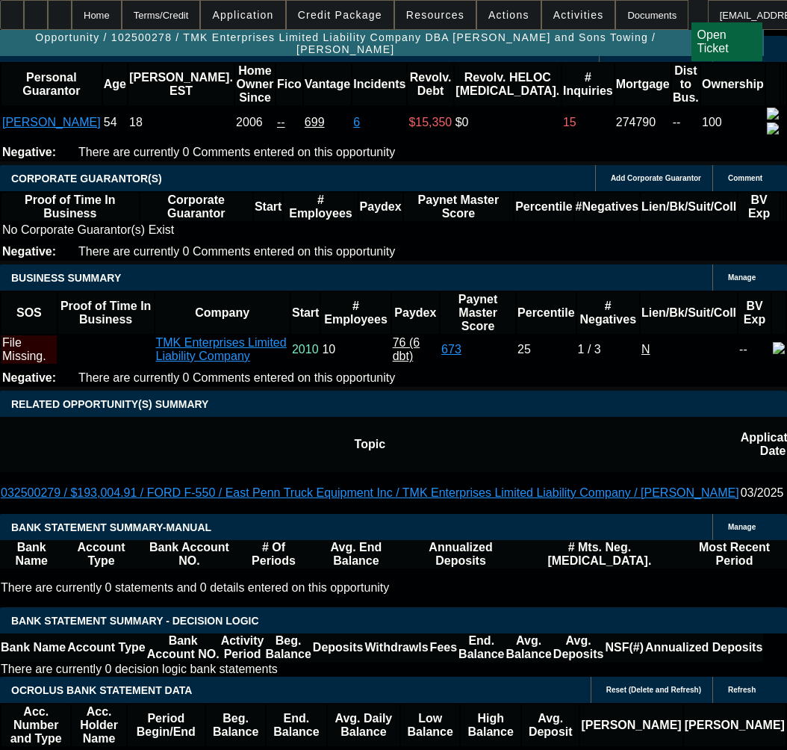
select select "0"
select select "6"
select select "0"
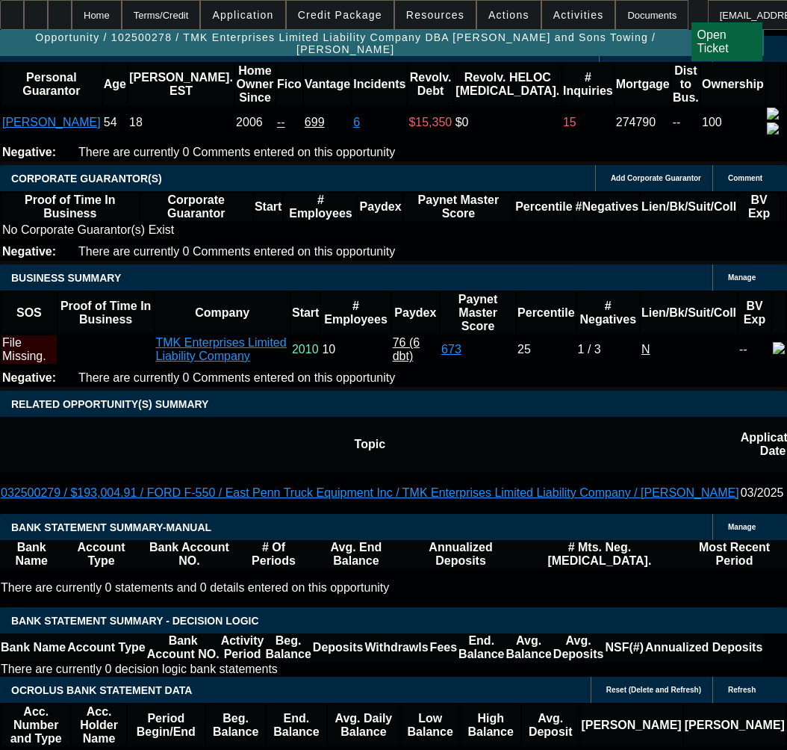
select select "0"
select select "6"
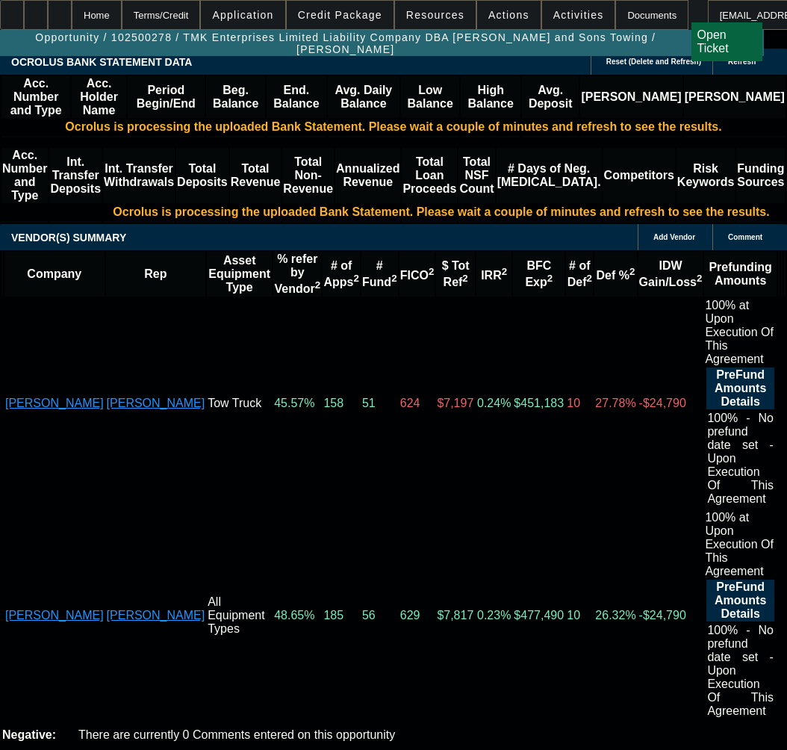
scroll to position [2855, 0]
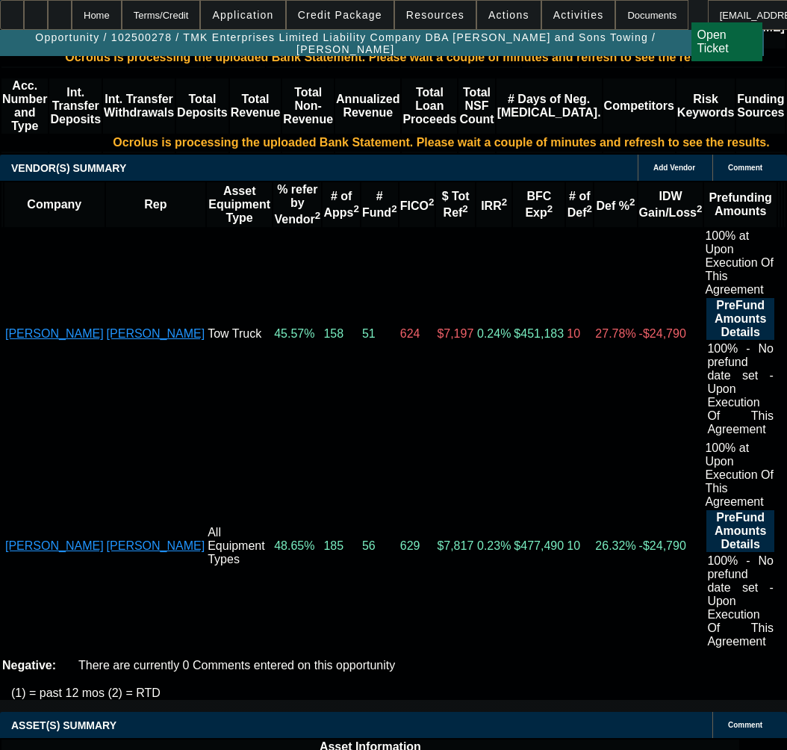
scroll to position [2929, 0]
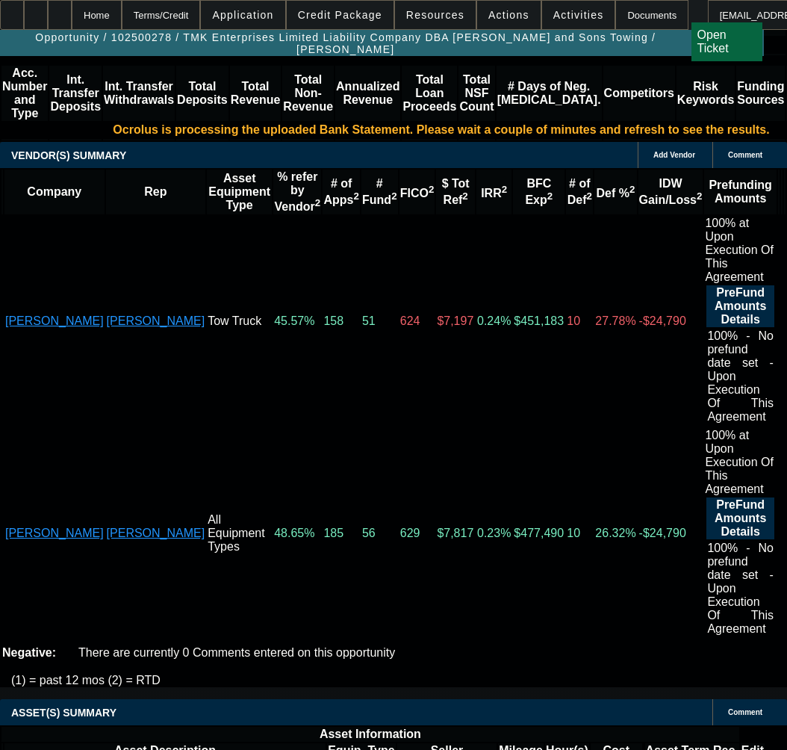
select select "3"
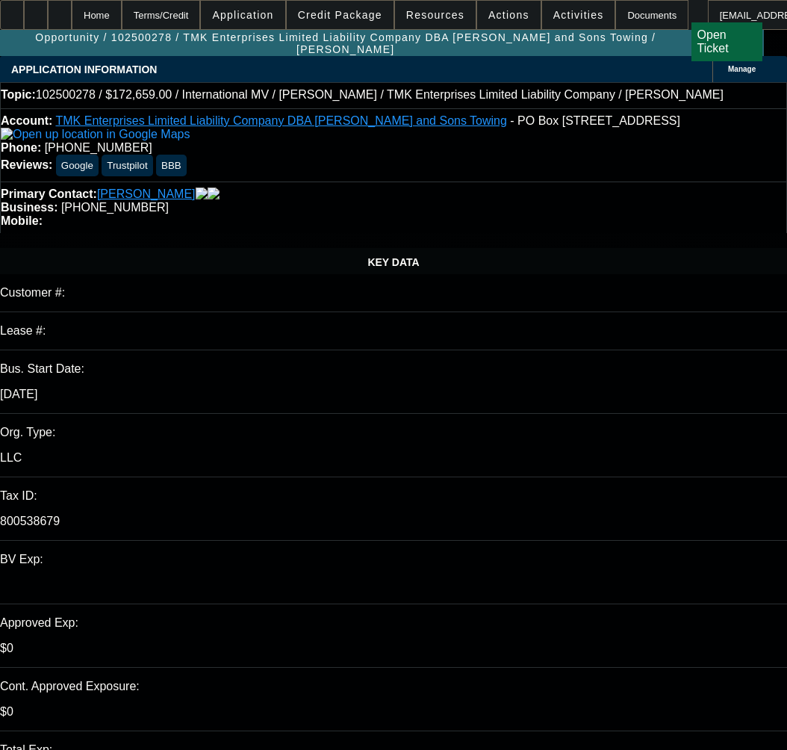
type input "1/11/2026"
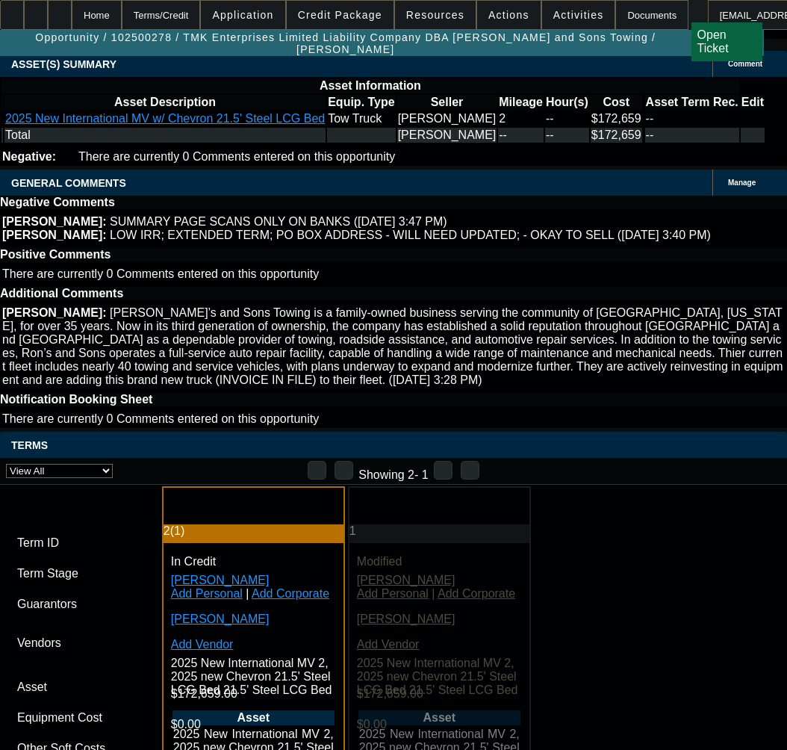
scroll to position [3586, 0]
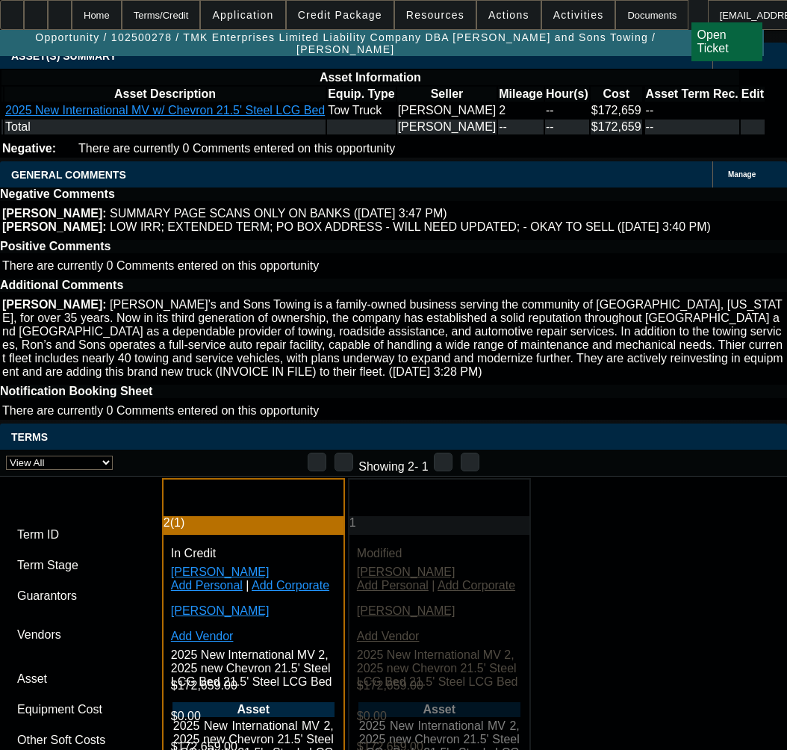
paste input "210417-0002"
type input "210417-0002"
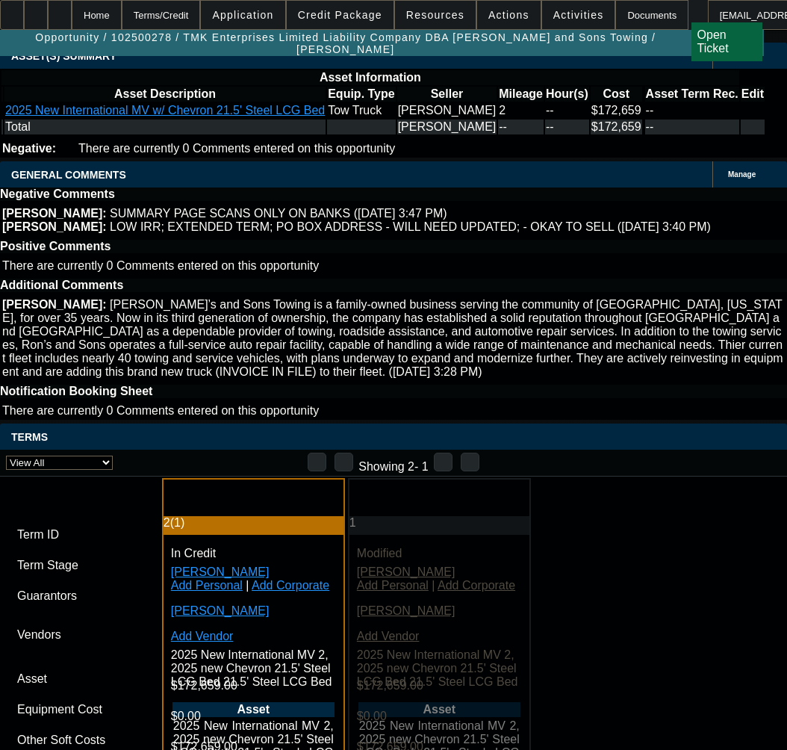
paste input "210417-0002"
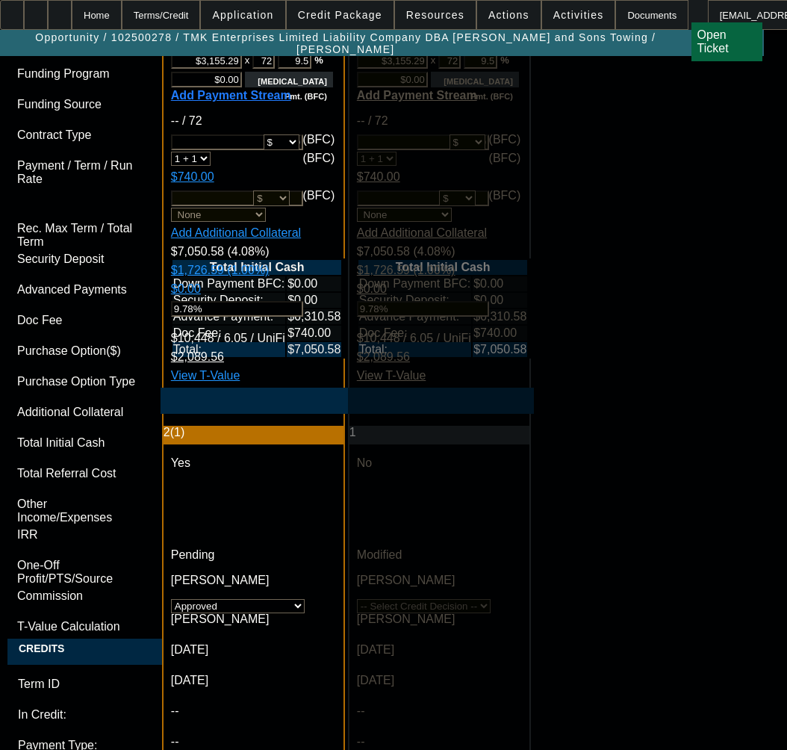
scroll to position [4632, 0]
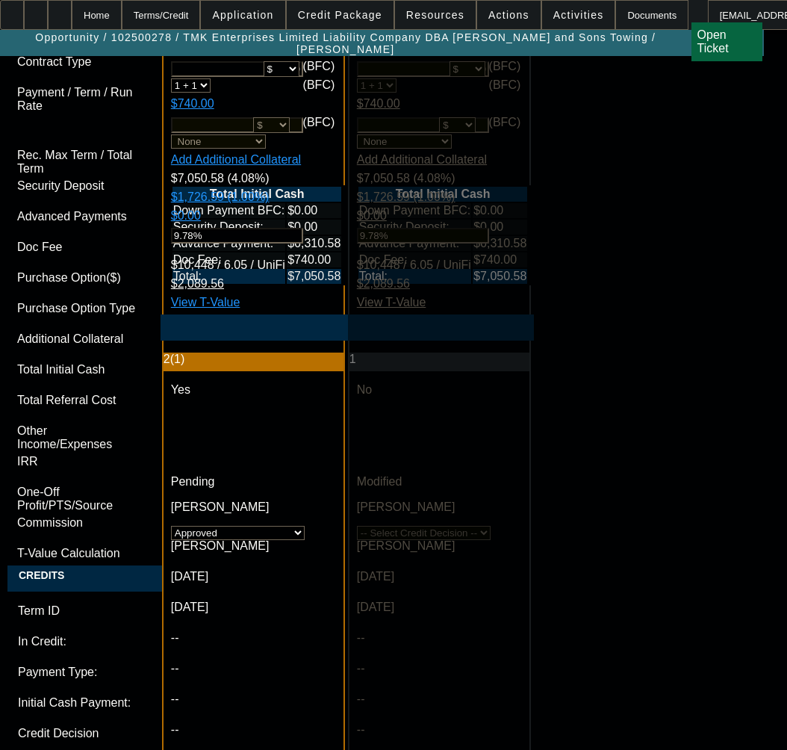
type input "210417-0002"
paste textarea "APPROVED COST: $172,659.00"
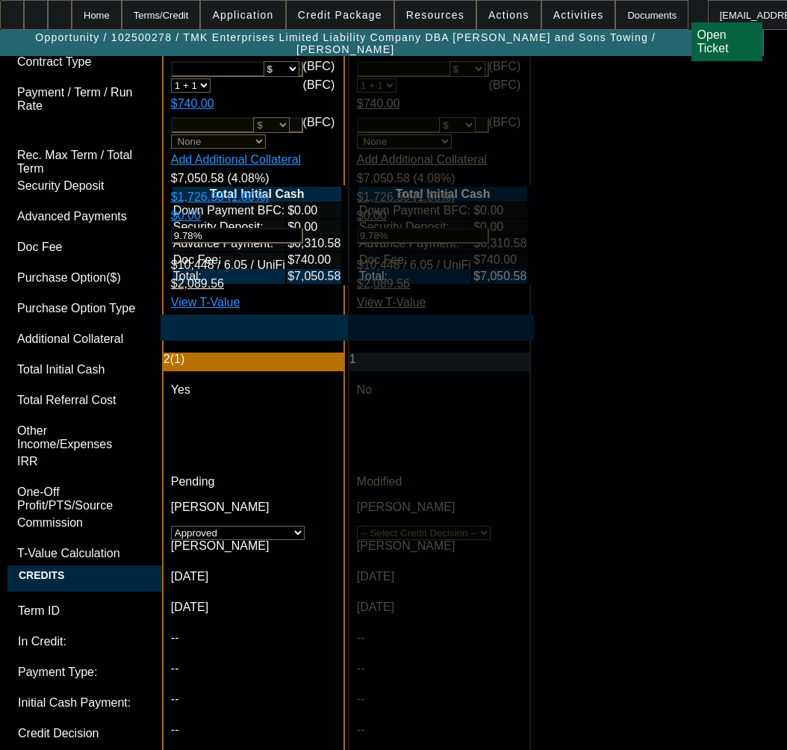
paste textarea "TERM: 72 Months"
paste textarea "Credit Grade - B"
paste textarea "EQUIPMENT DESCRIPTION: 2025 New International MV 2, 2025 New Chevron 21.5' Stee…"
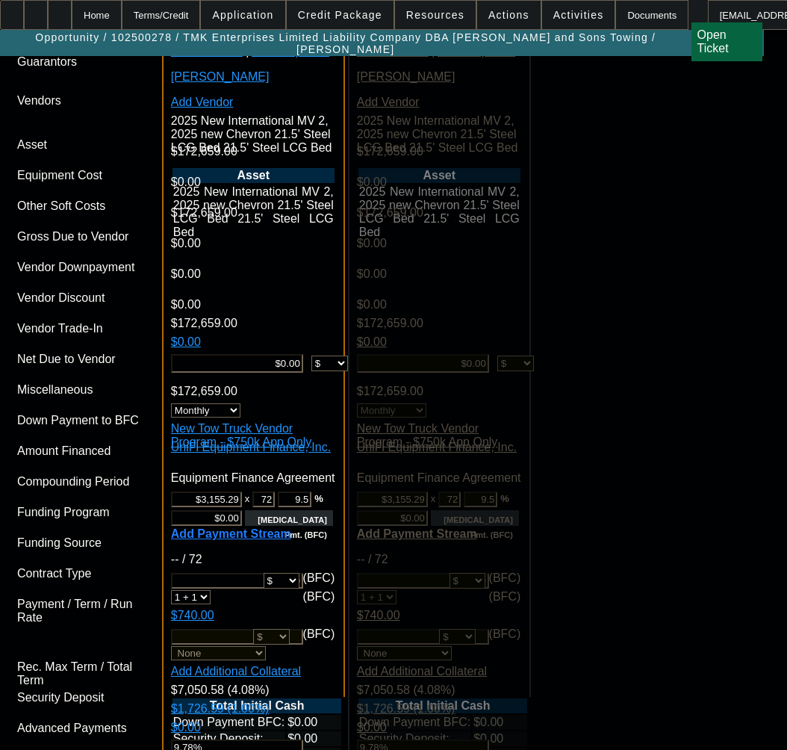
scroll to position [4483, 0]
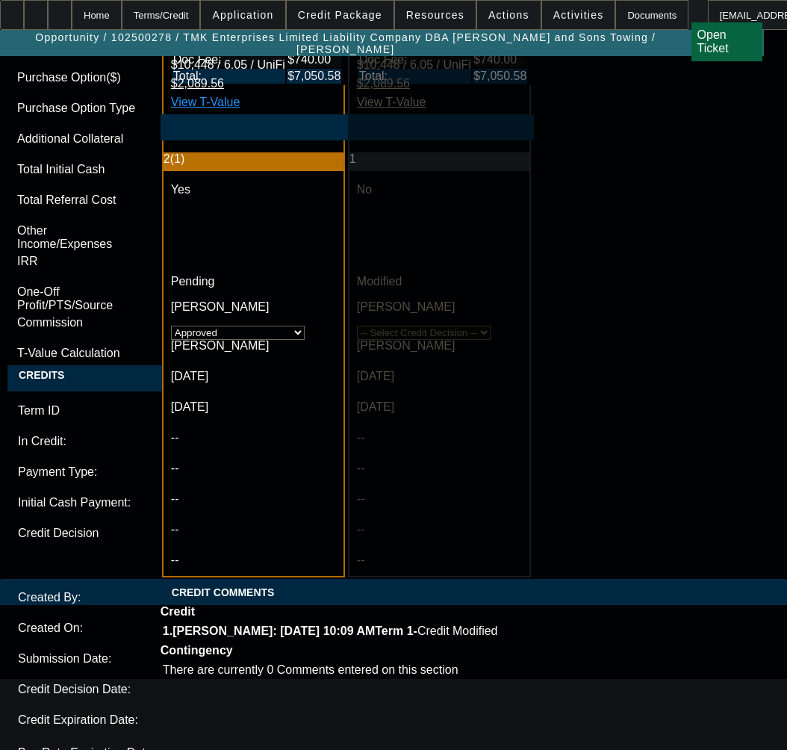
scroll to position [4959, 0]
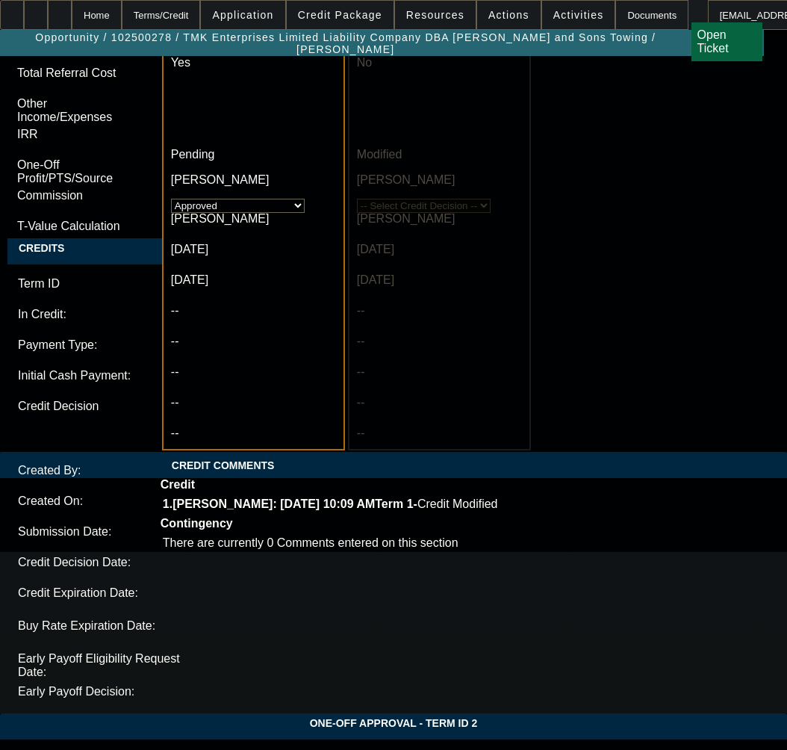
type textarea "APPROVED BY UNIFI - APPROVED COST: $172,659.00; TERM: 72 Months; Credit Grade -…"
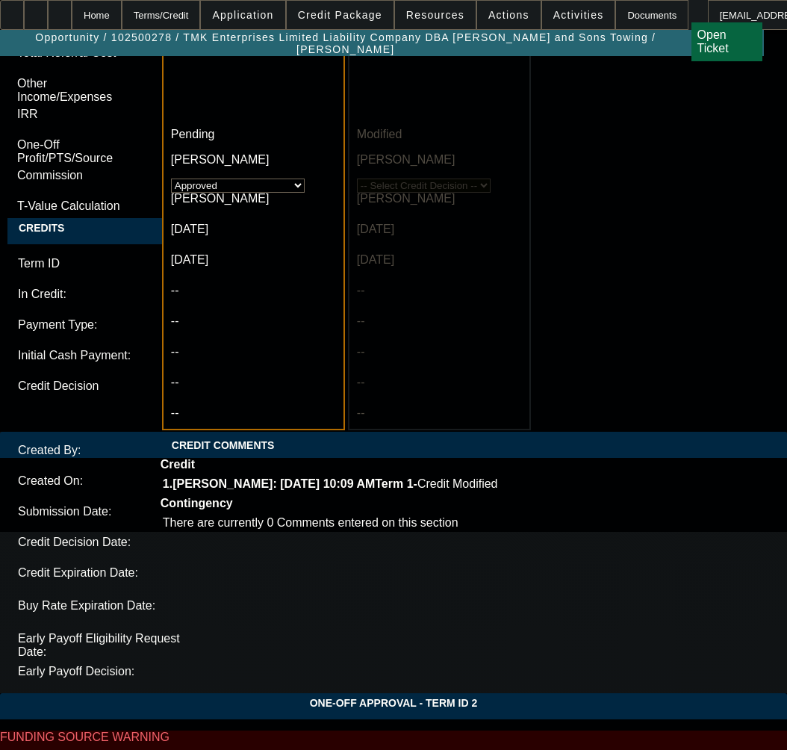
scroll to position [4986, 0]
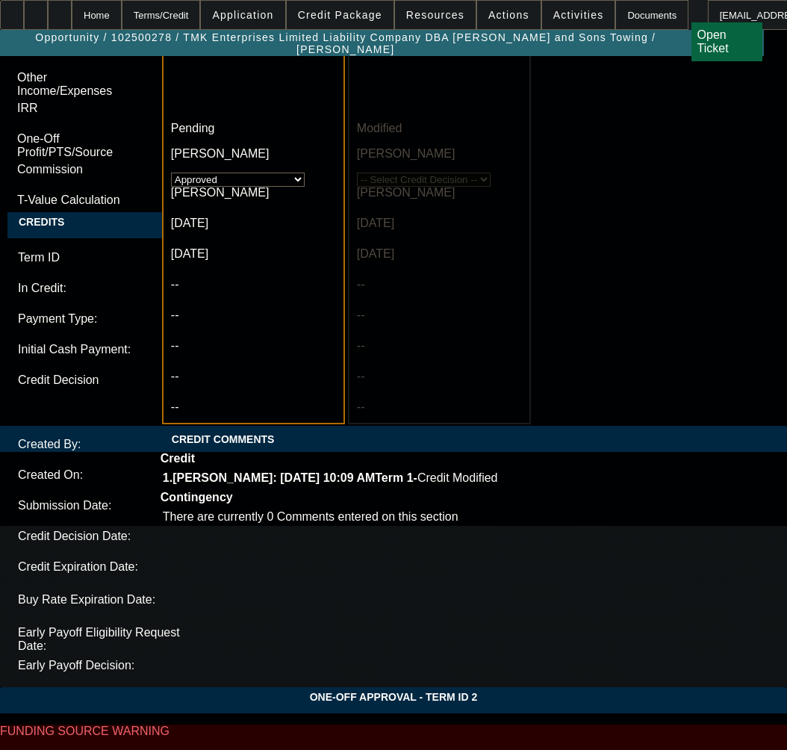
type input "09:49"
click at [211, 446] on span "10" at bounding box center [204, 440] width 27 height 27
type input "10/10/2025"
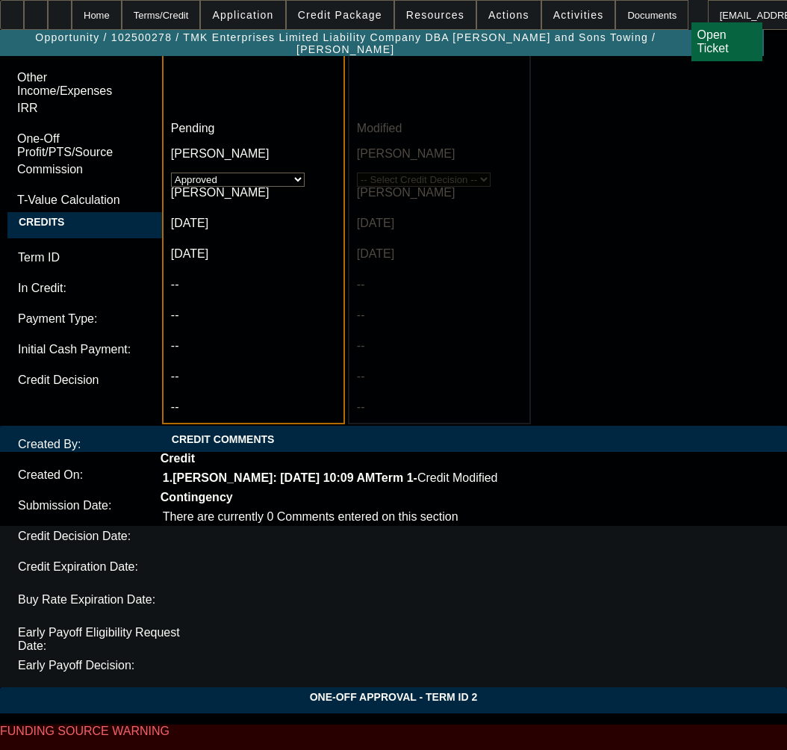
type input "03:51"
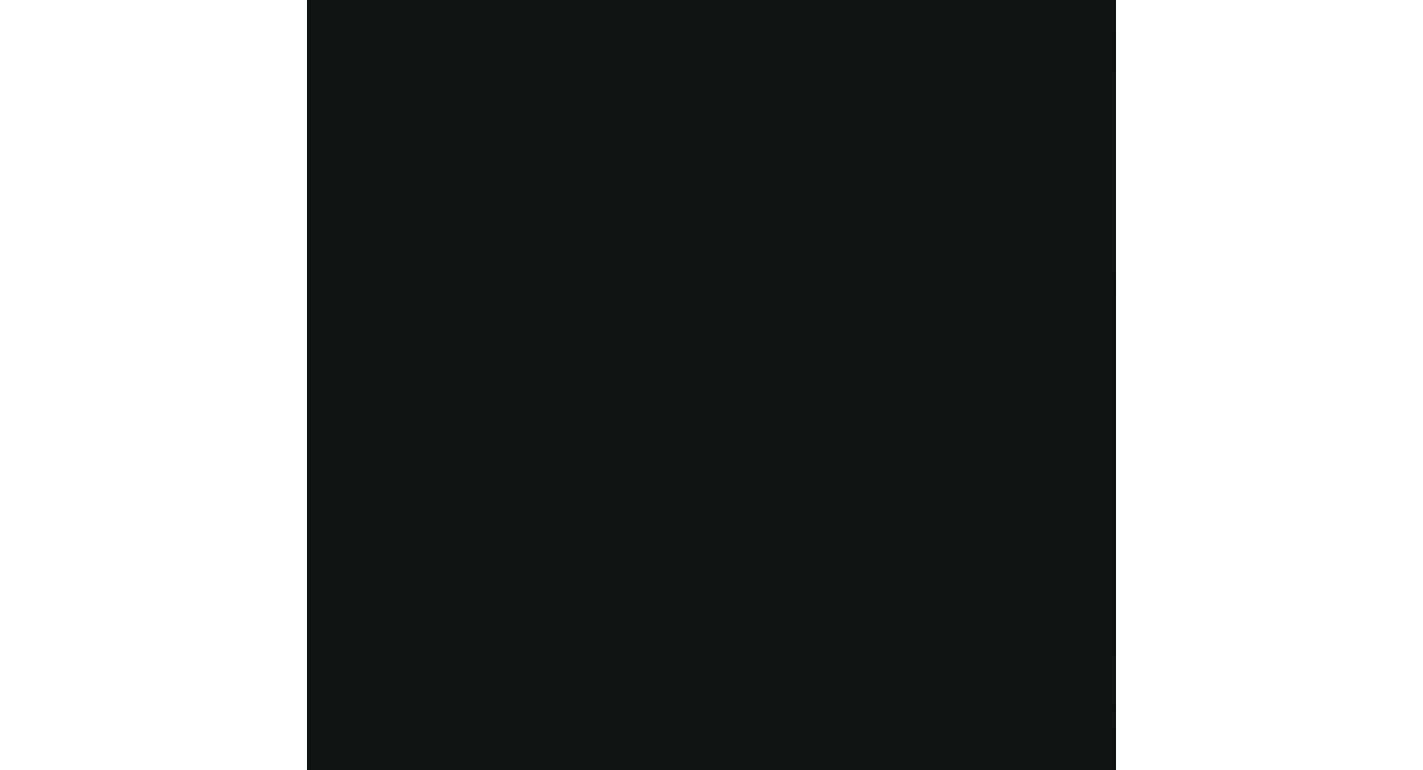
scroll to position [2613, 0]
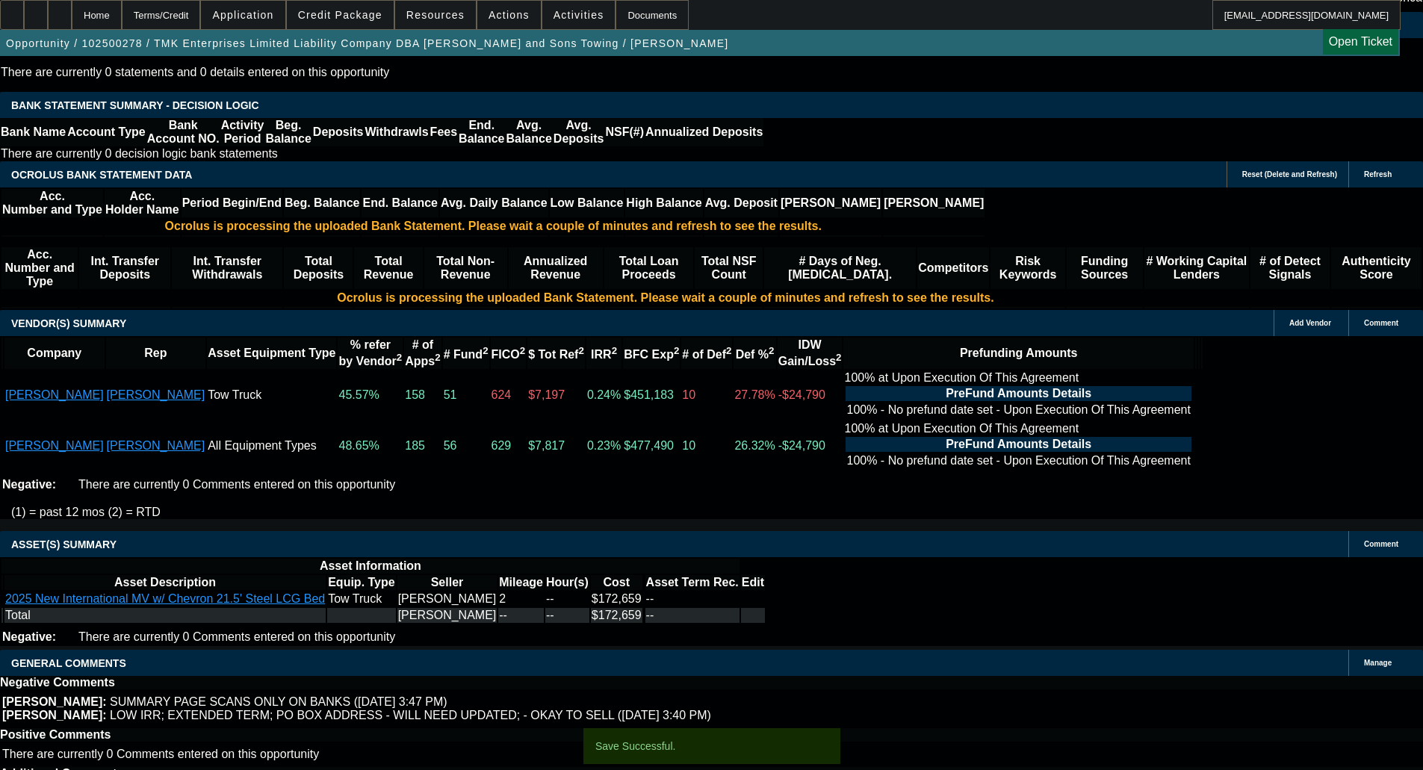
select select "0"
select select "6"
select select "0"
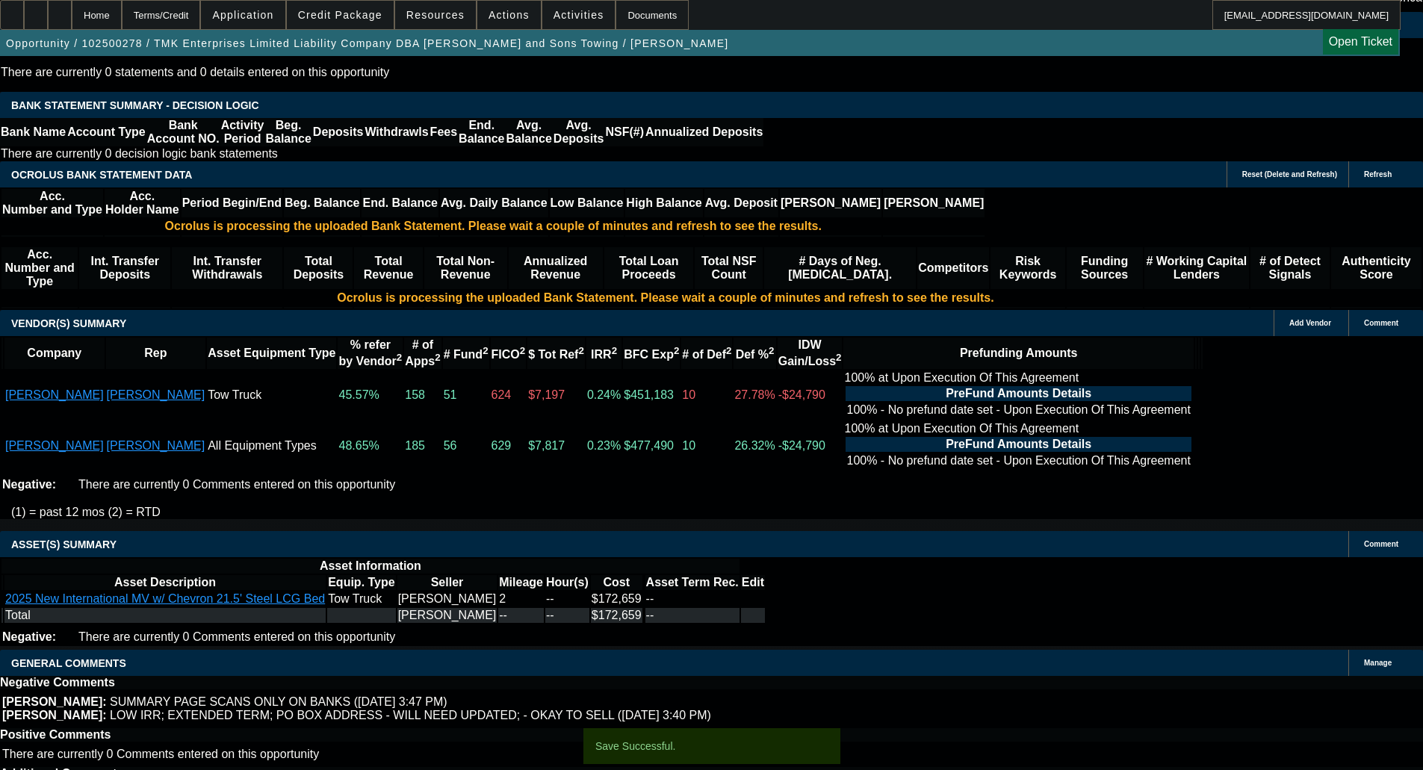
select select "0"
select select "6"
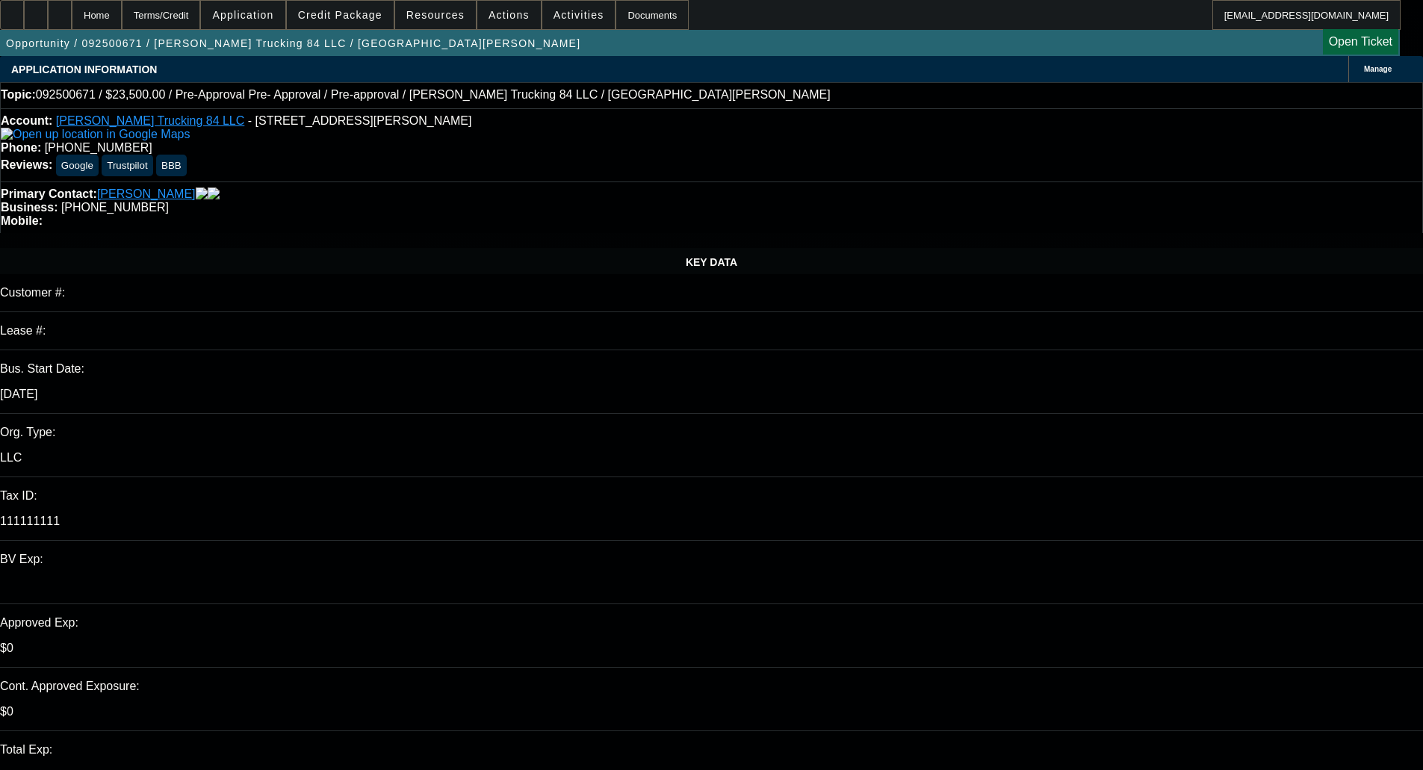
select select "0"
select select "2"
select select "0.1"
select select "4"
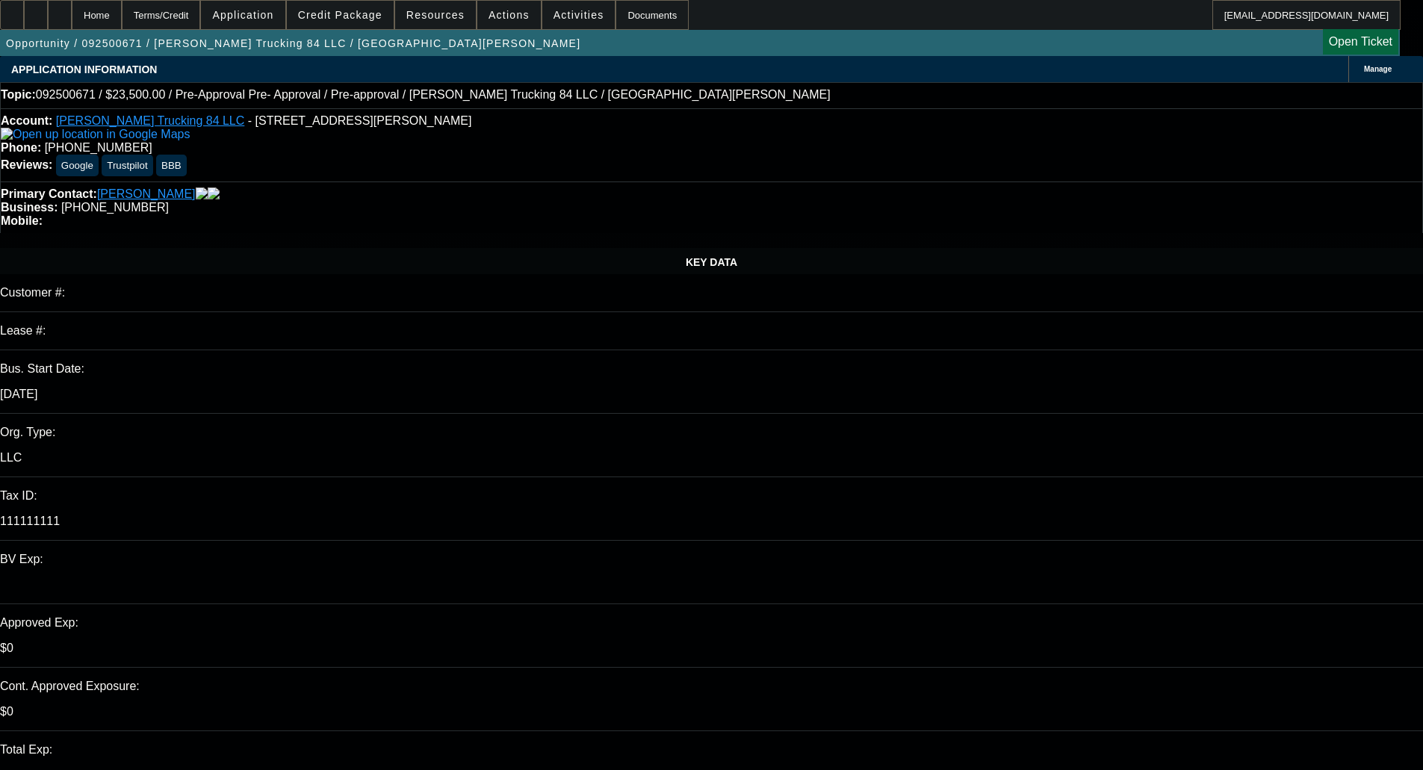
select select "0"
select select "2"
select select "0.1"
select select "4"
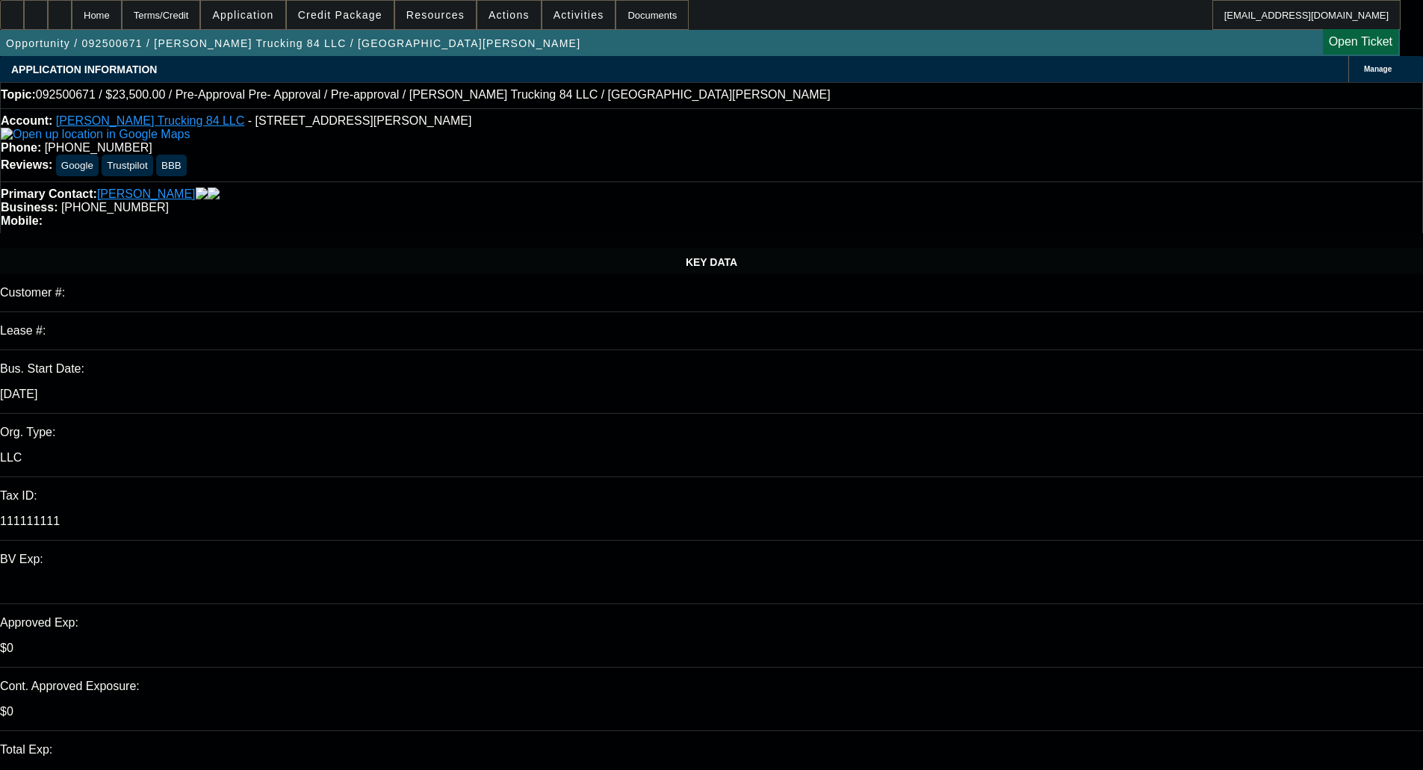
click at [75, 426] on p "Org. Type:" at bounding box center [711, 432] width 1423 height 13
click at [347, 14] on span "Credit Package" at bounding box center [340, 15] width 84 height 12
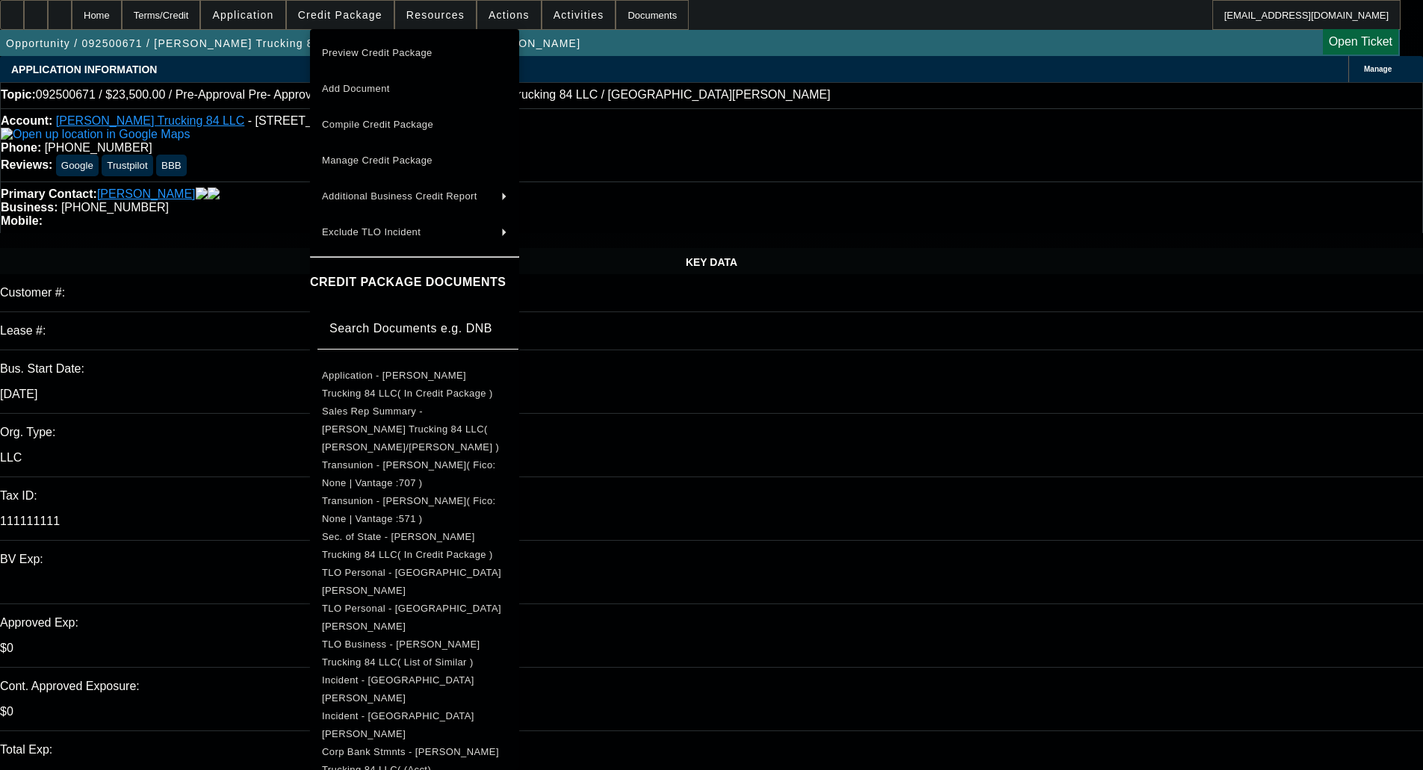
click at [364, 51] on span "Preview Credit Package" at bounding box center [377, 52] width 111 height 11
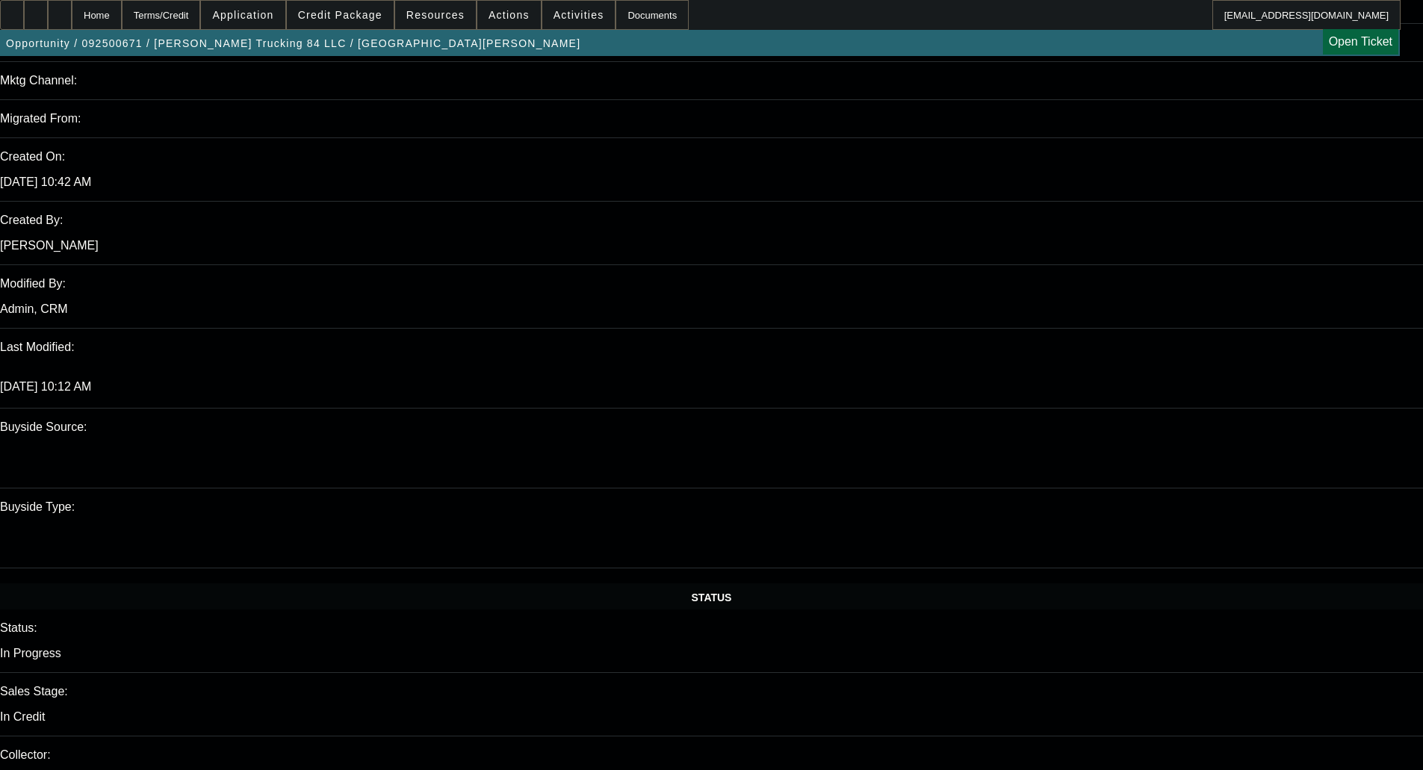
scroll to position [1046, 0]
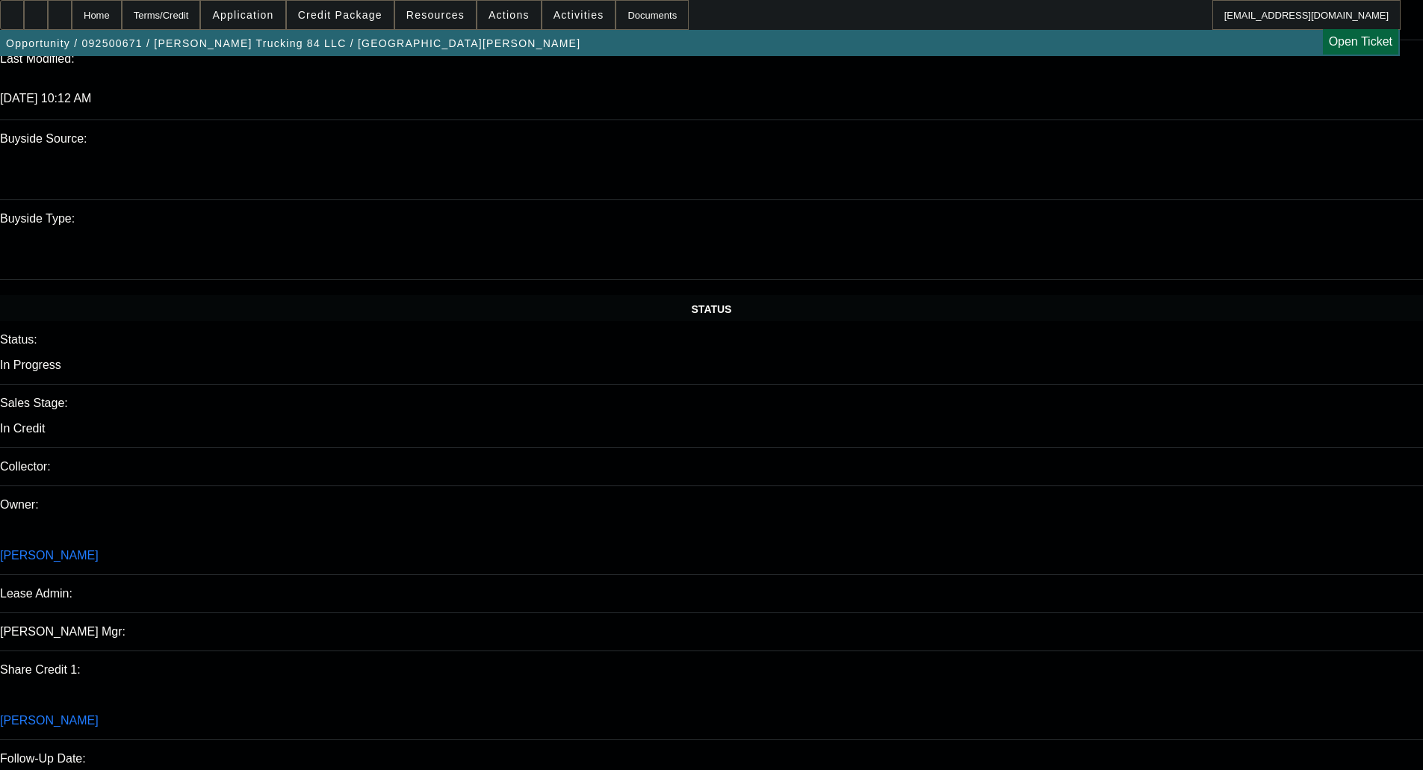
scroll to position [1345, 0]
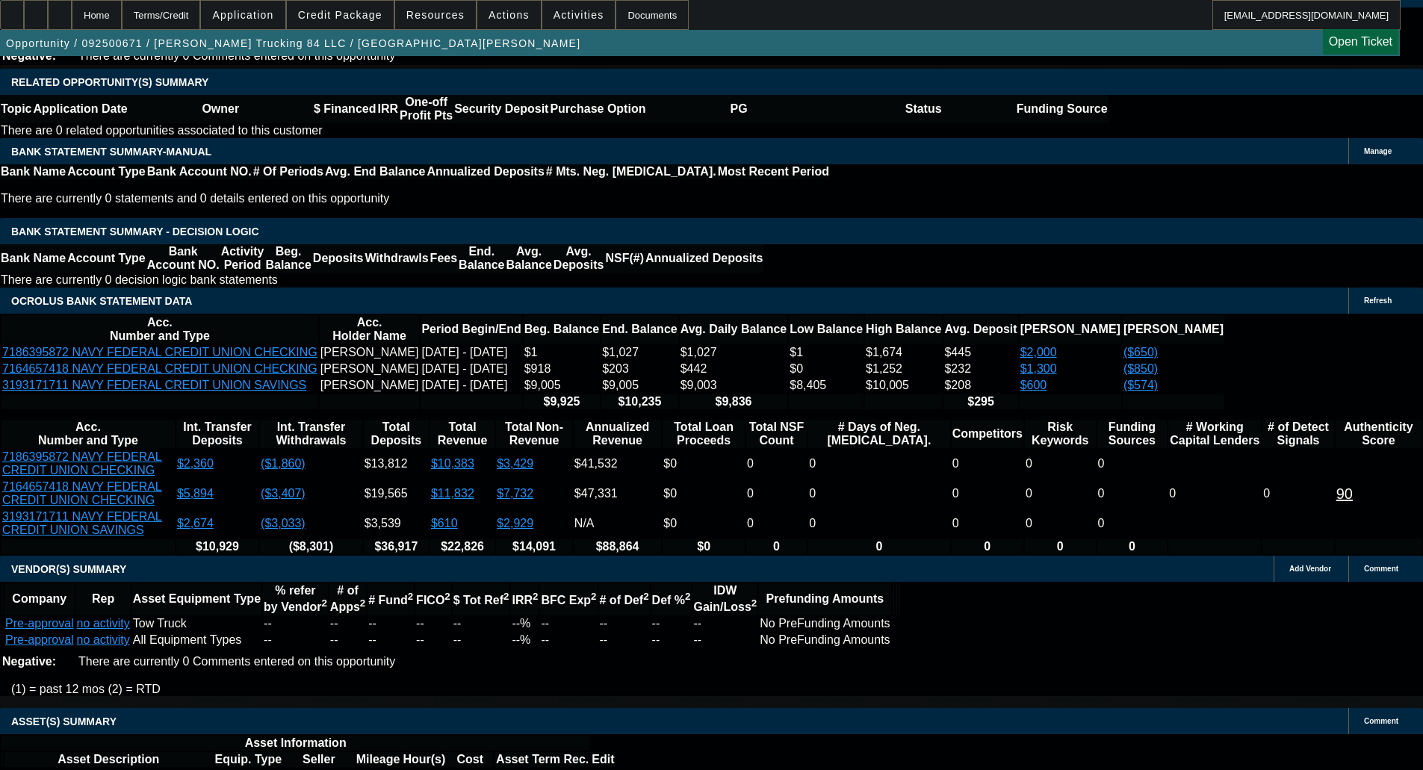
scroll to position [2465, 0]
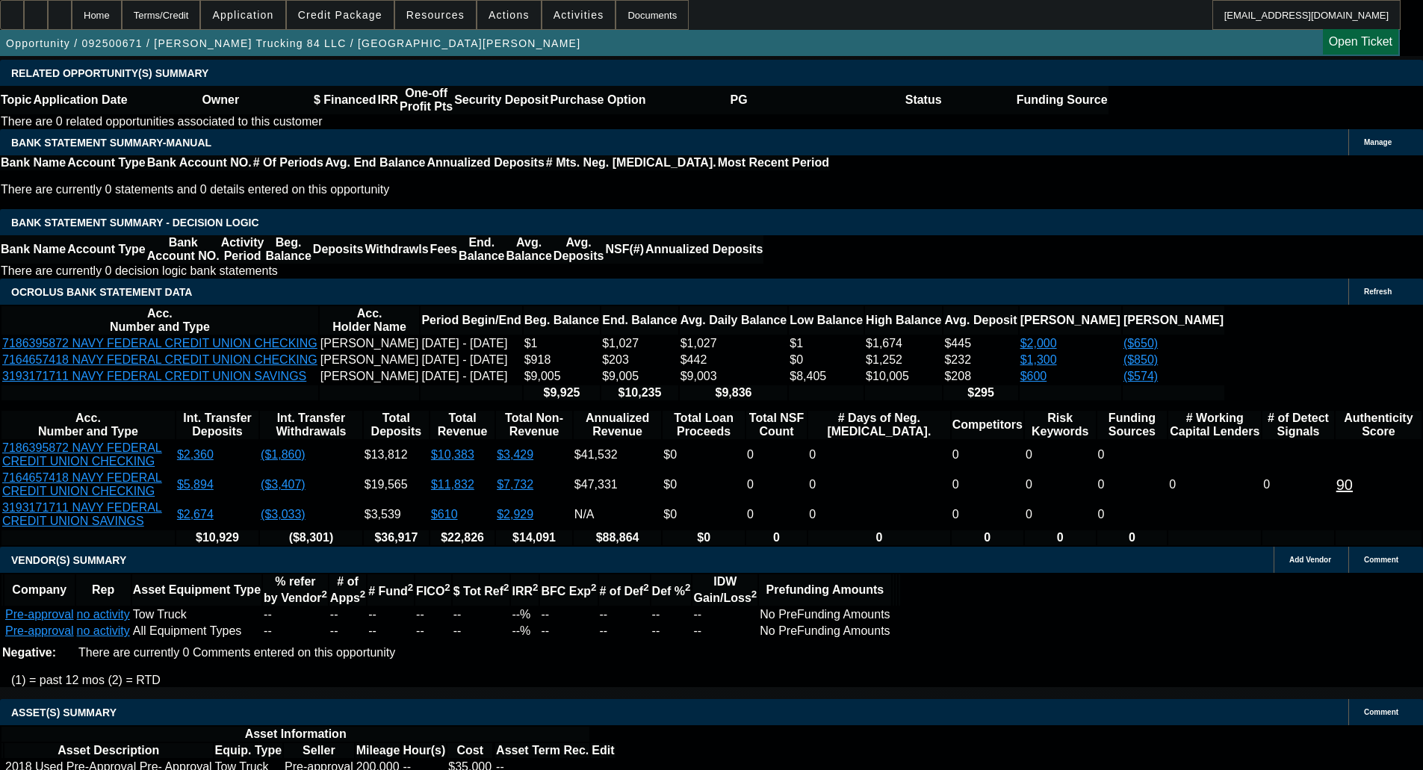
paste textarea "TAX ID IS ALL 1’S; TRUCKING CO, LOOKING TO GET INTO TOWING; STARTUP; [PERSON_NA…"
type textarea "TAX ID IS ALL 1’S; TRUCKING CO, LOOKING TO GET INTO TOWING; STARTUP; ERIC = NHO…"
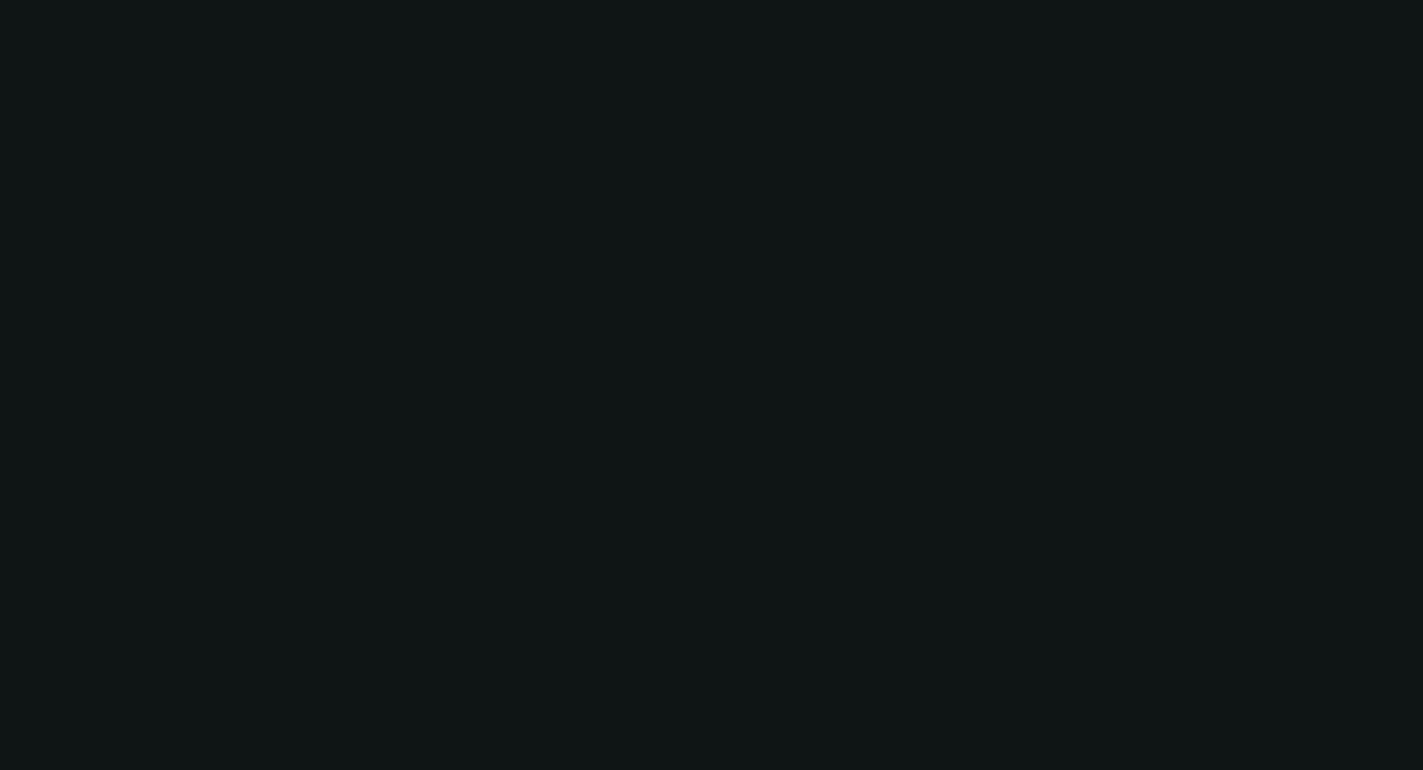
scroll to position [0, 0]
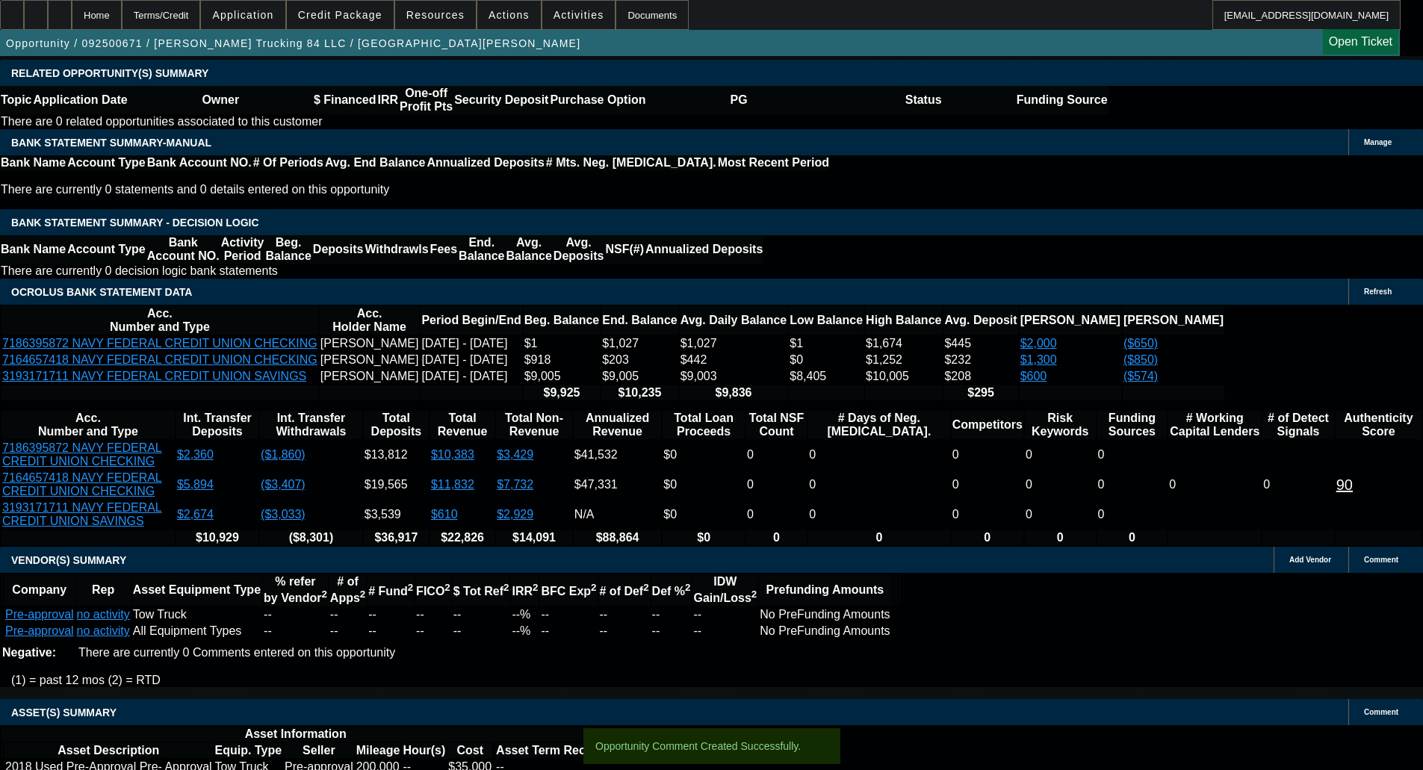
click at [356, 24] on span at bounding box center [340, 15] width 107 height 36
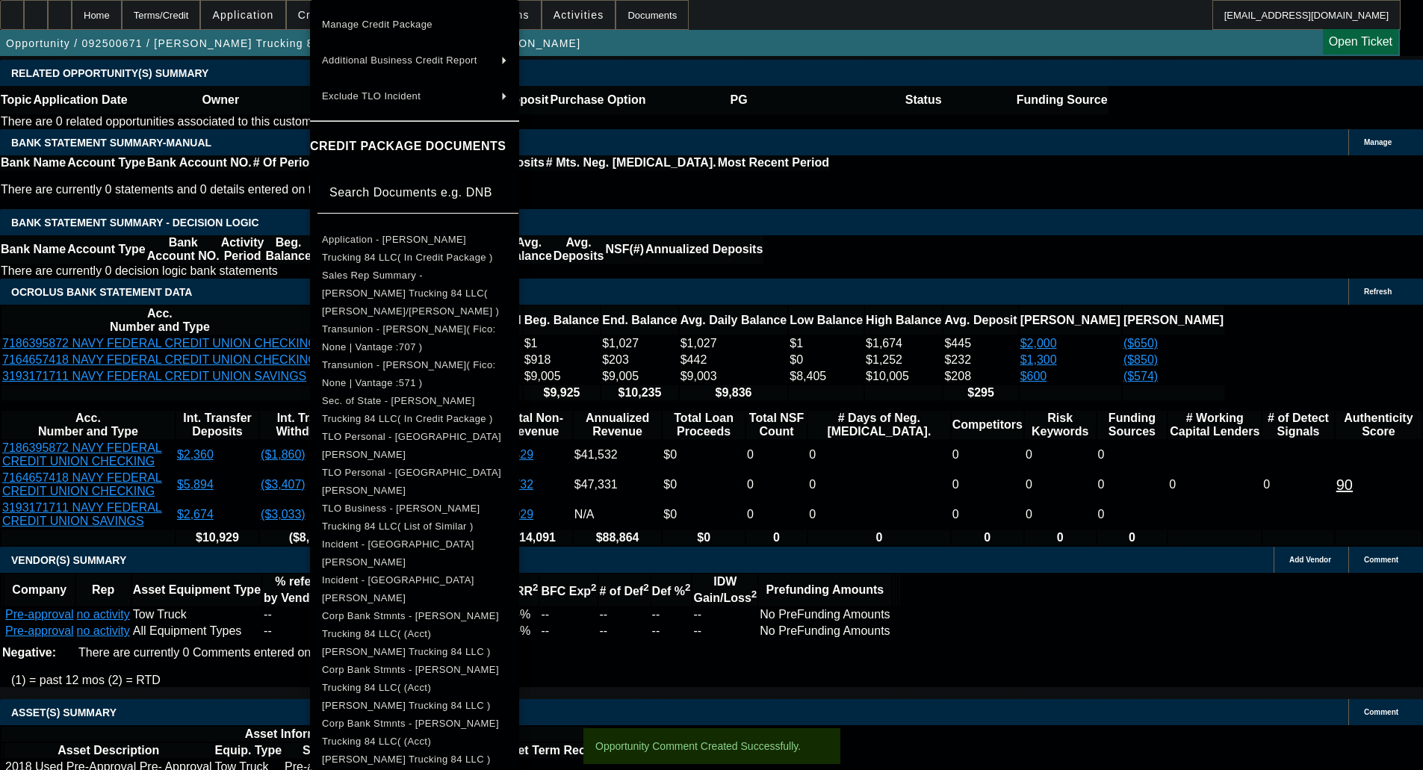
scroll to position [200, 0]
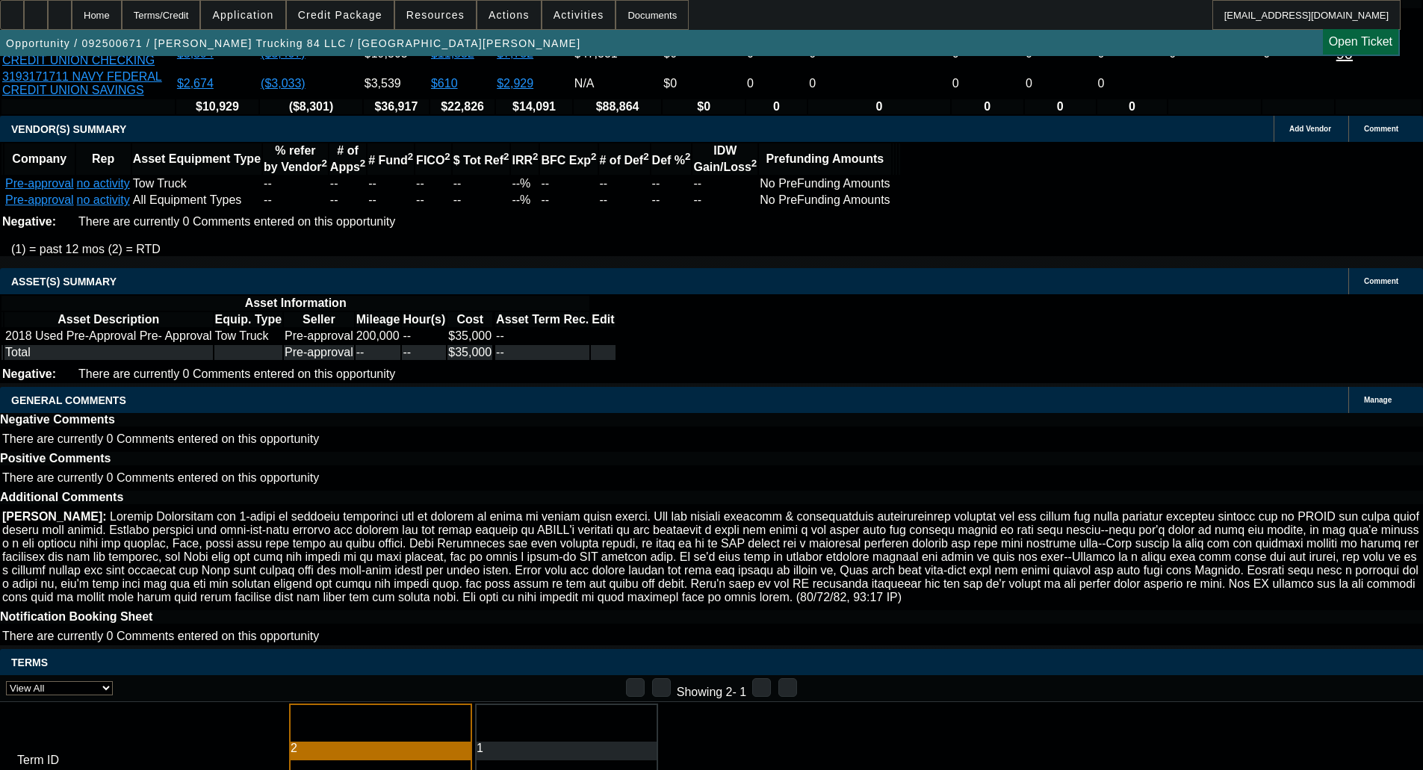
scroll to position [2923, 0]
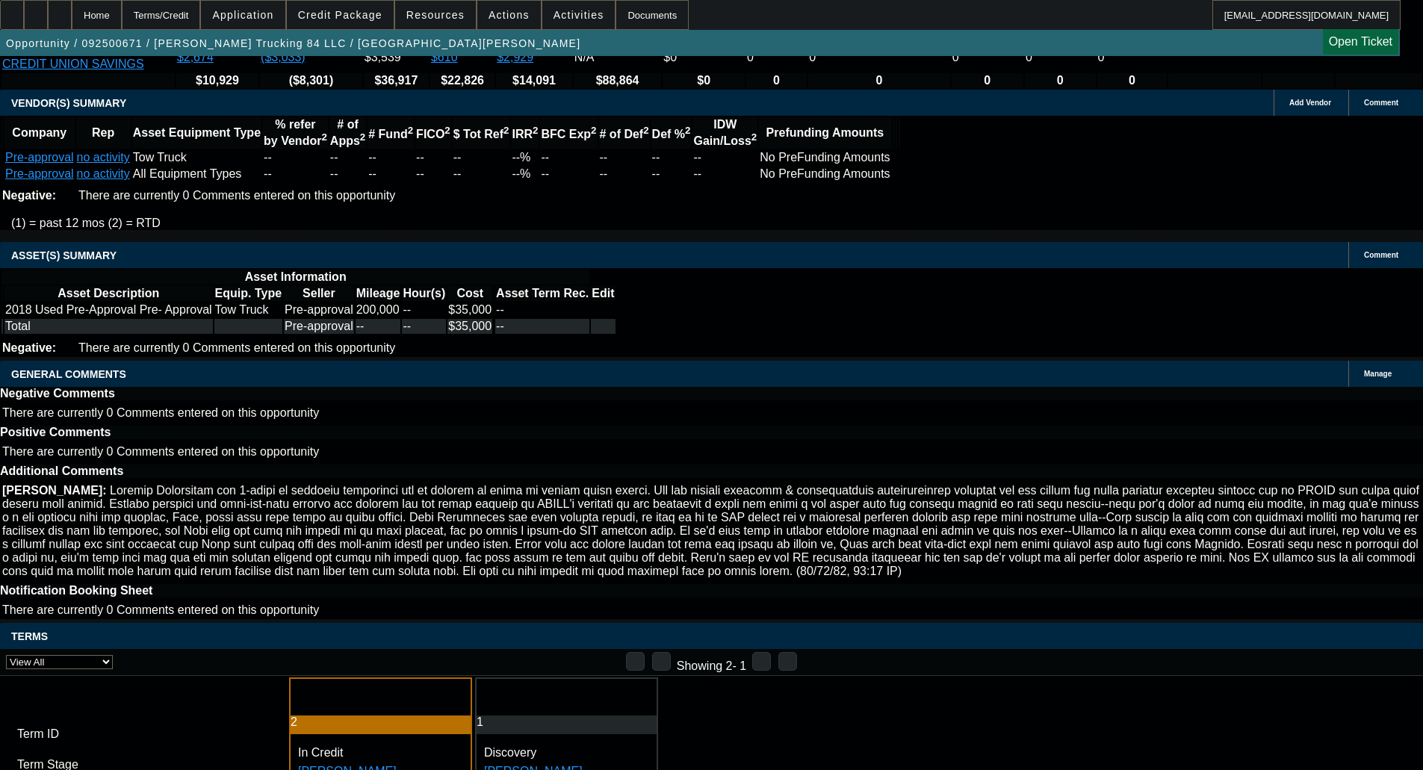
drag, startPoint x: 333, startPoint y: 459, endPoint x: 335, endPoint y: 468, distance: 8.4
select select "5"
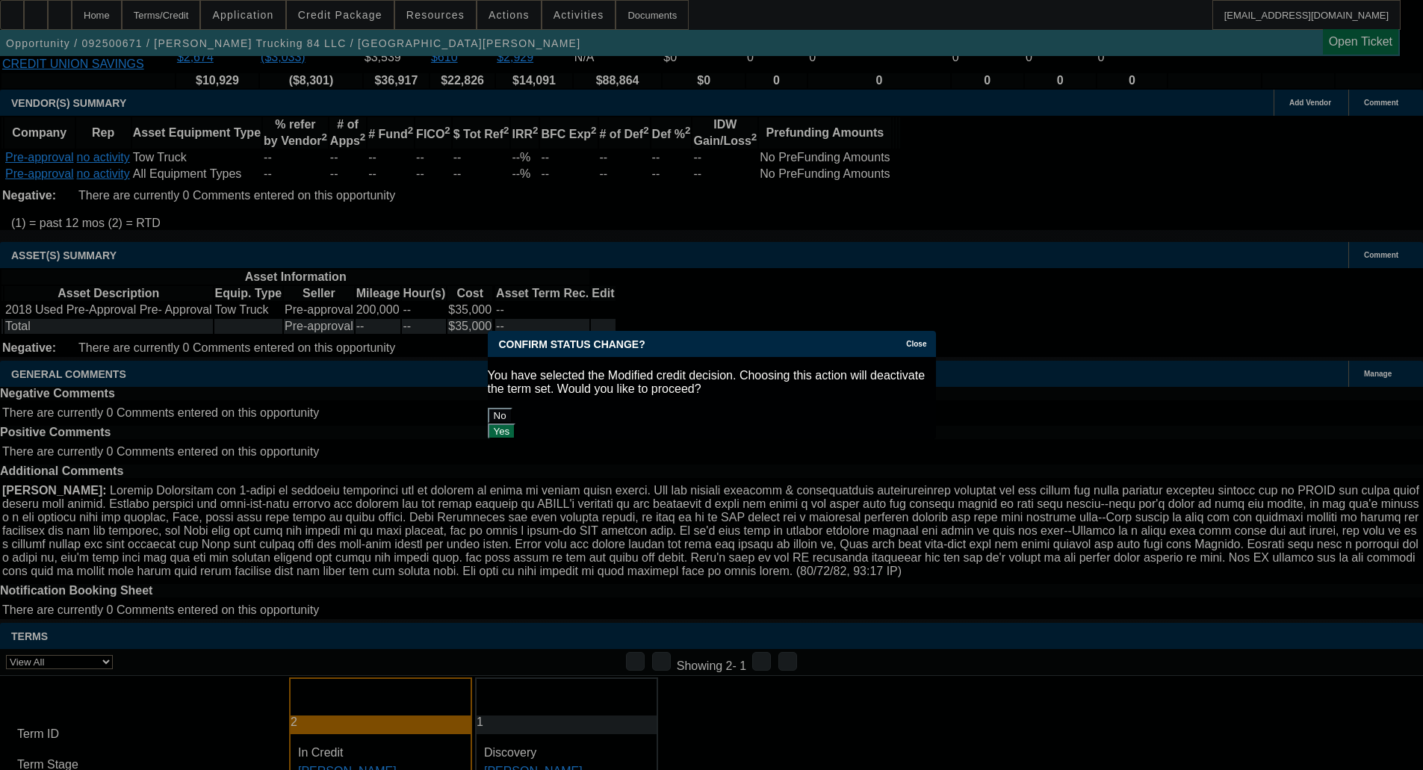
click at [516, 424] on button "Yes" at bounding box center [502, 432] width 28 height 16
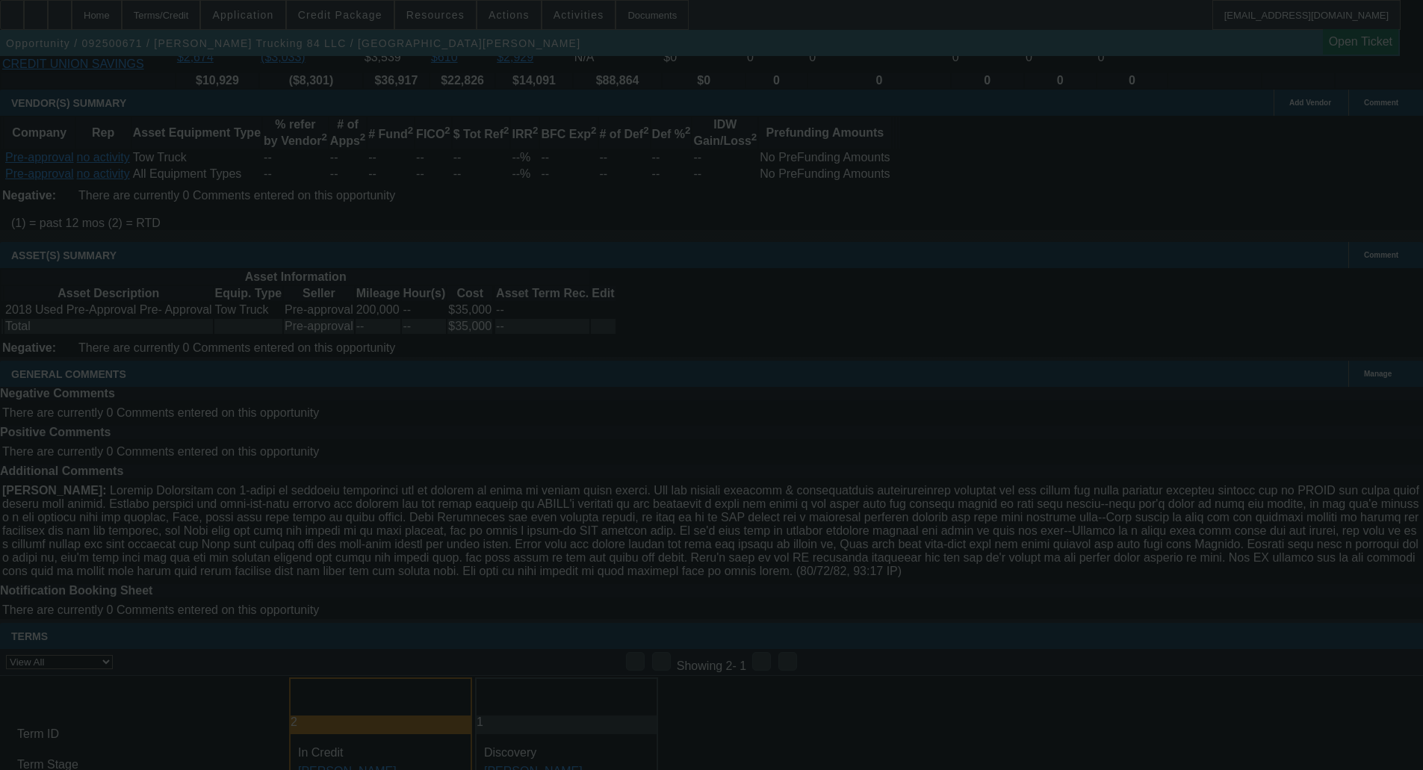
scroll to position [2909, 0]
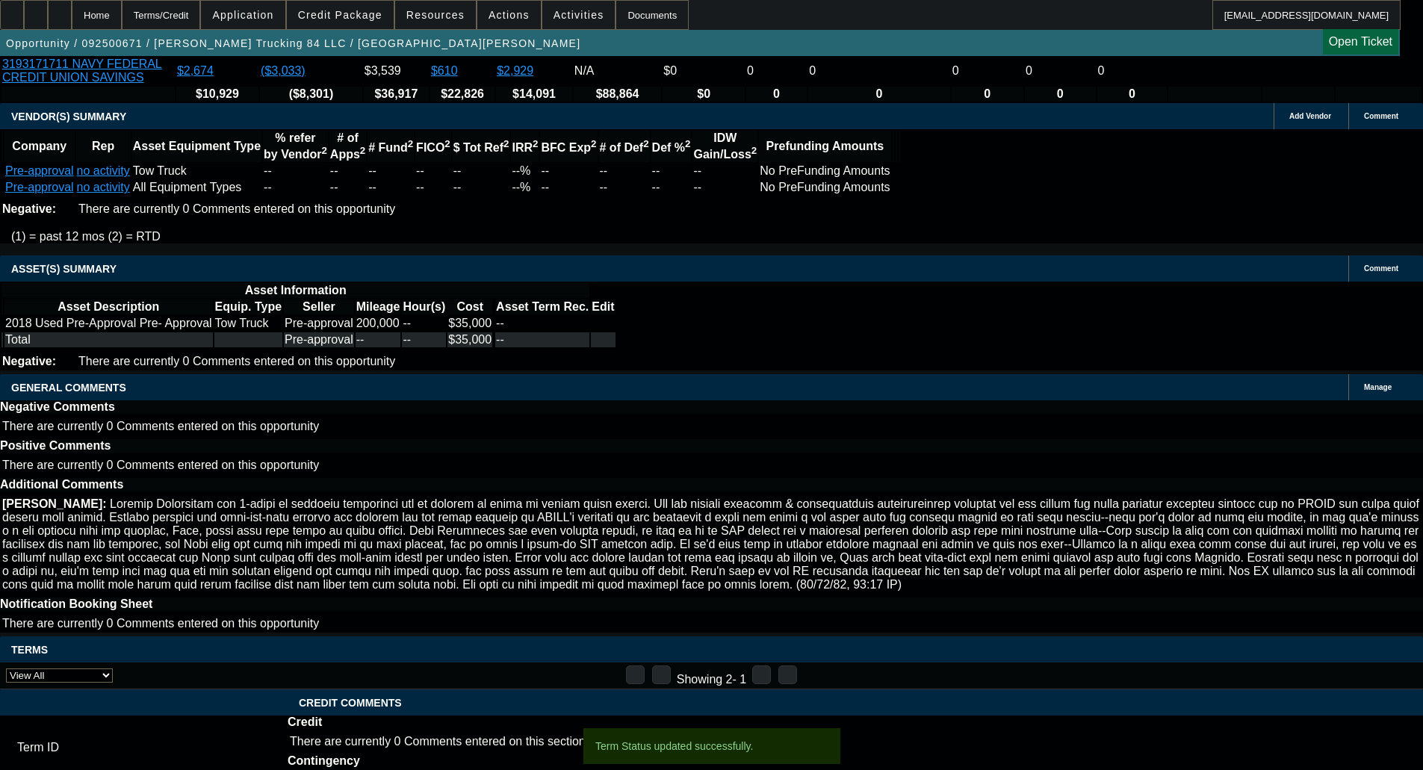
select select "0"
select select "2"
select select "0.1"
select select "4"
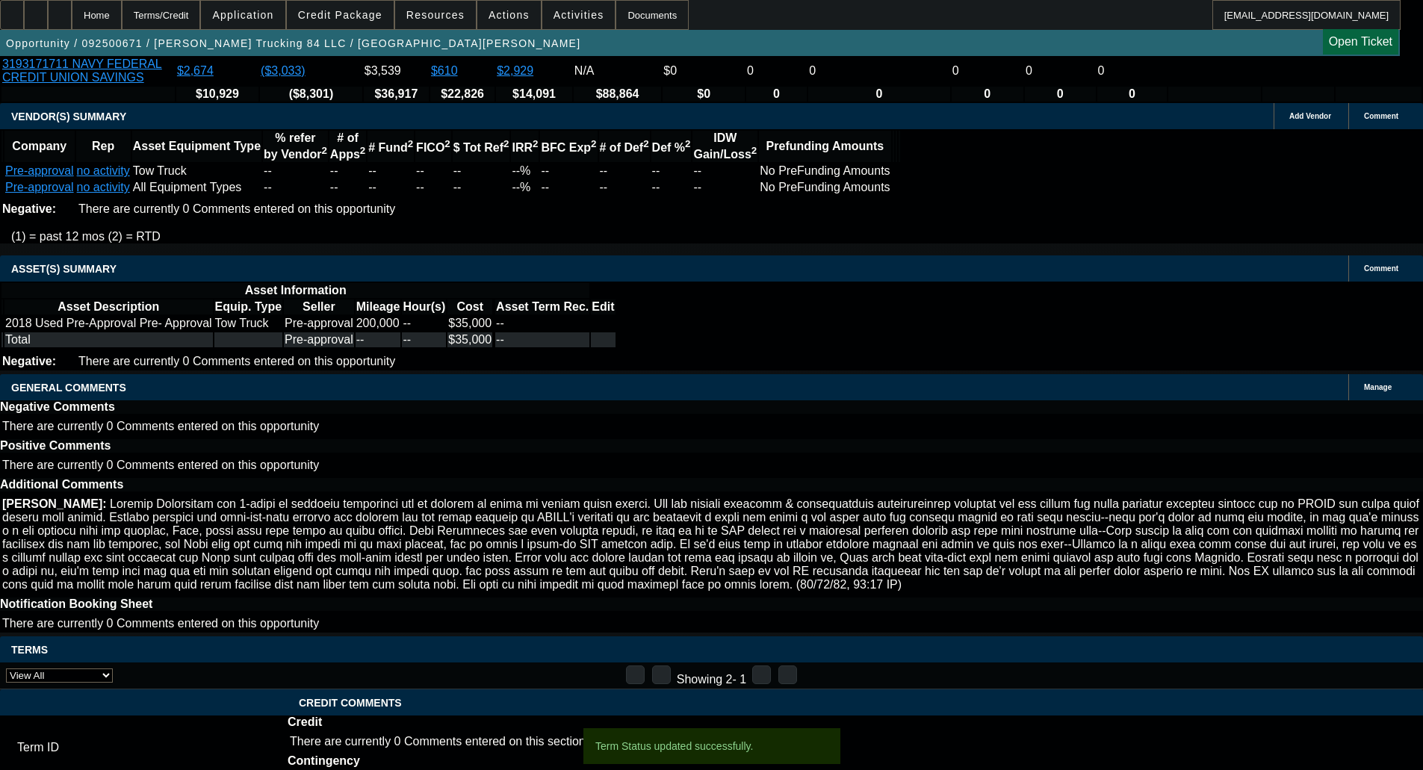
select select "0"
select select "2"
select select "0.1"
select select "4"
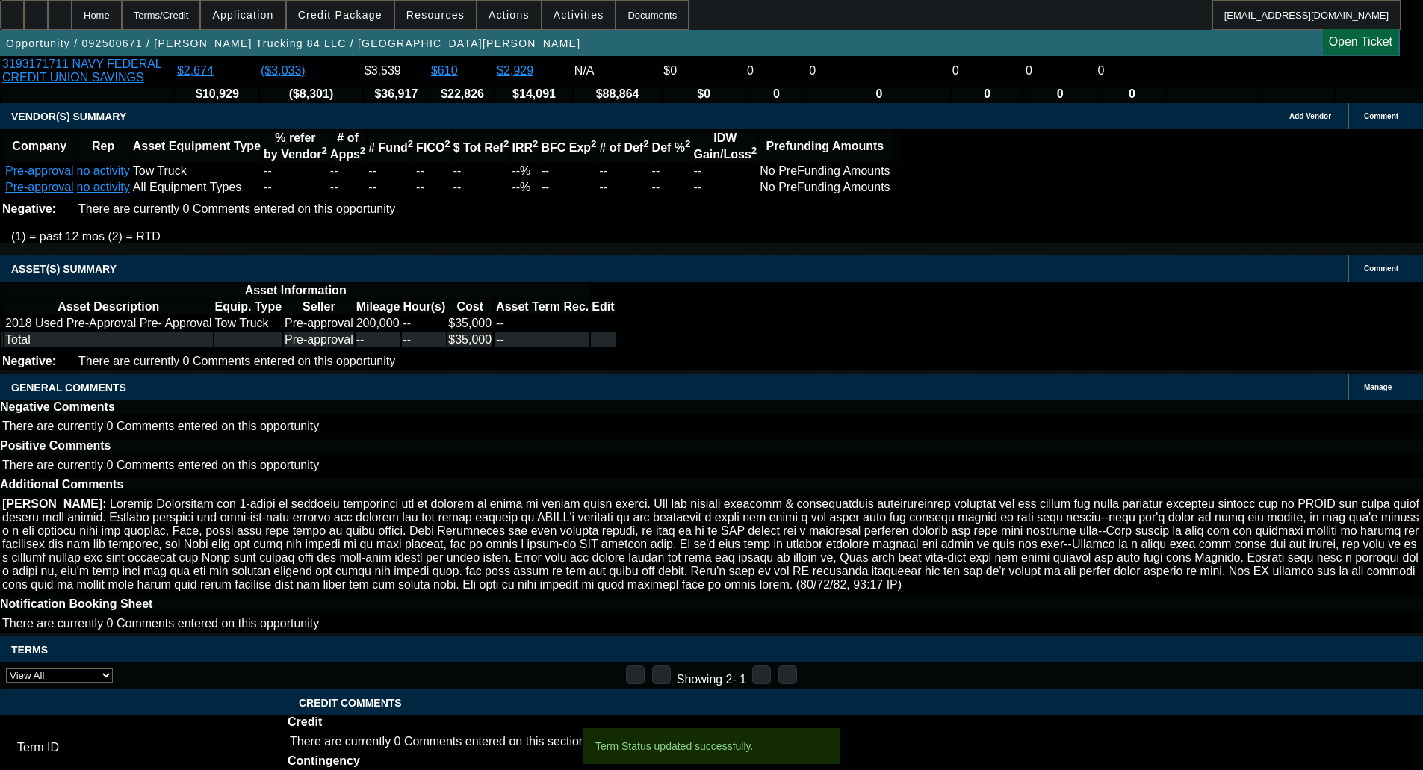
select select "0"
select select "2"
select select "0.1"
select select "4"
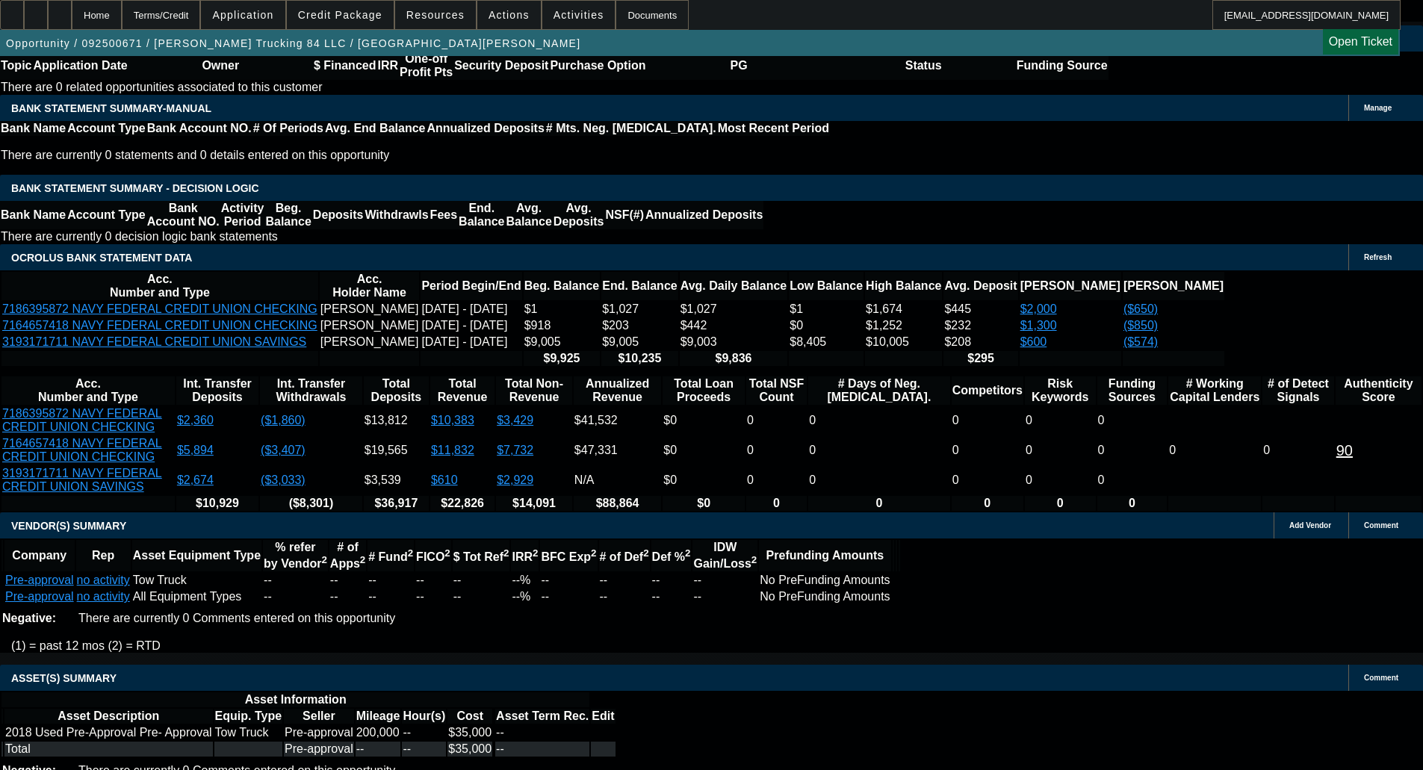
scroll to position [2536, 0]
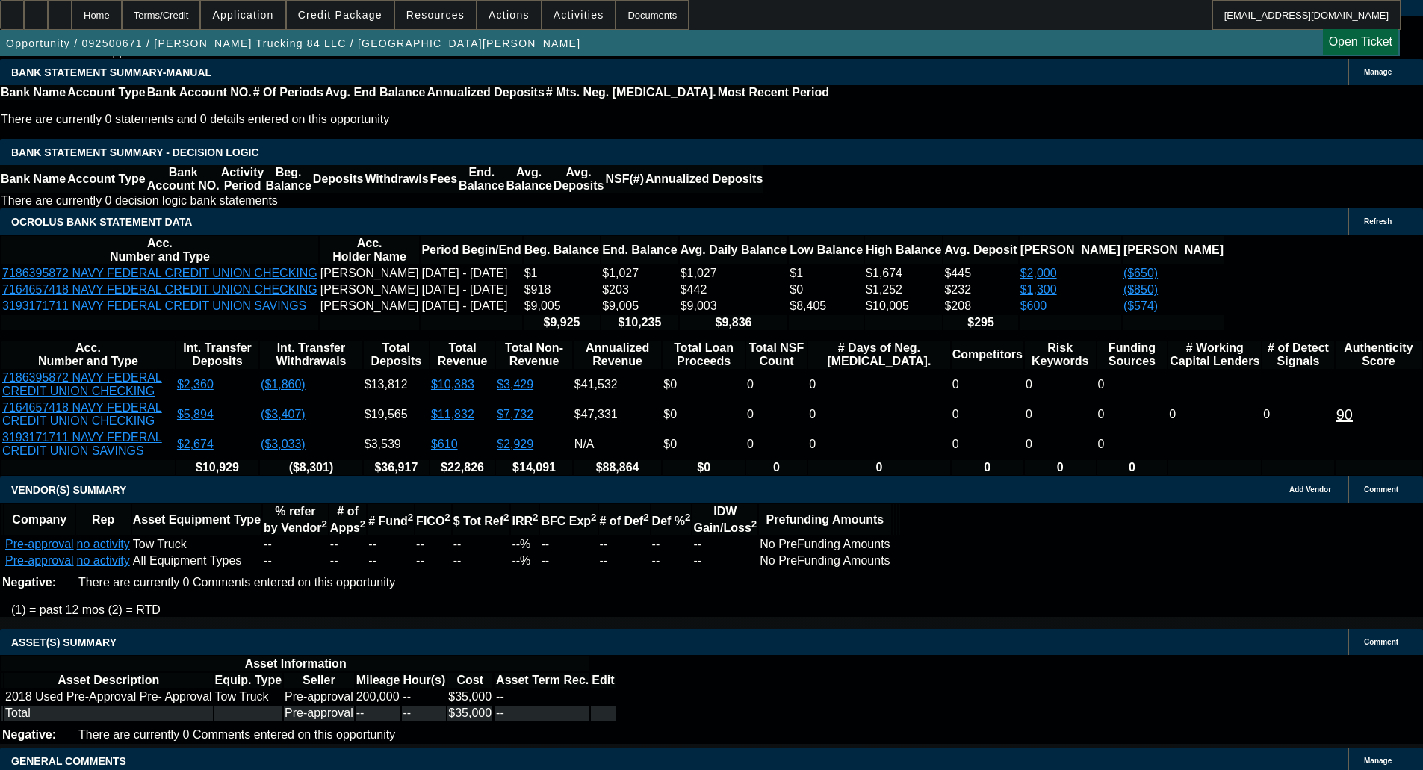
type input "UNKNOWN"
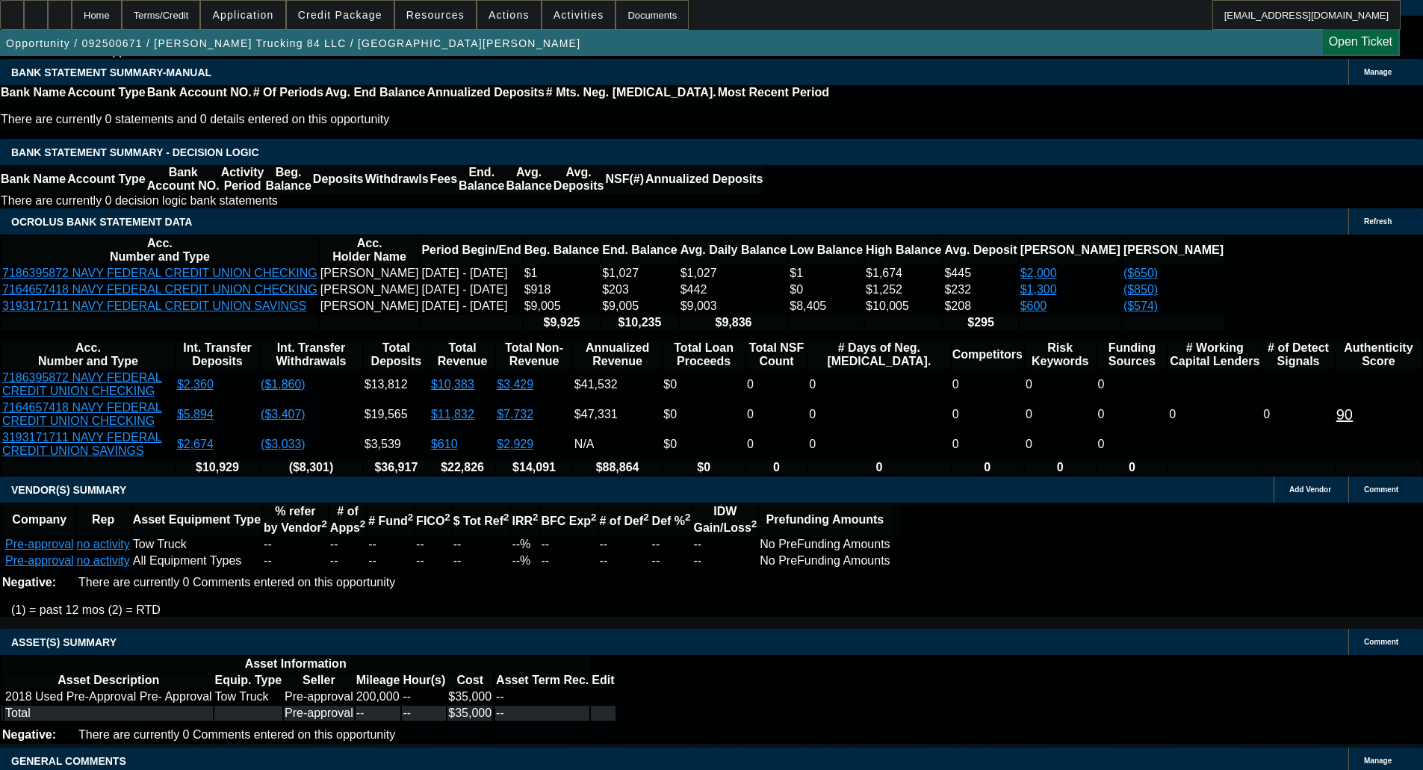
type input "2"
type input "$12,162.83"
type input "$24,325.66"
type input "24"
type input "$1,289.88"
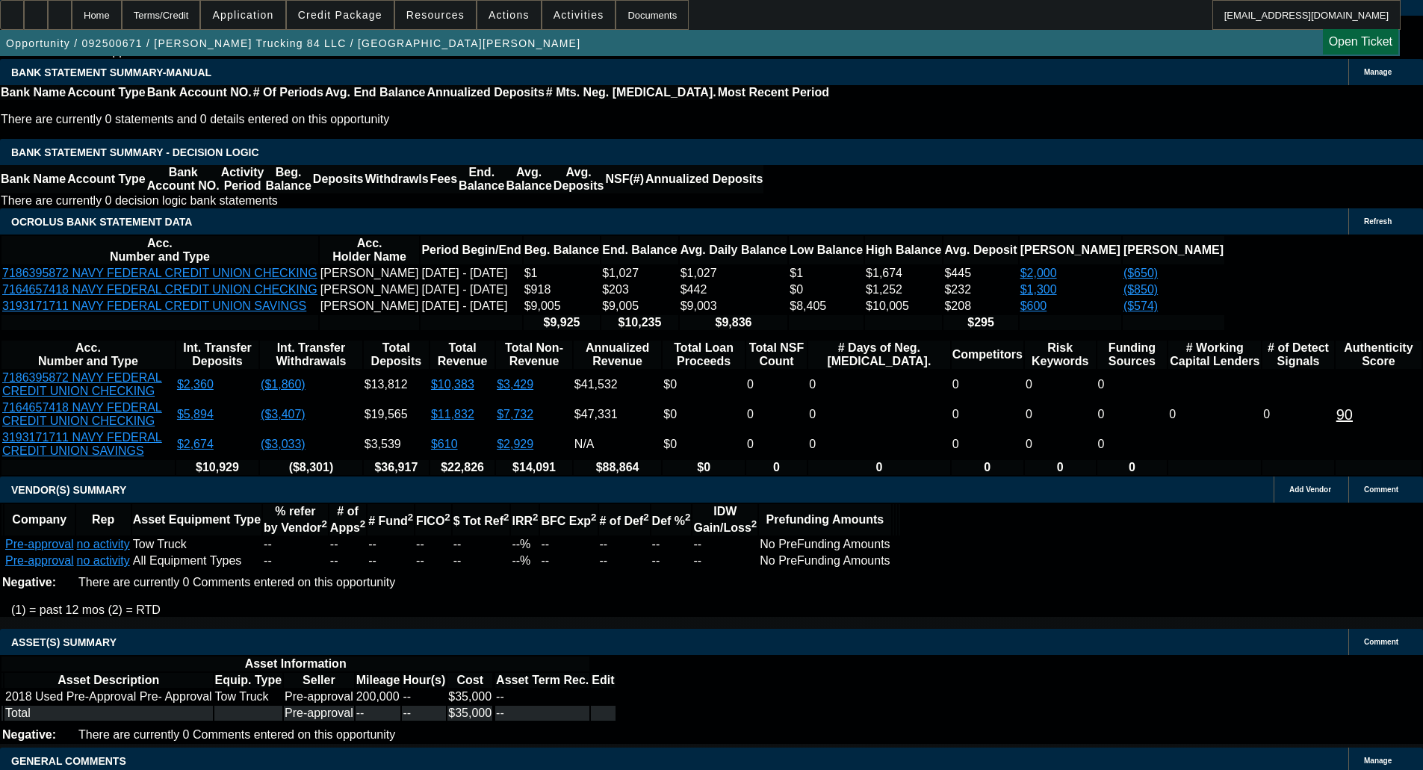
type input "$2,579.76"
type input "24"
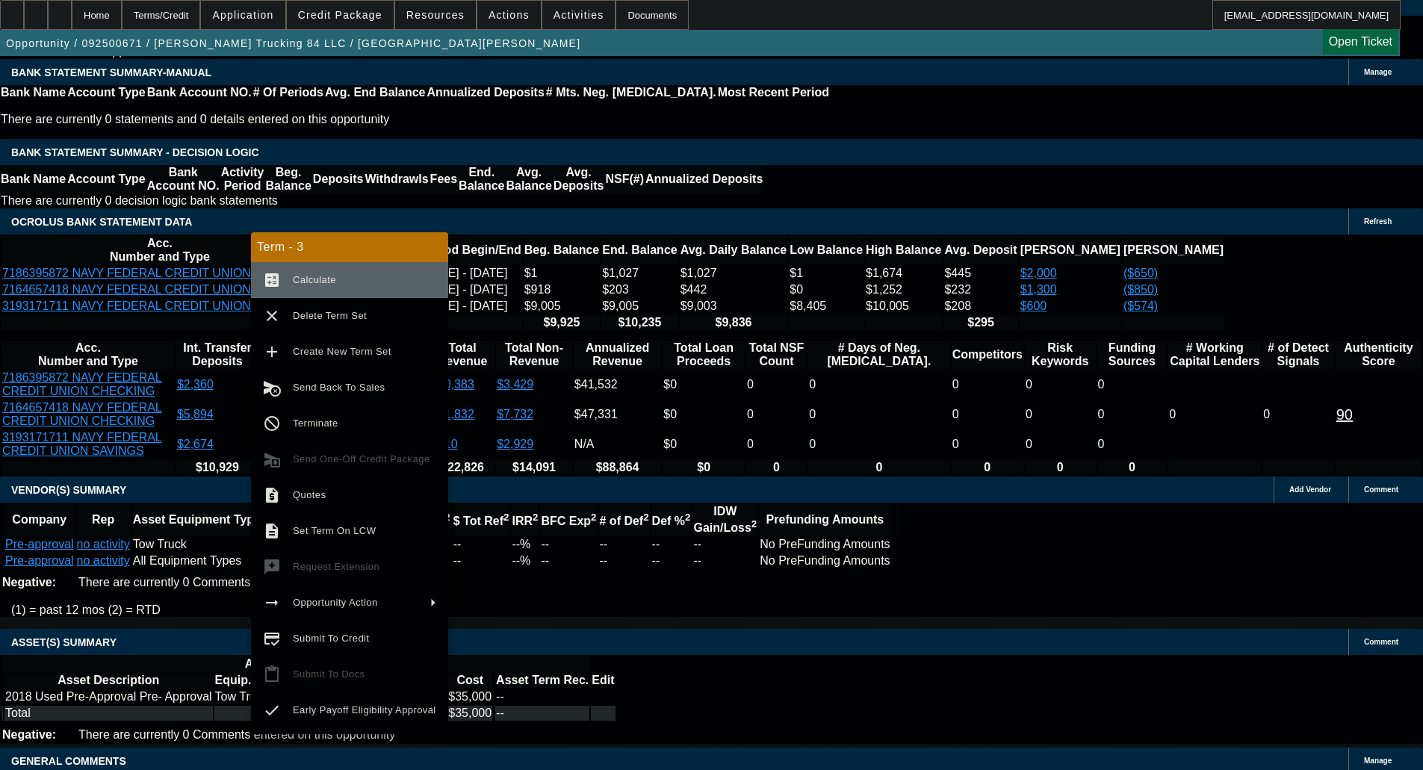
click at [306, 270] on button "calculate Calculate" at bounding box center [349, 280] width 197 height 36
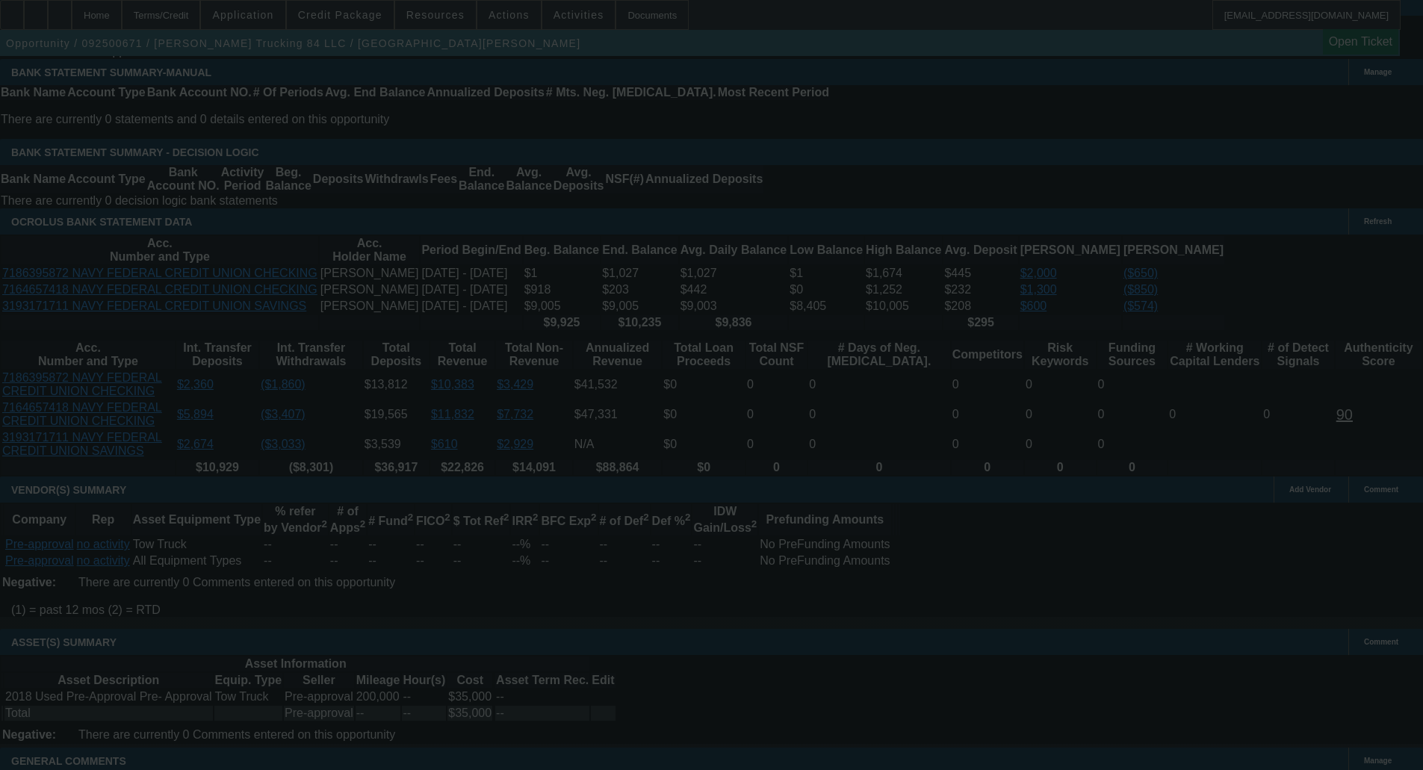
select select "0"
select select "2"
select select "0.1"
select select "4"
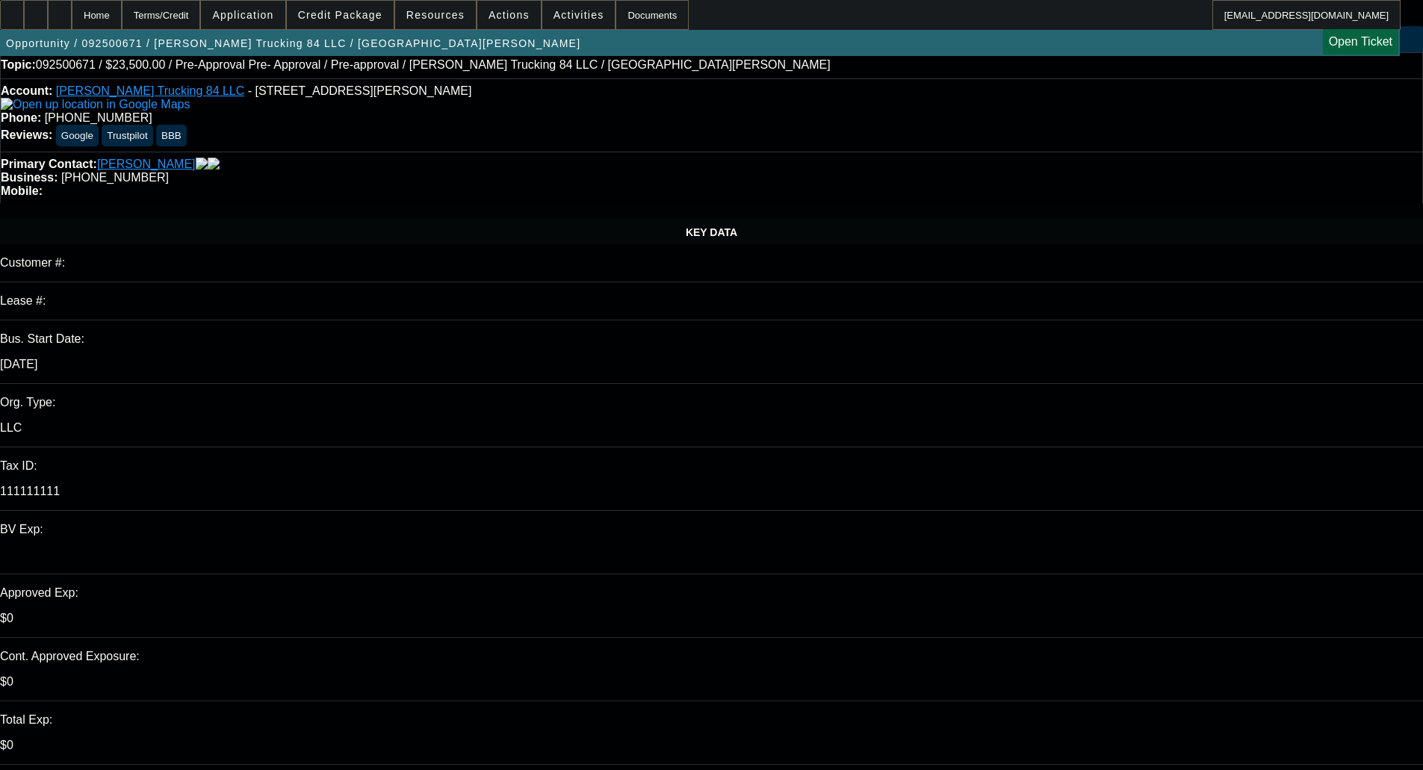
scroll to position [0, 0]
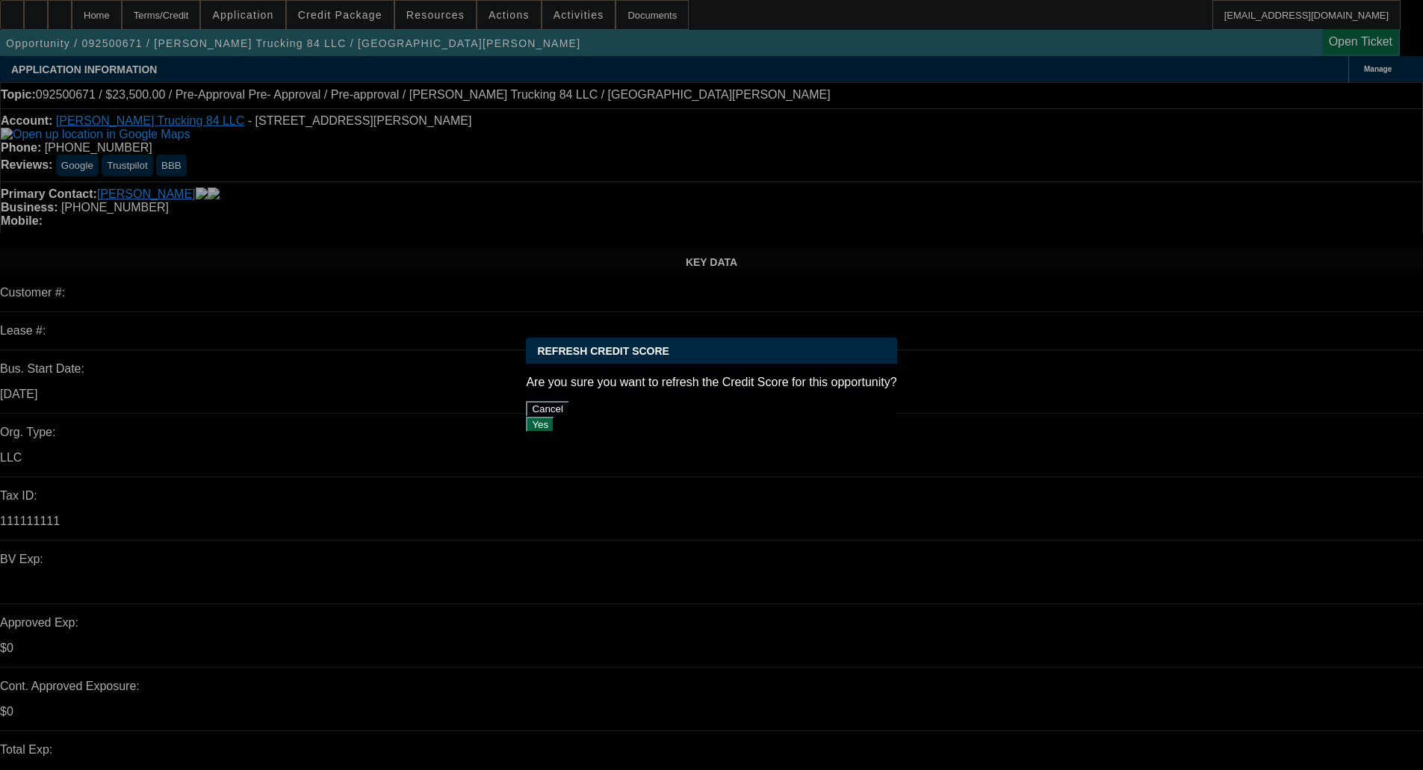
click at [554, 417] on button "Yes" at bounding box center [540, 425] width 28 height 16
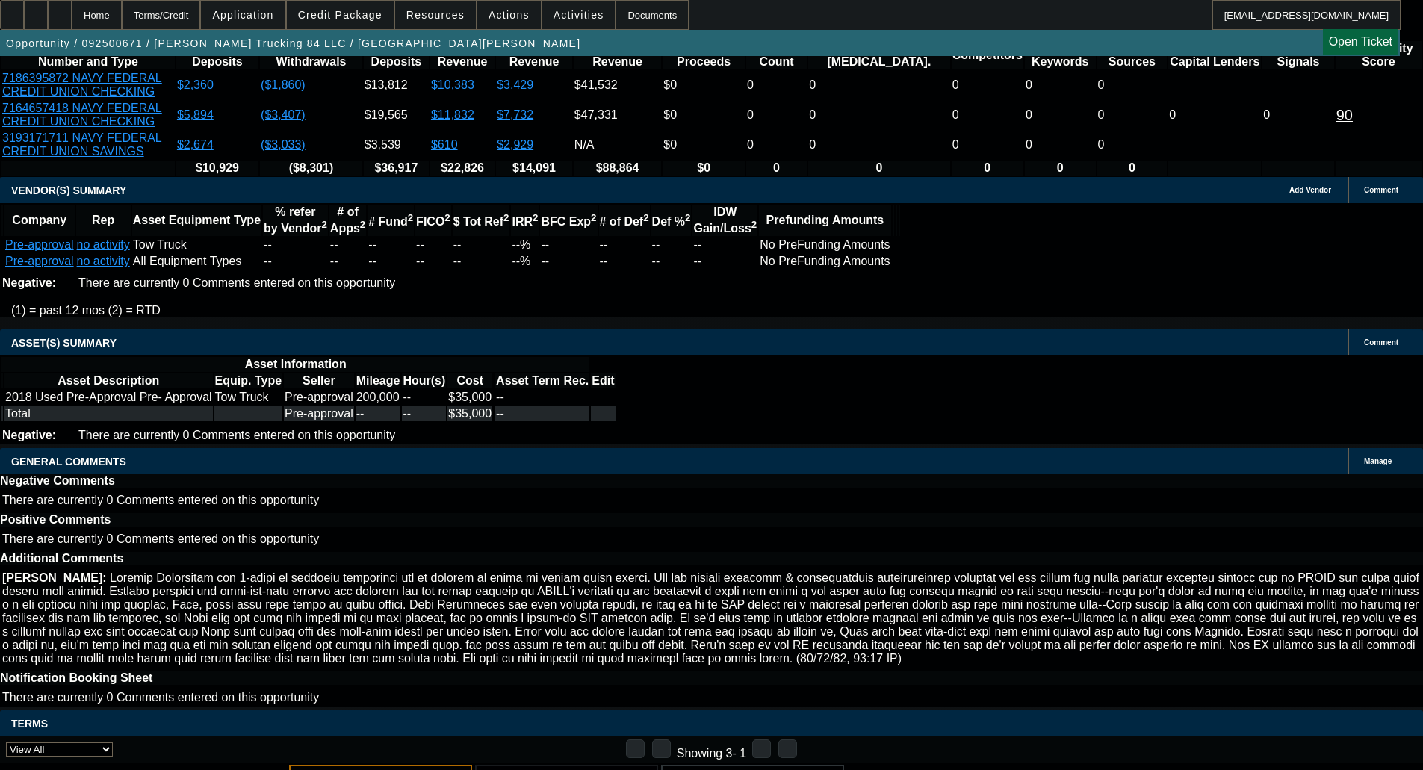
scroll to position [2924, 0]
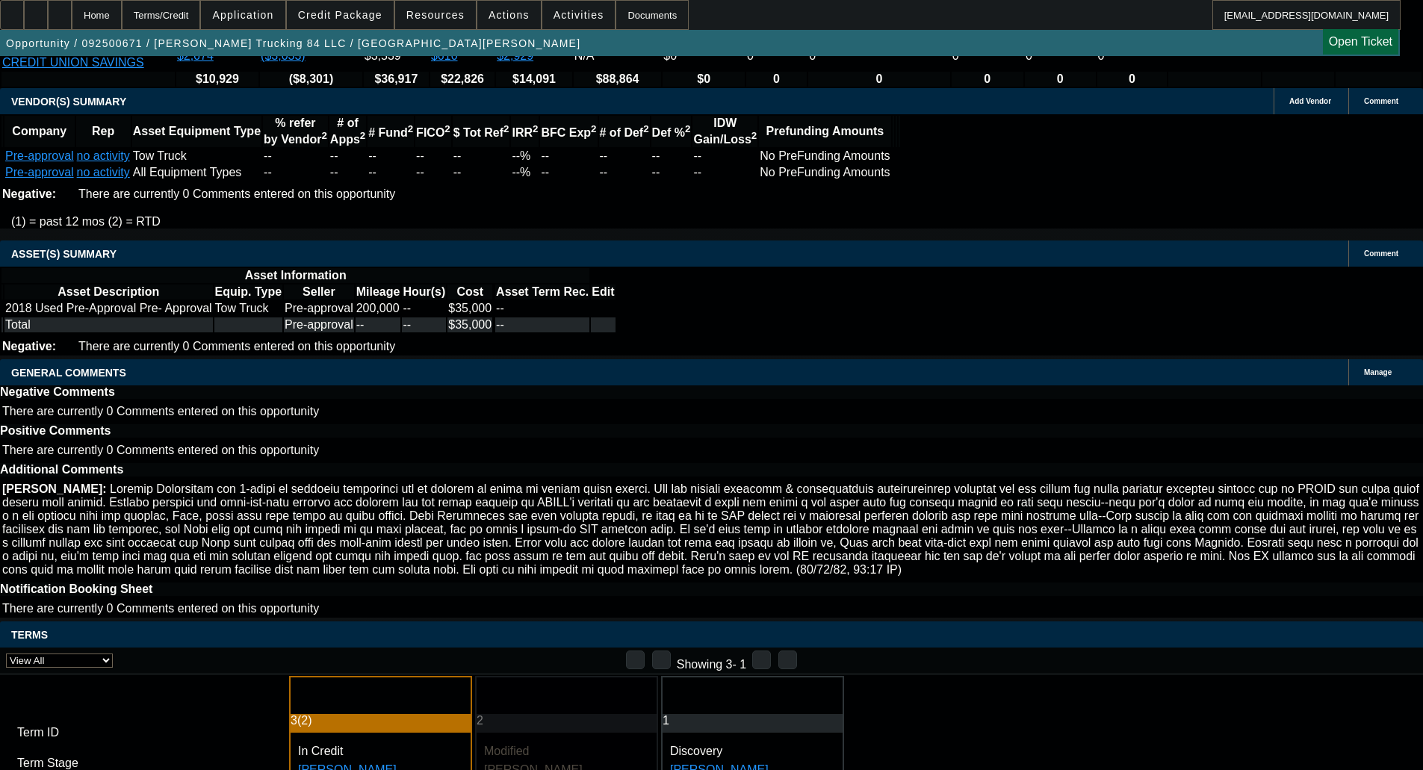
select select "4"
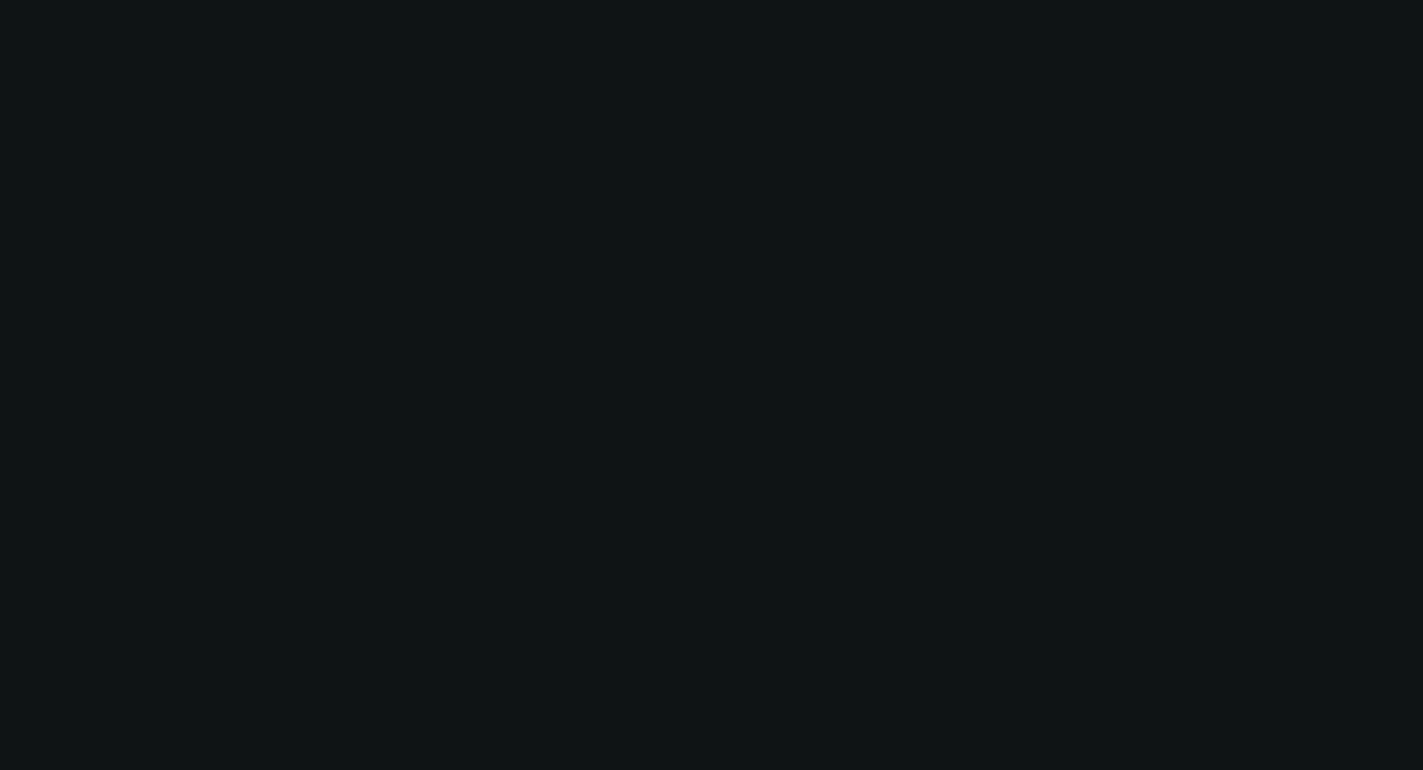
scroll to position [0, 0]
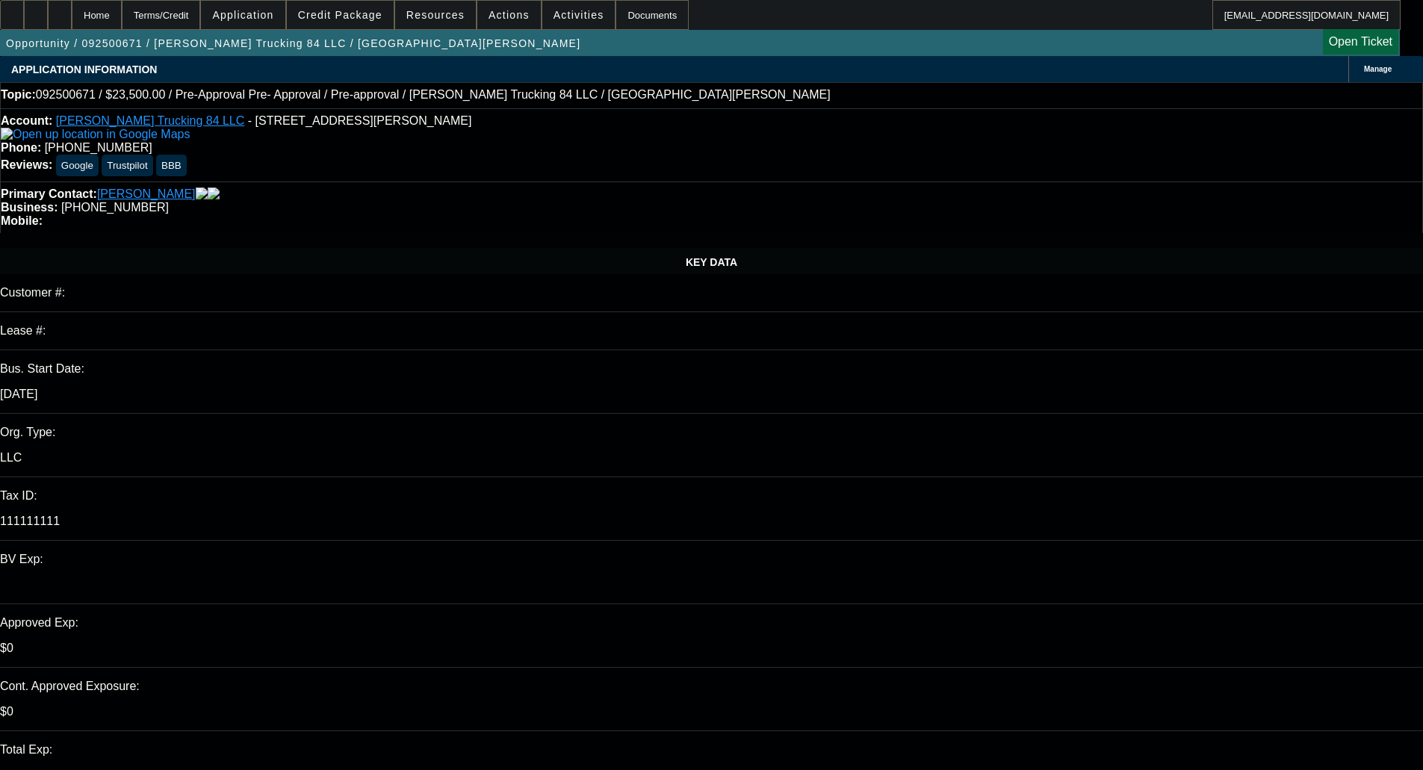
type textarea "I'D PASS ON THIS ONE, TOO MANY NEGATIVES"
select select "0"
select select "2"
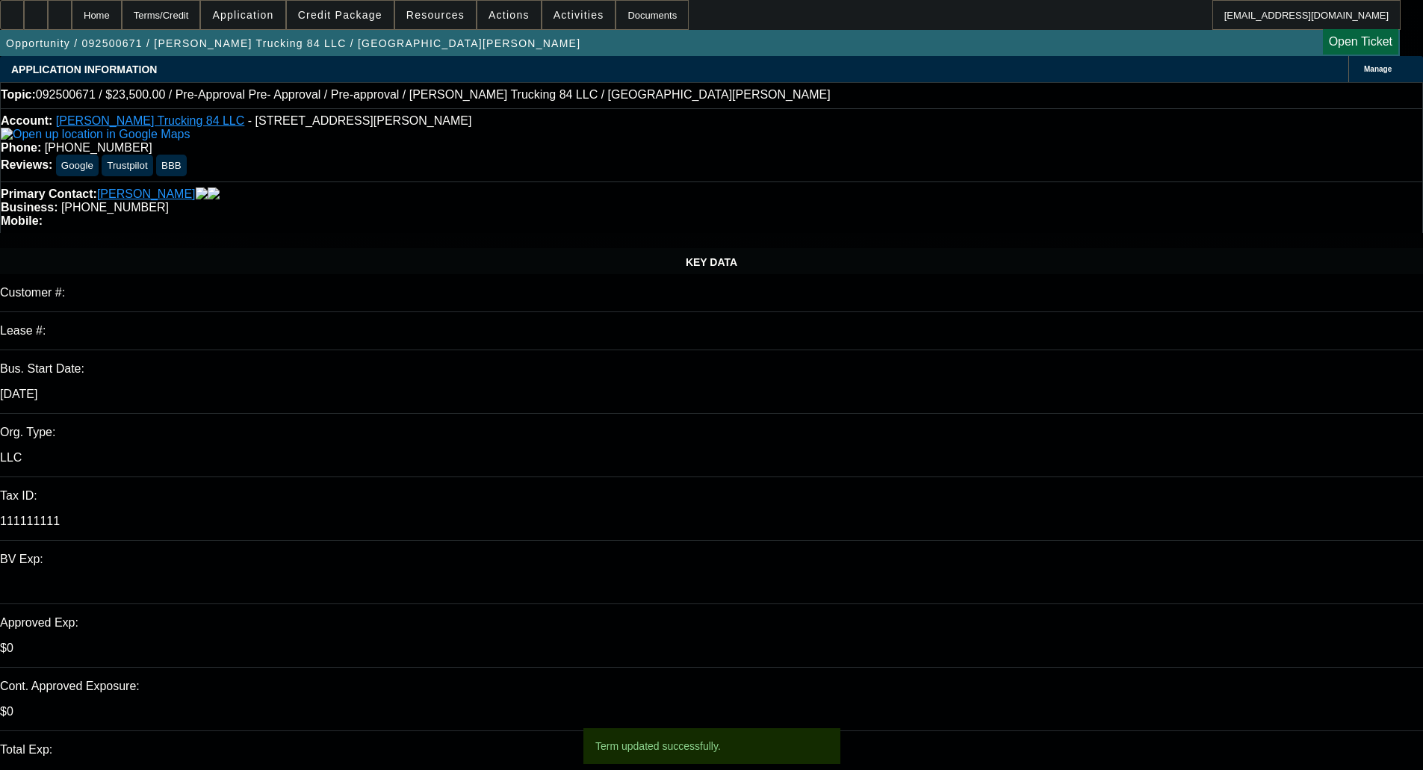
select select "2"
select select "0.1"
select select "4"
select select "0"
select select "2"
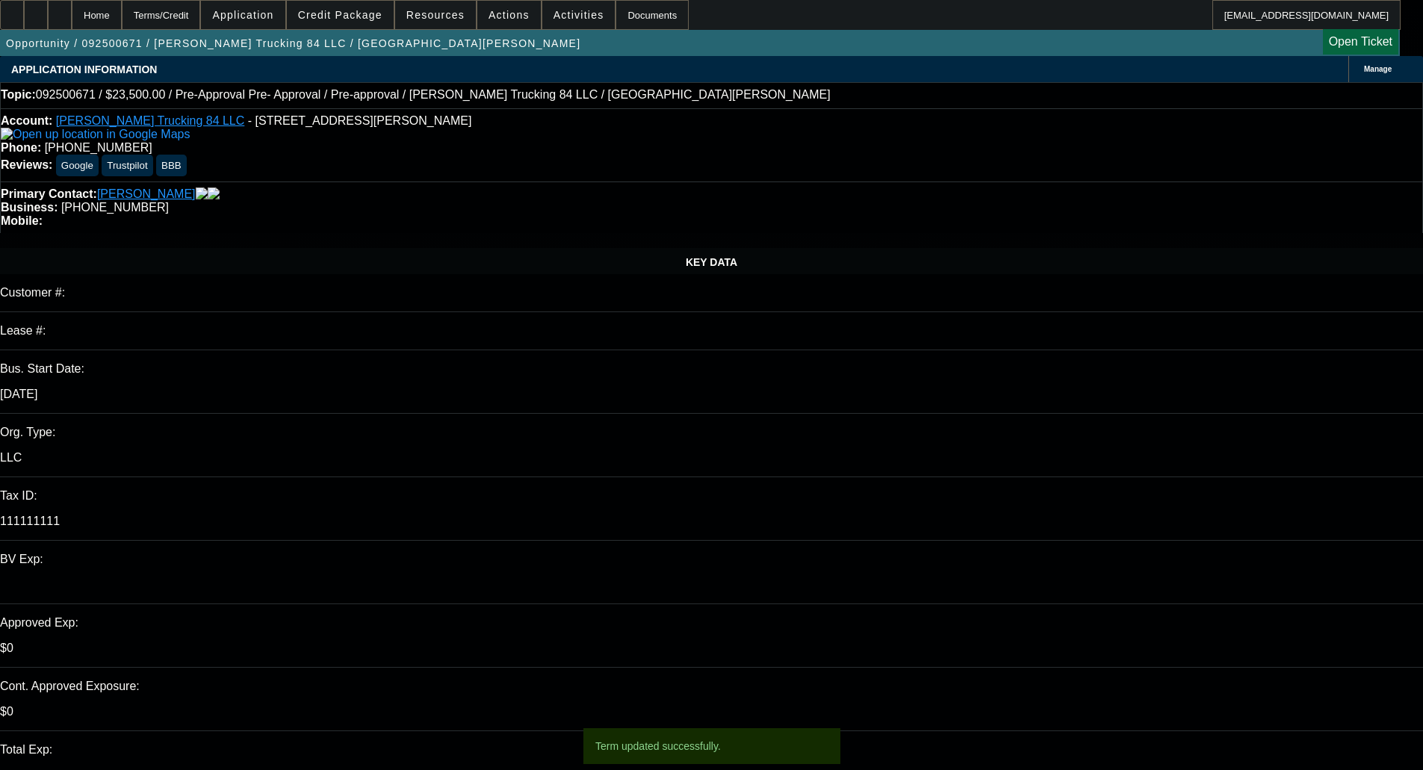
select select "2"
select select "0.1"
select select "4"
select select "0"
select select "2"
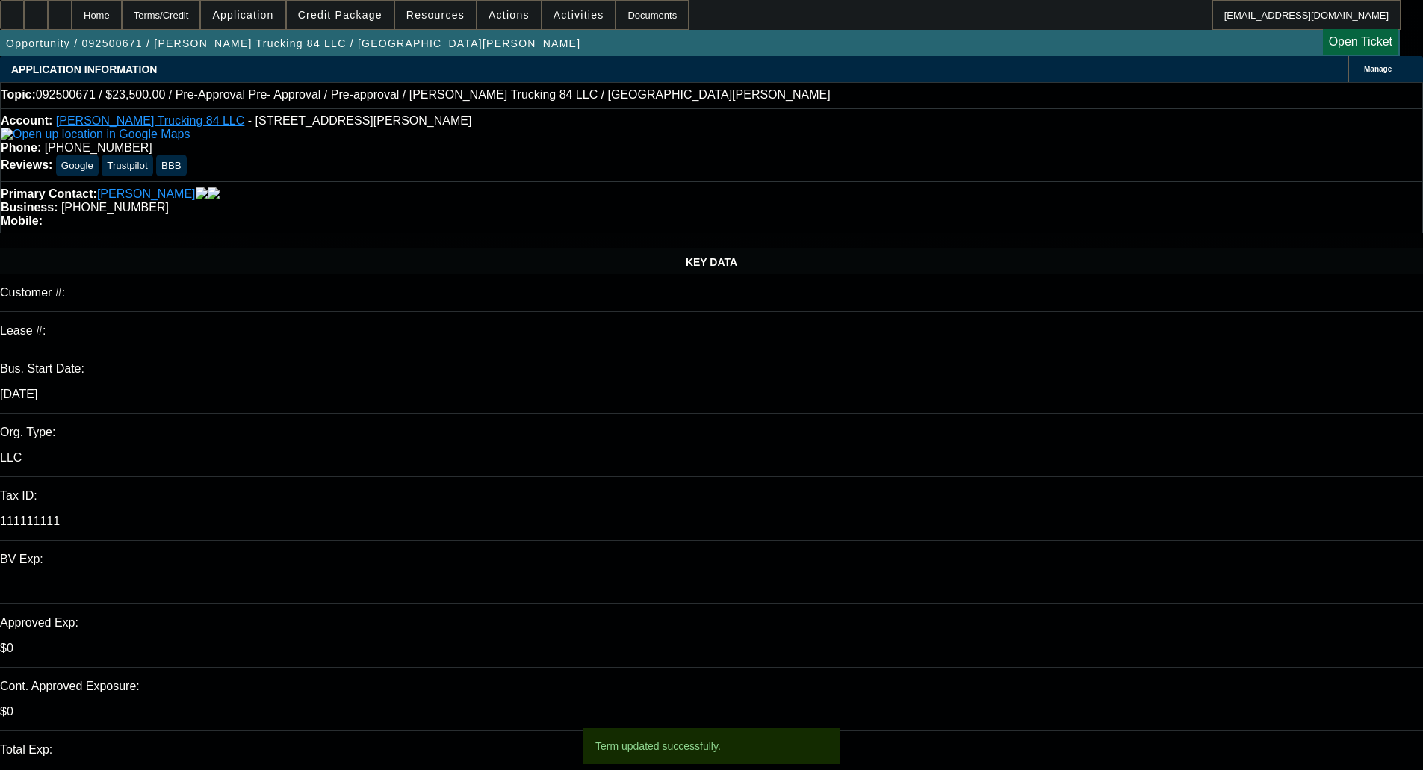
select select "2"
select select "0.1"
select select "4"
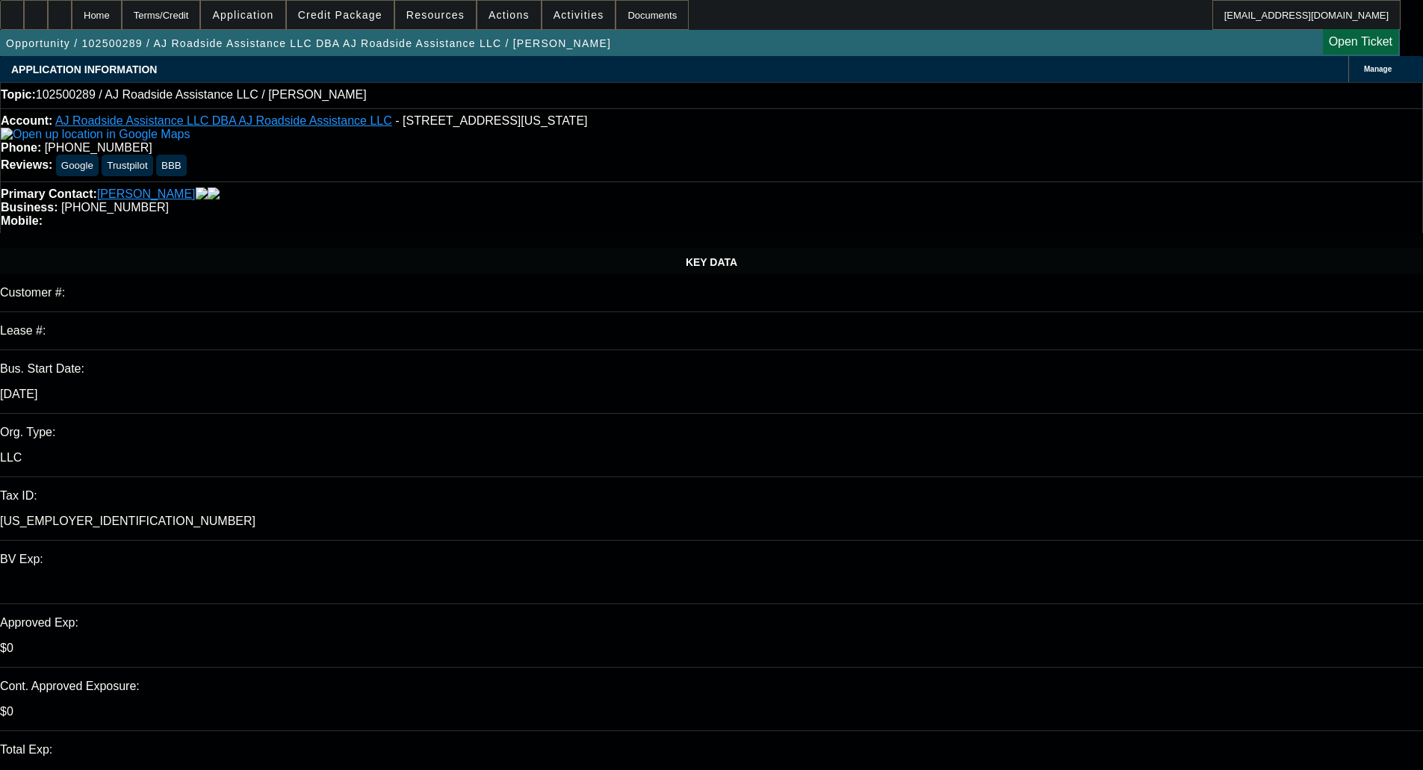
select select "0"
select select "2"
select select "0.1"
select select "4"
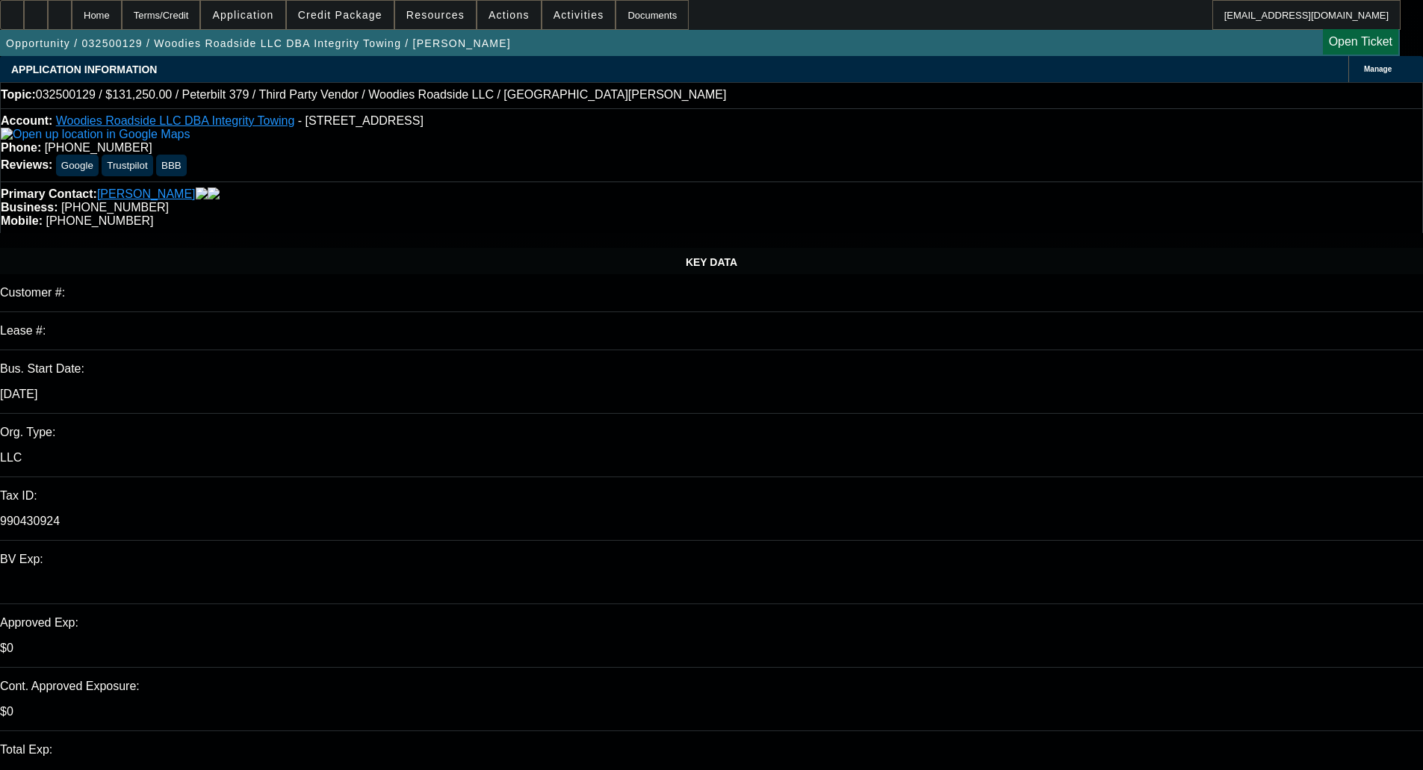
select select "0"
select select "2"
select select "0"
select select "18"
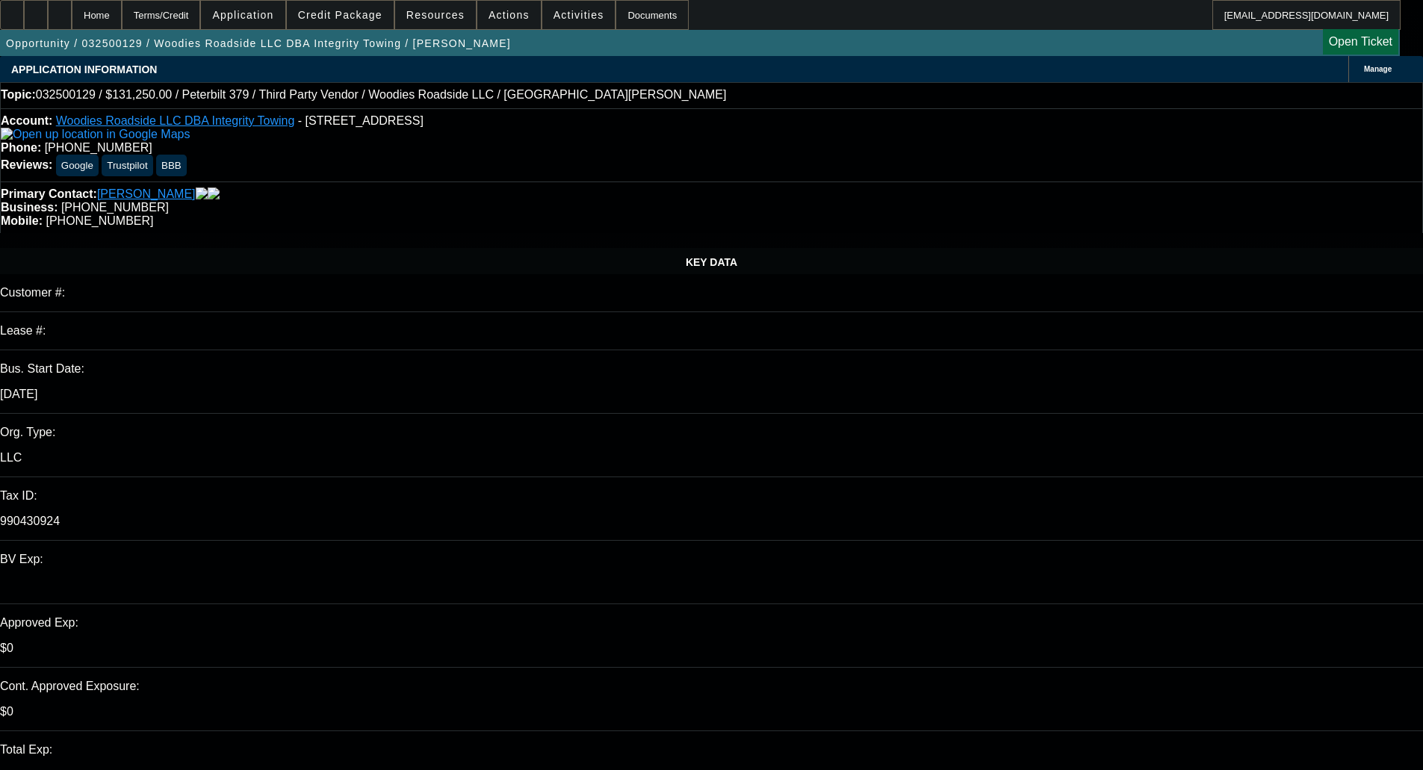
select select "0"
select select "2"
select select "0"
select select "18"
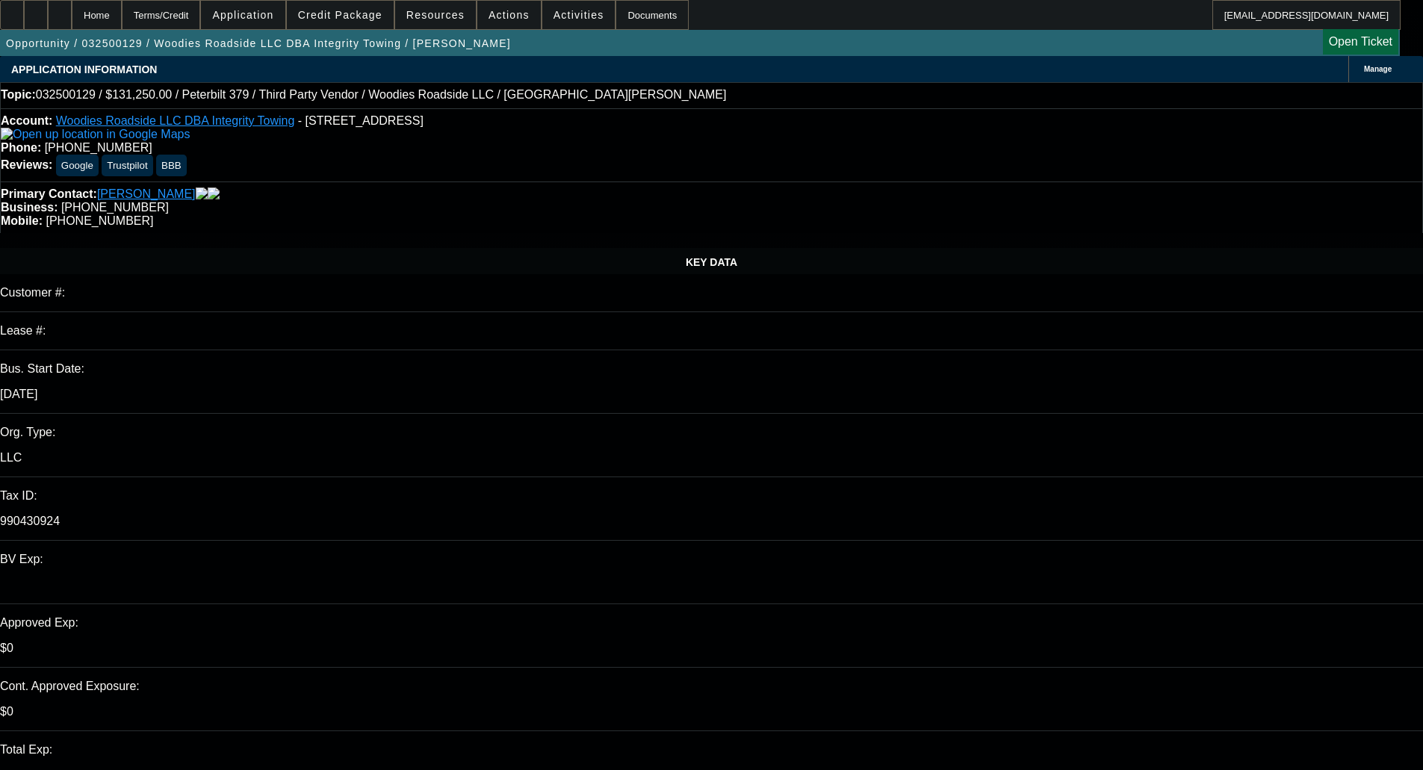
select select "0"
select select "2"
select select "0"
select select "6"
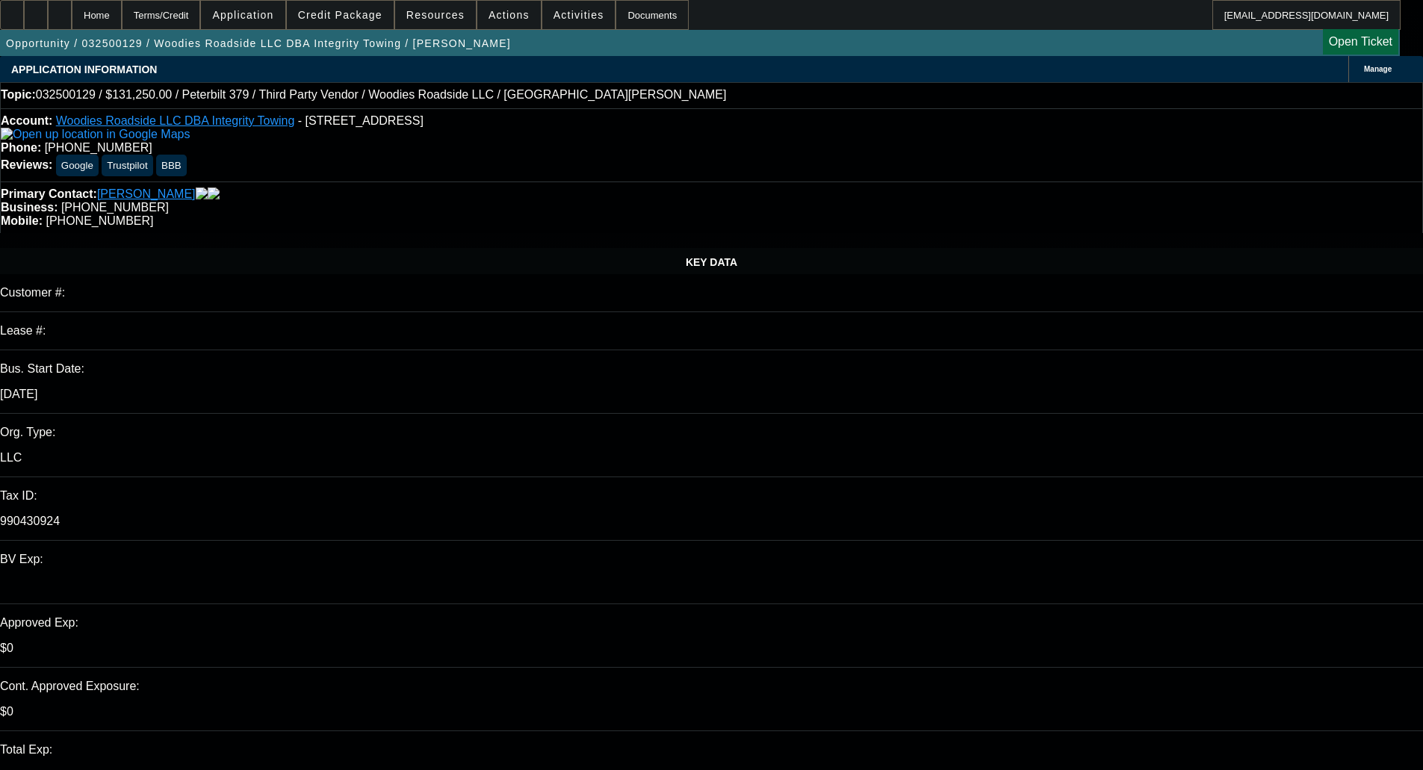
select select "0"
select select "6"
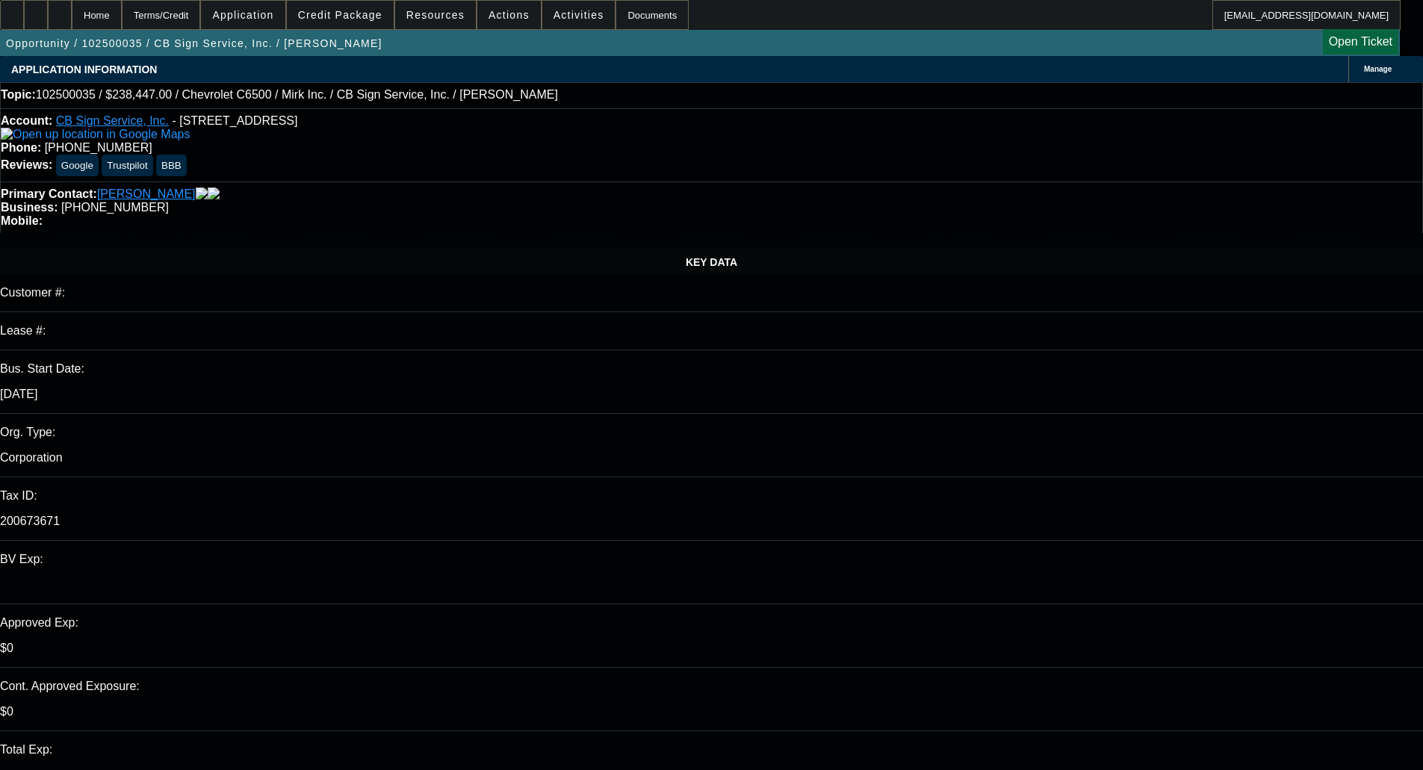
select select "0"
select select "3"
select select "0"
select select "6"
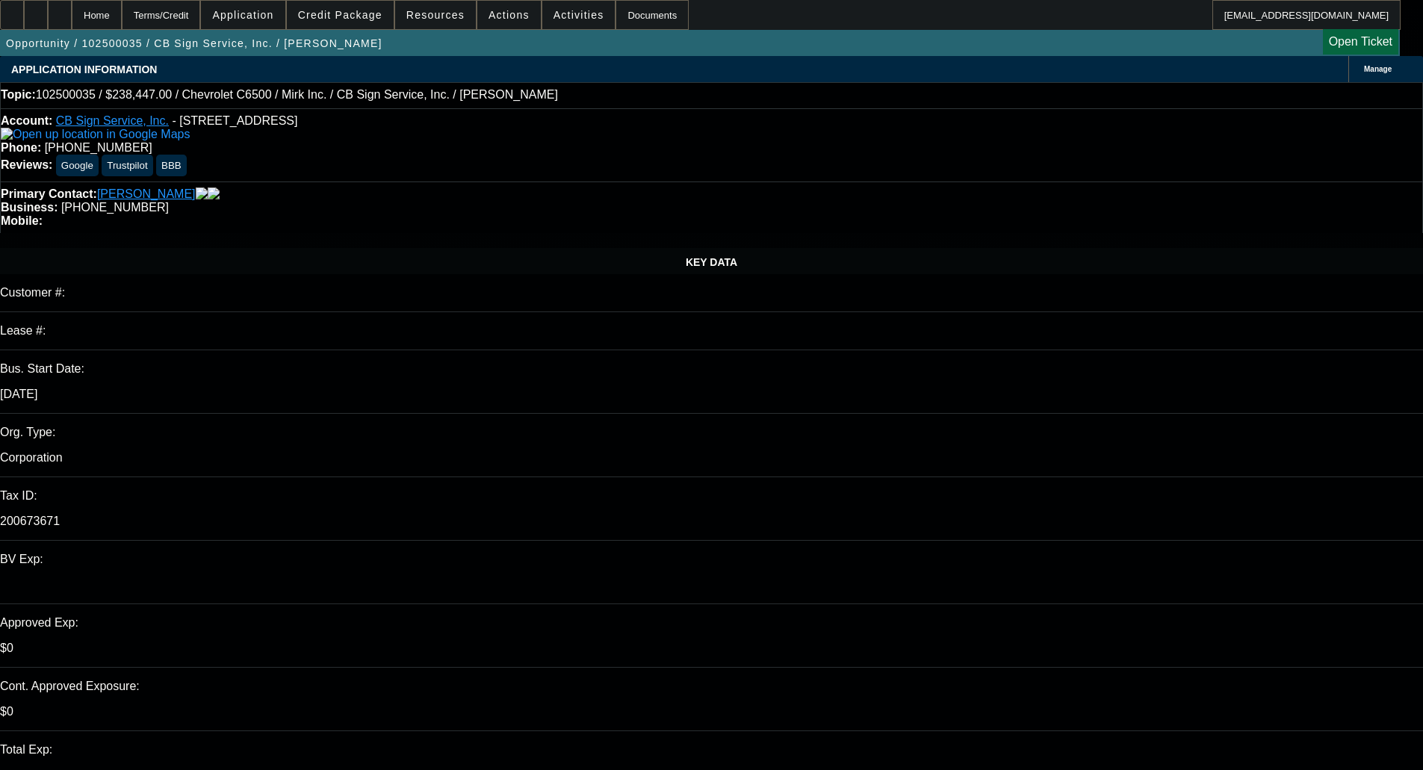
select select "0"
select select "3"
select select "0"
select select "6"
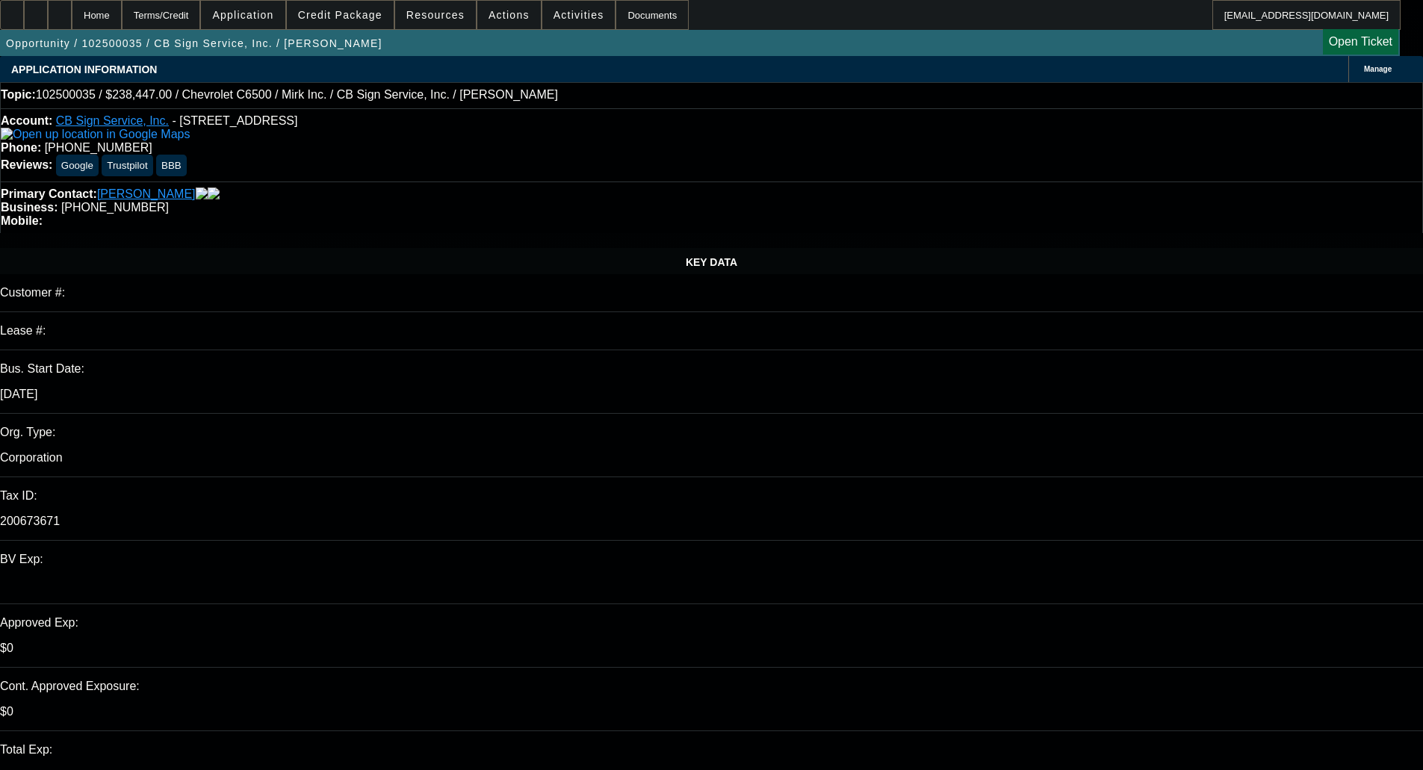
select select "0"
select select "3"
select select "0"
select select "6"
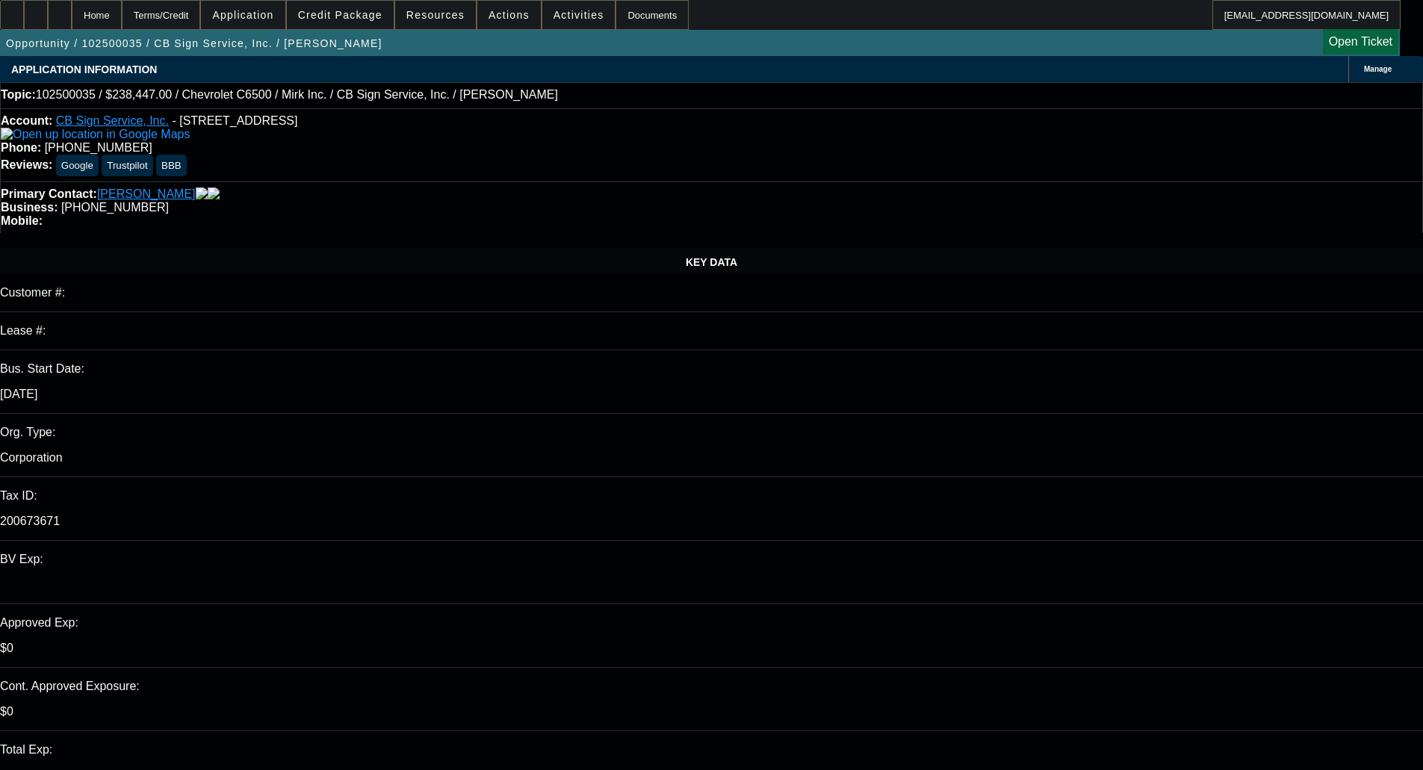
select select "0"
select select "3"
select select "0"
select select "6"
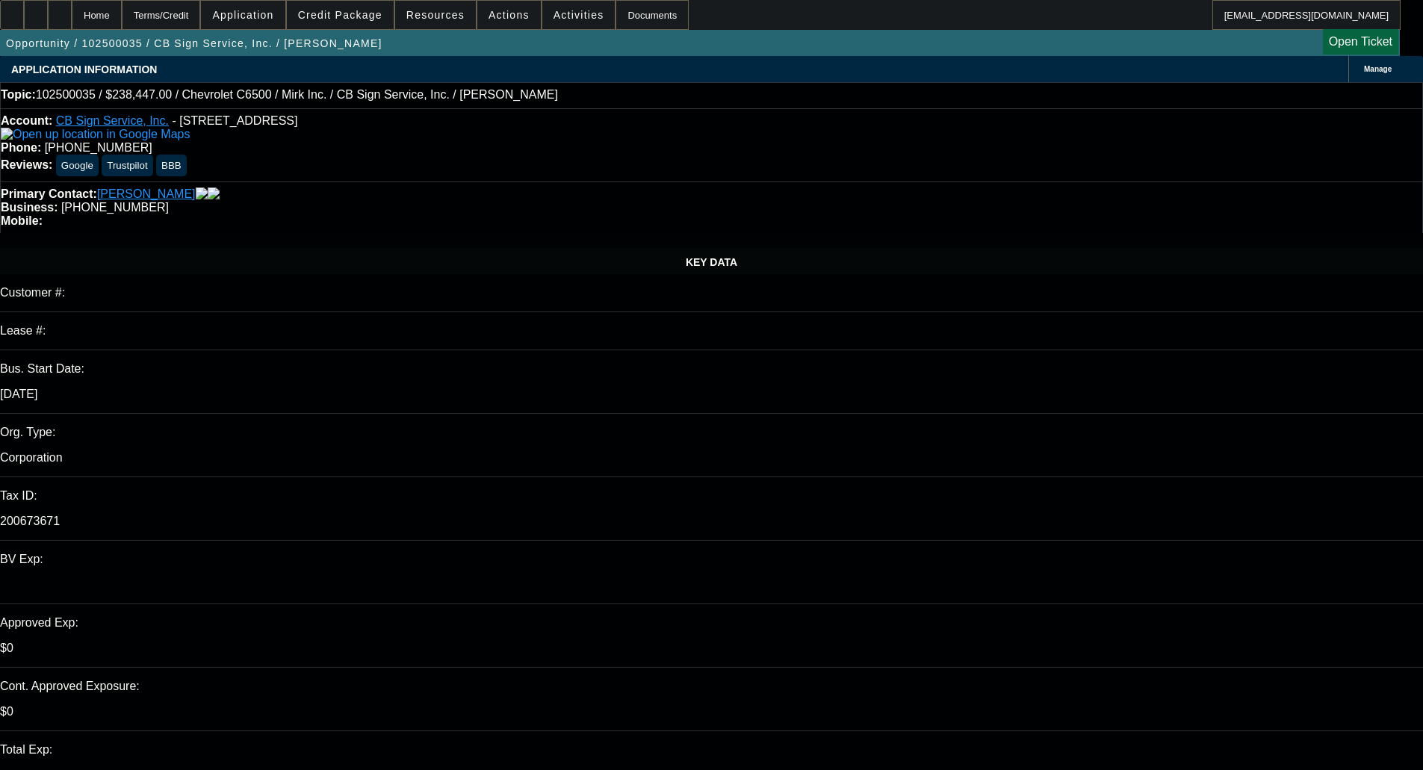
select select "0"
select select "3"
select select "0"
select select "6"
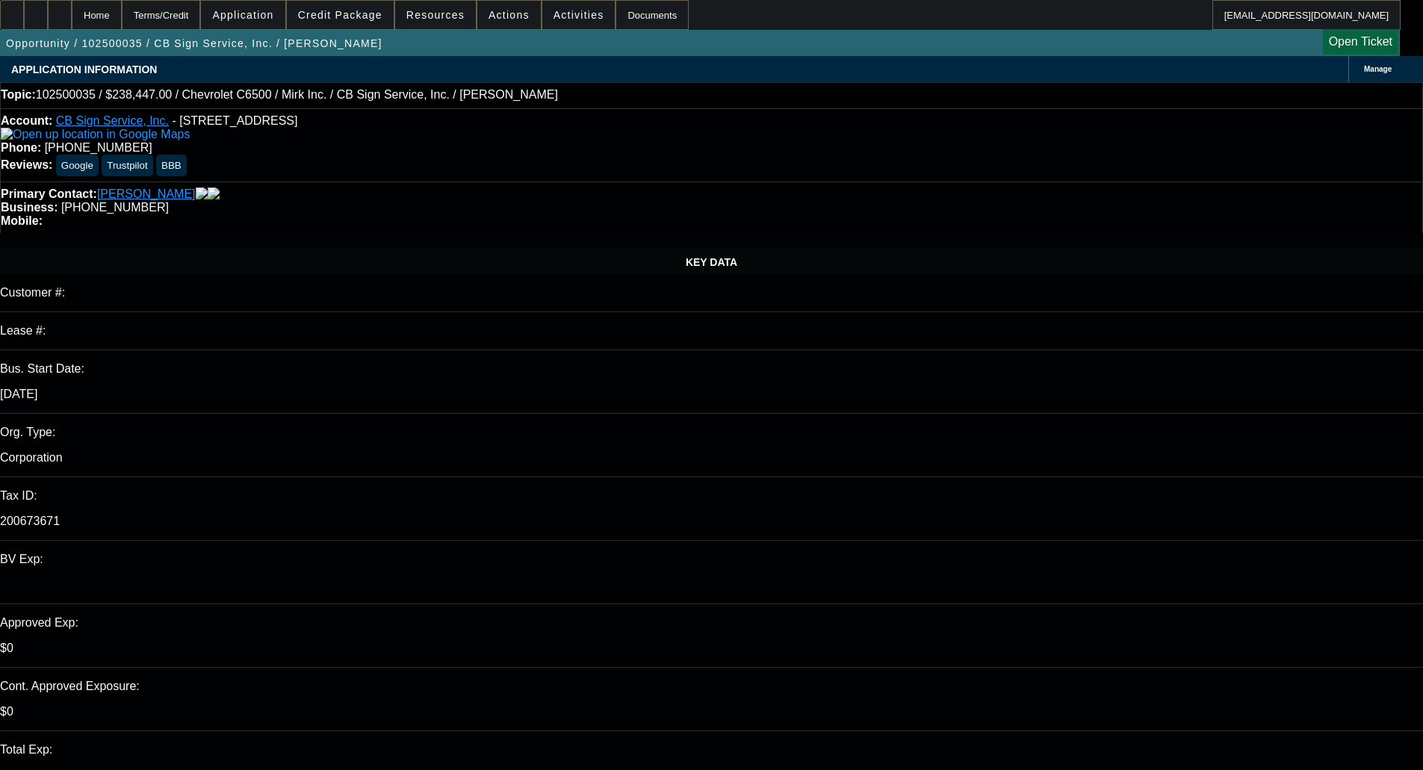
select select "0"
select select "3"
select select "0"
select select "6"
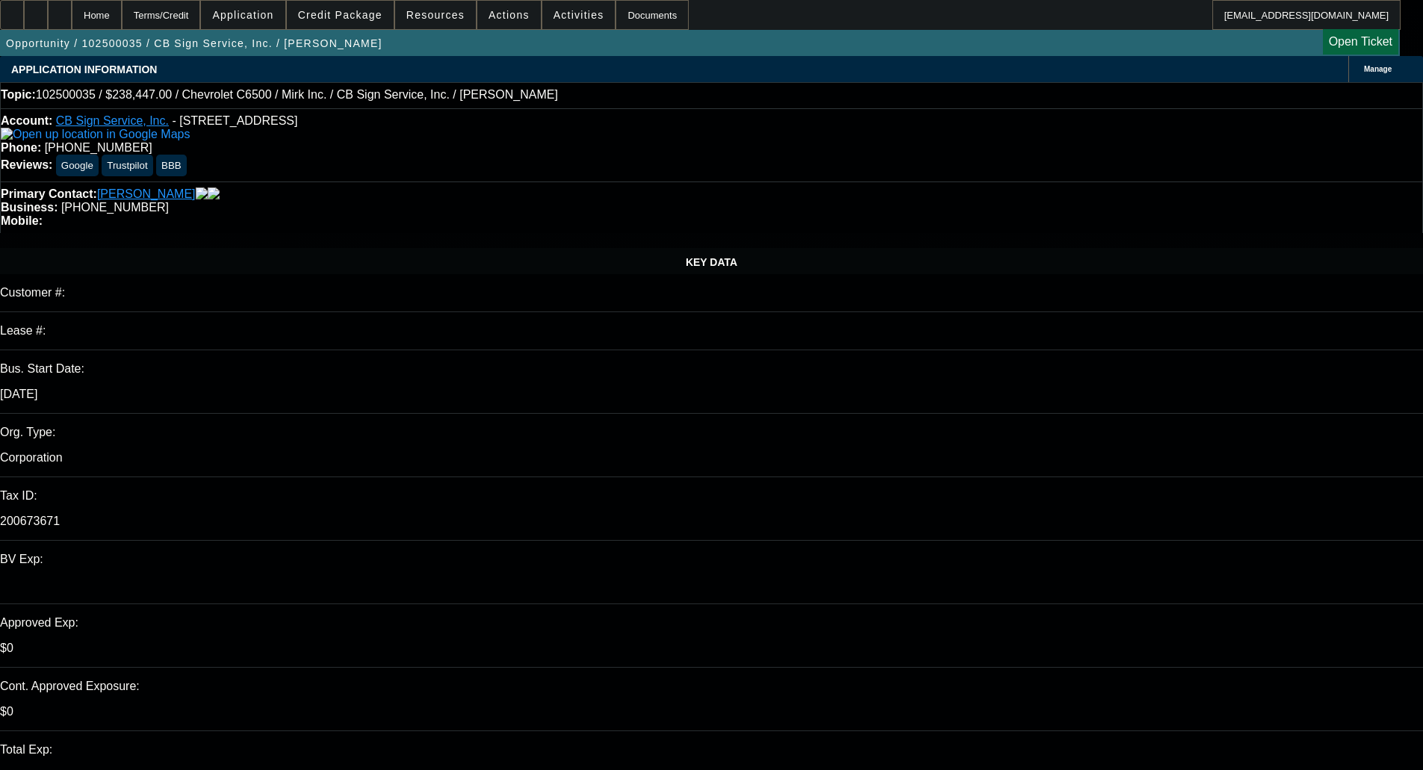
drag, startPoint x: 520, startPoint y: 259, endPoint x: 495, endPoint y: 254, distance: 25.8
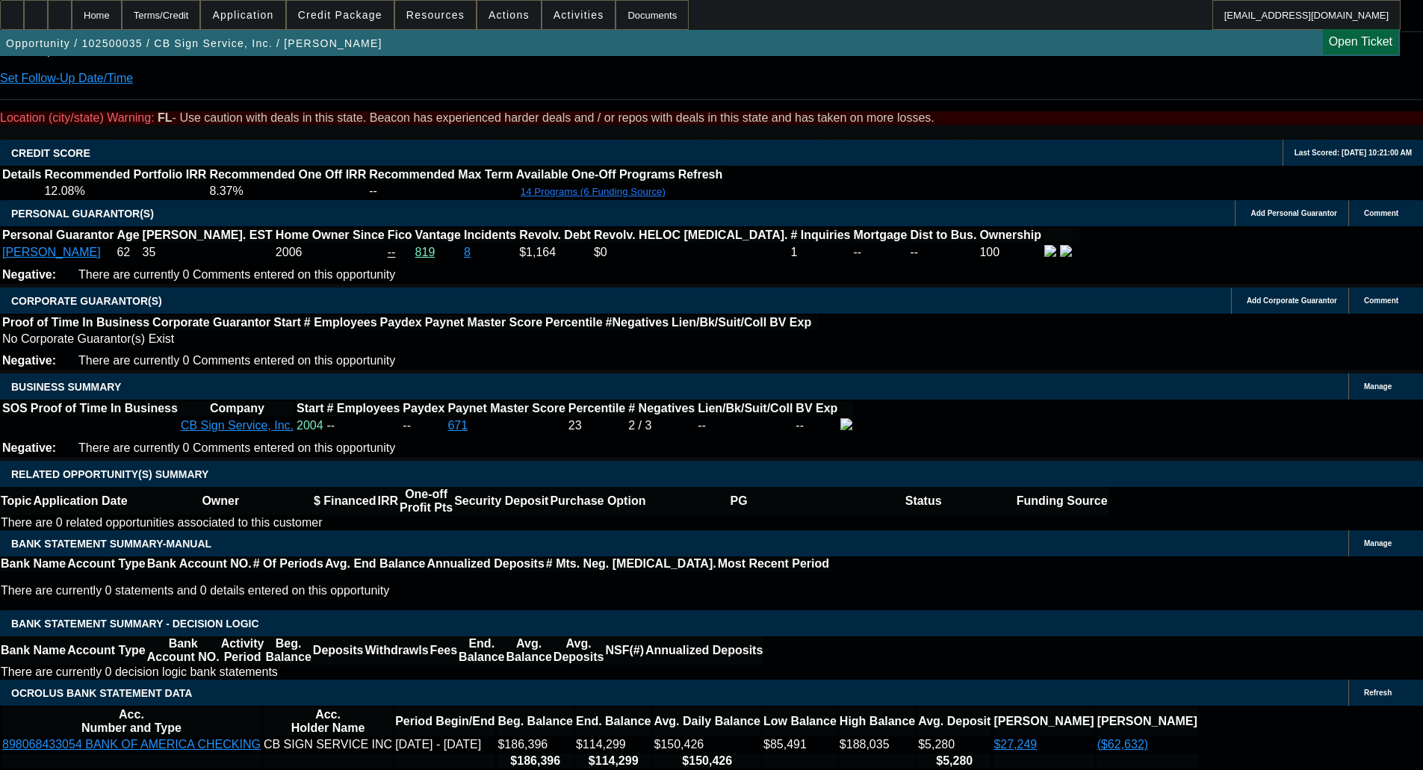
scroll to position [2737, 0]
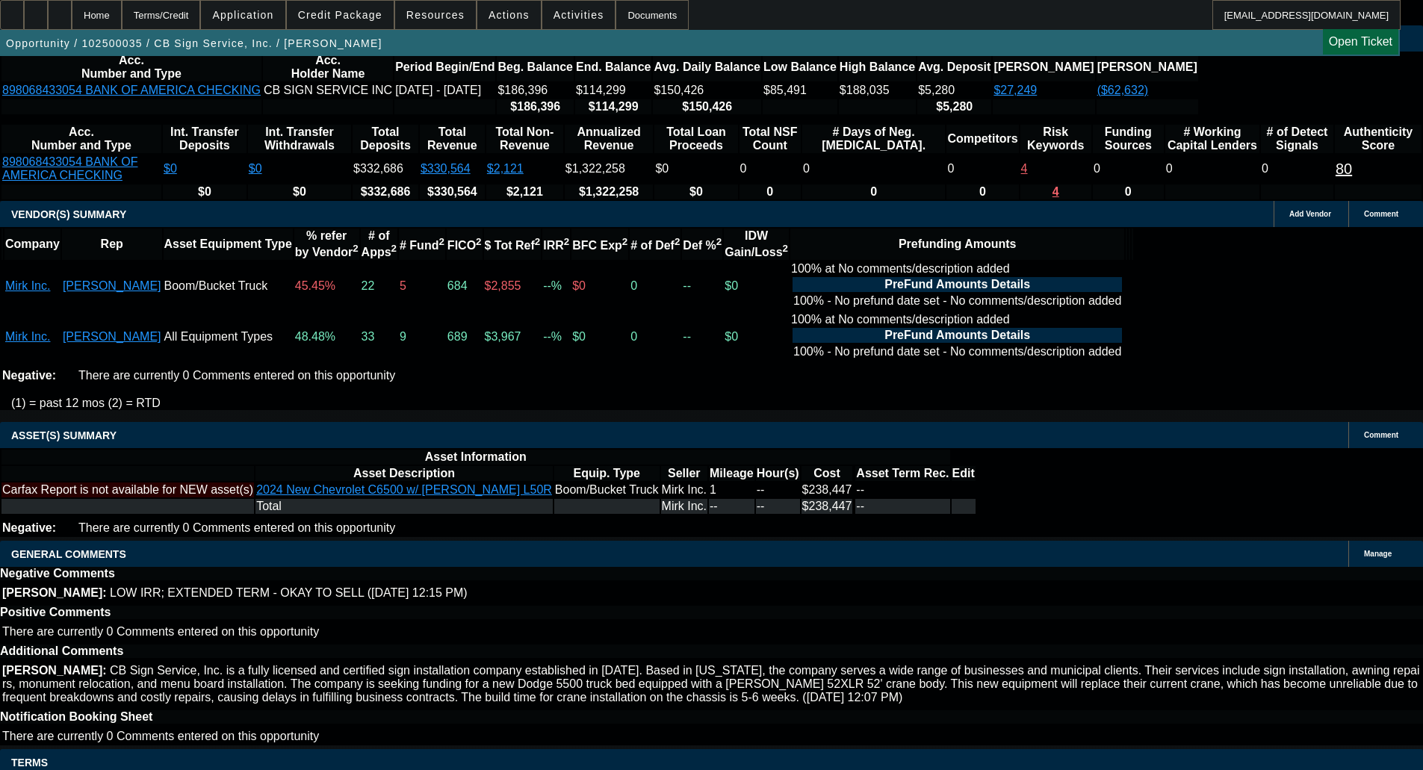
drag, startPoint x: 560, startPoint y: 661, endPoint x: 649, endPoint y: 664, distance: 89.0
copy span "APPROVED BY LEAF - Cost of Equipment: $238,447.00; Term 84; Equipment Descripti…"
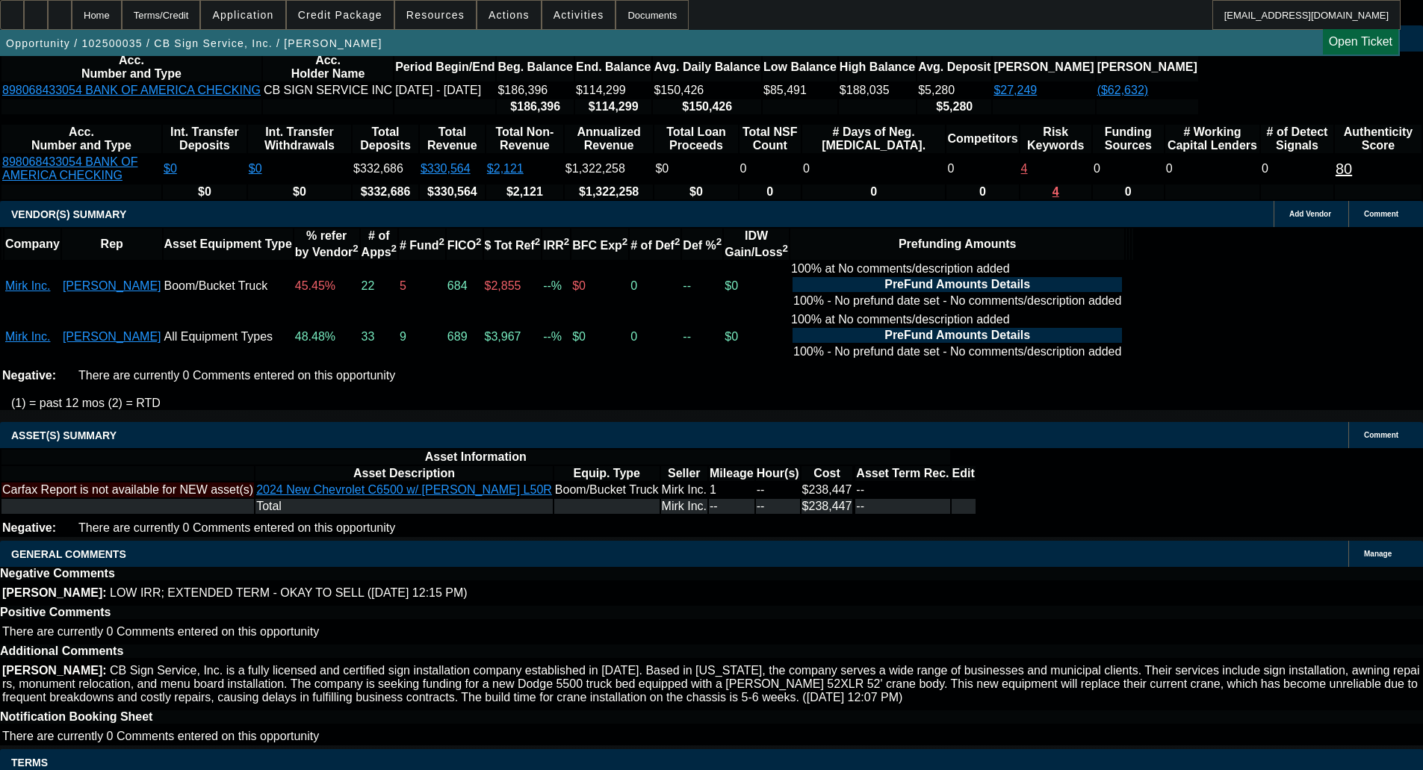
select select "3"
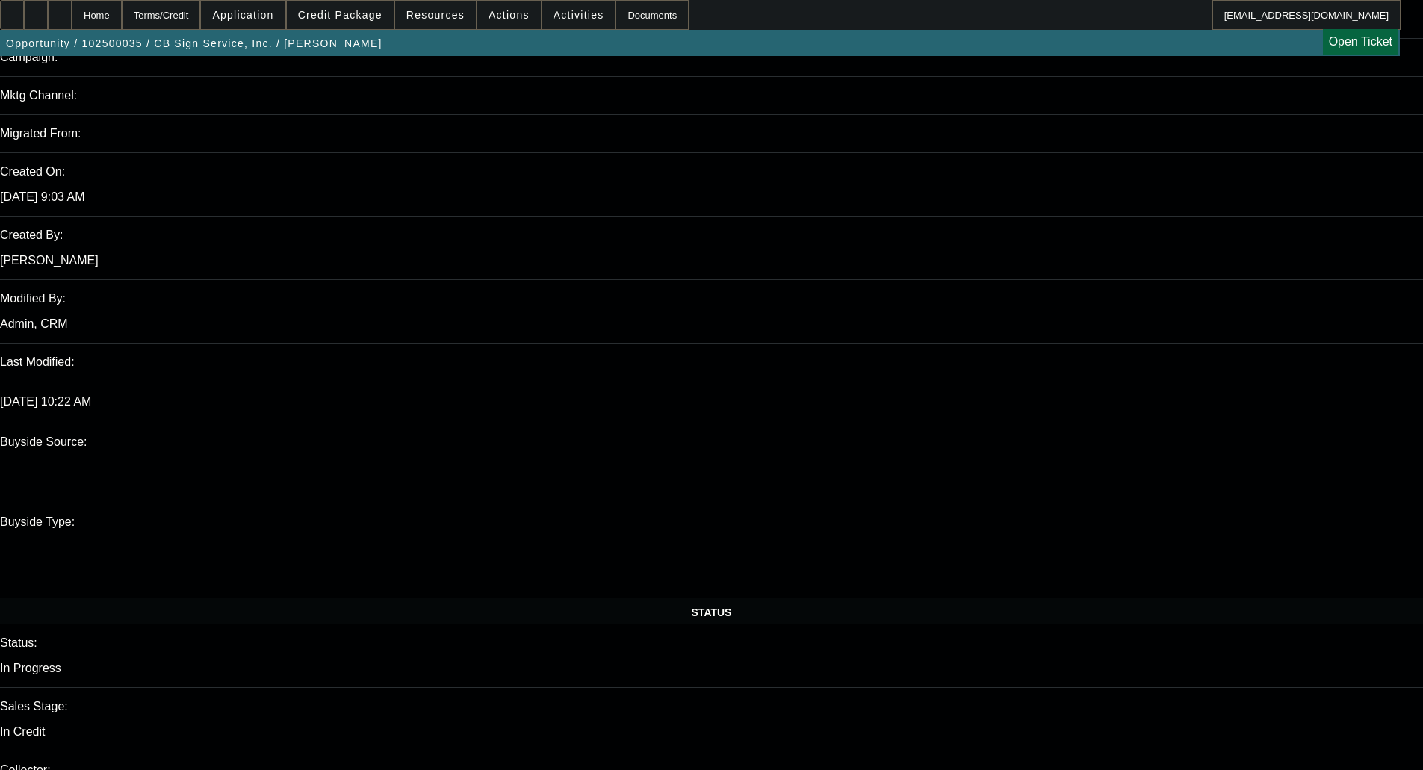
paste textarea "APPROVED BY LEAF - Cost of Equipment: $238,447.00; Term 84; Equipment Descripti…"
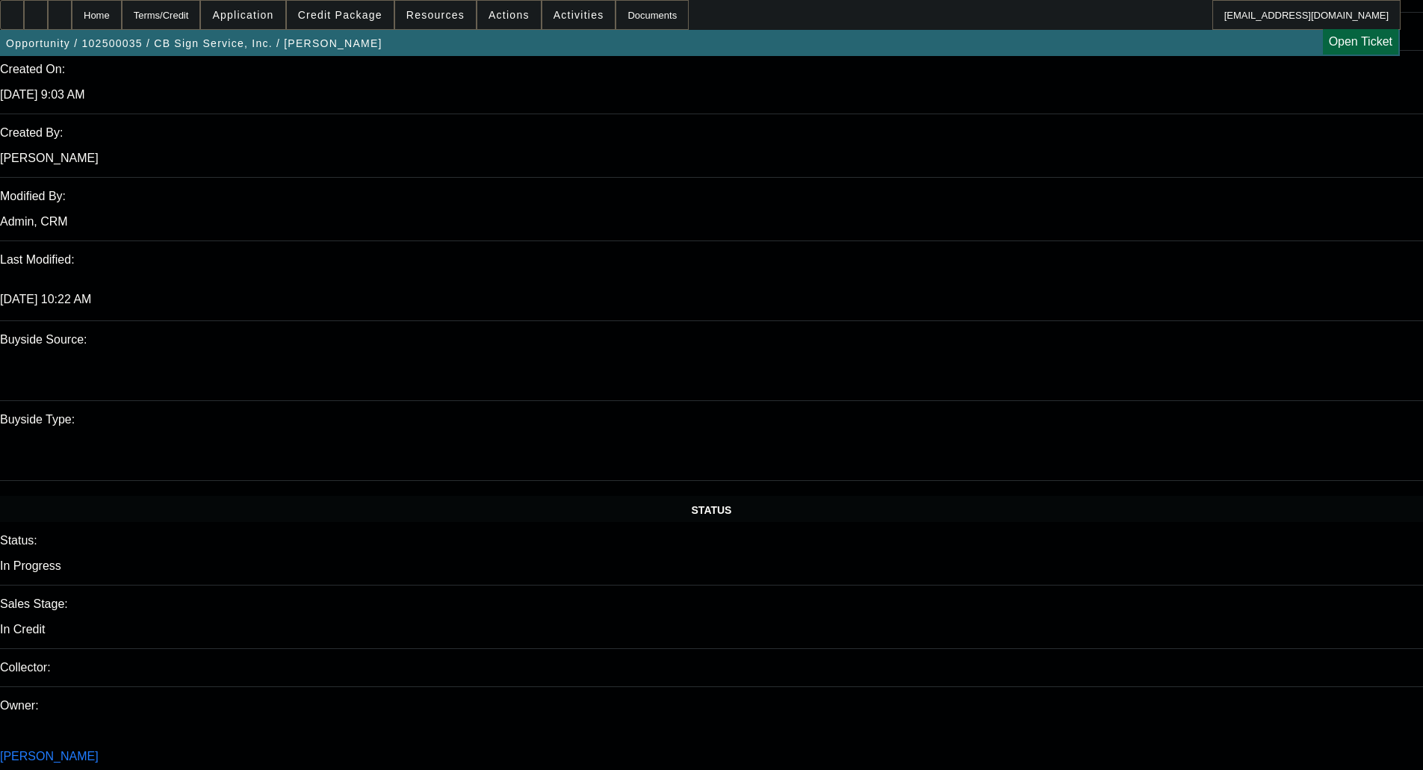
scroll to position [1270, 0]
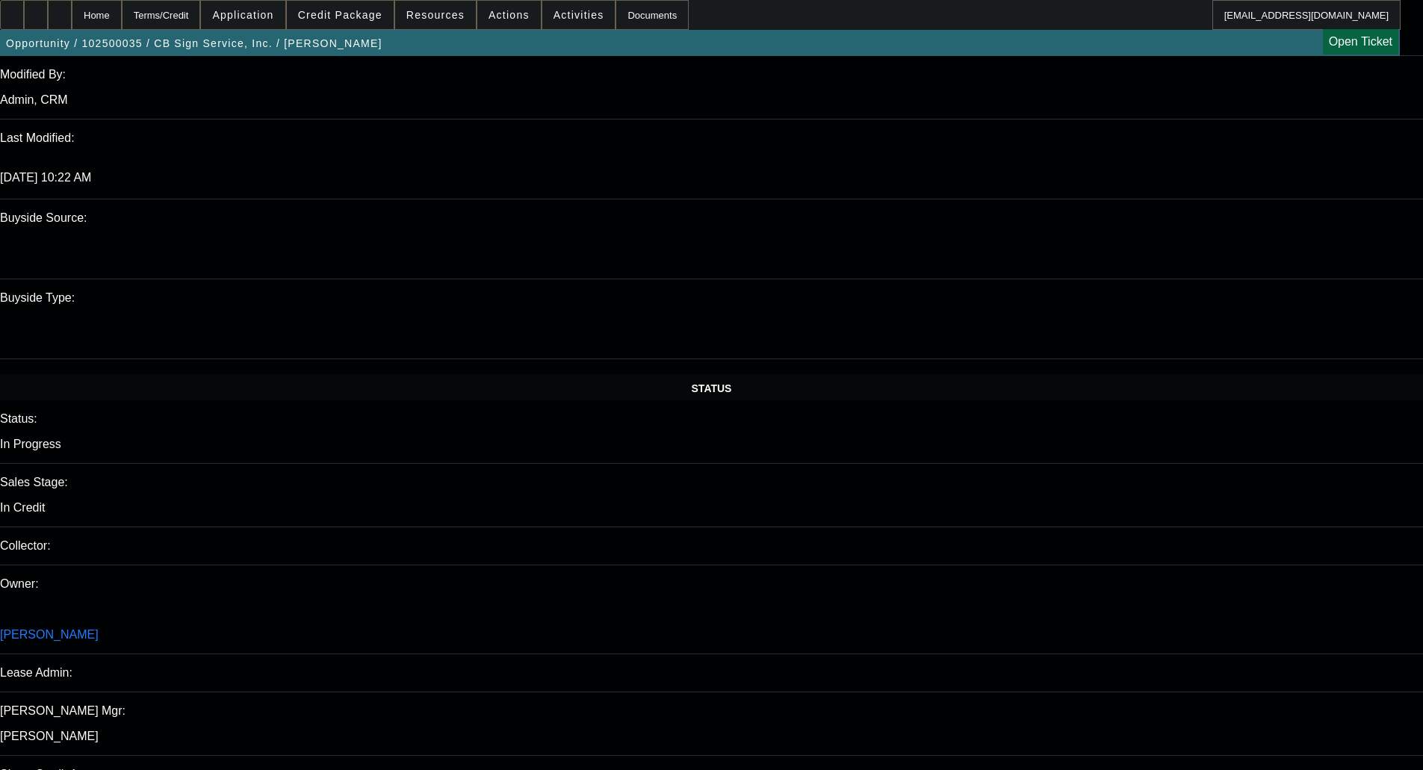
type textarea "APPROVED BY LEAF - Cost of Equipment: $238,447.00; Term 84; Equipment Descripti…"
drag, startPoint x: 29, startPoint y: 415, endPoint x: 81, endPoint y: 415, distance: 52.3
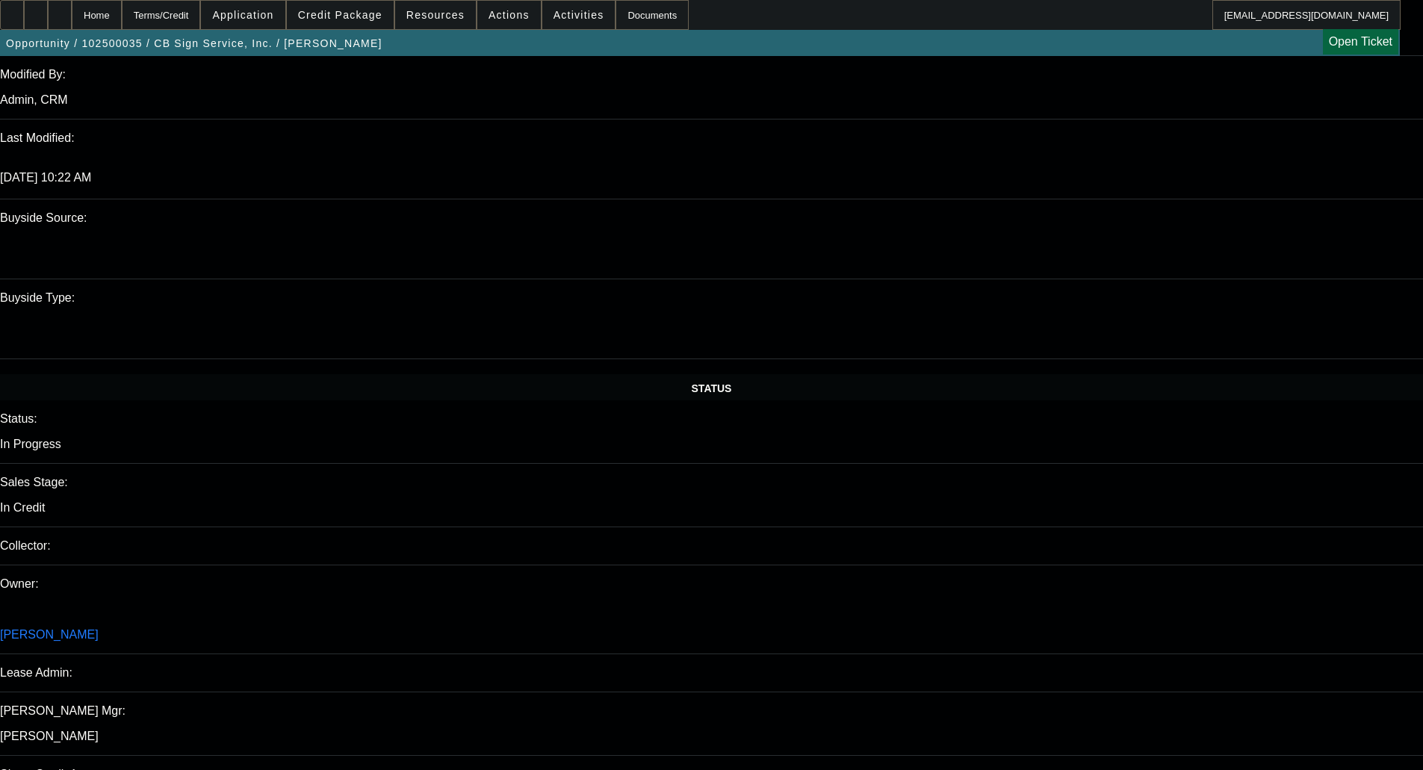
checkbox input "true"
select select "0"
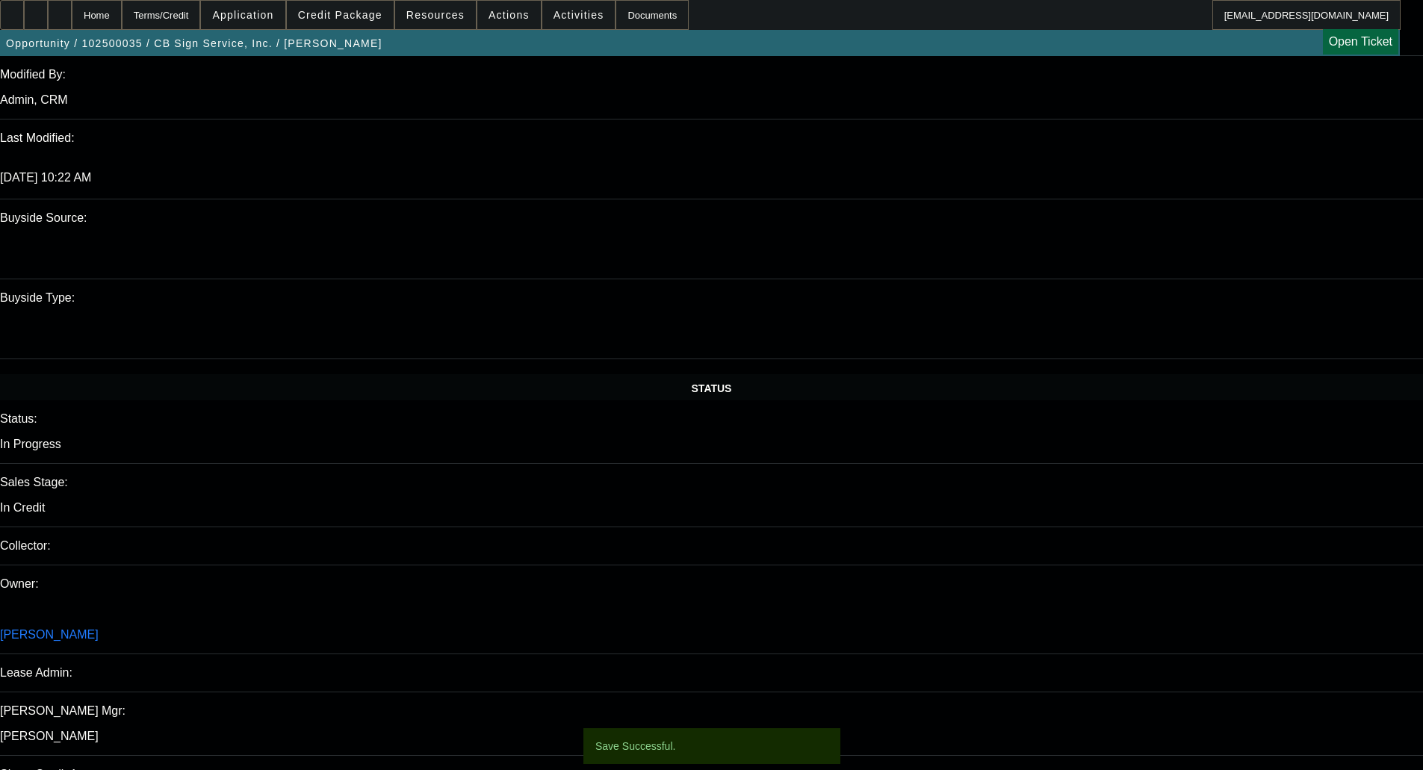
select select "3"
select select "0"
select select "6"
select select "0"
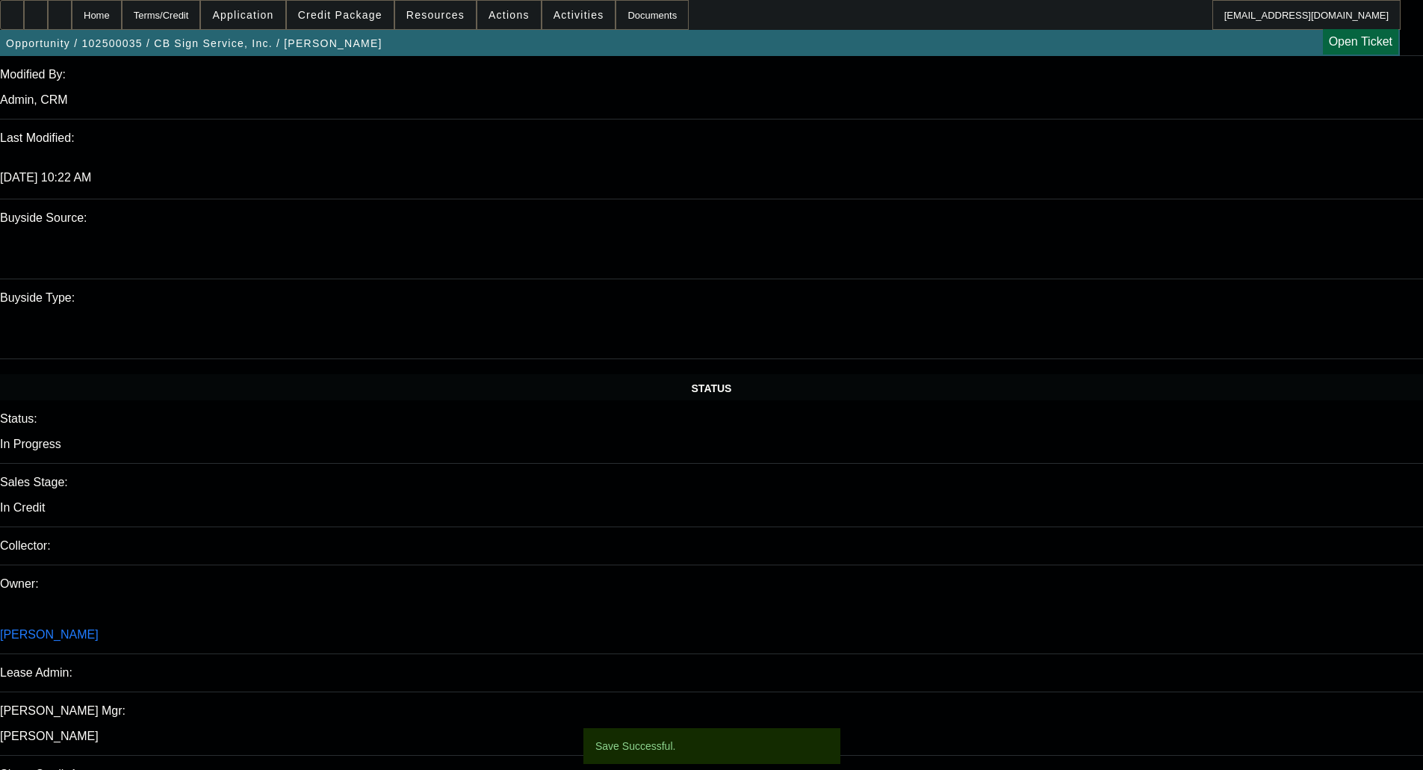
select select "3"
select select "0"
select select "6"
select select "0"
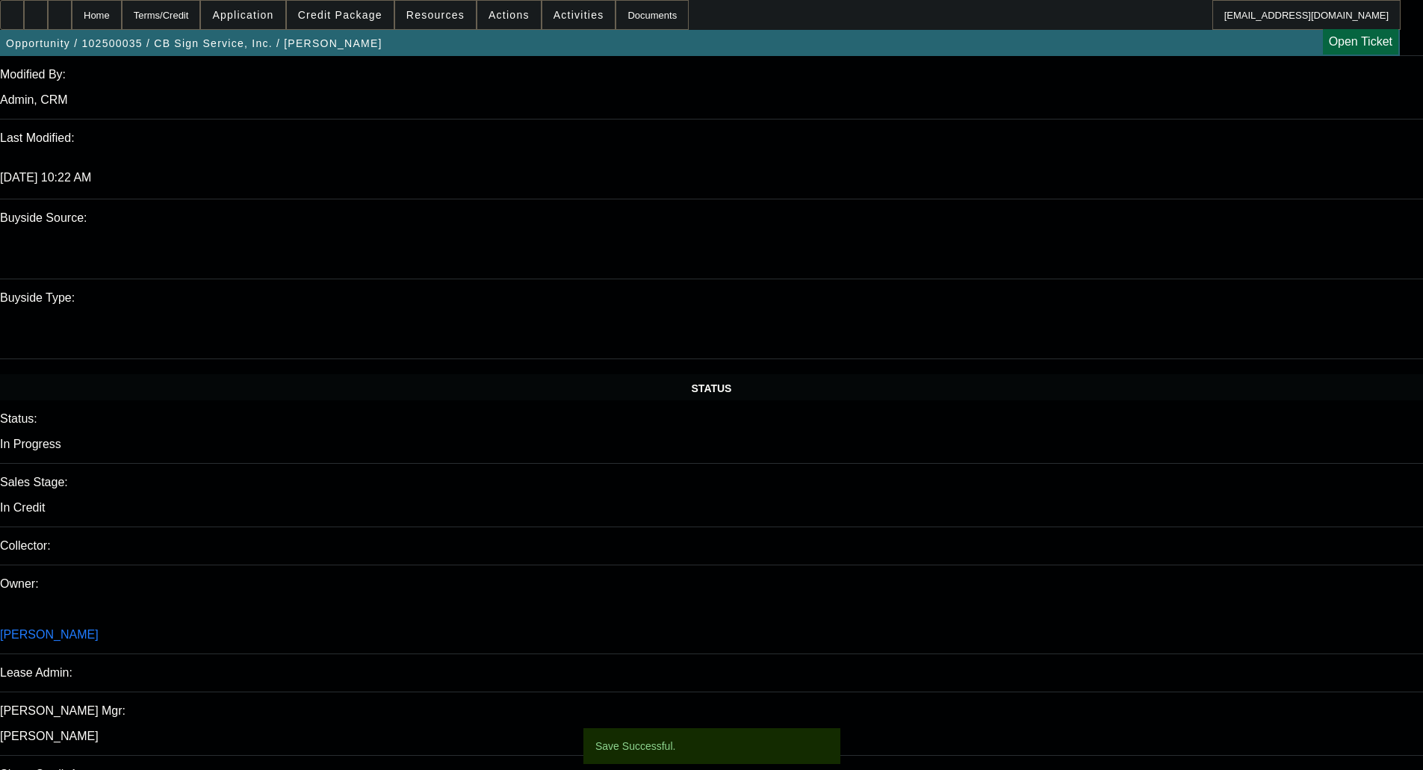
select select "3"
select select "0"
select select "6"
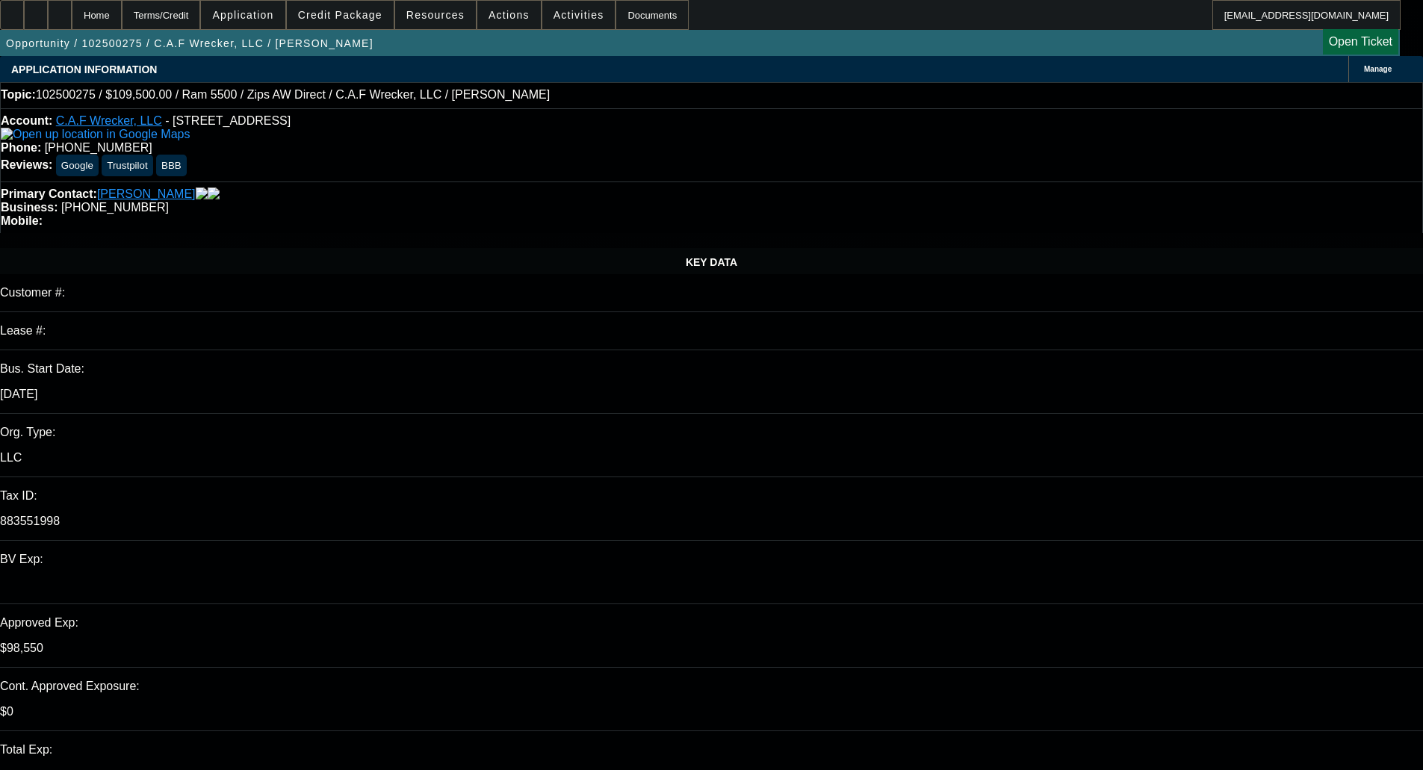
select select "0"
select select "2"
select select "0"
select select "6"
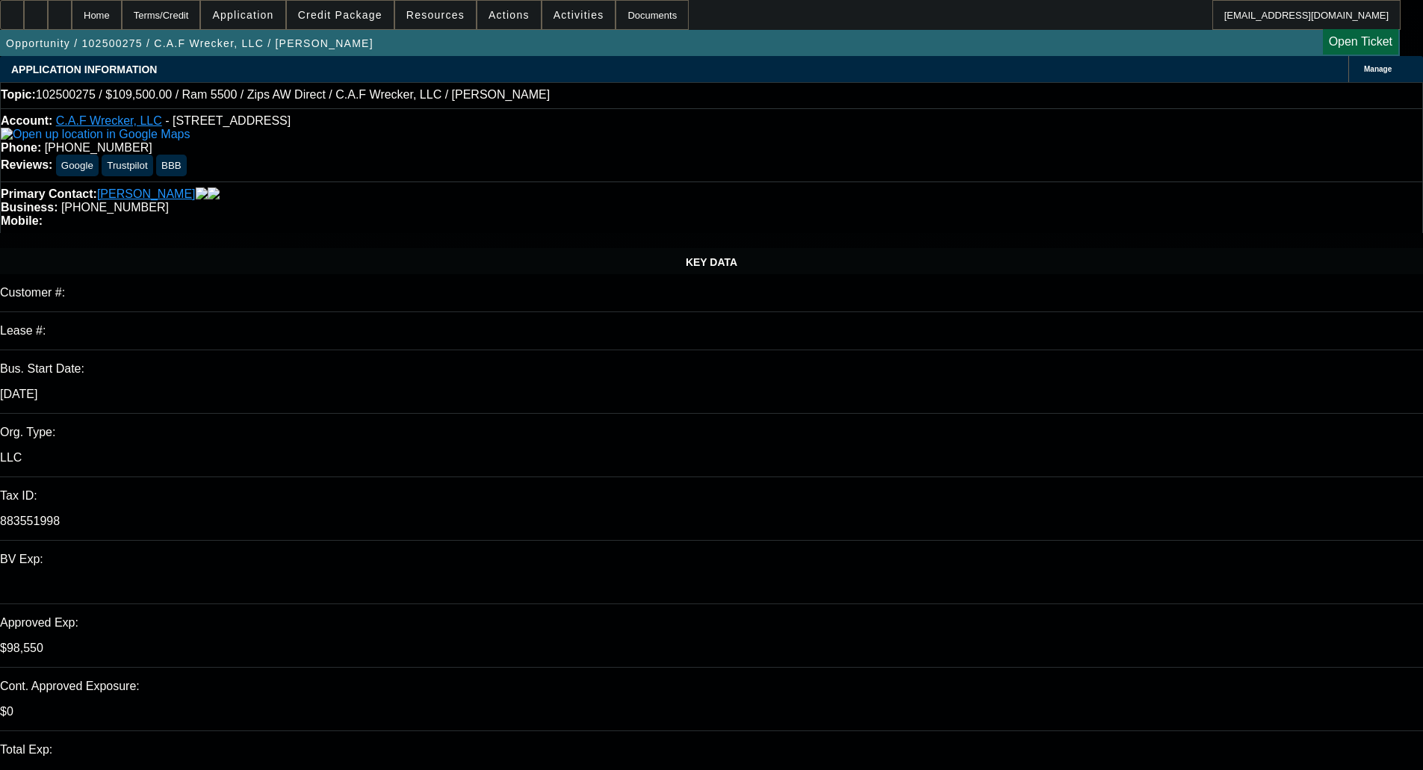
select select "0.1"
select select "2"
select select "0"
select select "6"
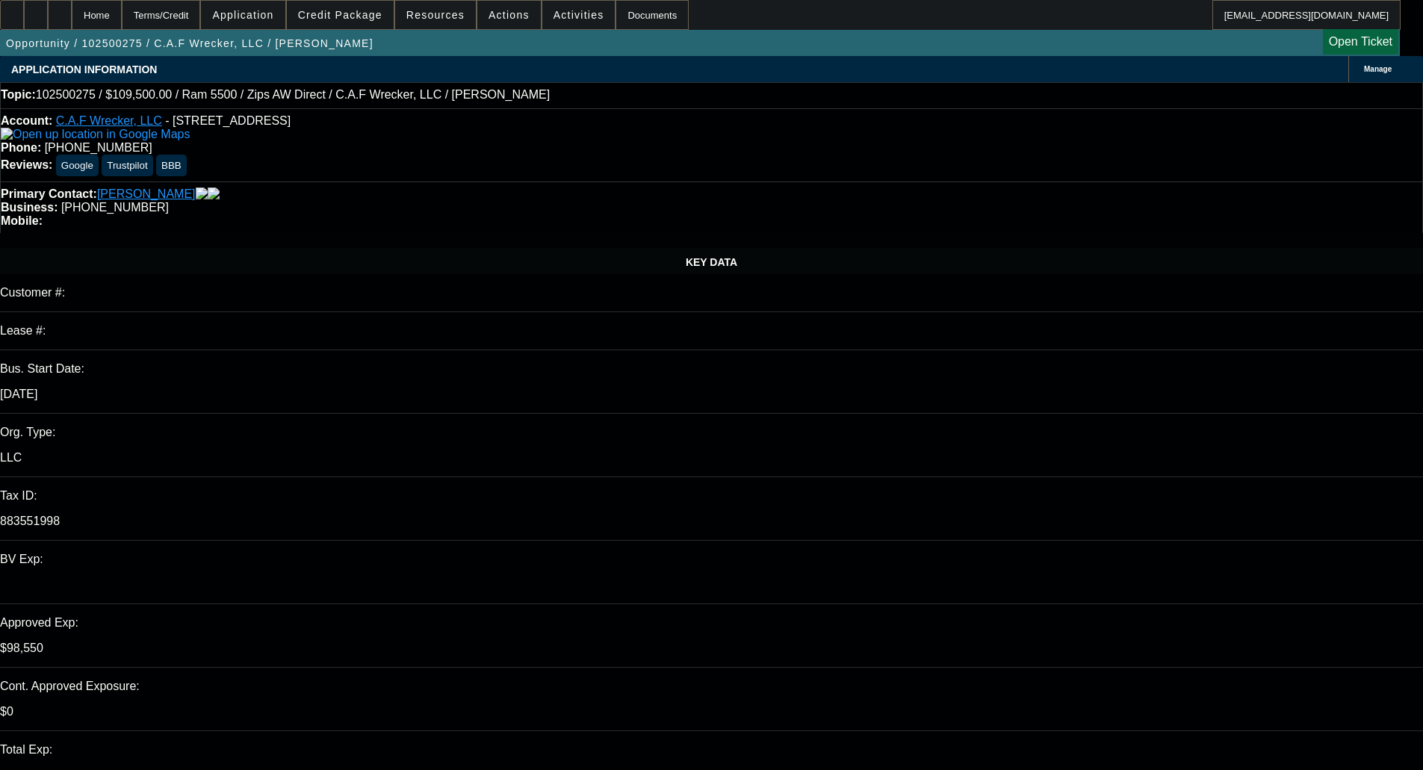
select select "0.1"
select select "2"
select select "0"
select select "6"
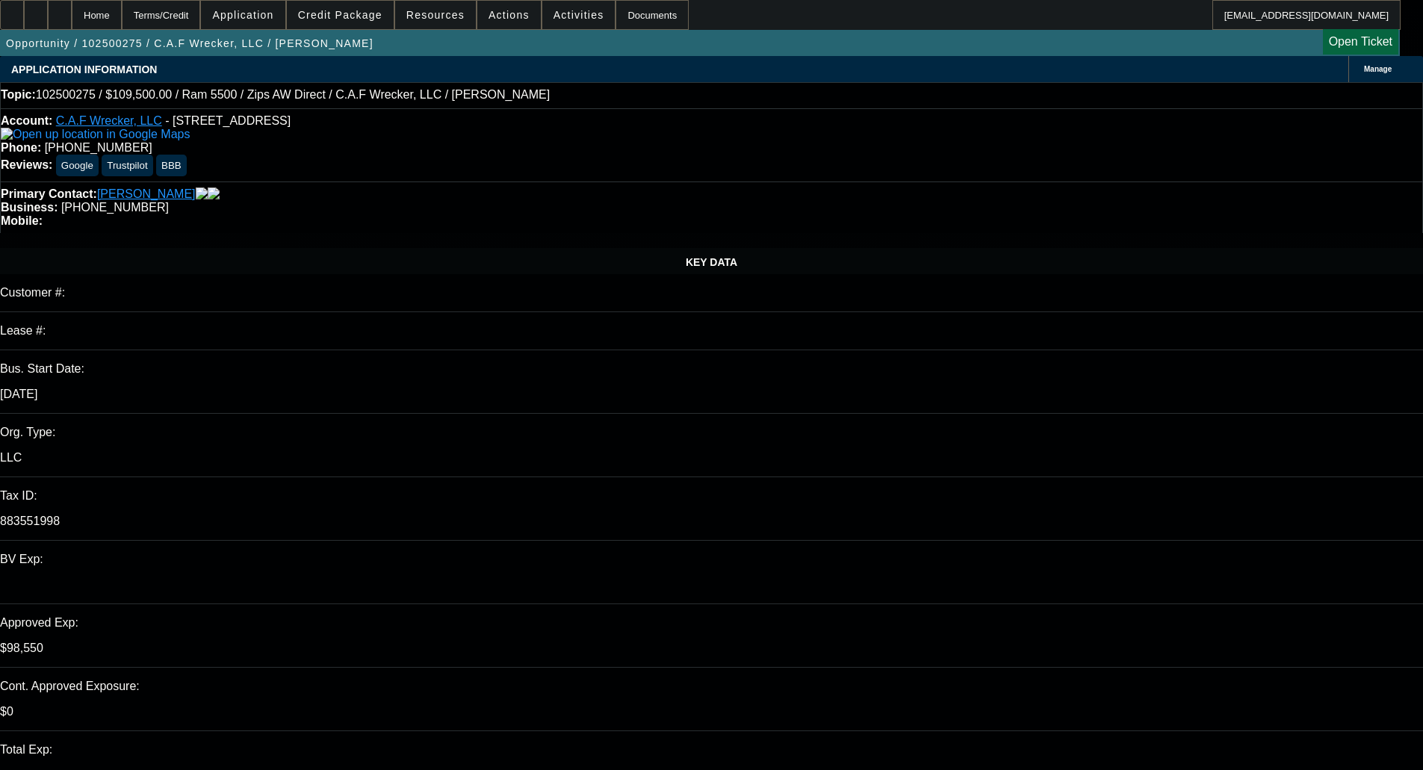
select select "0.1"
select select "2"
select select "0"
select select "6"
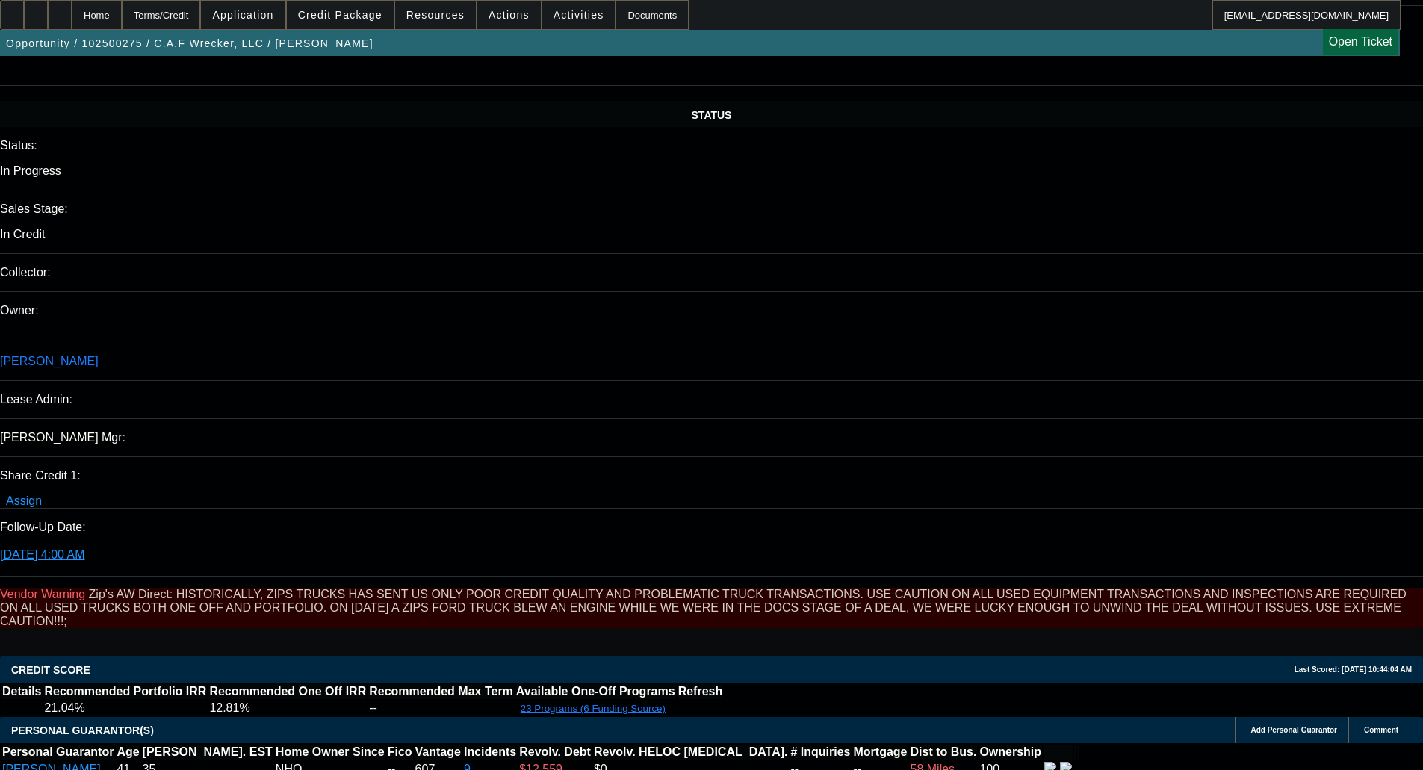
scroll to position [276, 0]
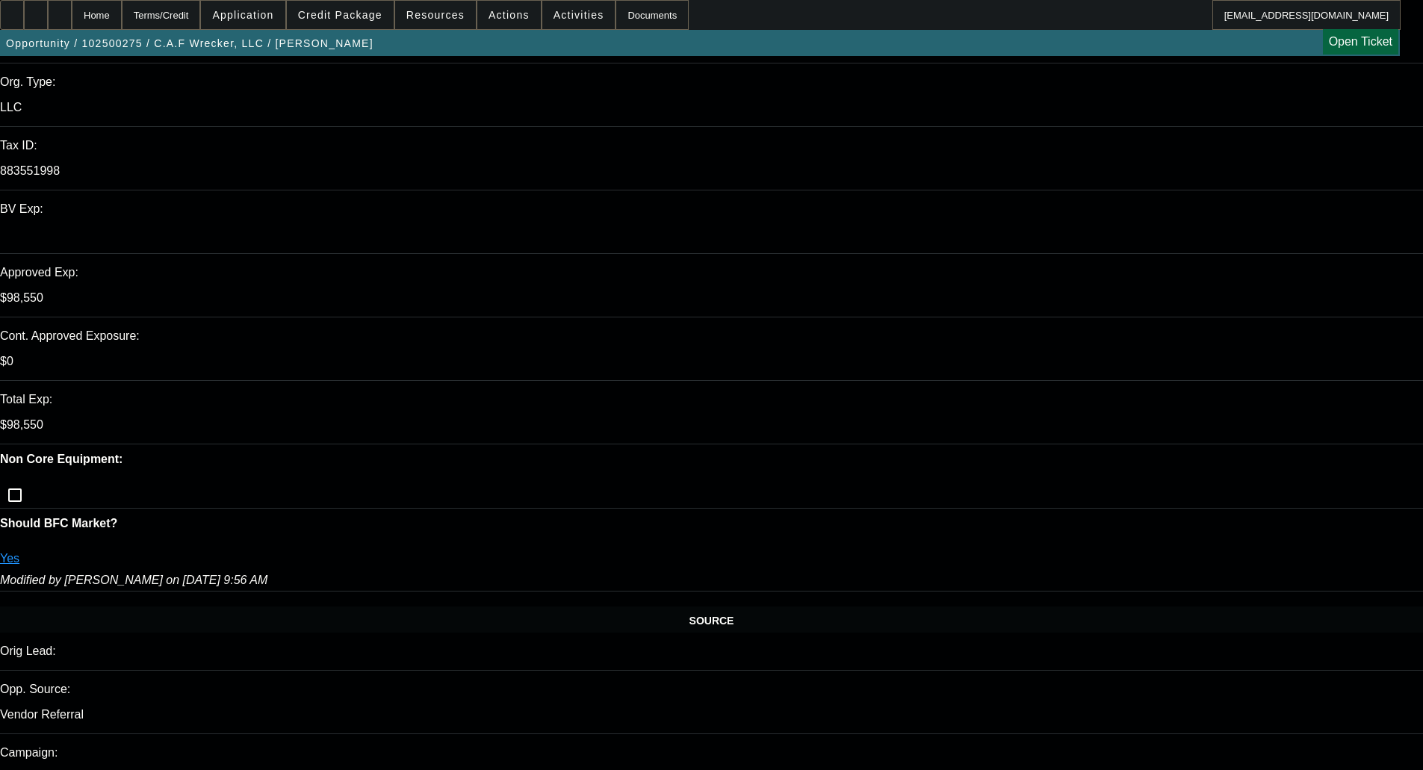
scroll to position [425, 0]
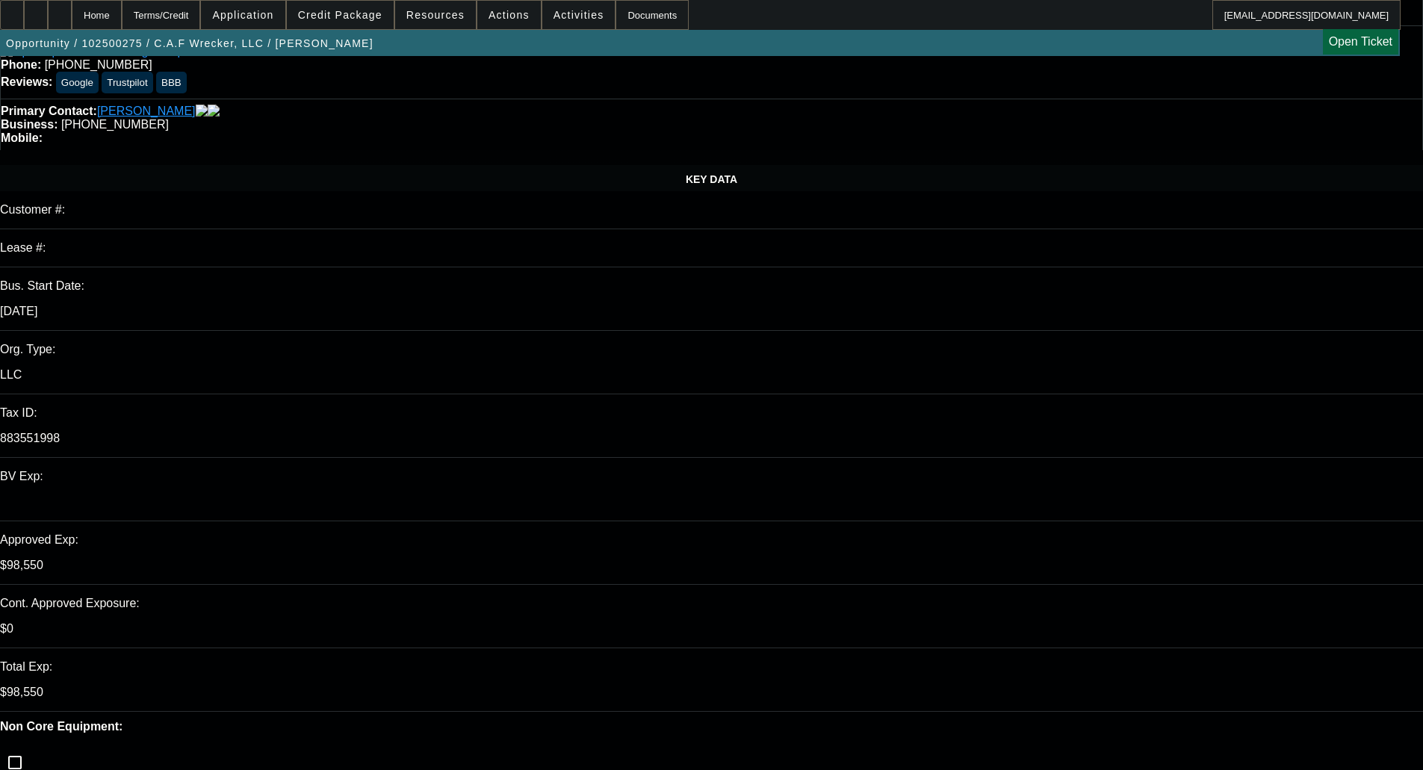
scroll to position [0, 0]
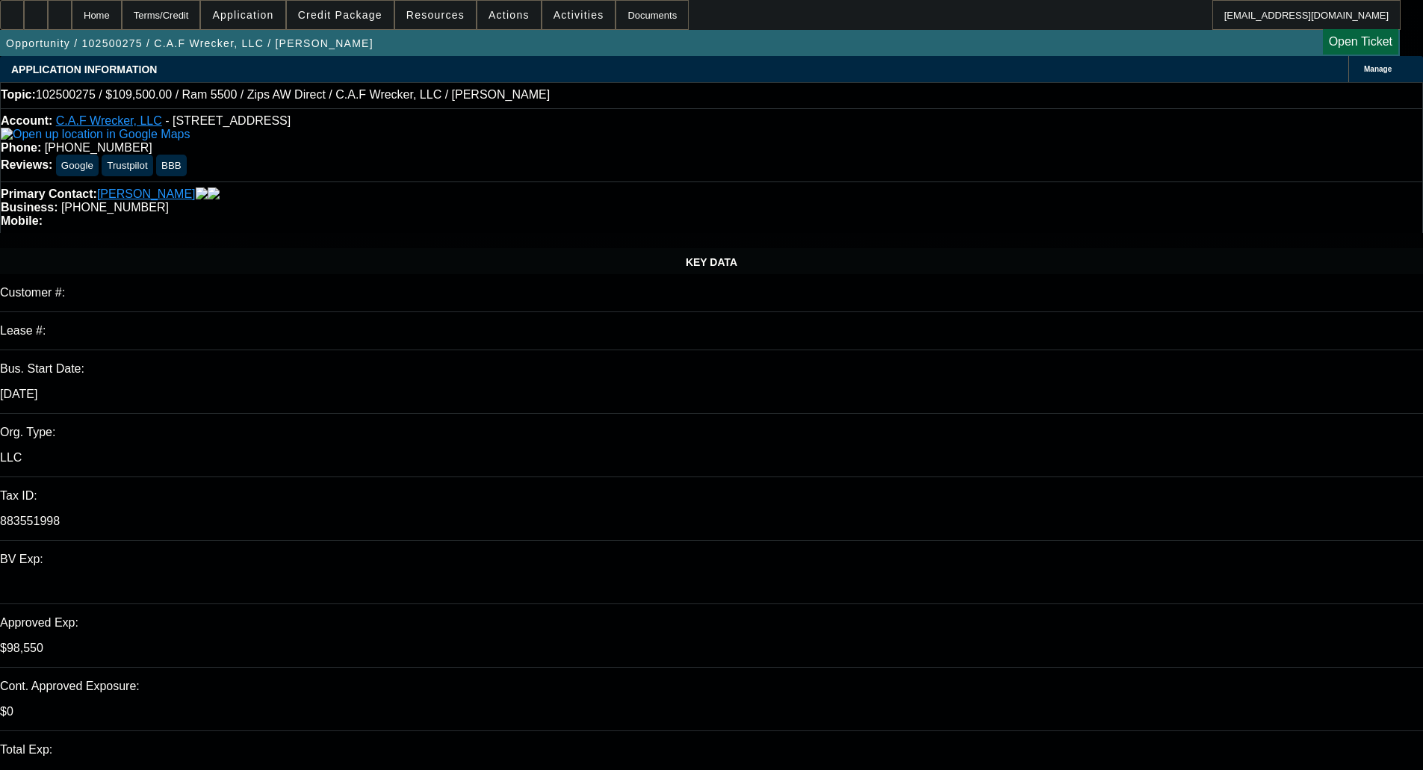
click at [256, 642] on p "$98,550" at bounding box center [711, 648] width 1423 height 13
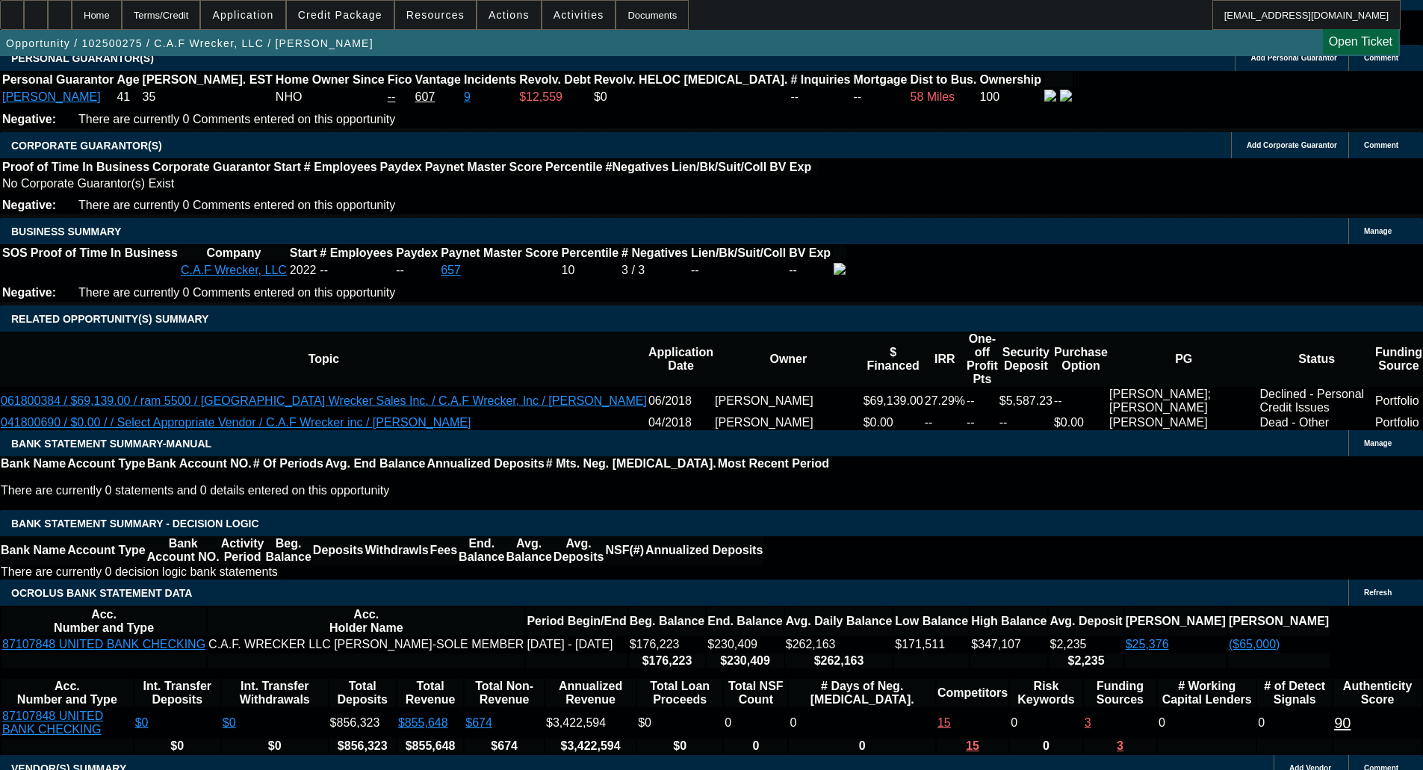
scroll to position [299, 0]
type textarea "T"
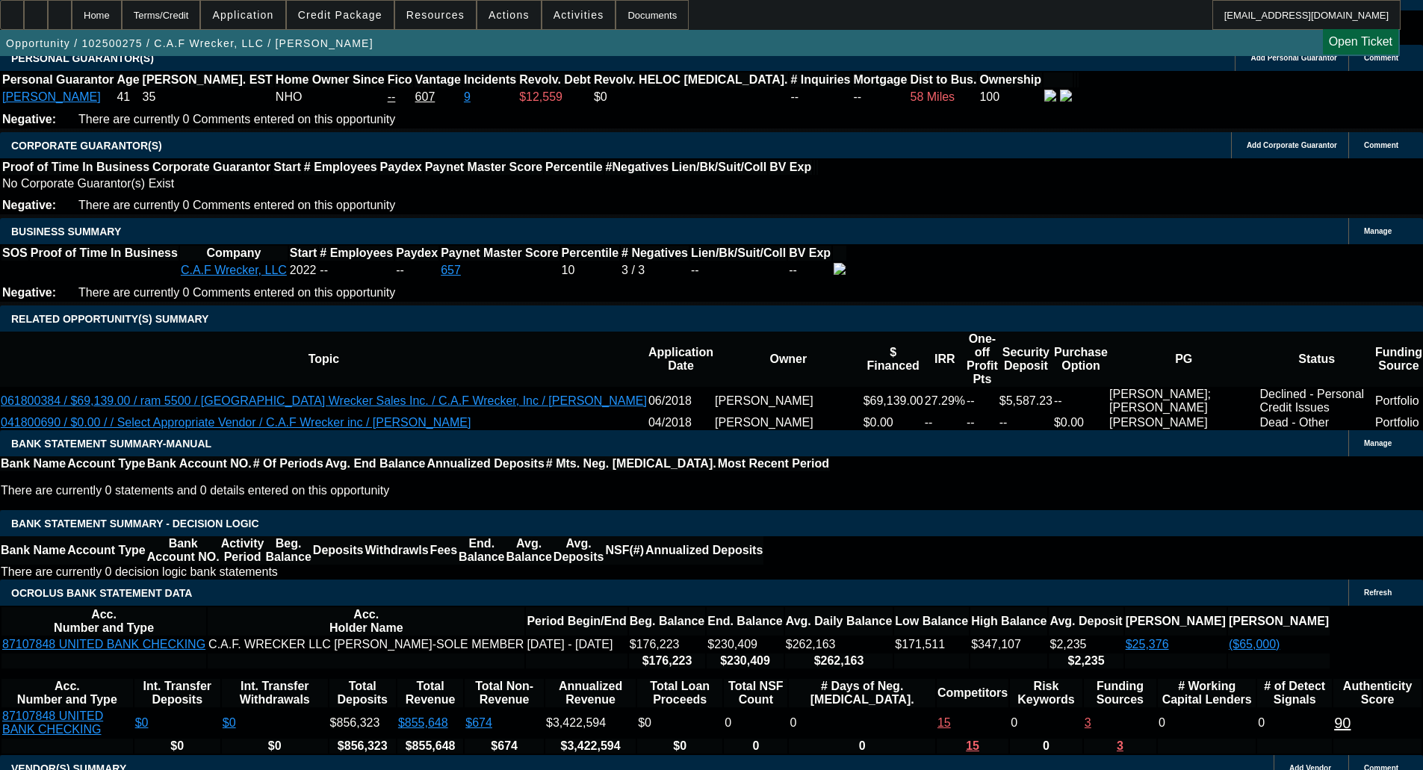
type textarea "ALL RECENT DEBT; LONG SHOT"
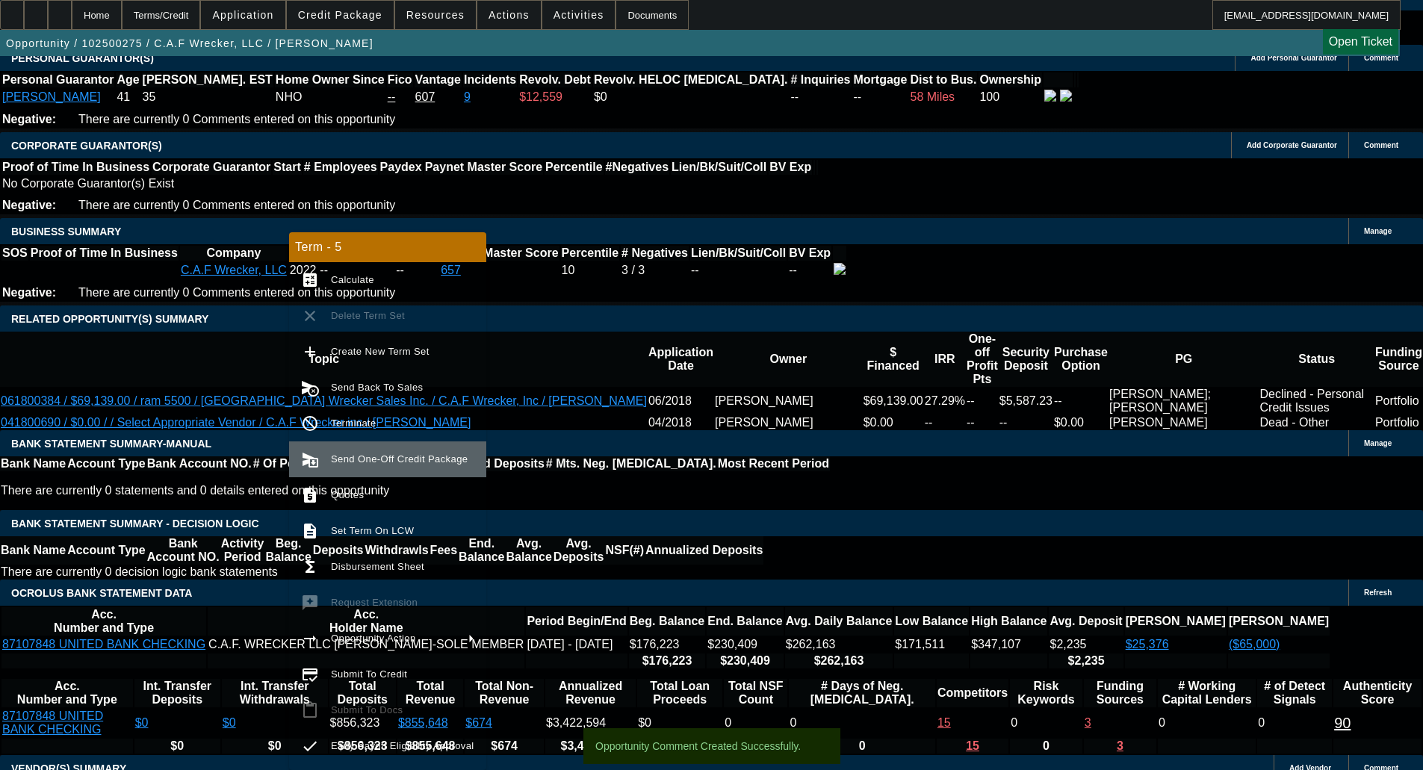
click at [359, 462] on span "Send One-Off Credit Package" at bounding box center [399, 459] width 137 height 11
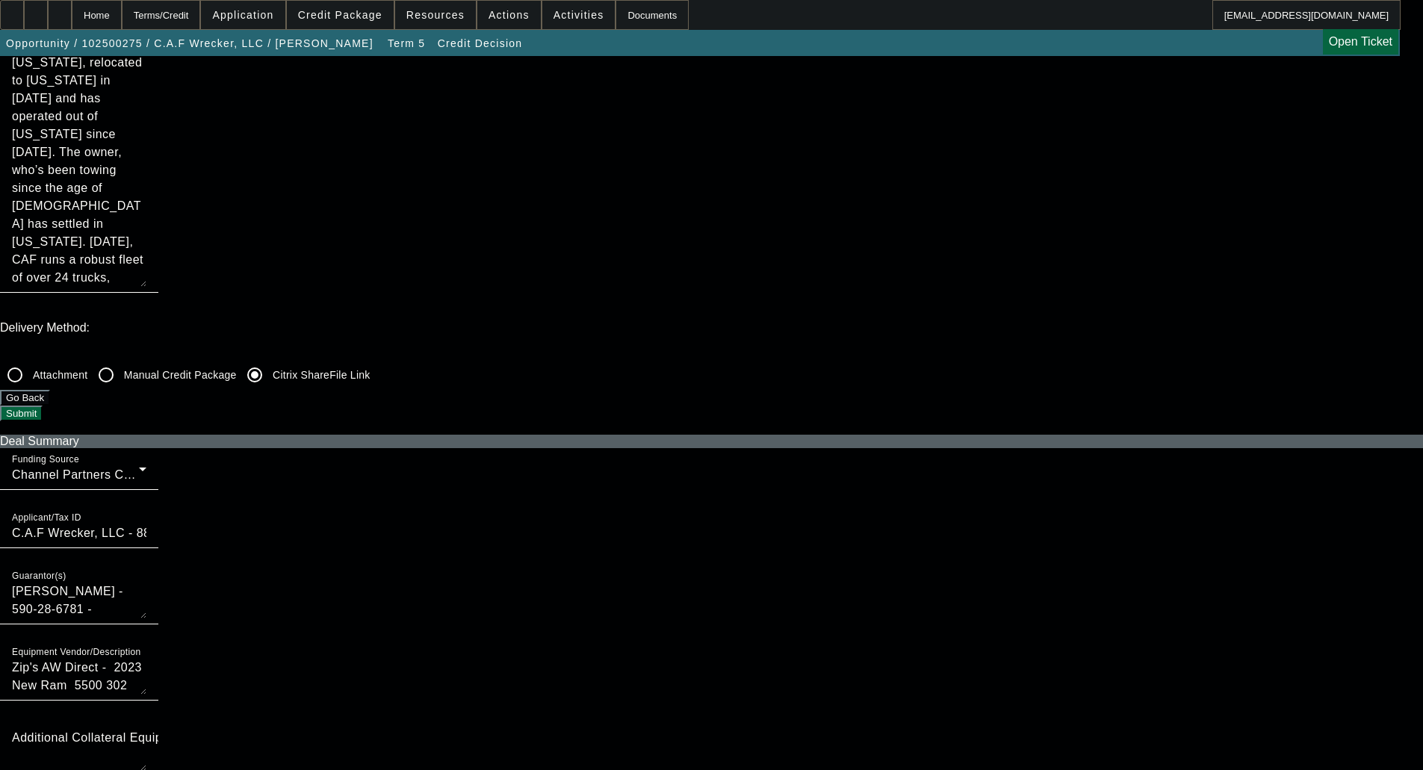
scroll to position [374, 0]
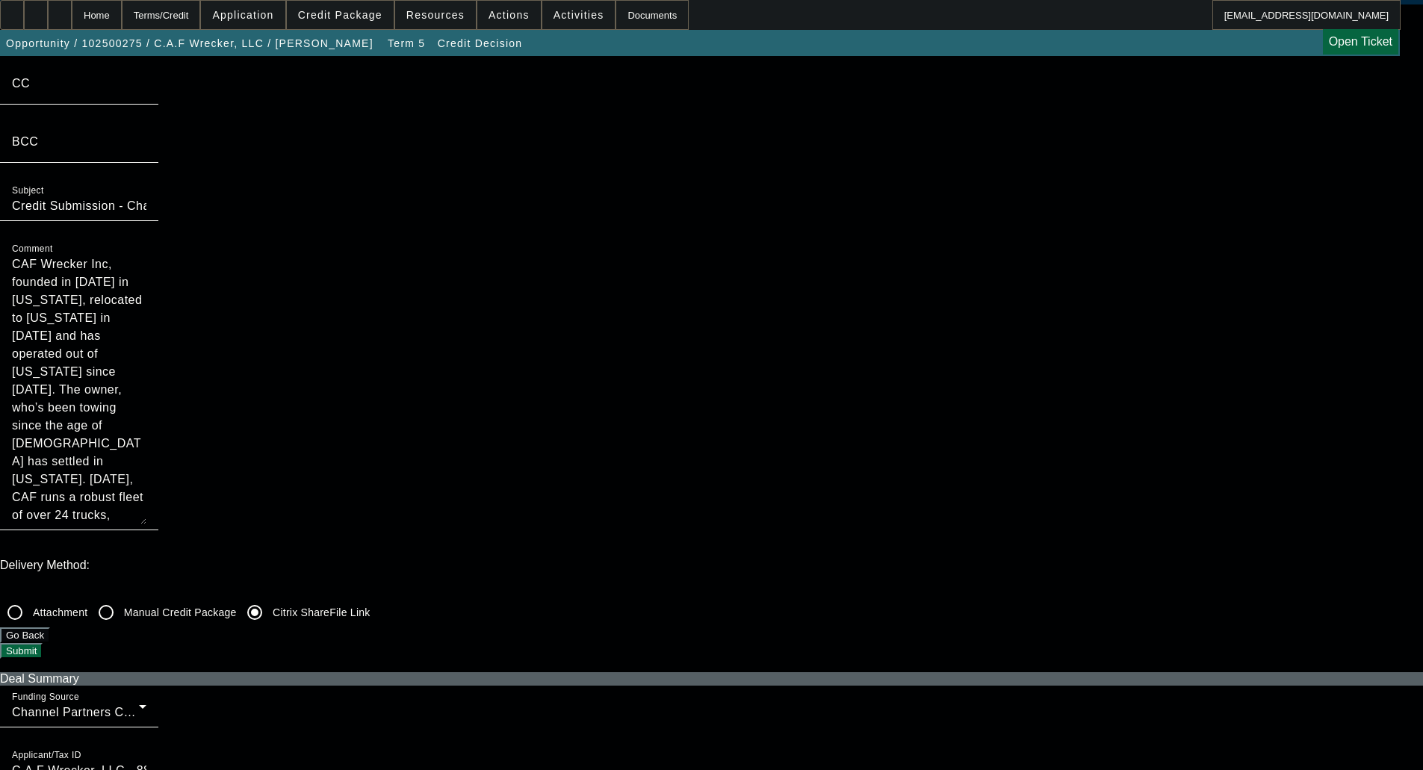
scroll to position [523, 0]
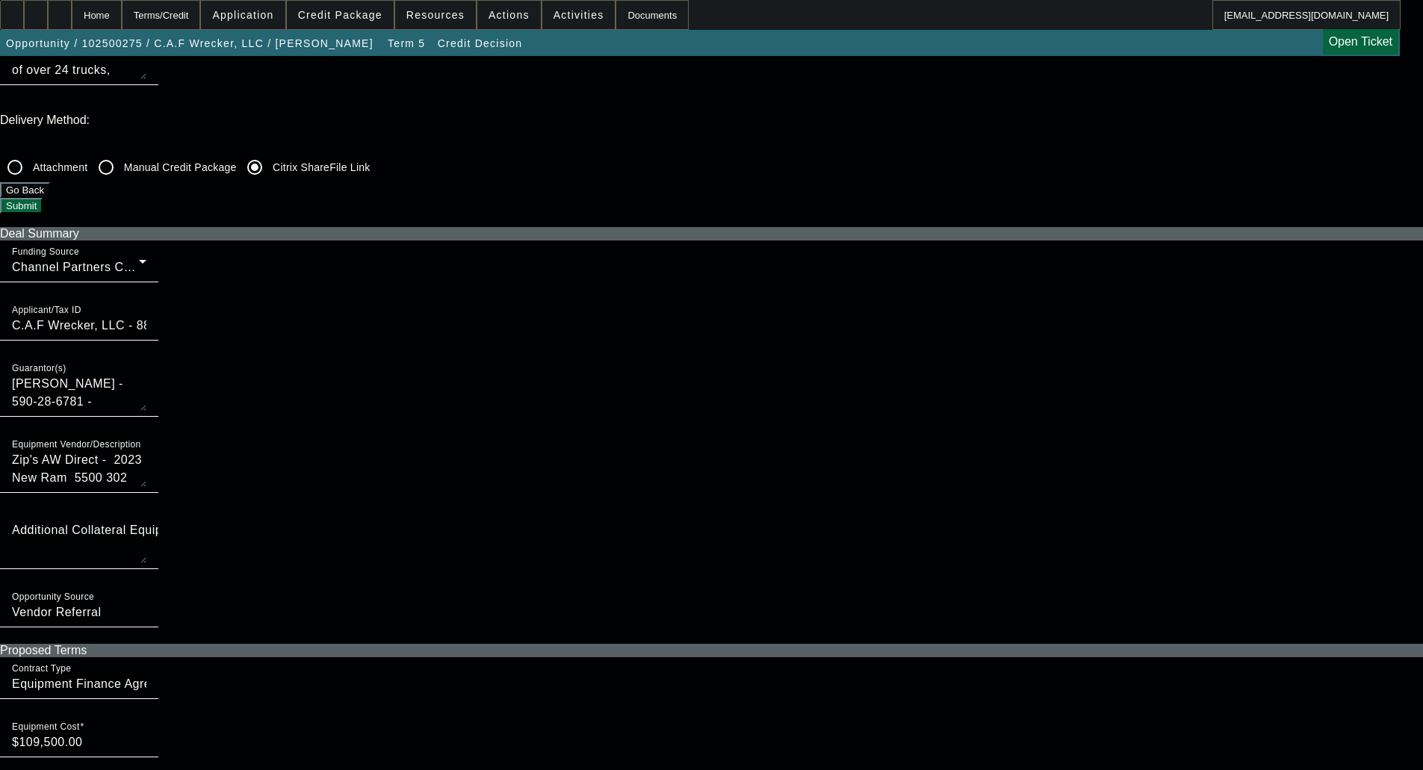
checkbox input "false"
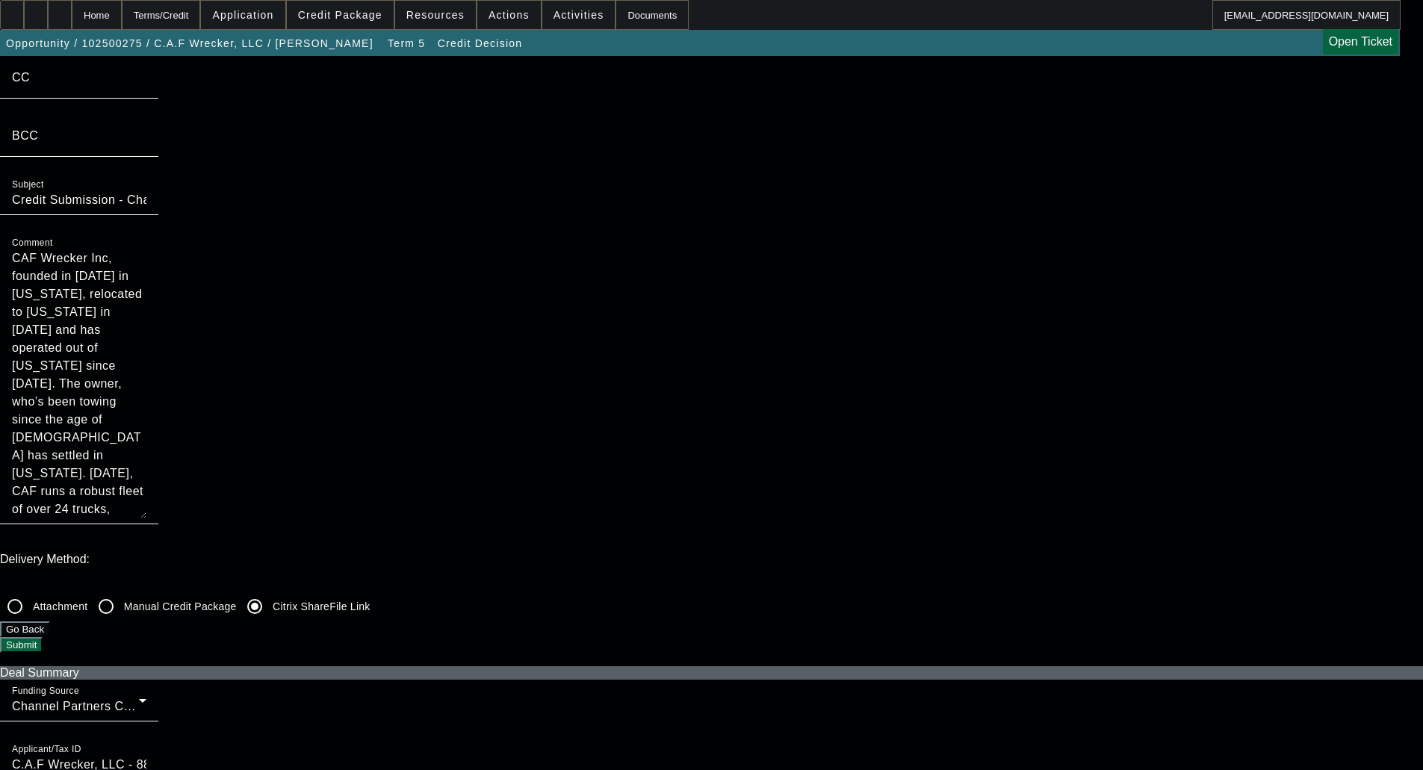
scroll to position [0, 0]
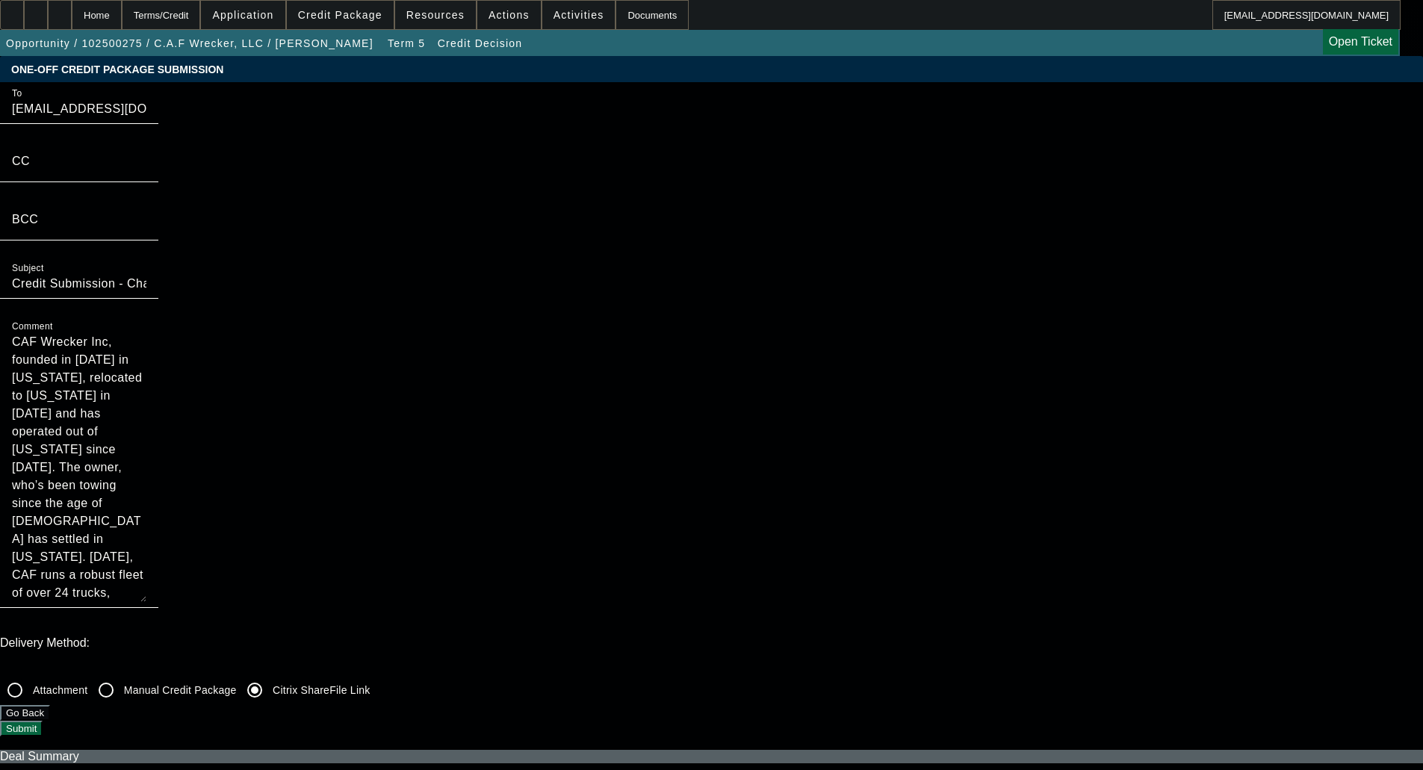
click at [43, 721] on button "Submit" at bounding box center [21, 729] width 43 height 16
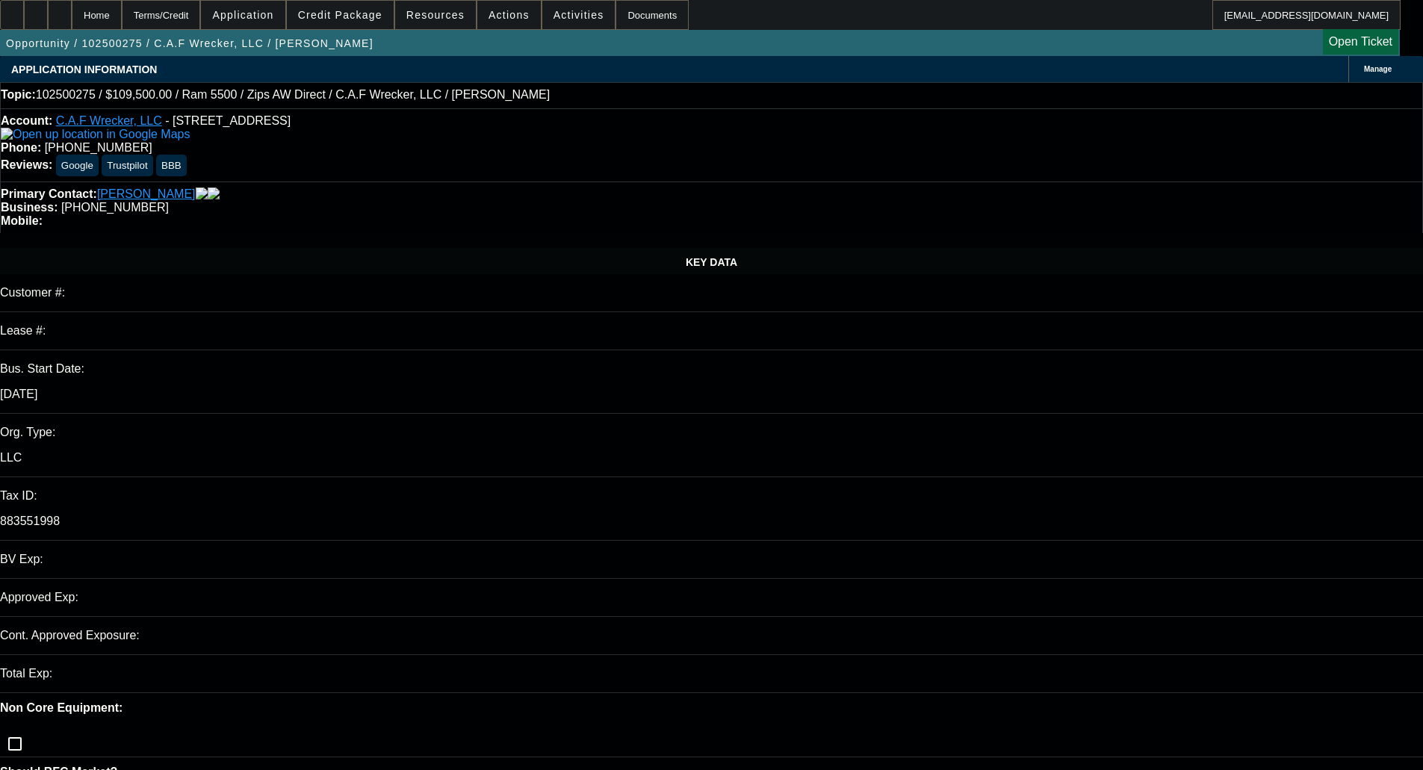
select select "0"
select select "2"
select select "0"
select select "6"
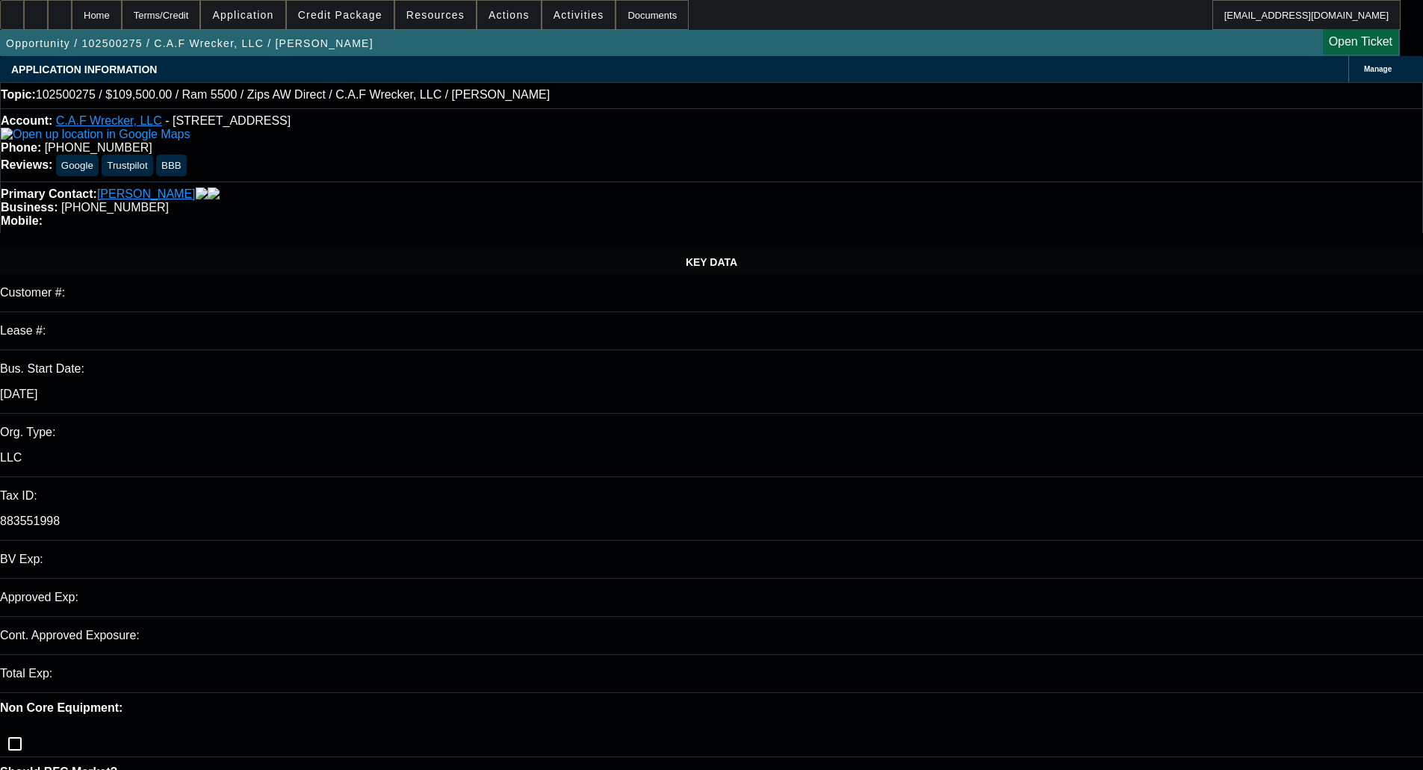
select select "0.1"
select select "2"
select select "0"
select select "6"
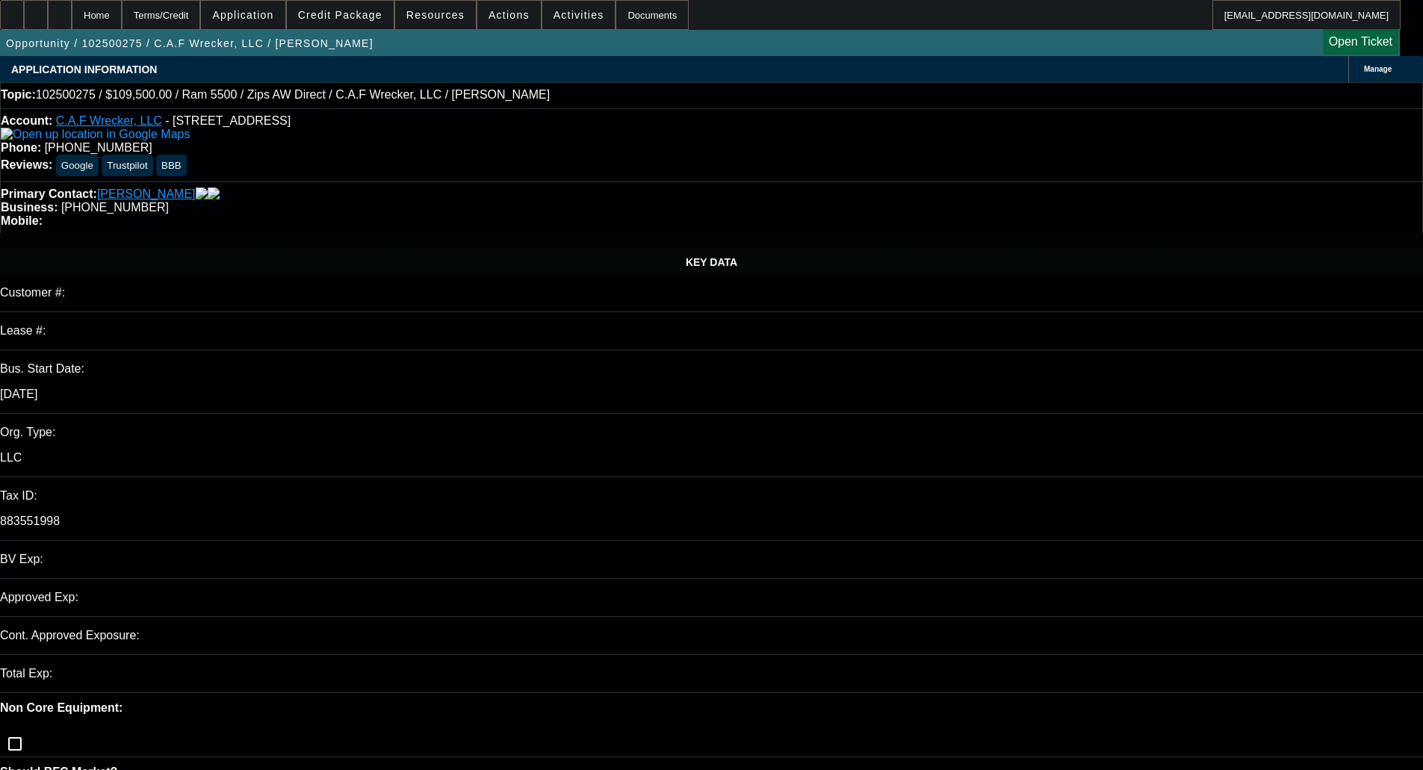
select select "0.1"
select select "2"
select select "0"
select select "6"
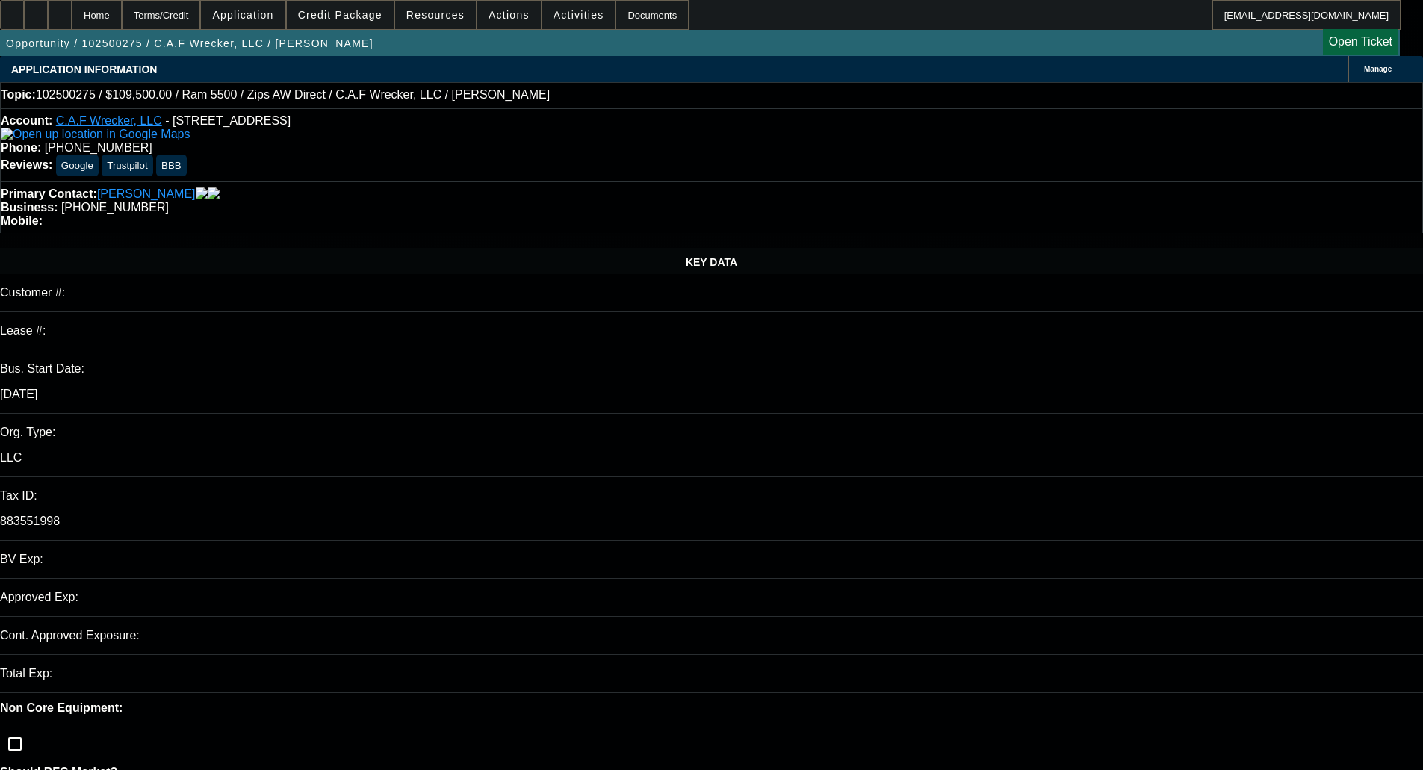
select select "0.1"
select select "2"
select select "0"
select select "6"
